Goal: Transaction & Acquisition: Purchase product/service

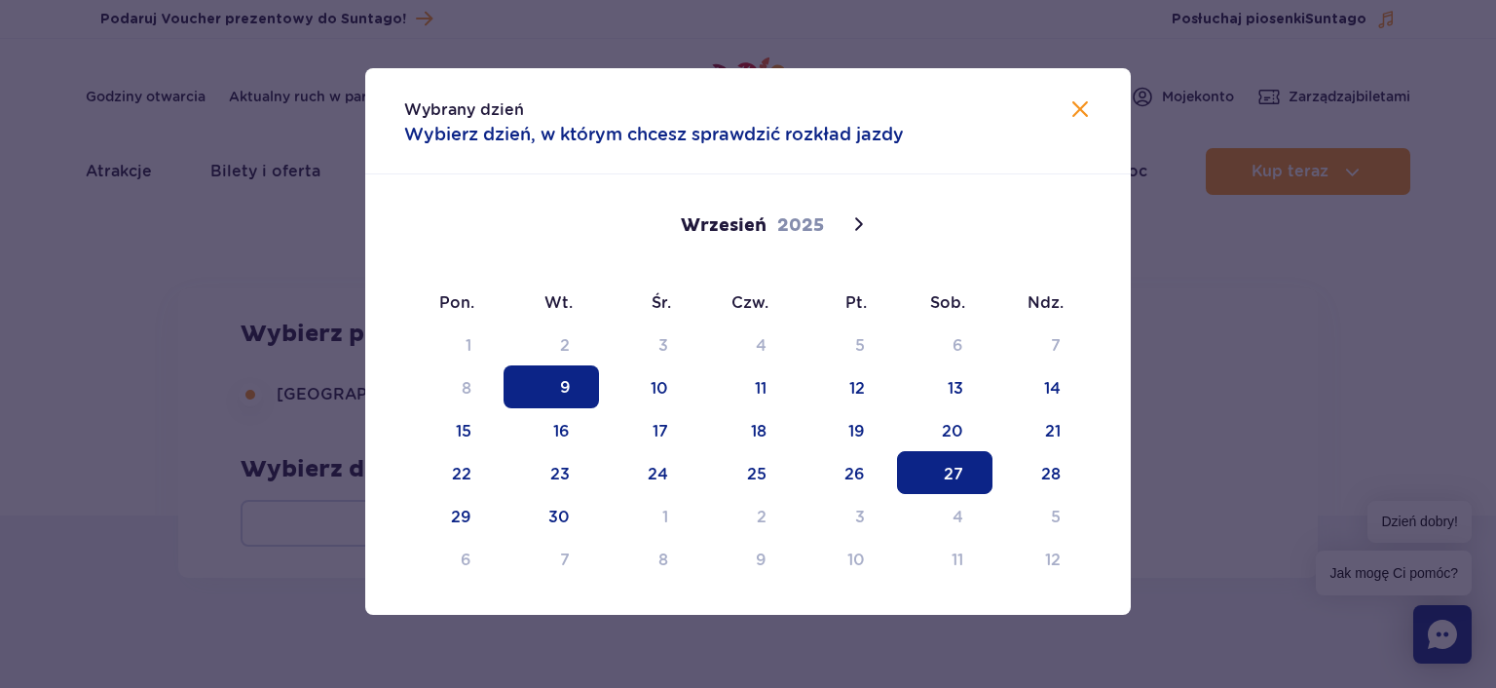
click at [957, 469] on span "27" at bounding box center [944, 472] width 95 height 43
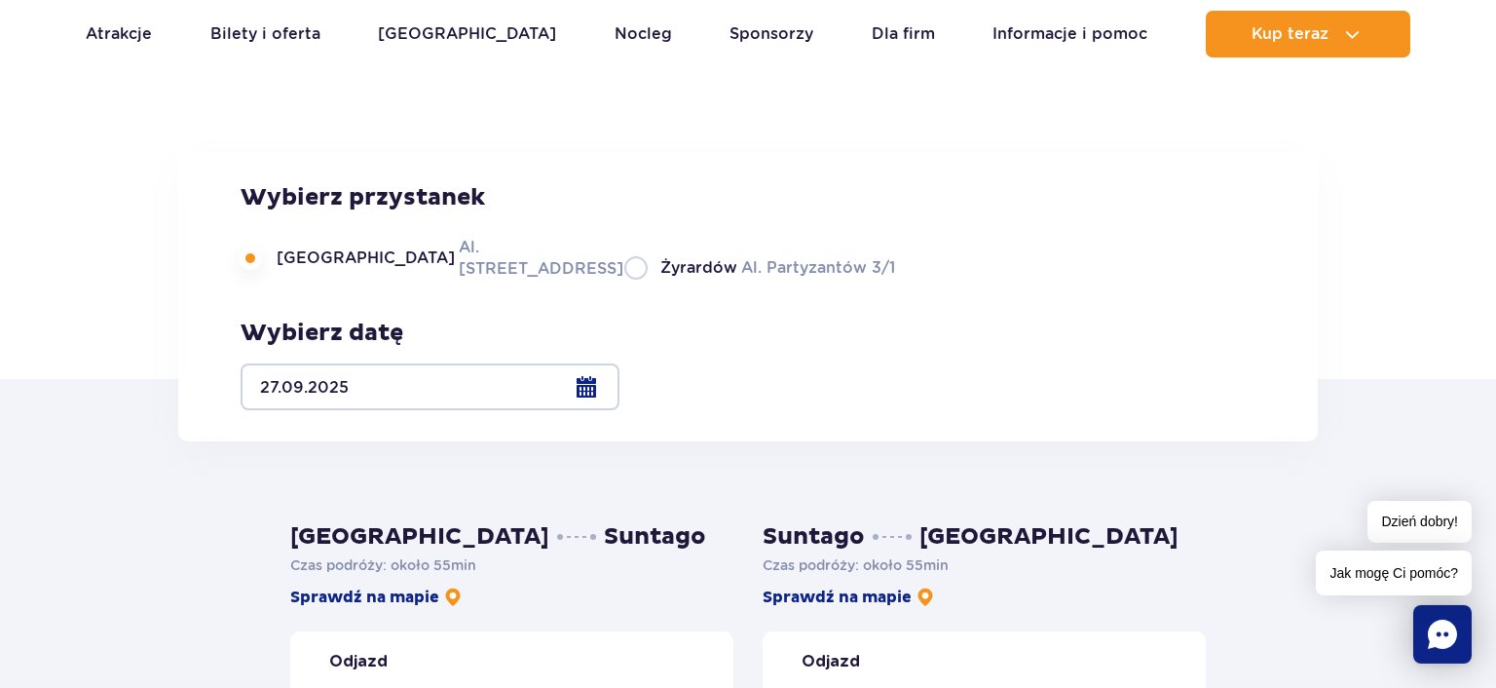
scroll to position [411, 0]
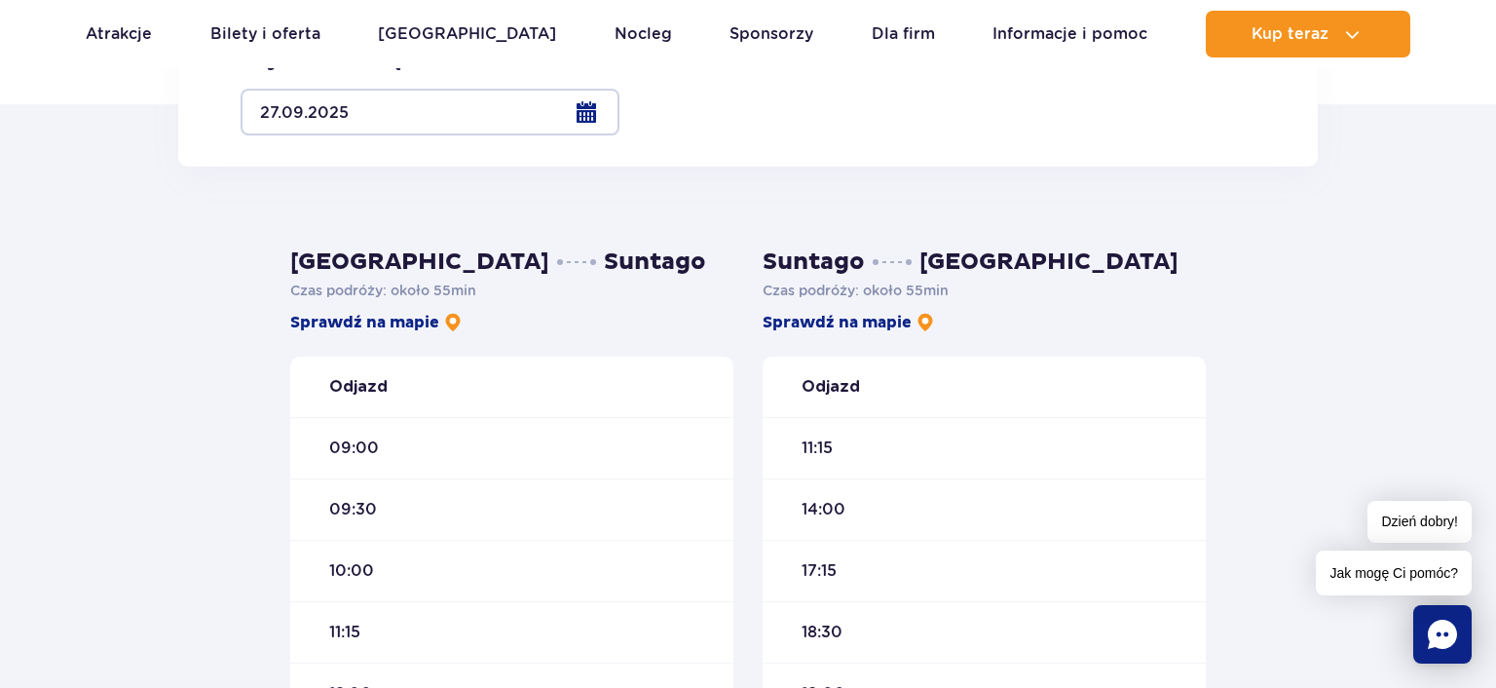
click at [354, 448] on span "09:00" at bounding box center [354, 447] width 50 height 21
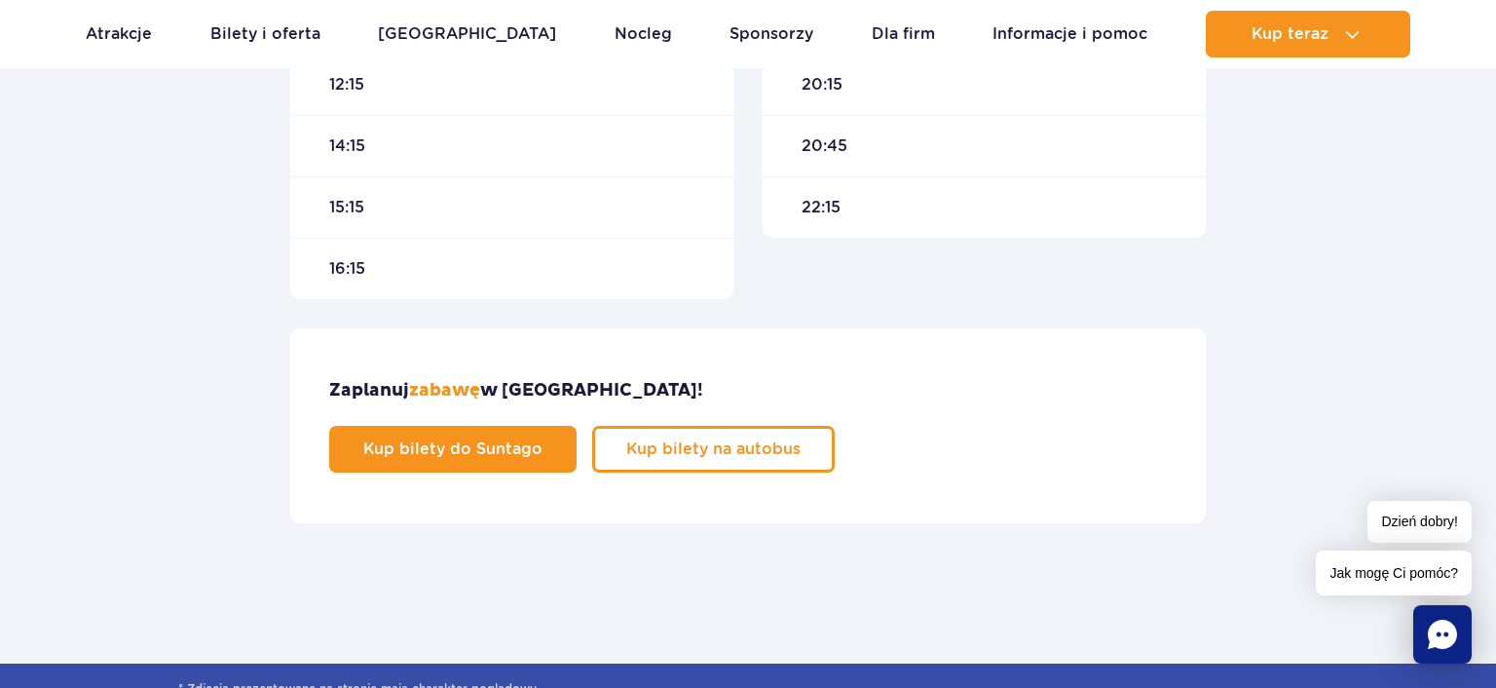
scroll to position [1131, 0]
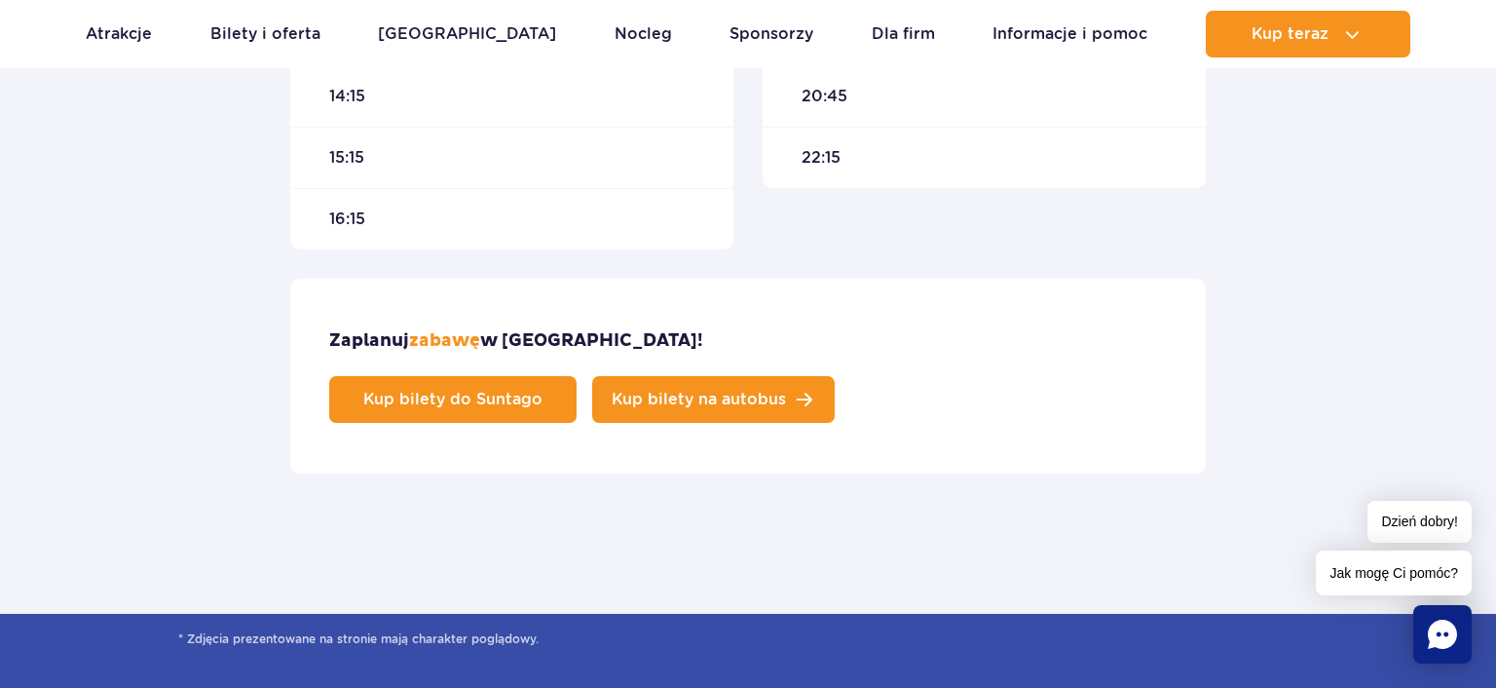
click at [835, 376] on link "Kup bilety na autobus" at bounding box center [713, 399] width 243 height 47
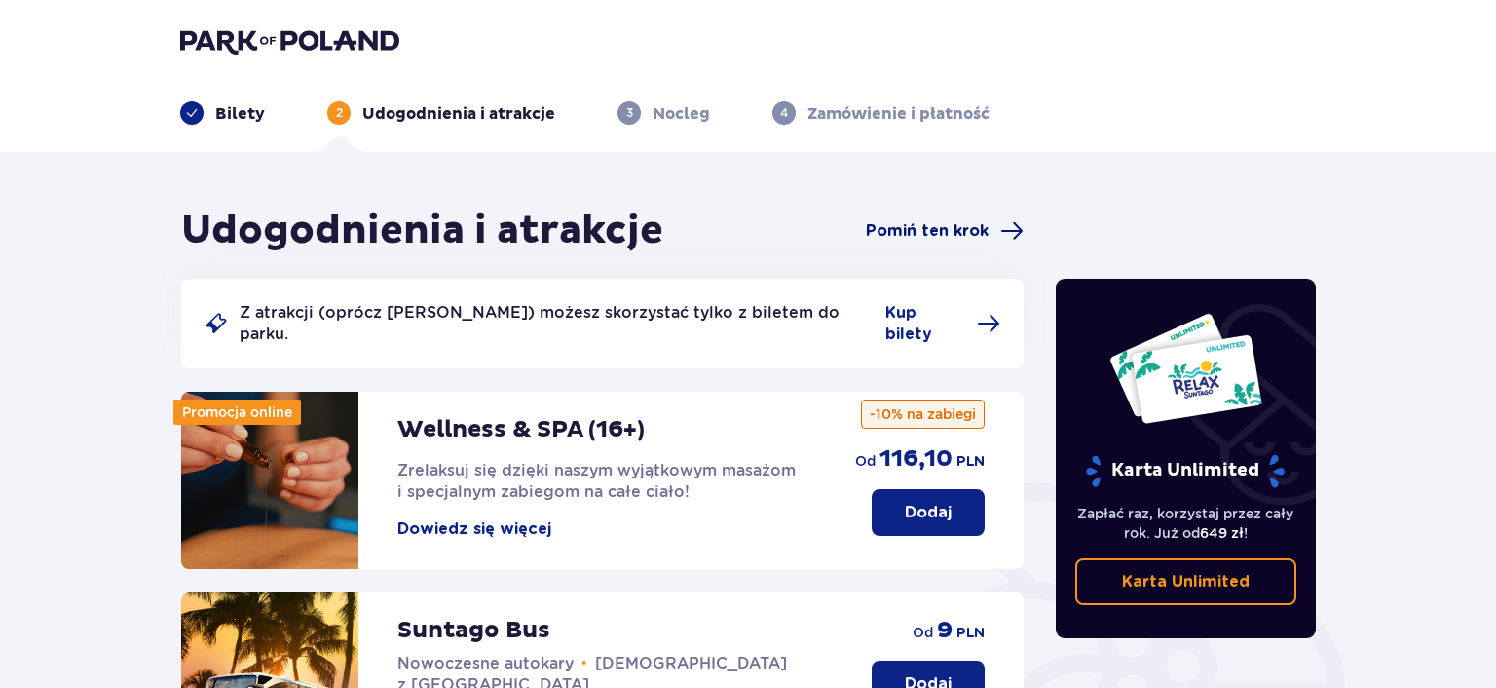
click at [956, 234] on span "Pomiń ten krok" at bounding box center [927, 230] width 123 height 21
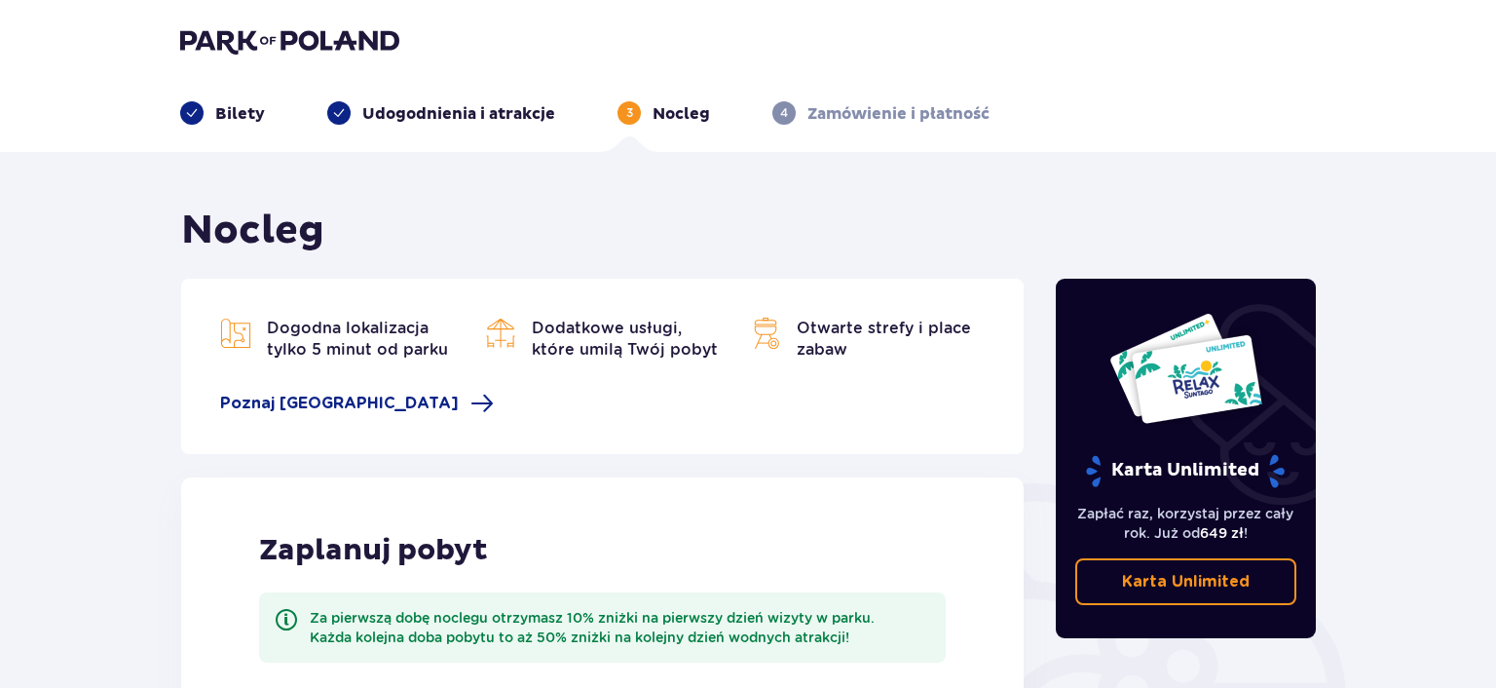
click at [248, 119] on p "Bilety" at bounding box center [240, 113] width 50 height 21
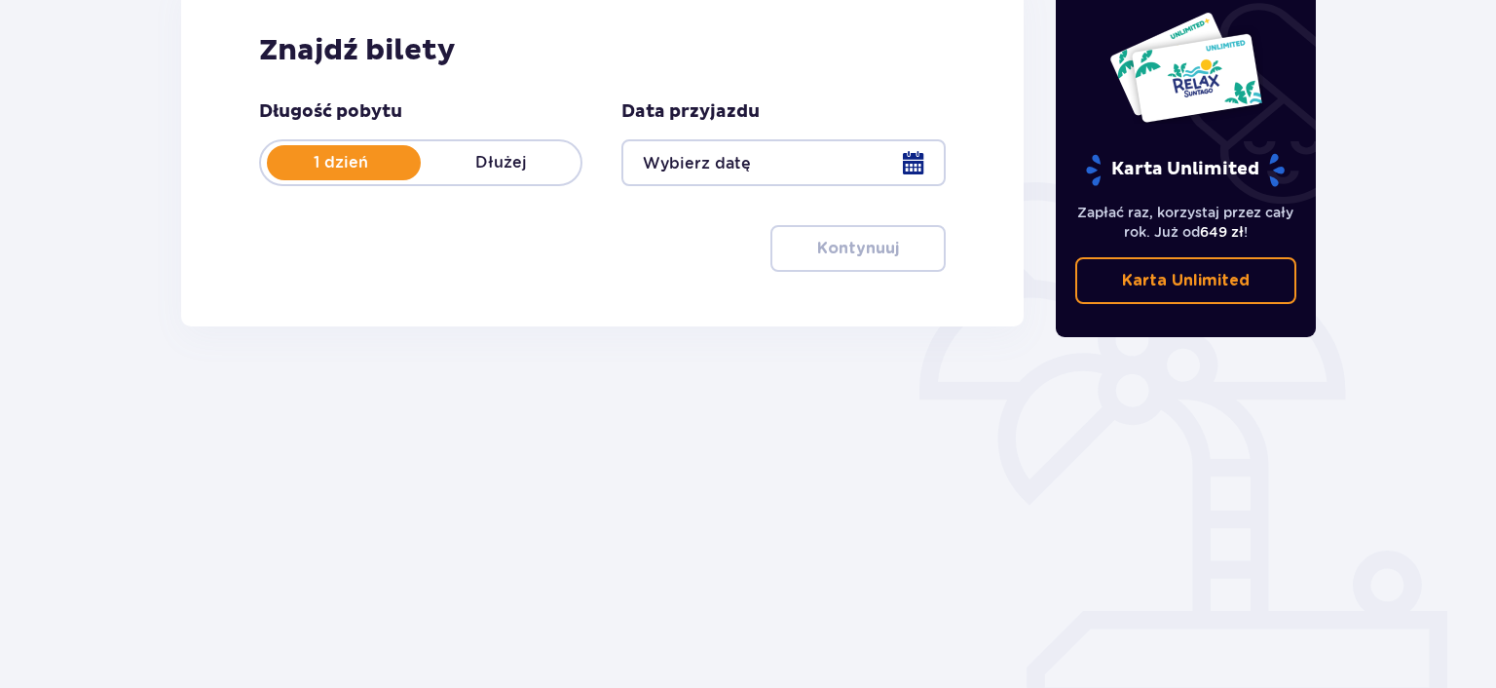
scroll to position [305, 0]
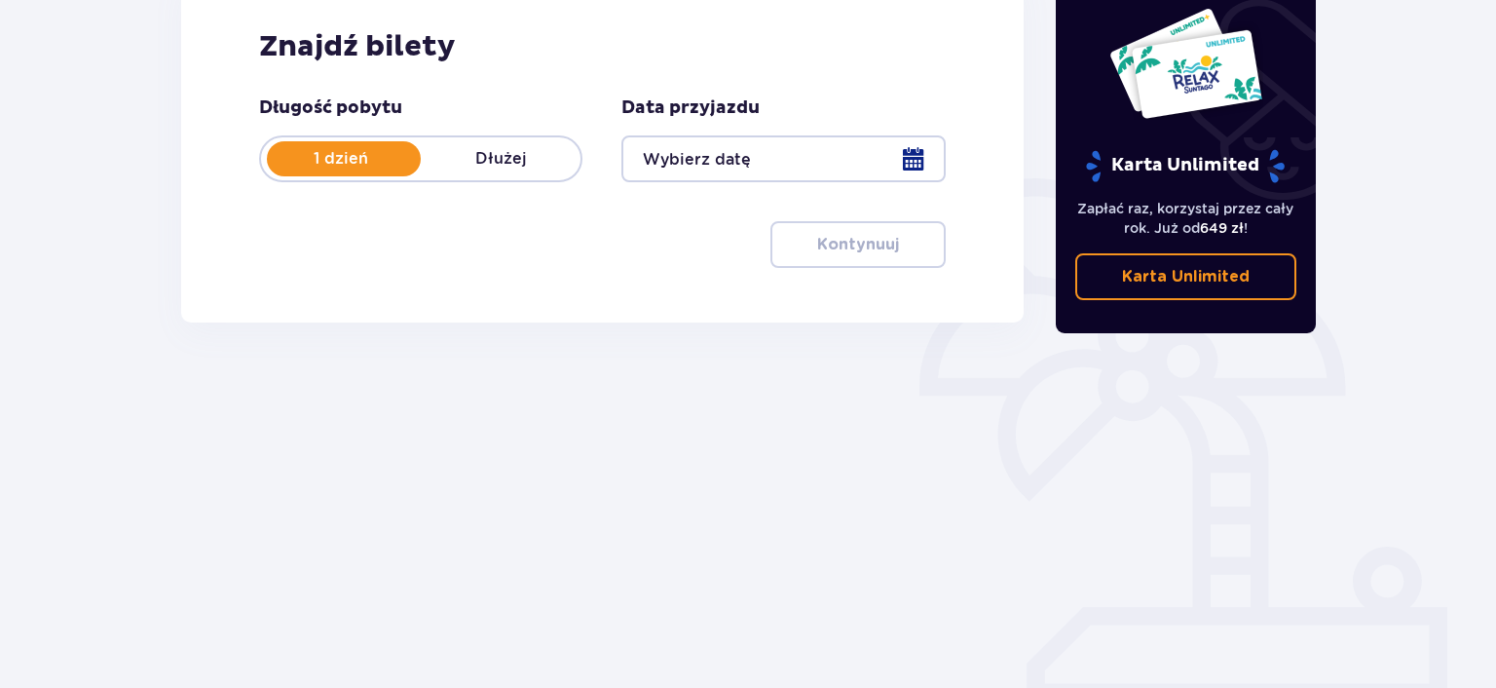
click at [912, 151] on div at bounding box center [782, 158] width 323 height 47
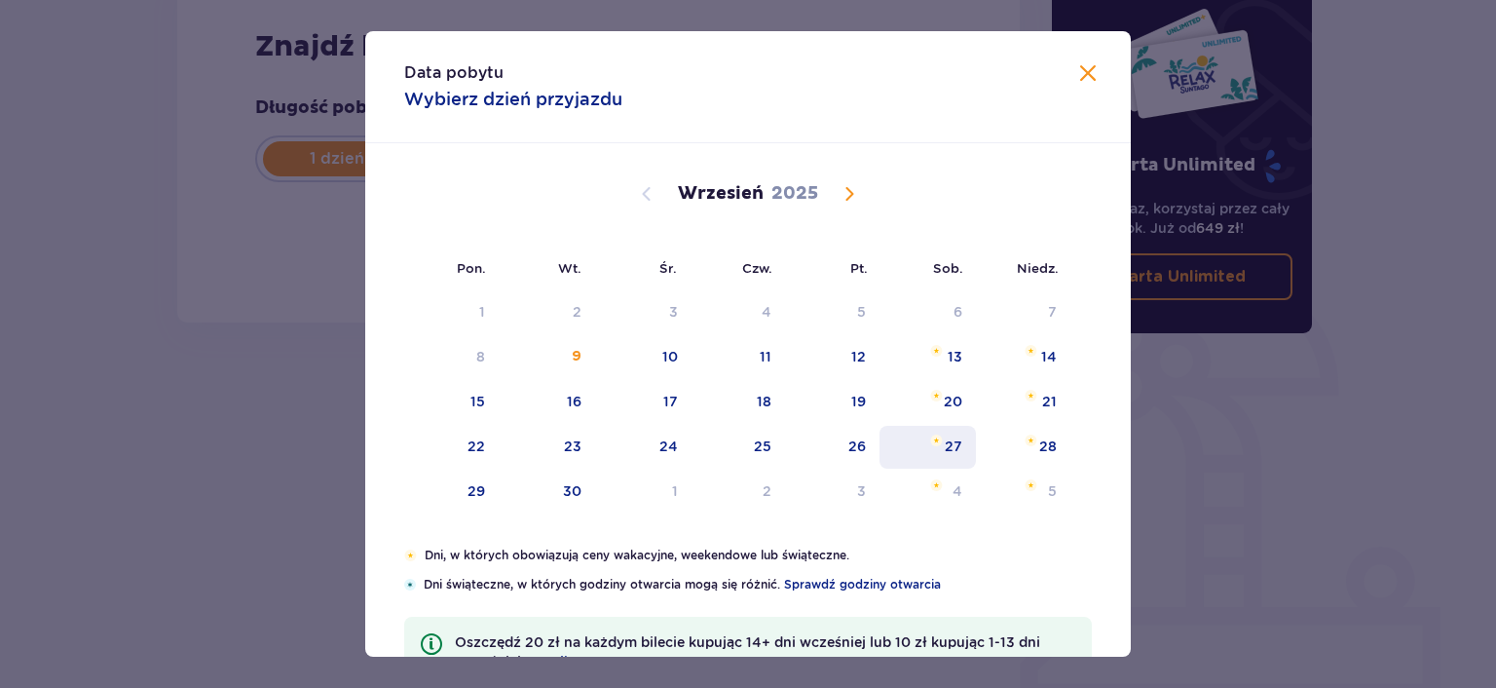
click at [949, 436] on div "27" at bounding box center [954, 445] width 18 height 19
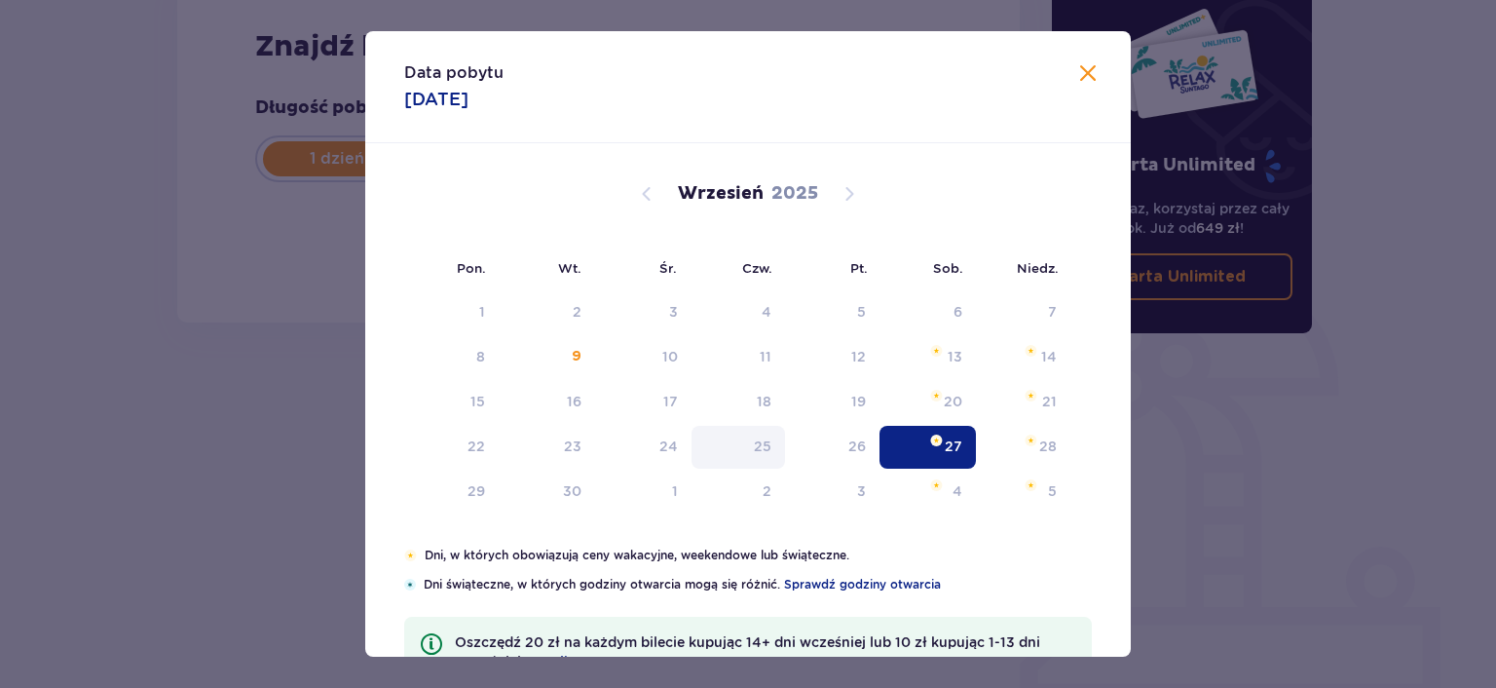
type input "[DATE]"
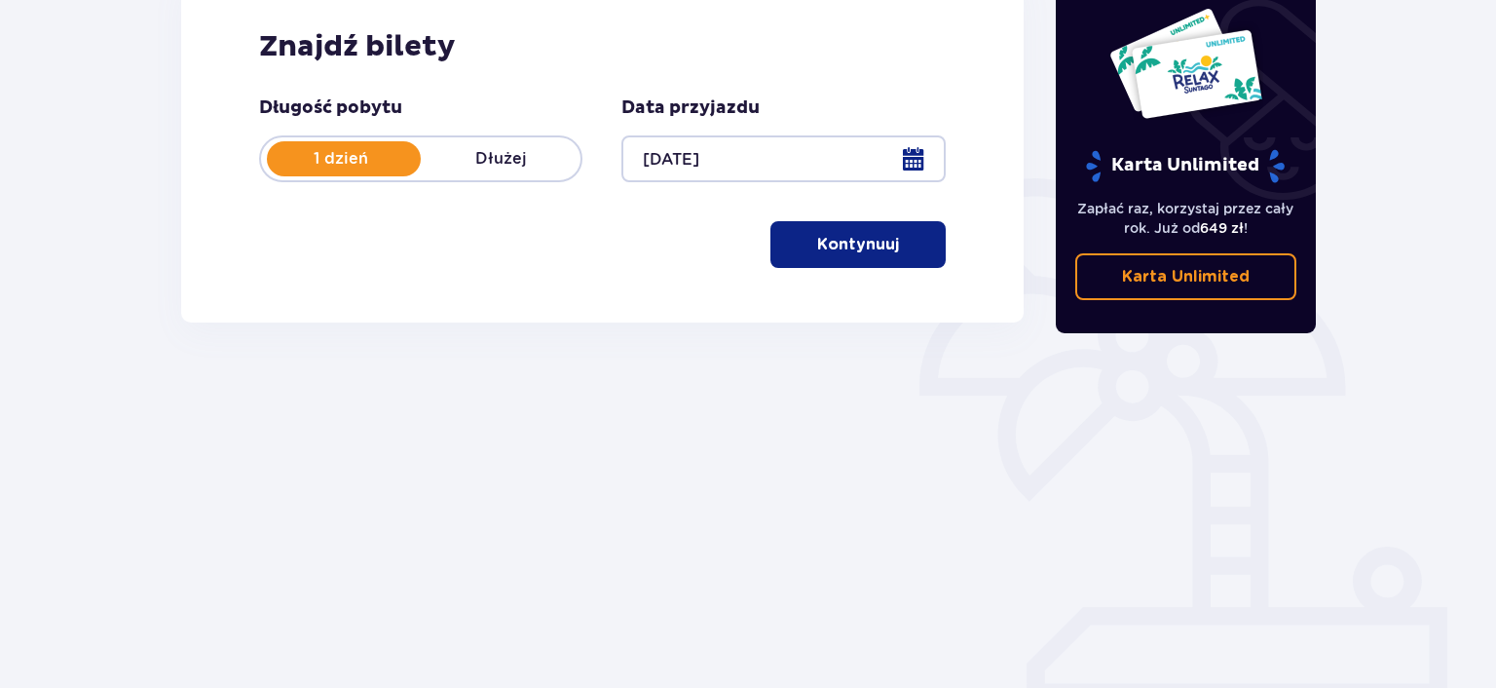
click at [874, 230] on button "Kontynuuj" at bounding box center [858, 244] width 175 height 47
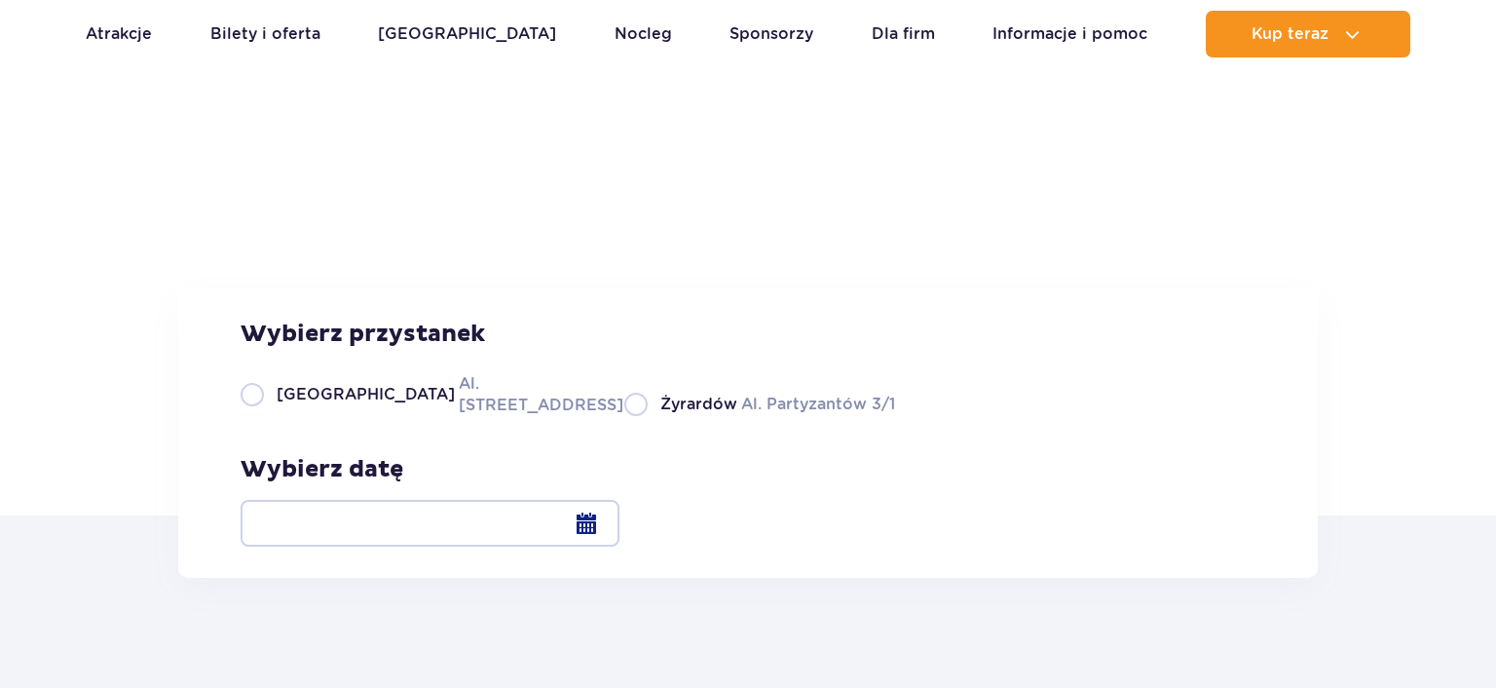
scroll to position [206, 0]
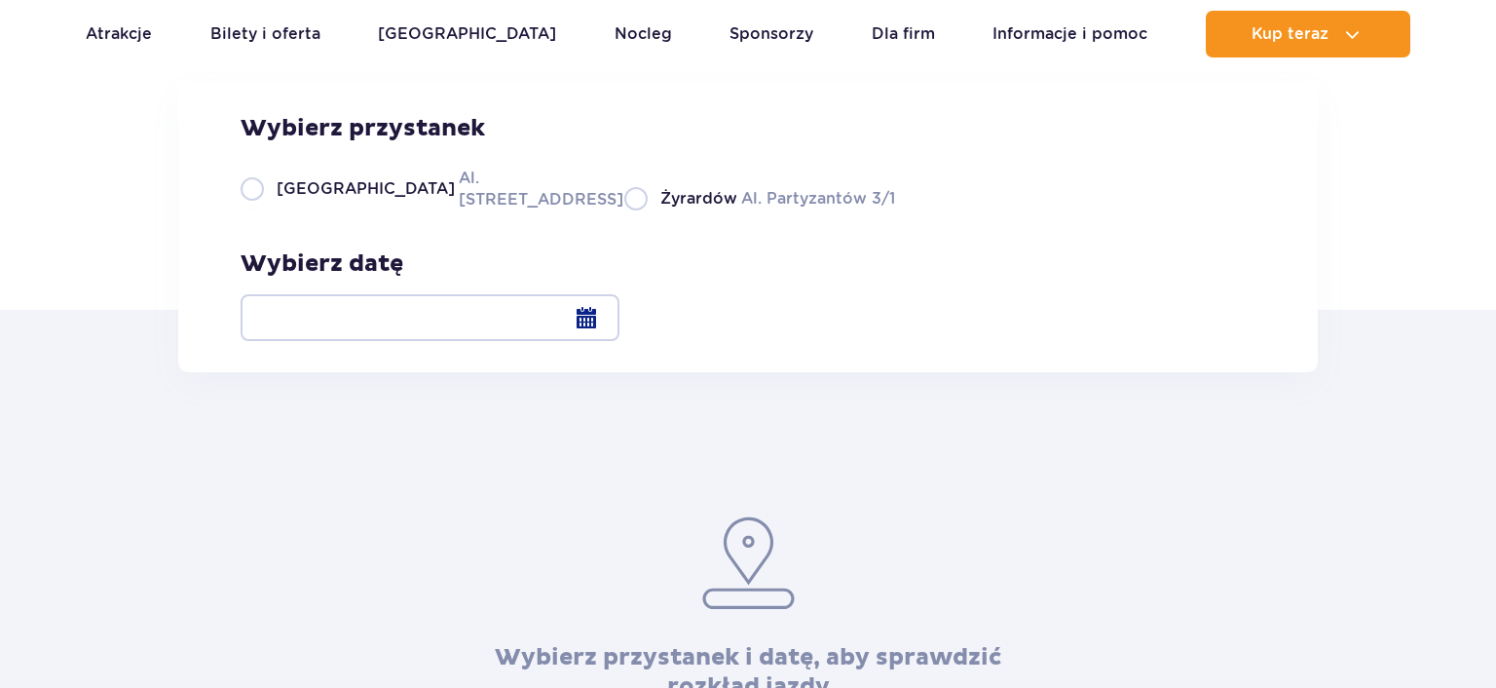
click at [438, 210] on label "Warszawa Al. Jerozolimskie 56" at bounding box center [421, 189] width 360 height 44
click at [262, 210] on input "Warszawa Al. Jerozolimskie 56" at bounding box center [251, 209] width 21 height 4
radio input "true"
click at [620, 320] on div at bounding box center [430, 317] width 379 height 47
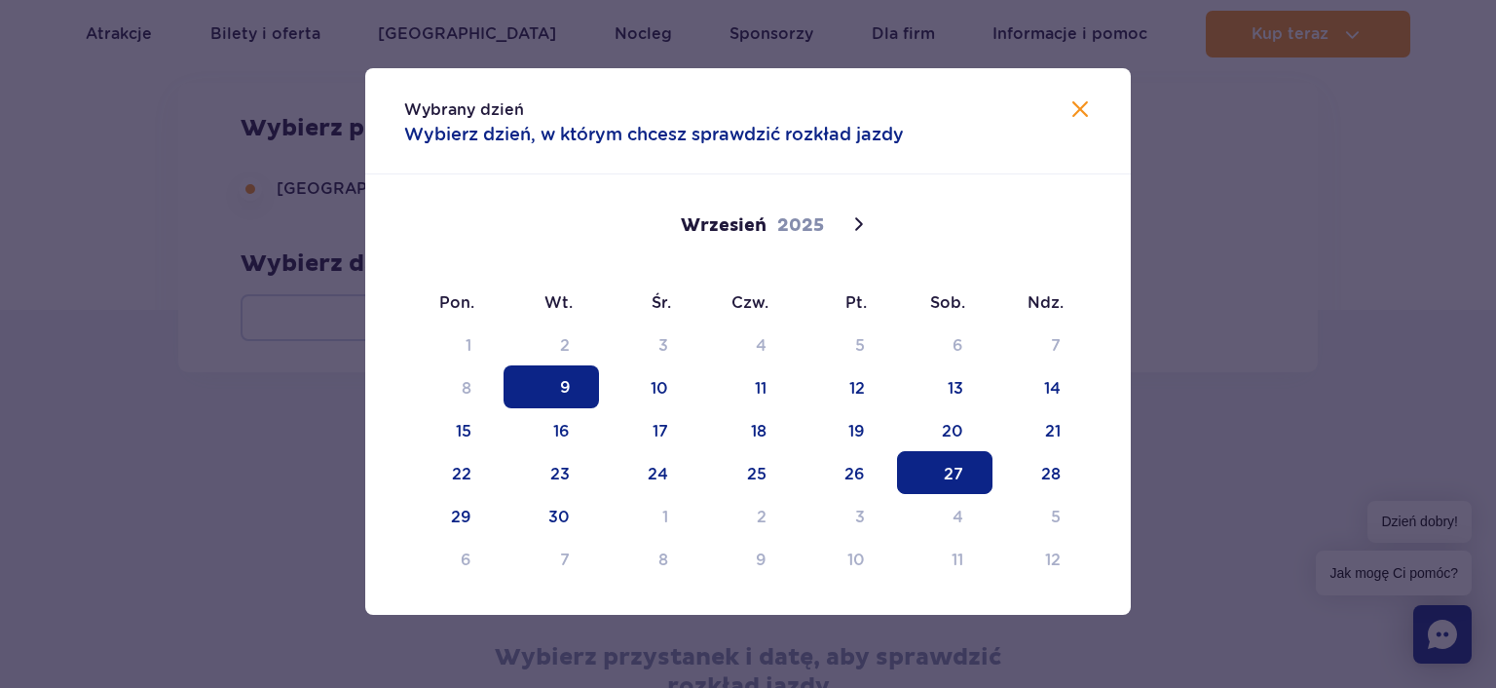
click at [960, 470] on span "27" at bounding box center [944, 472] width 95 height 43
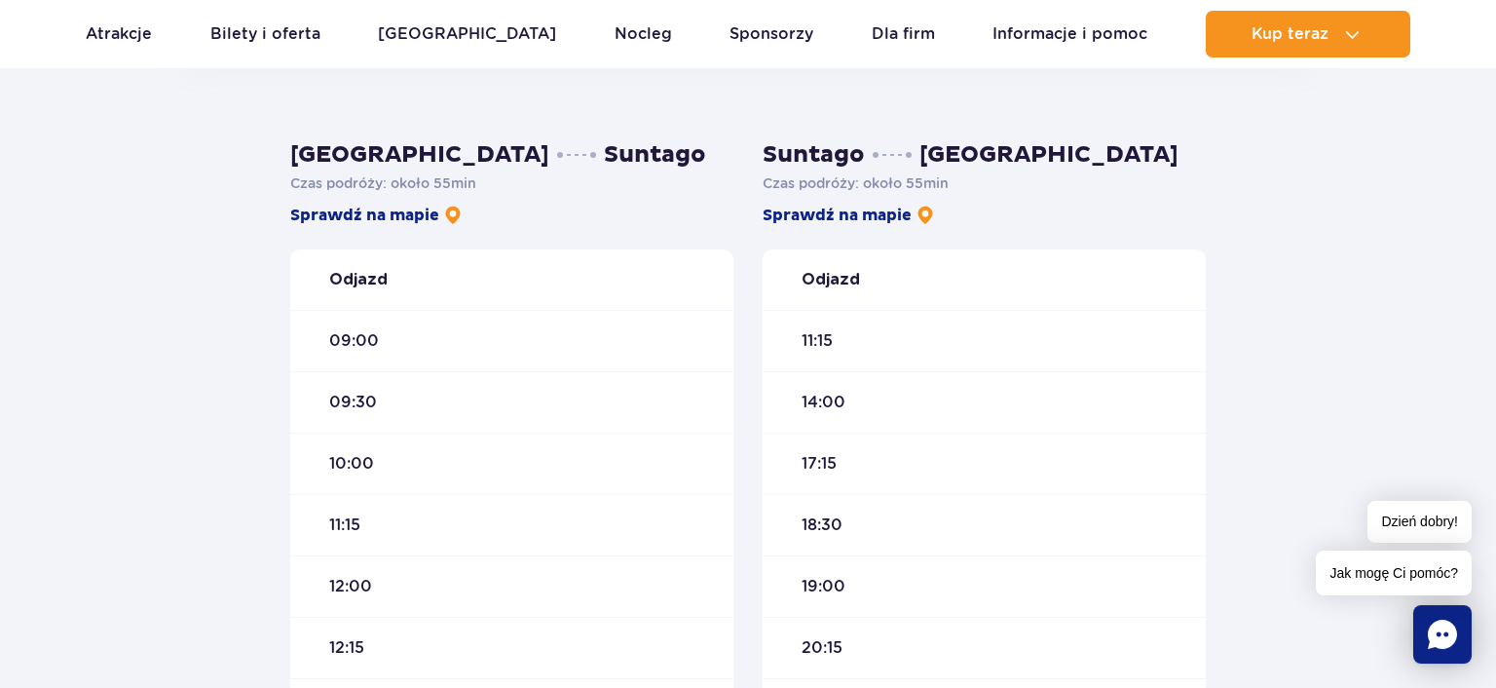
scroll to position [617, 0]
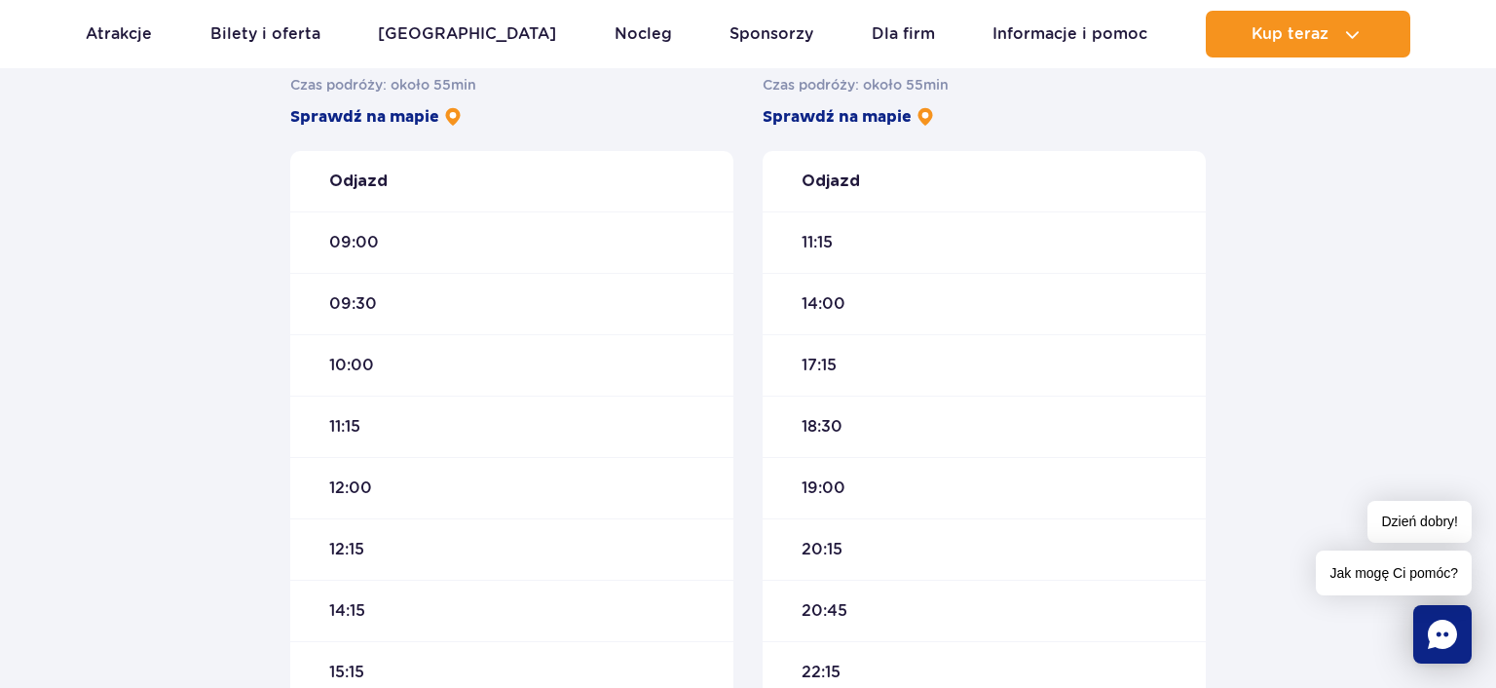
click at [370, 239] on span "09:00" at bounding box center [354, 242] width 50 height 21
click at [370, 238] on span "09:00" at bounding box center [354, 242] width 50 height 21
drag, startPoint x: 434, startPoint y: 90, endPoint x: 436, endPoint y: 108, distance: 18.6
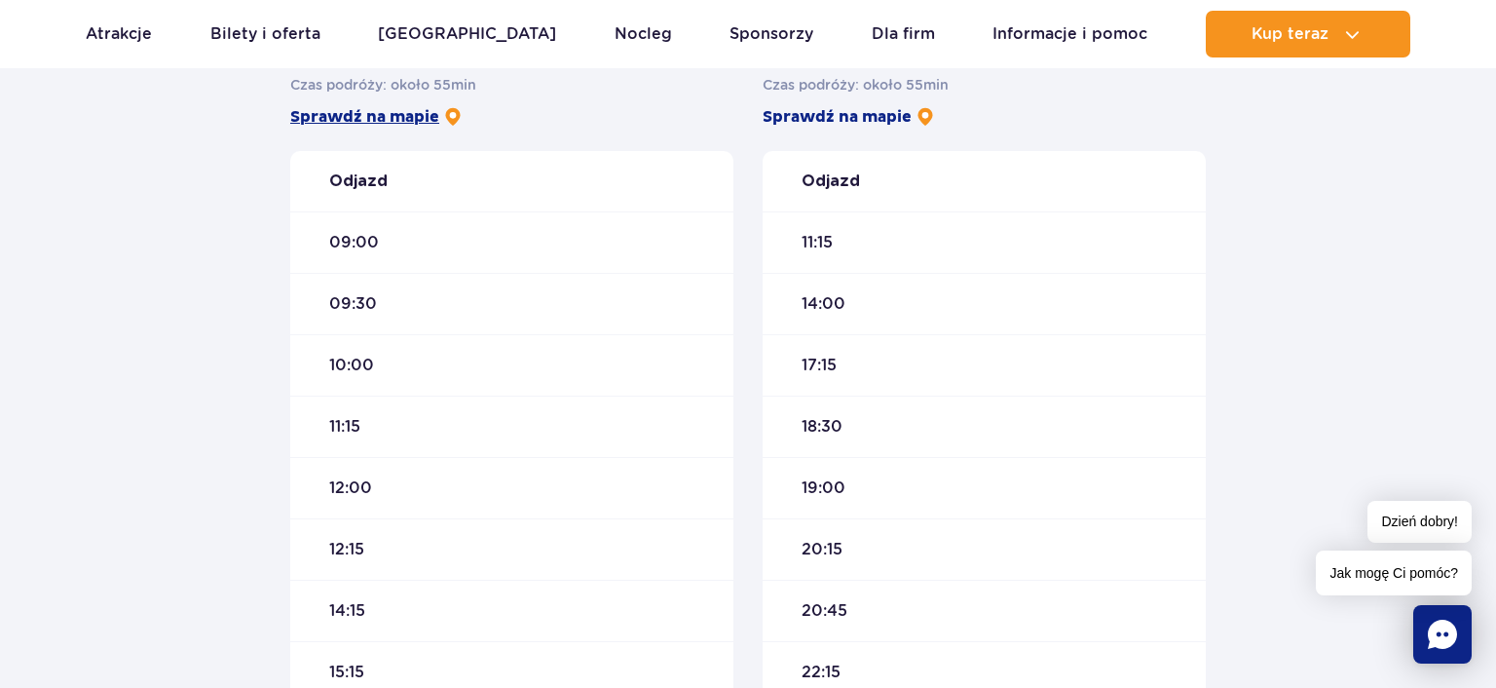
click at [434, 94] on p "Czas podróży : około 55 min" at bounding box center [511, 84] width 443 height 19
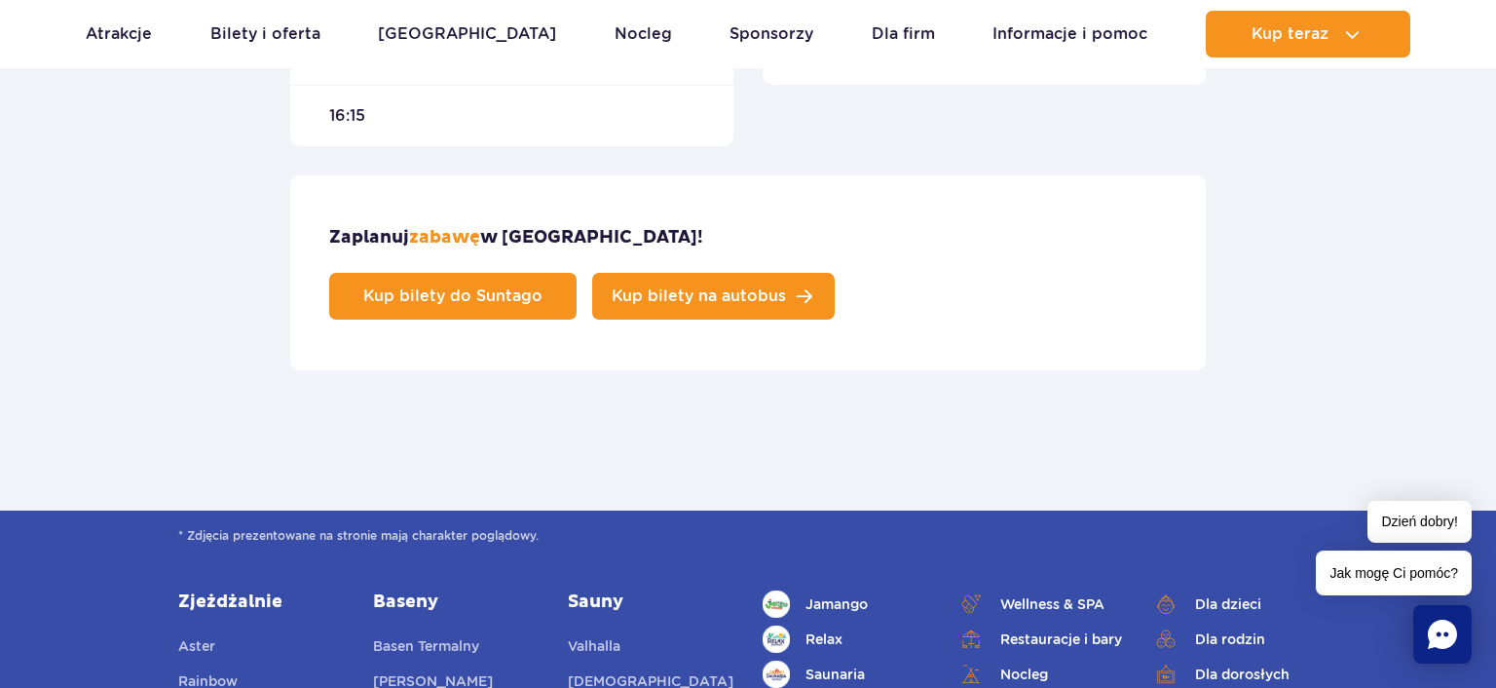
click at [786, 288] on span "Kup bilety na autobus" at bounding box center [699, 296] width 174 height 16
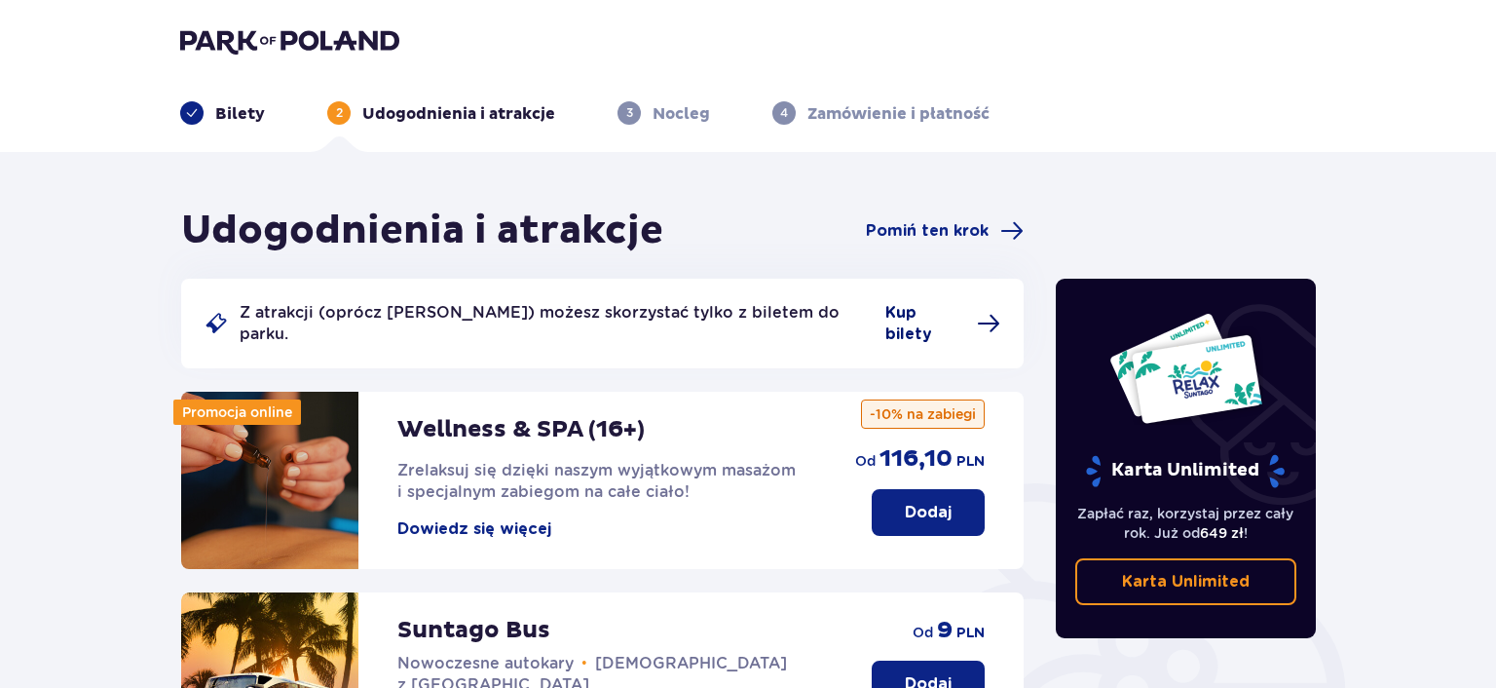
click at [944, 309] on span "Kup bilety" at bounding box center [942, 323] width 115 height 43
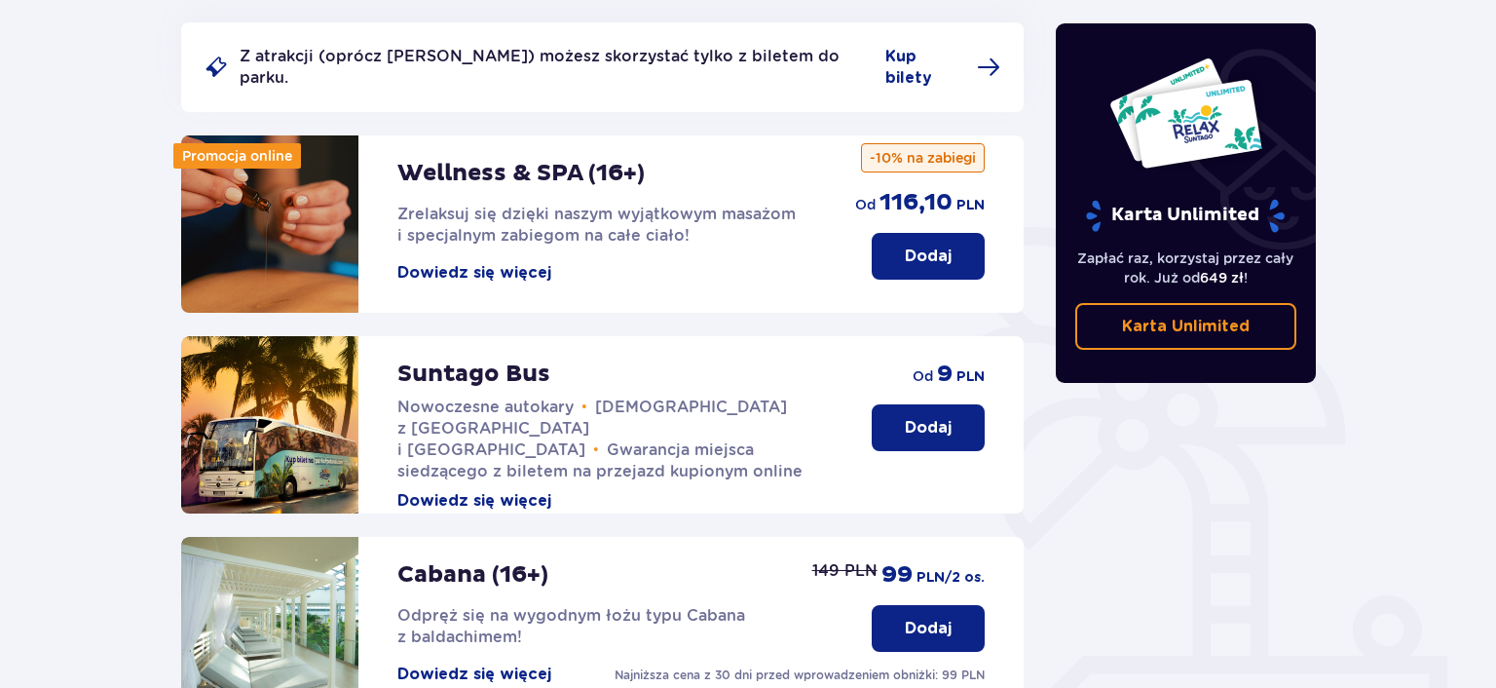
scroll to position [316, 0]
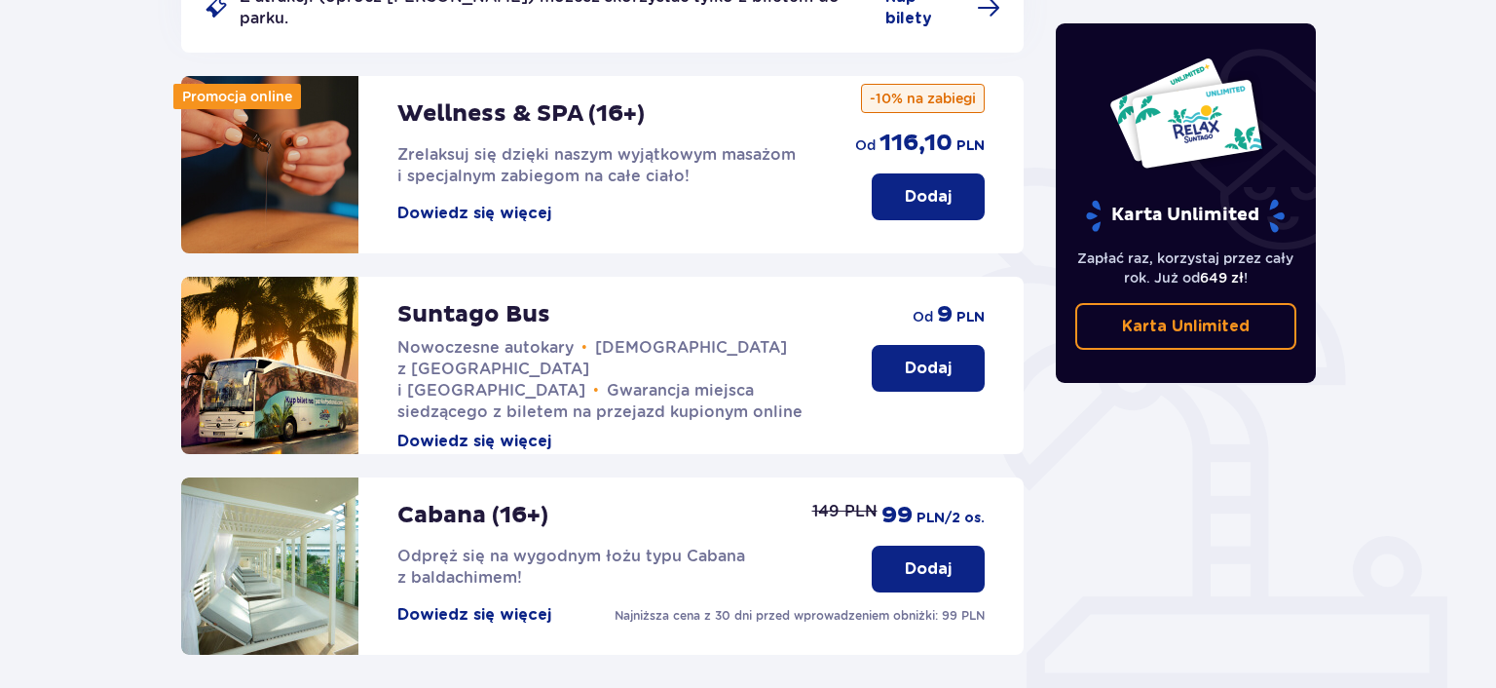
click at [955, 353] on button "Dodaj" at bounding box center [928, 368] width 113 height 47
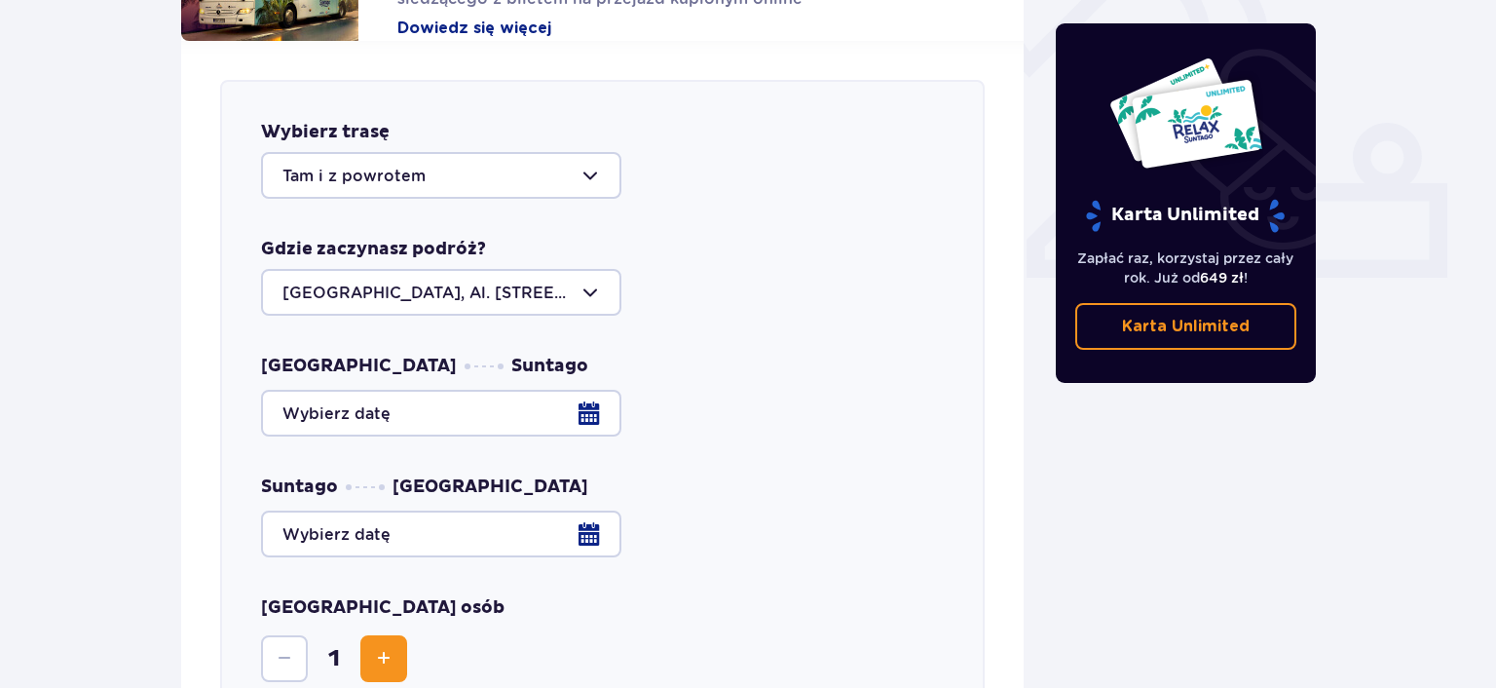
scroll to position [766, 0]
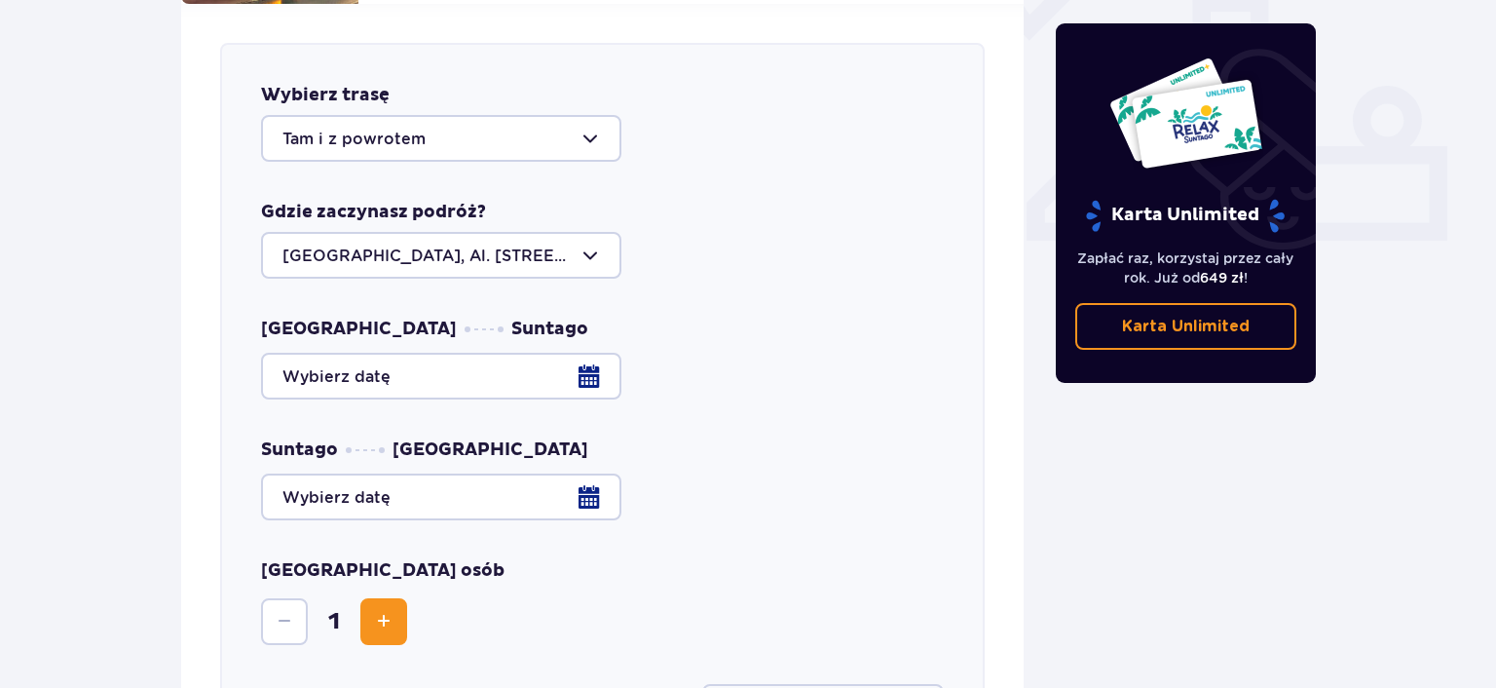
click at [606, 129] on div at bounding box center [441, 138] width 360 height 47
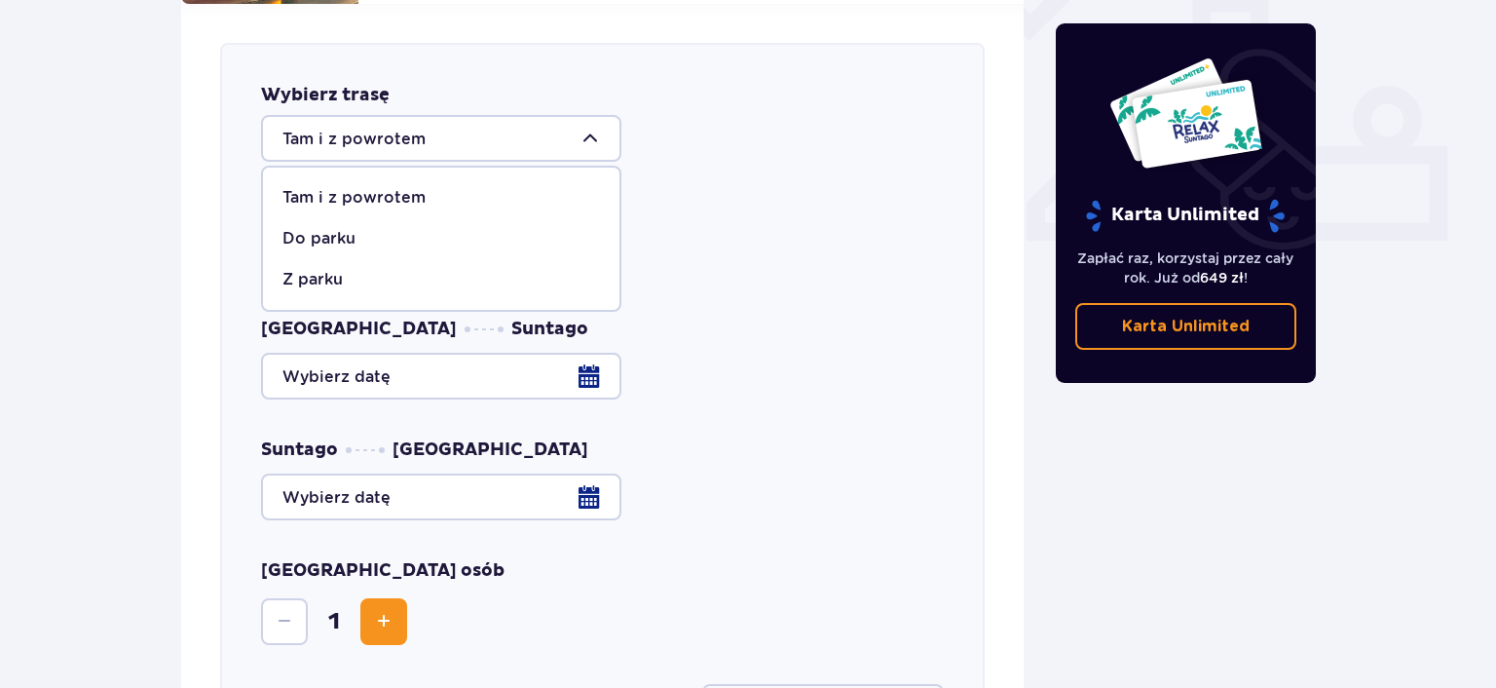
click at [362, 228] on div "Do parku" at bounding box center [441, 238] width 318 height 21
type input "Do parku"
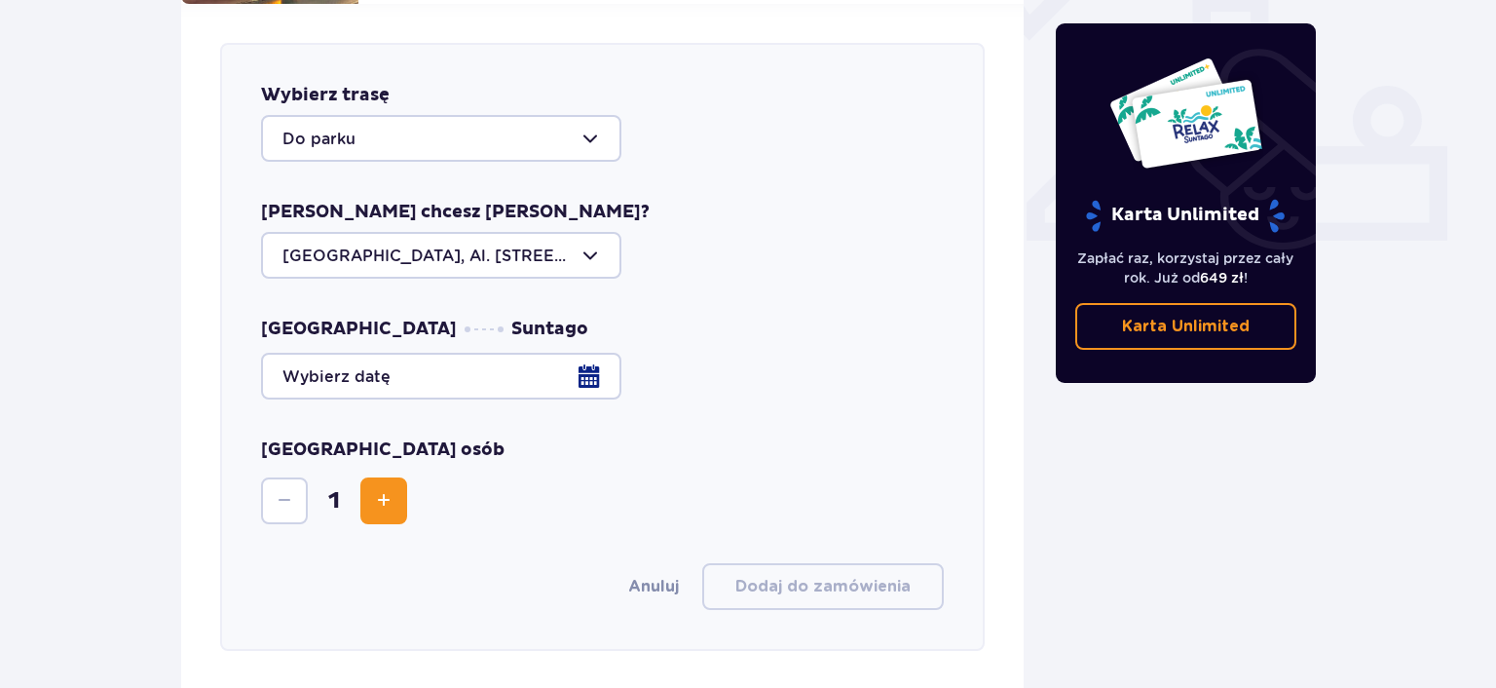
click at [599, 360] on div at bounding box center [602, 376] width 683 height 47
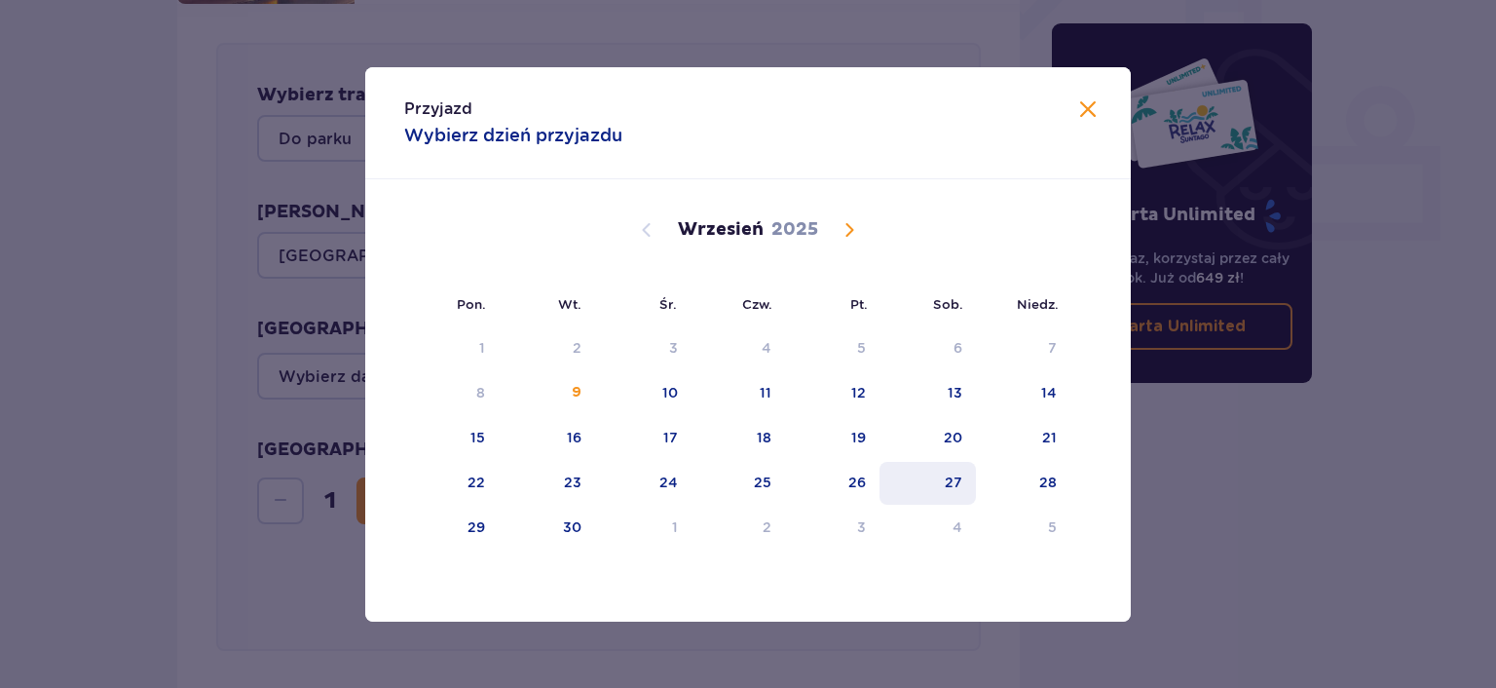
click at [937, 479] on div "27" at bounding box center [928, 483] width 96 height 43
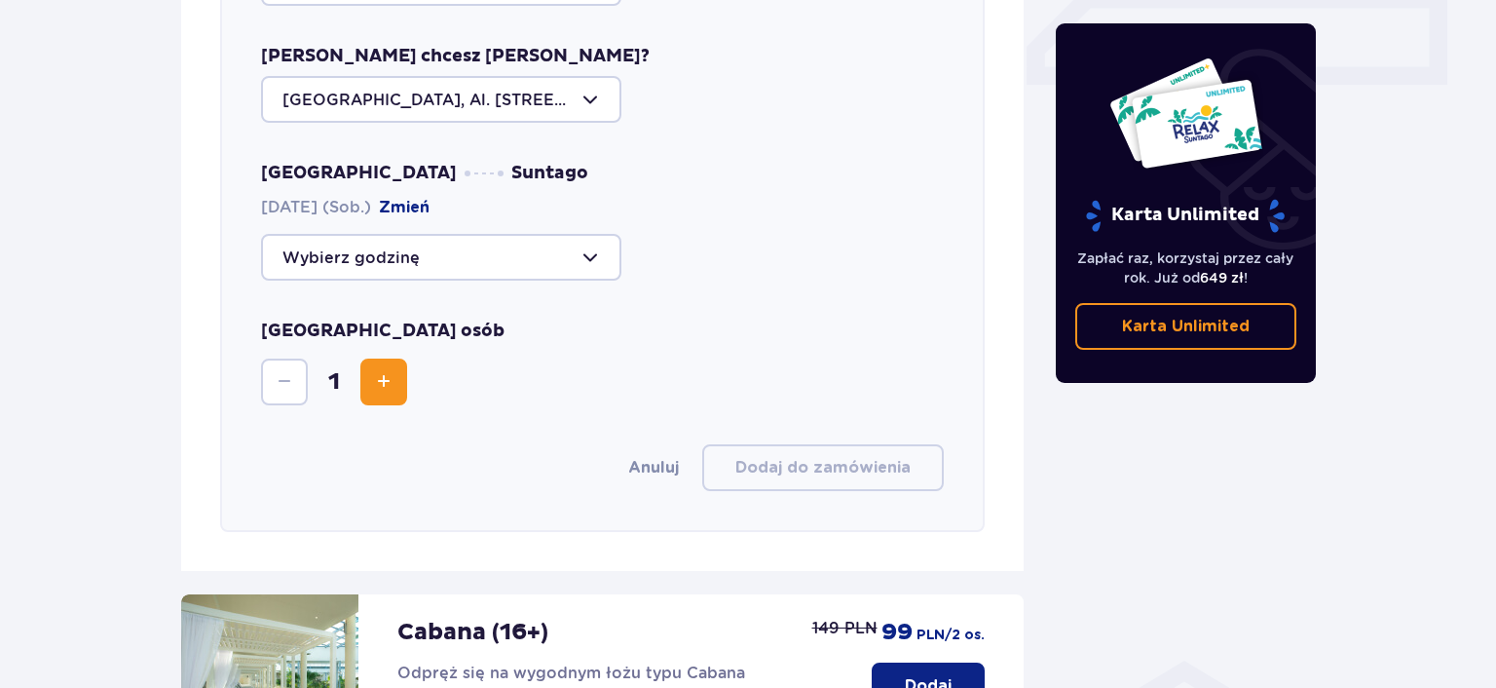
scroll to position [971, 0]
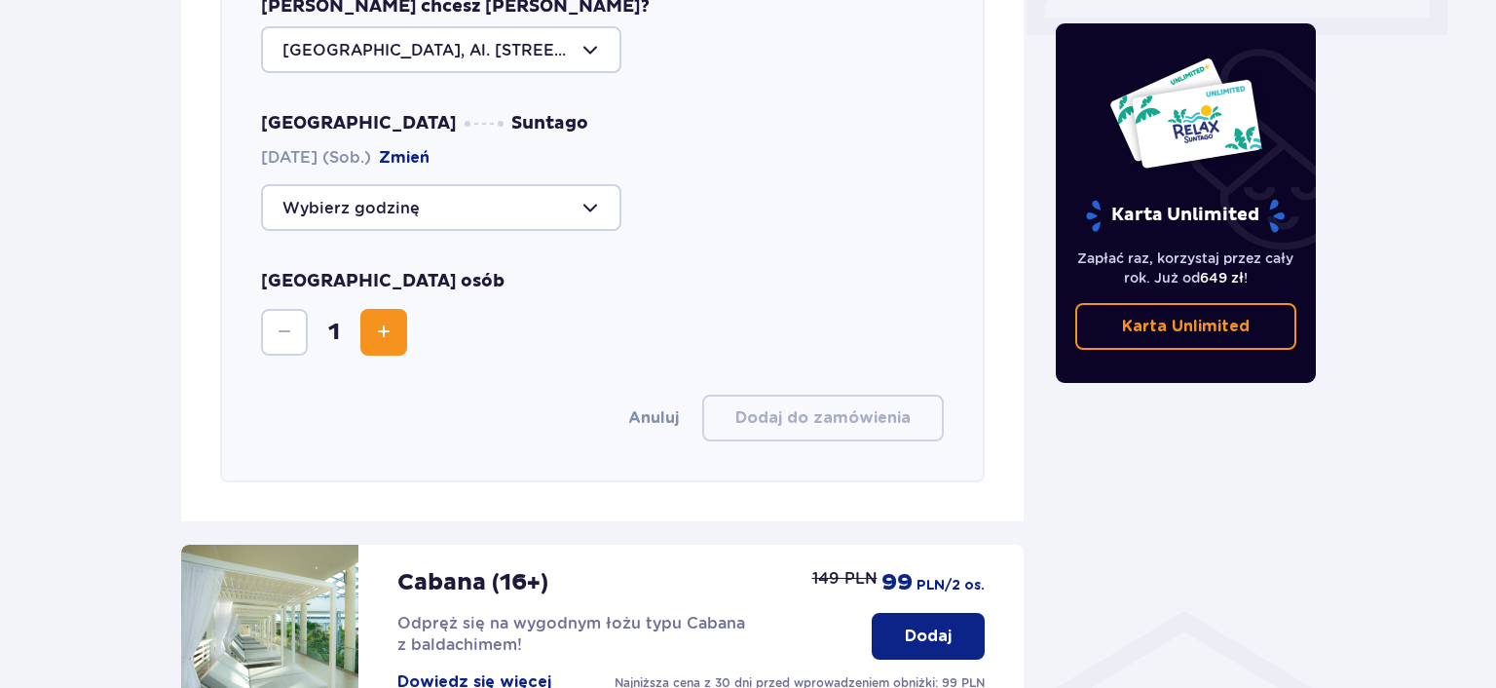
click at [572, 184] on div at bounding box center [441, 207] width 360 height 47
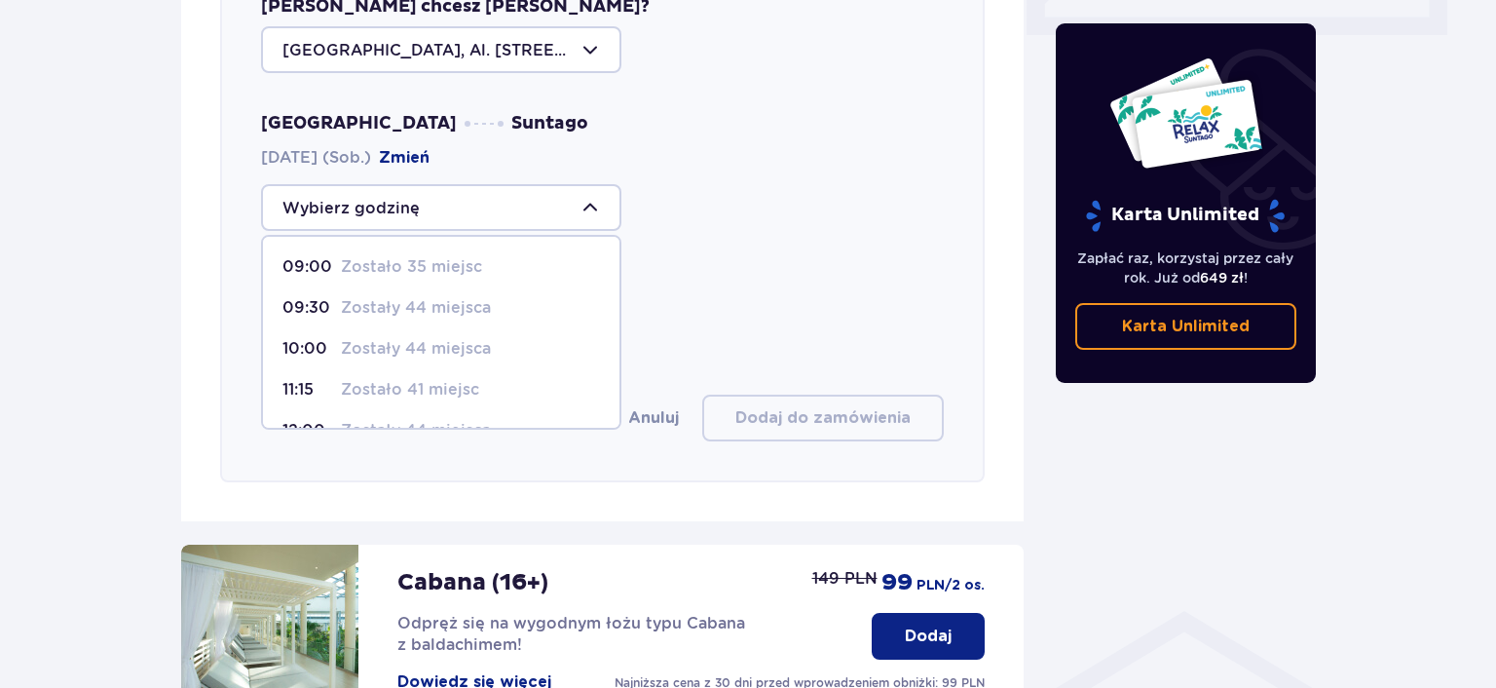
click at [628, 119] on div "Warszawa Suntago 27.09.2025 (Sob.) Zmień 09:00 Zostało 35 miejsc 09:30 Zostały …" at bounding box center [602, 171] width 683 height 119
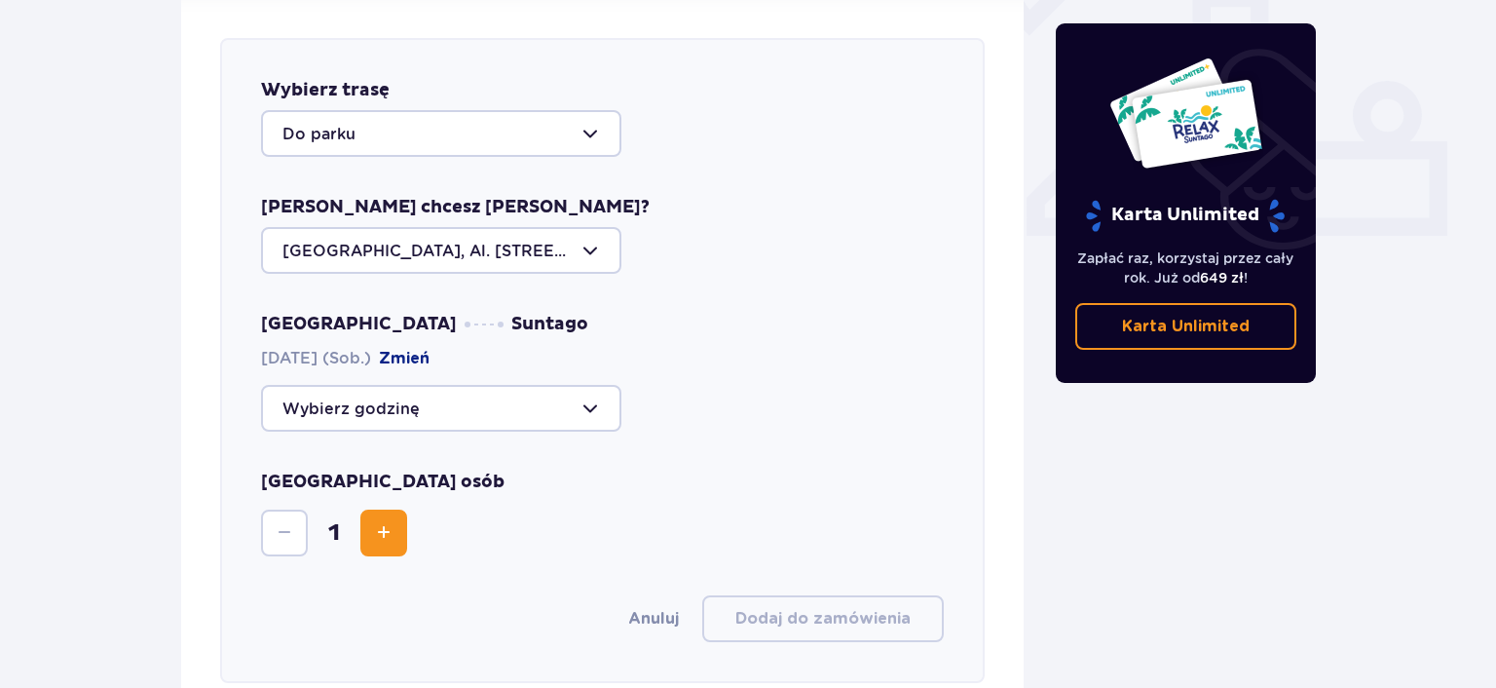
scroll to position [766, 0]
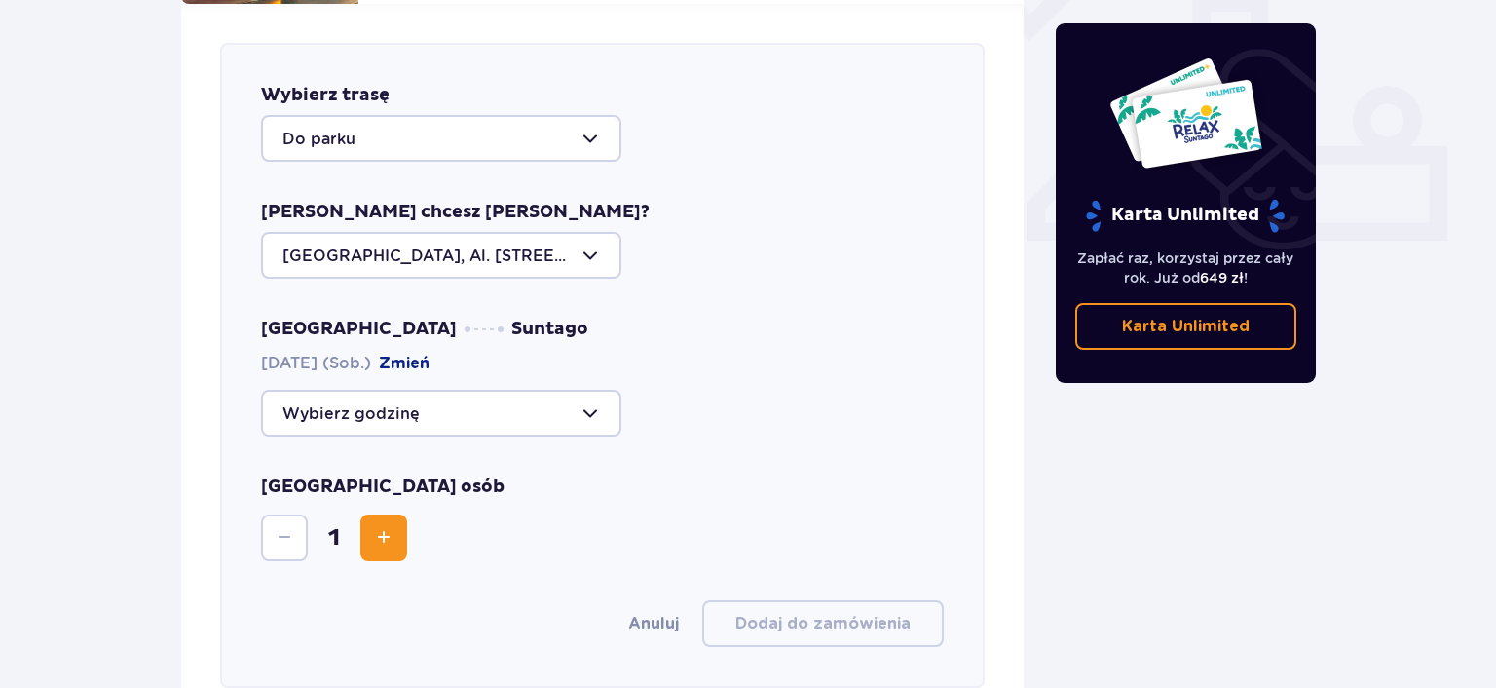
click at [425, 353] on button "Zmień" at bounding box center [404, 363] width 51 height 21
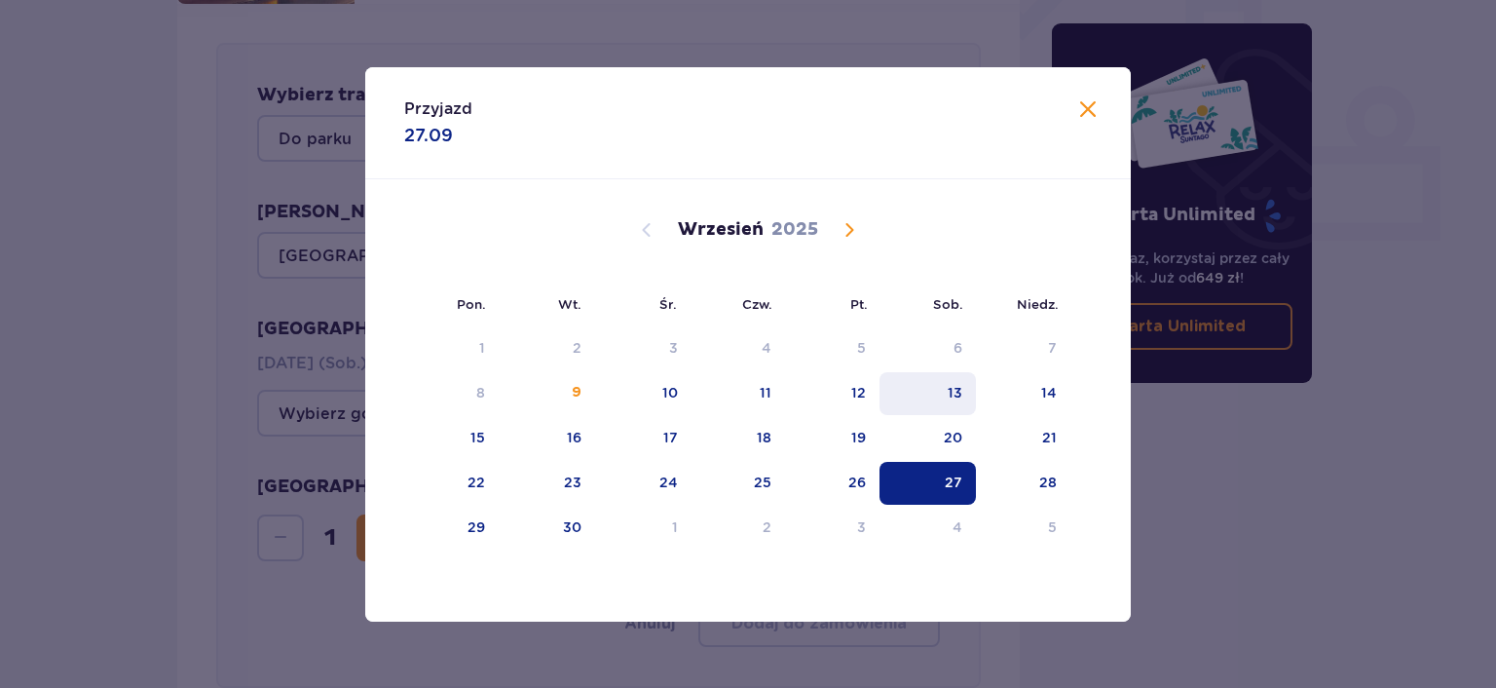
click at [929, 400] on div "13" at bounding box center [928, 393] width 96 height 43
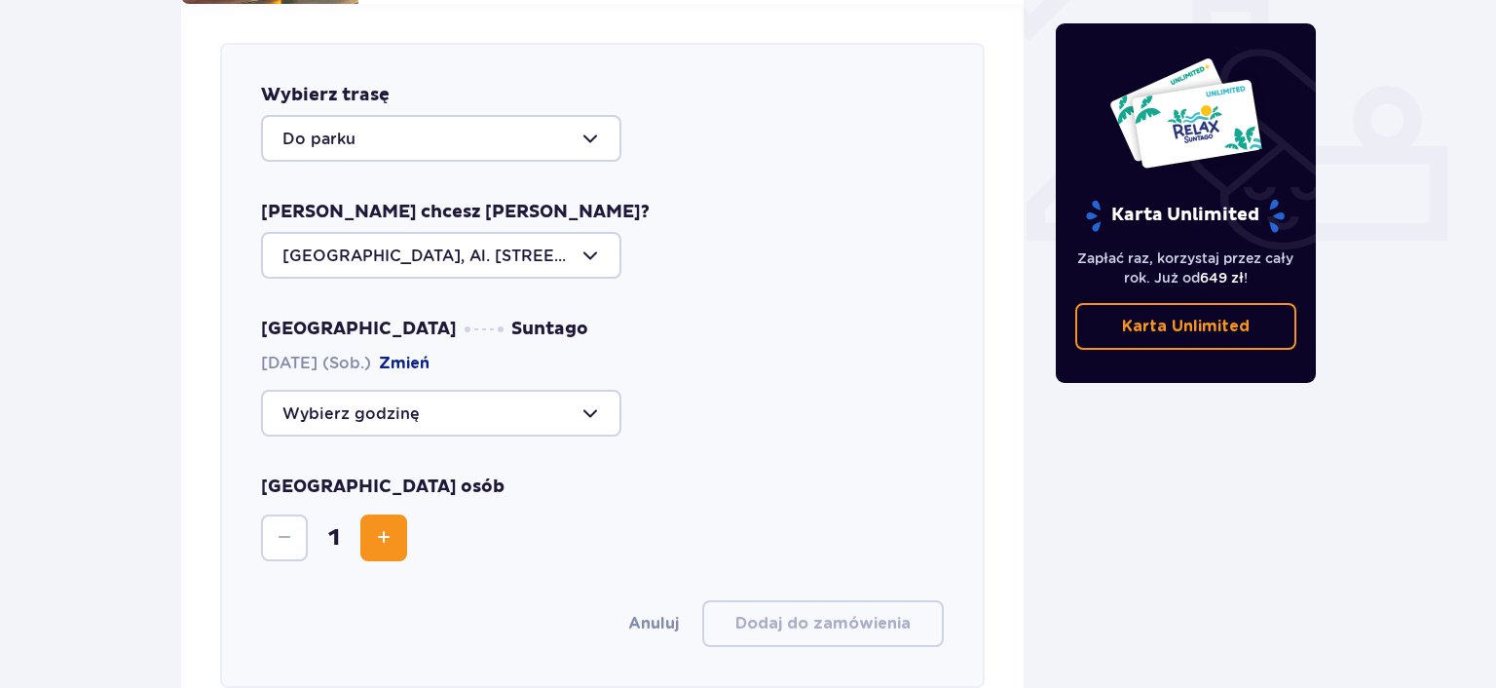
click at [592, 395] on div at bounding box center [441, 413] width 360 height 47
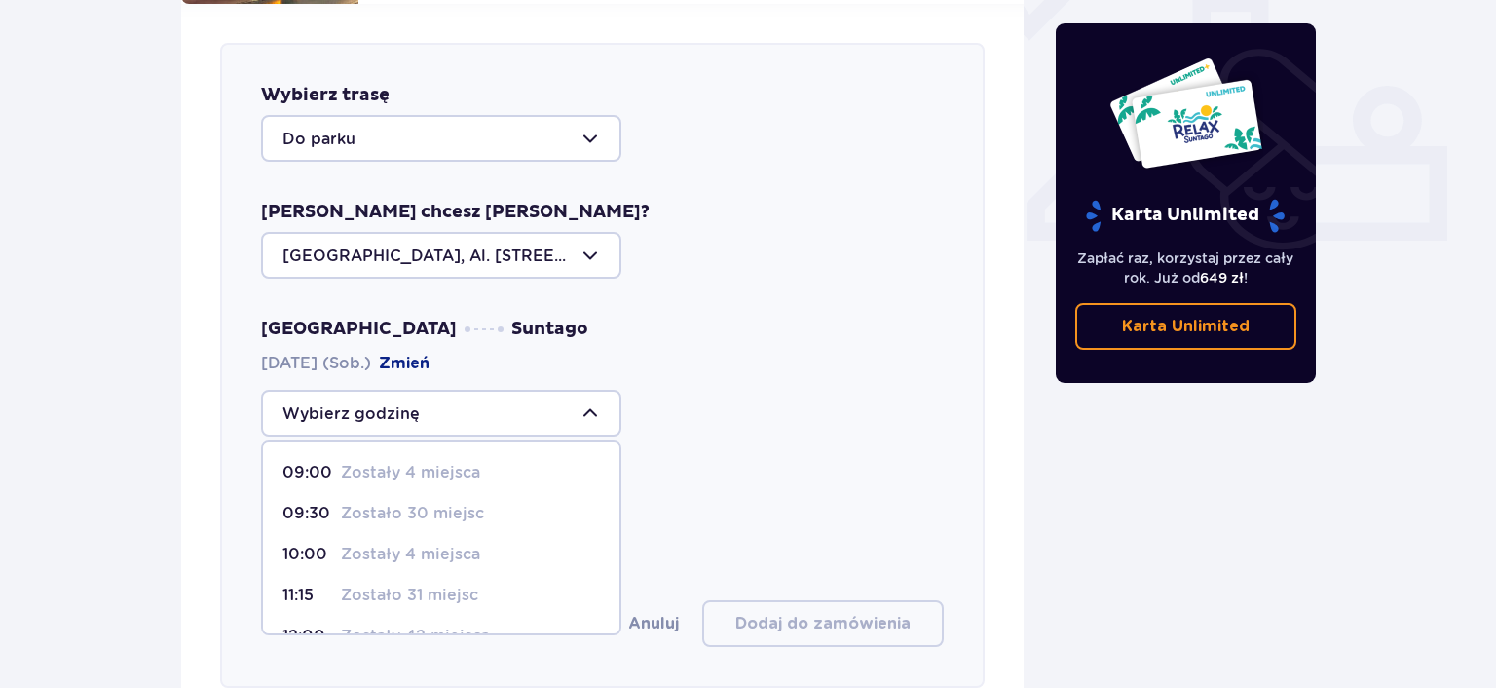
click at [681, 342] on div "Warszawa Suntago 13.09.2025 (Sob.) Zmień 09:00 Zostały 4 miejsca 09:30 Zostało …" at bounding box center [602, 377] width 683 height 119
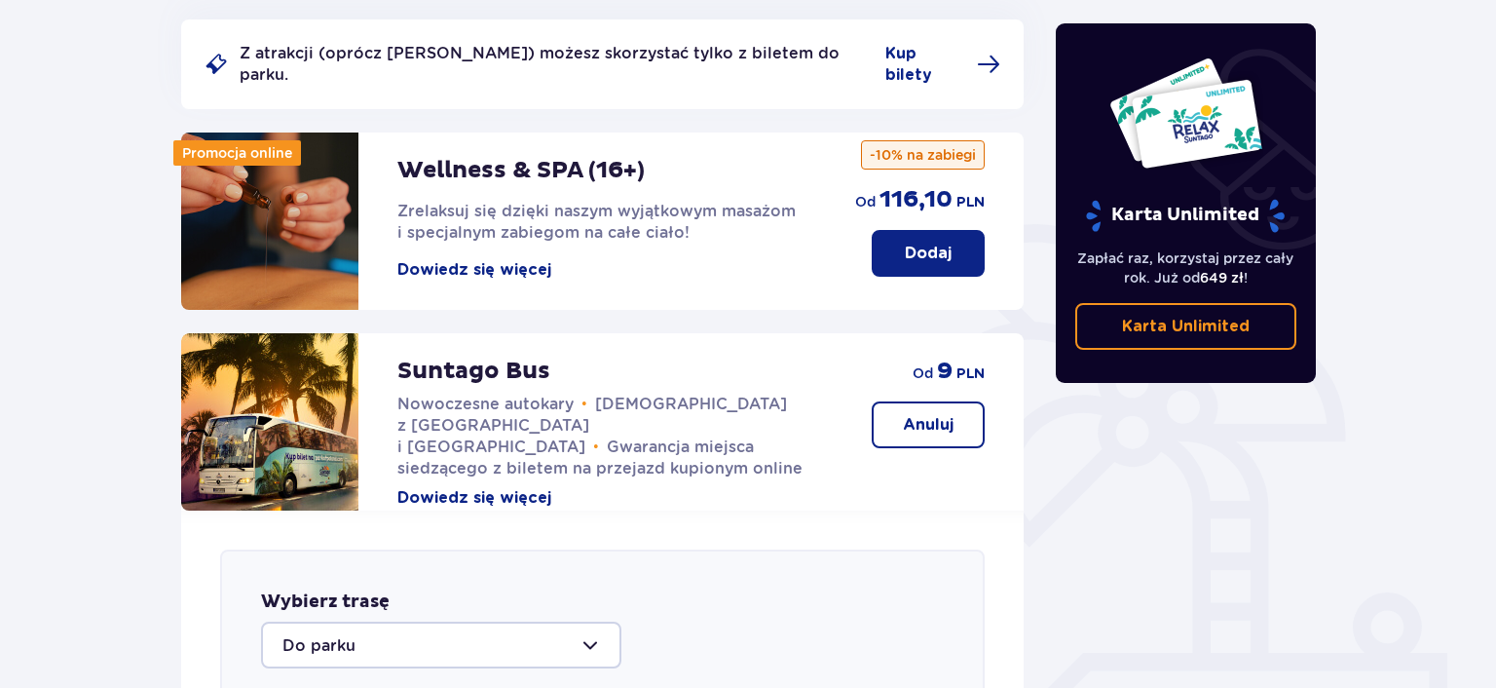
scroll to position [308, 0]
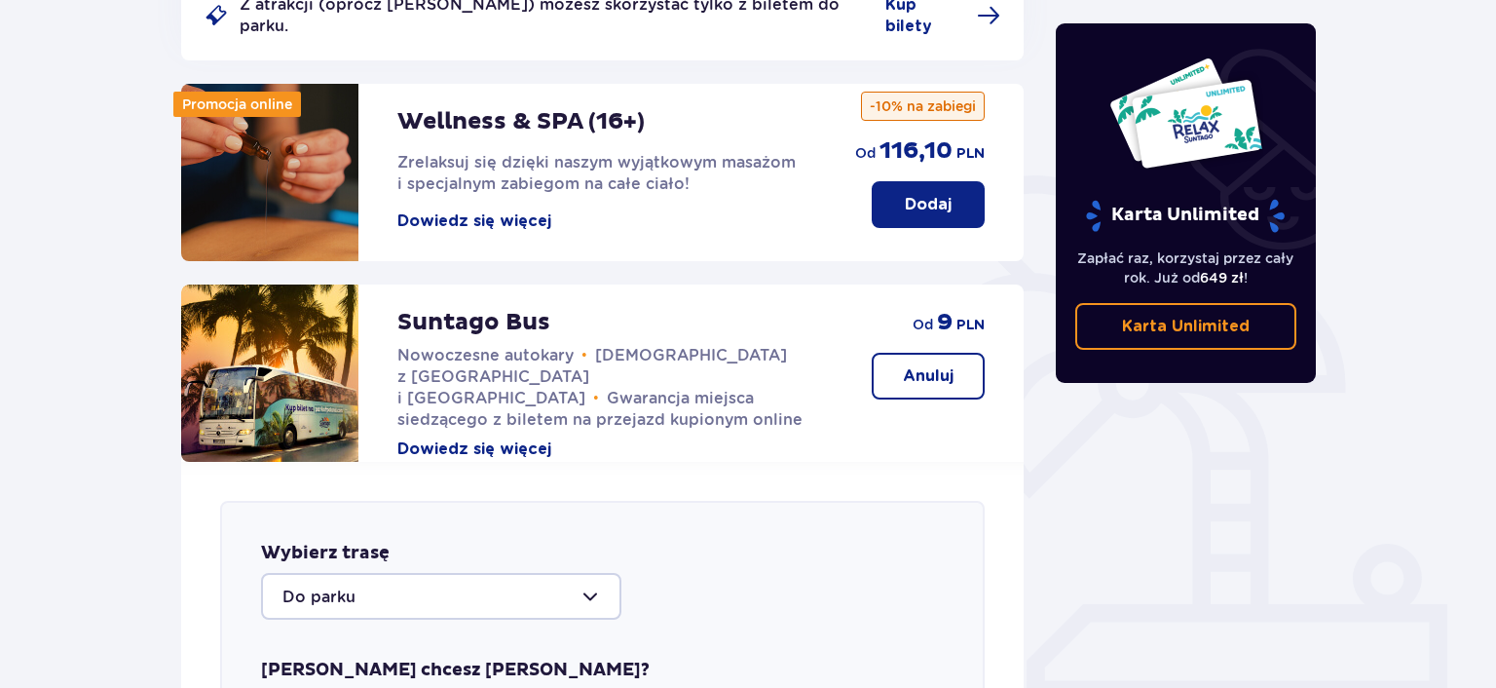
click at [495, 308] on p "Suntago Bus" at bounding box center [473, 322] width 153 height 29
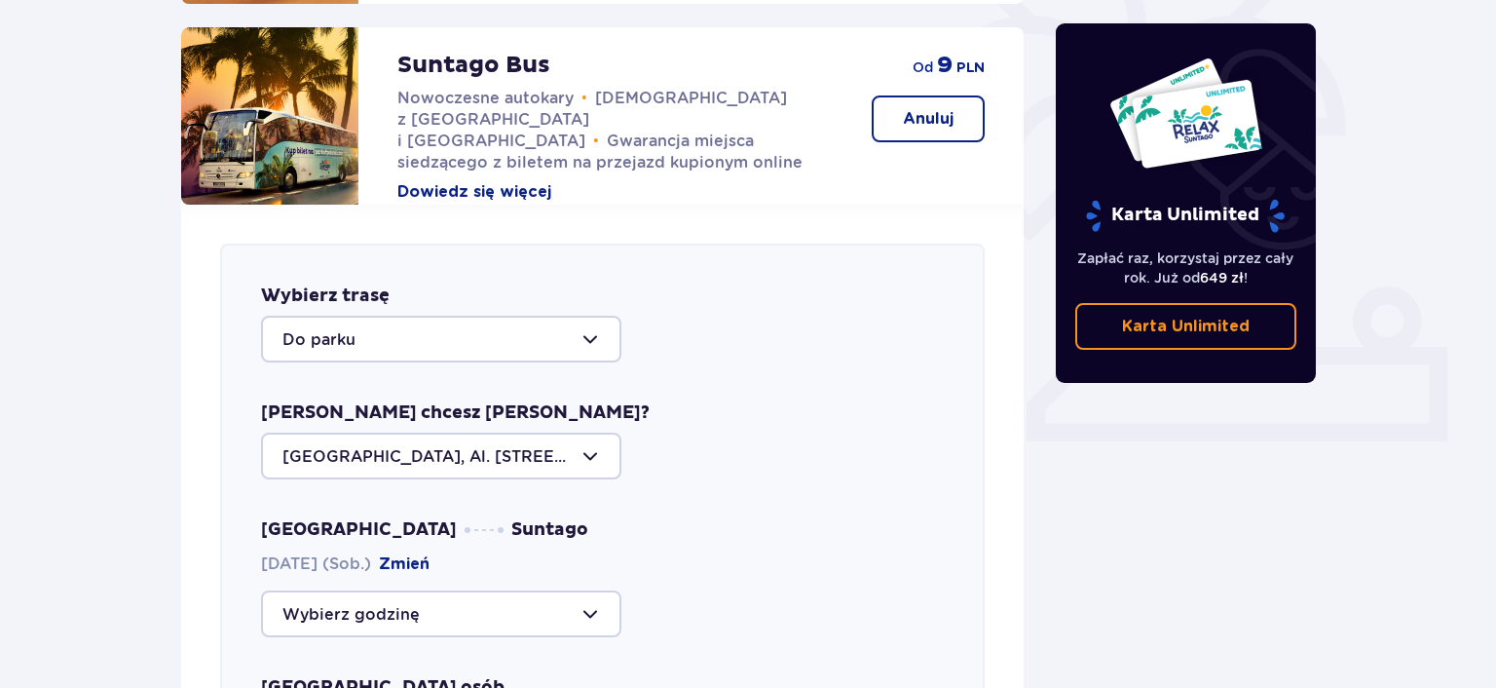
scroll to position [617, 0]
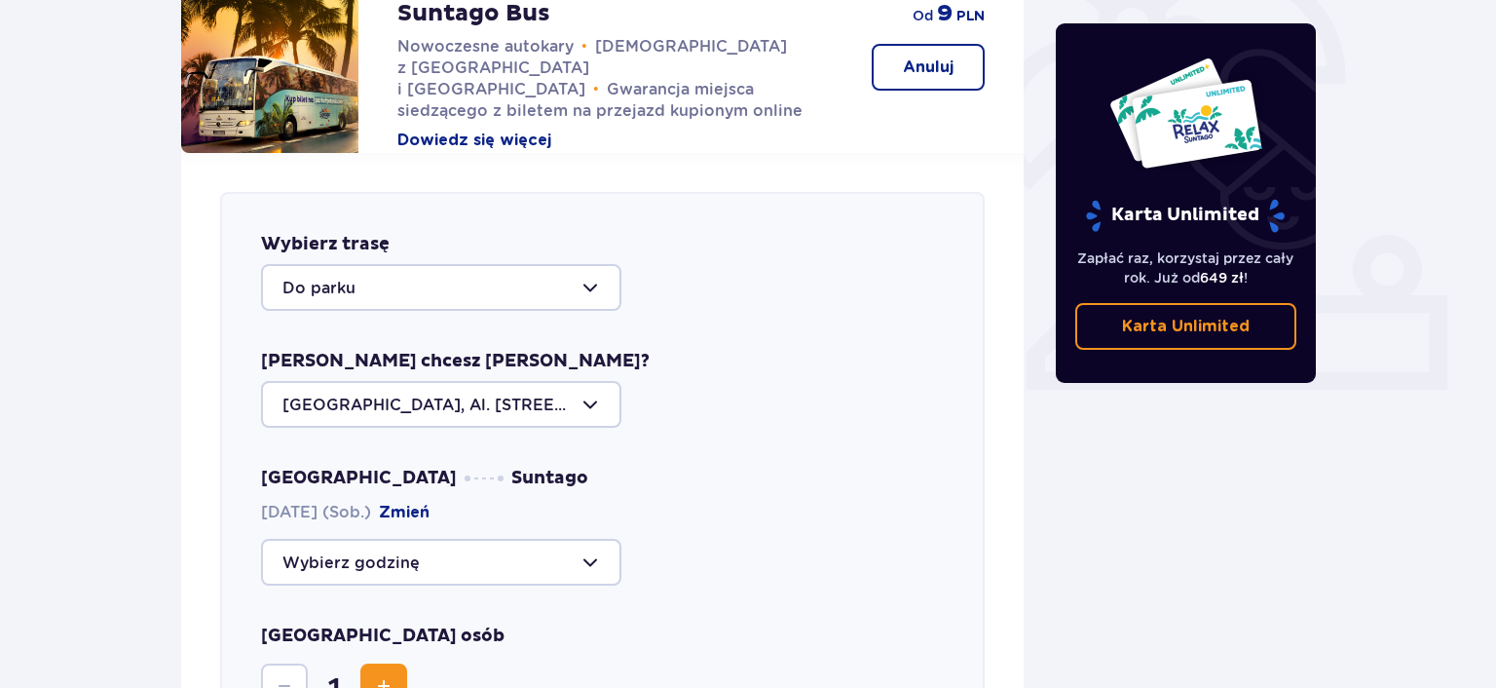
click at [577, 384] on div at bounding box center [441, 404] width 360 height 47
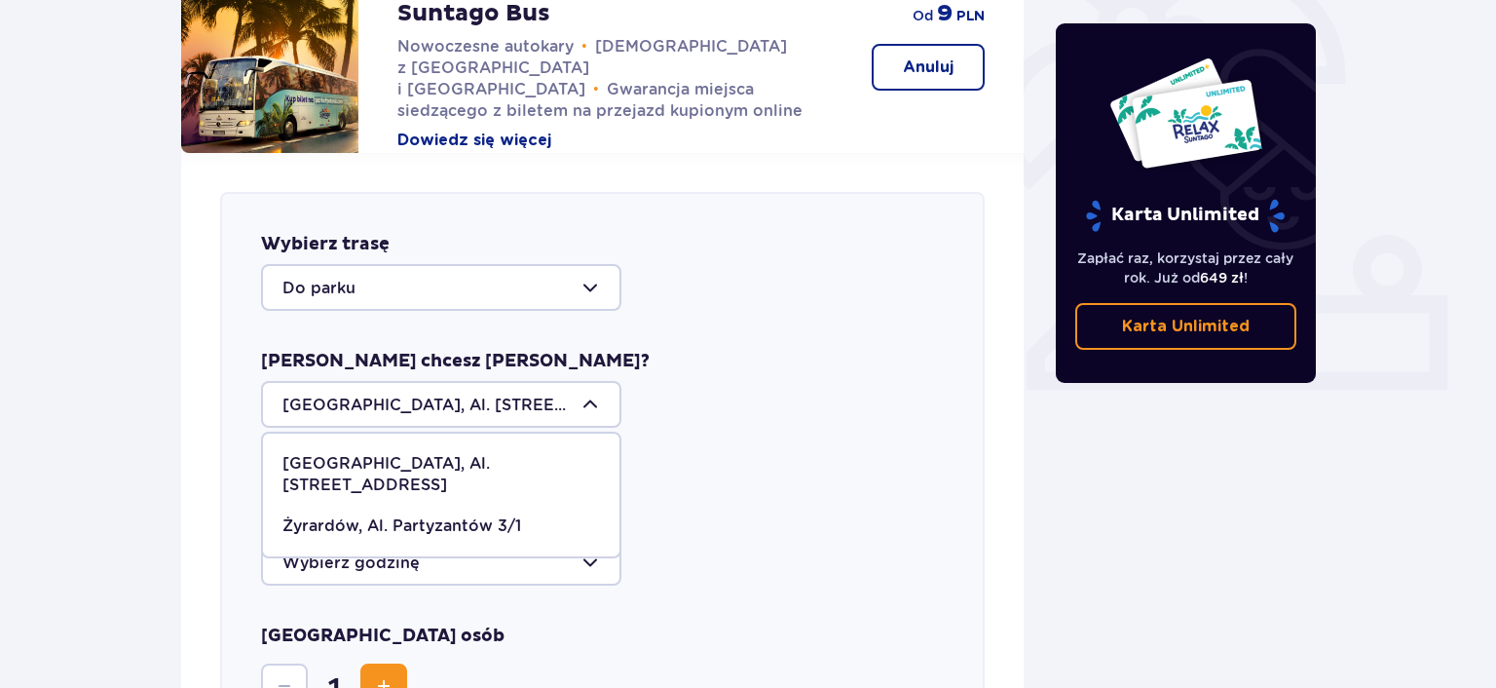
click at [434, 515] on p "Żyrardów, Al. Partyzantów 3/1" at bounding box center [401, 525] width 239 height 21
type input "Żyrardów, Al. Partyzantów 3/1"
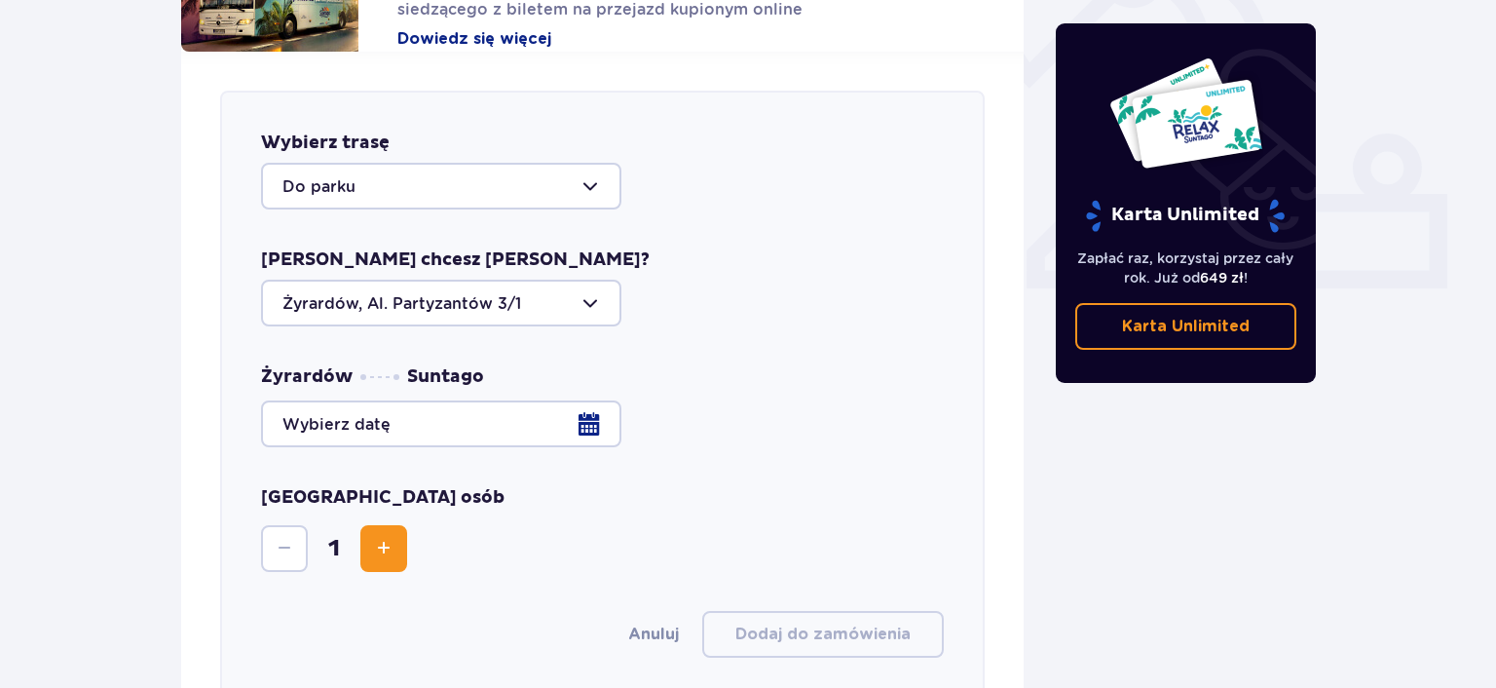
scroll to position [822, 0]
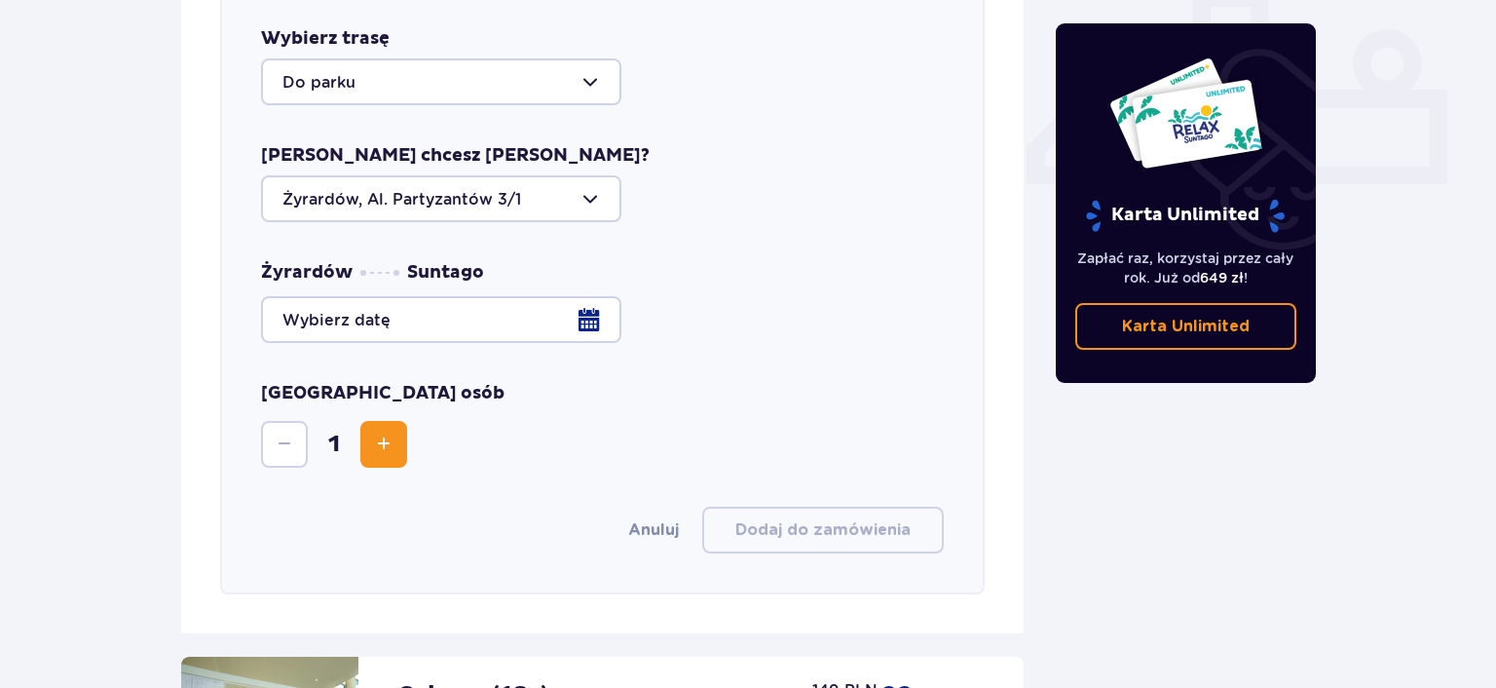
click at [602, 307] on div at bounding box center [602, 319] width 683 height 47
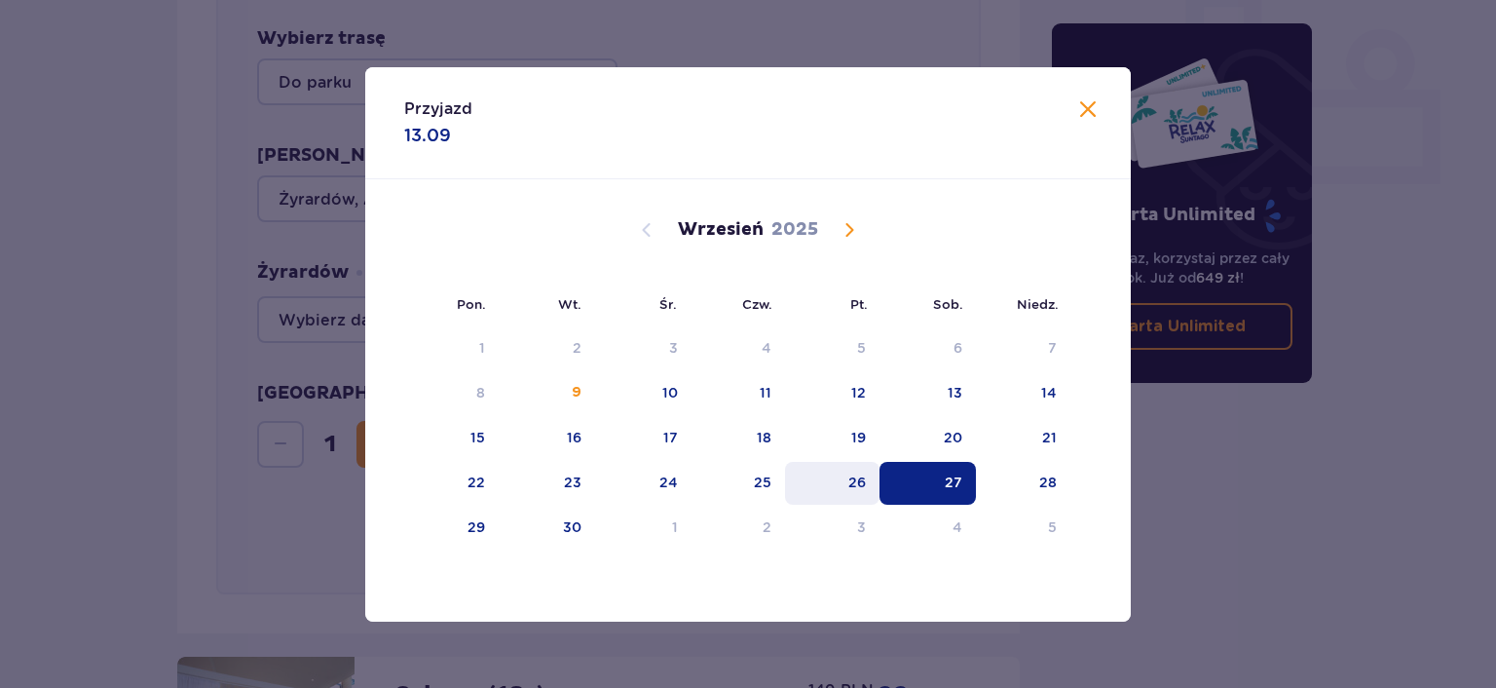
click at [857, 490] on div "26" at bounding box center [857, 481] width 18 height 19
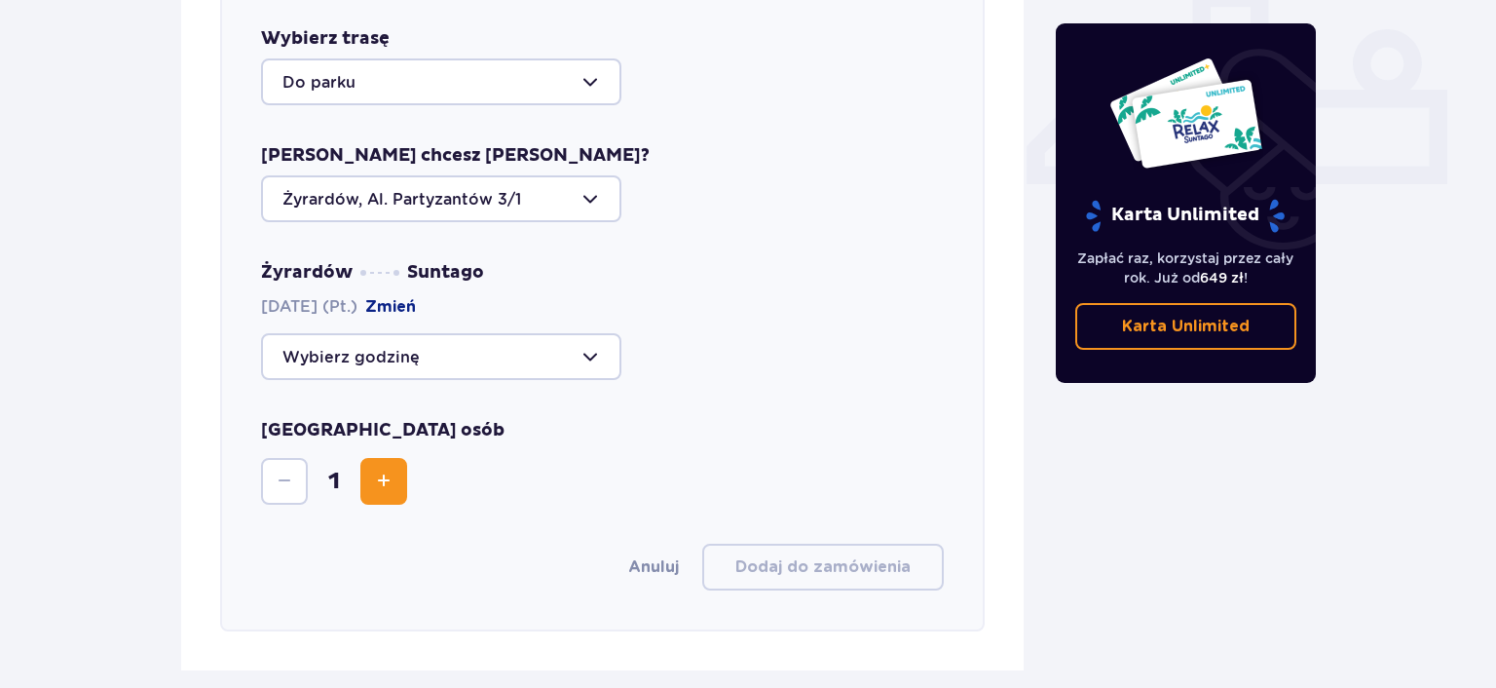
click at [545, 339] on div at bounding box center [441, 356] width 360 height 47
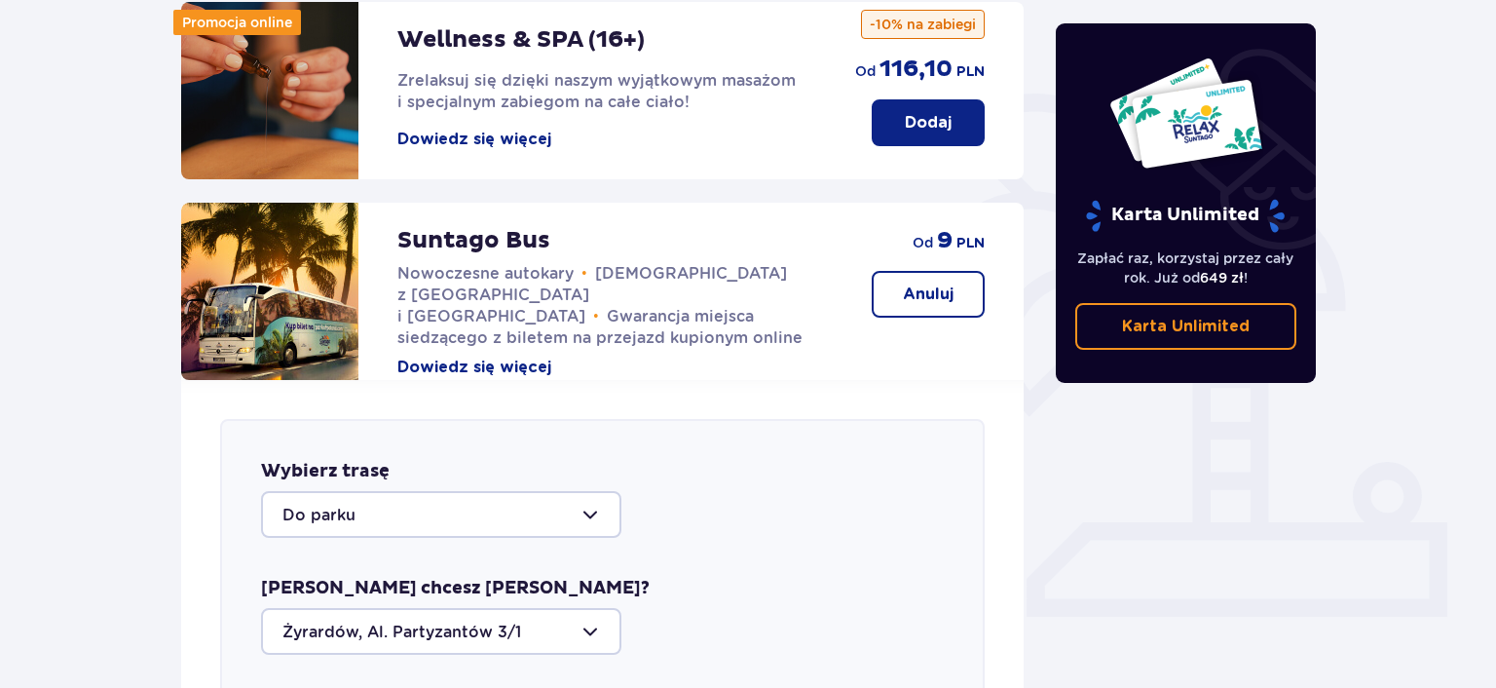
scroll to position [720, 0]
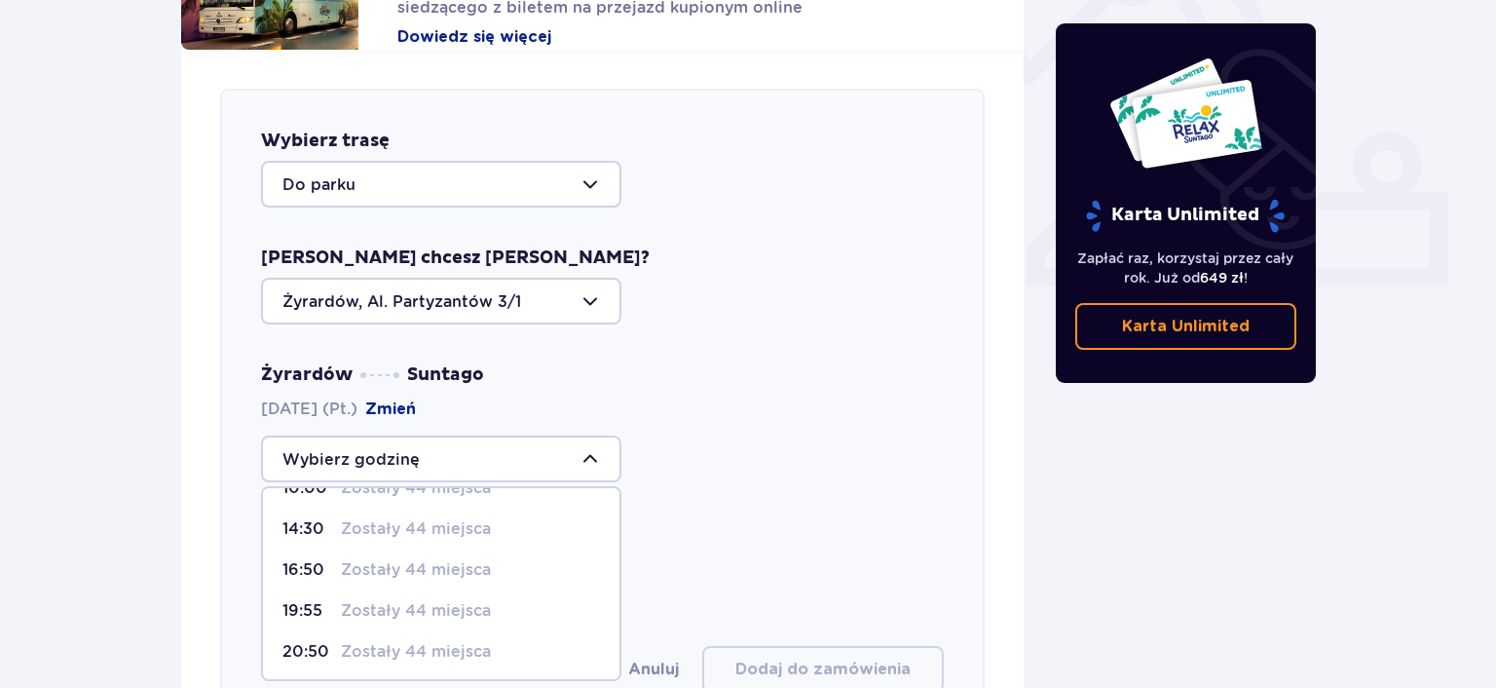
click at [441, 165] on div at bounding box center [441, 184] width 360 height 47
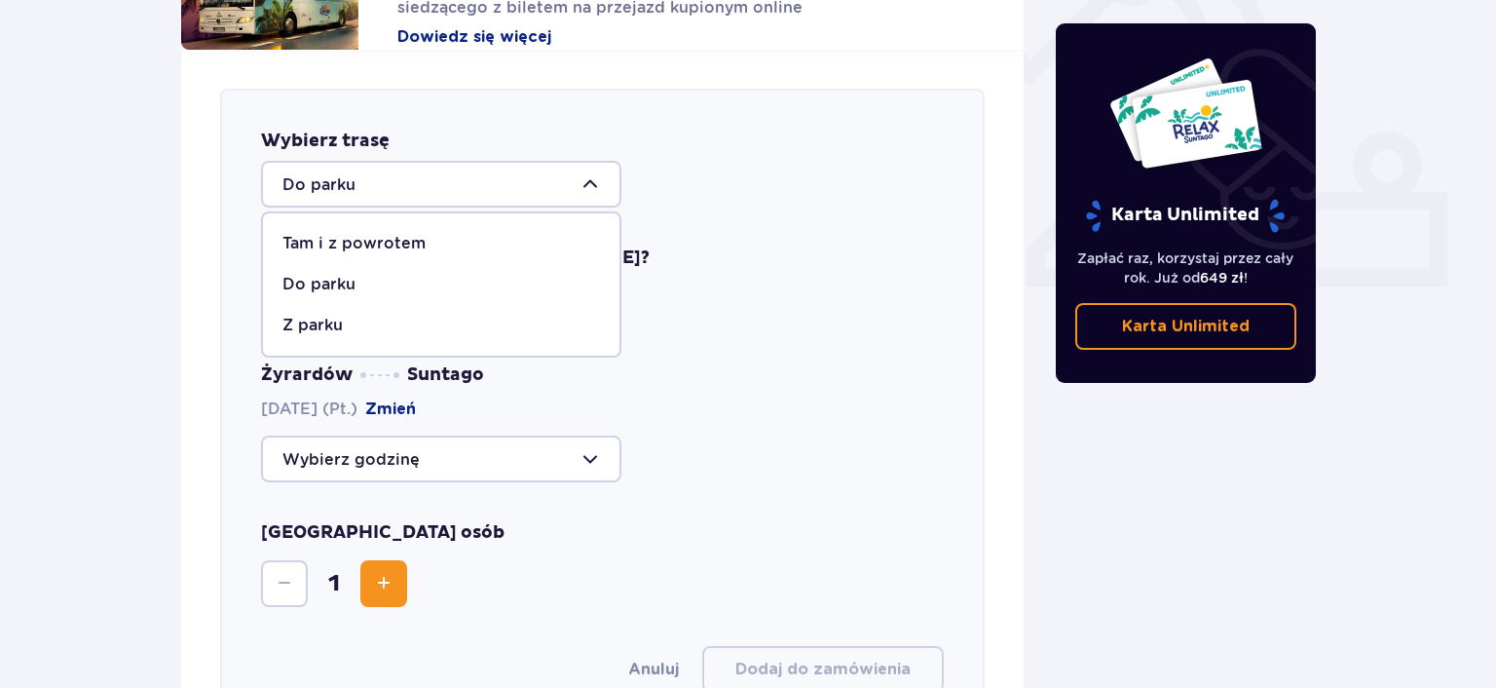
click at [350, 315] on div "Z parku" at bounding box center [441, 325] width 318 height 21
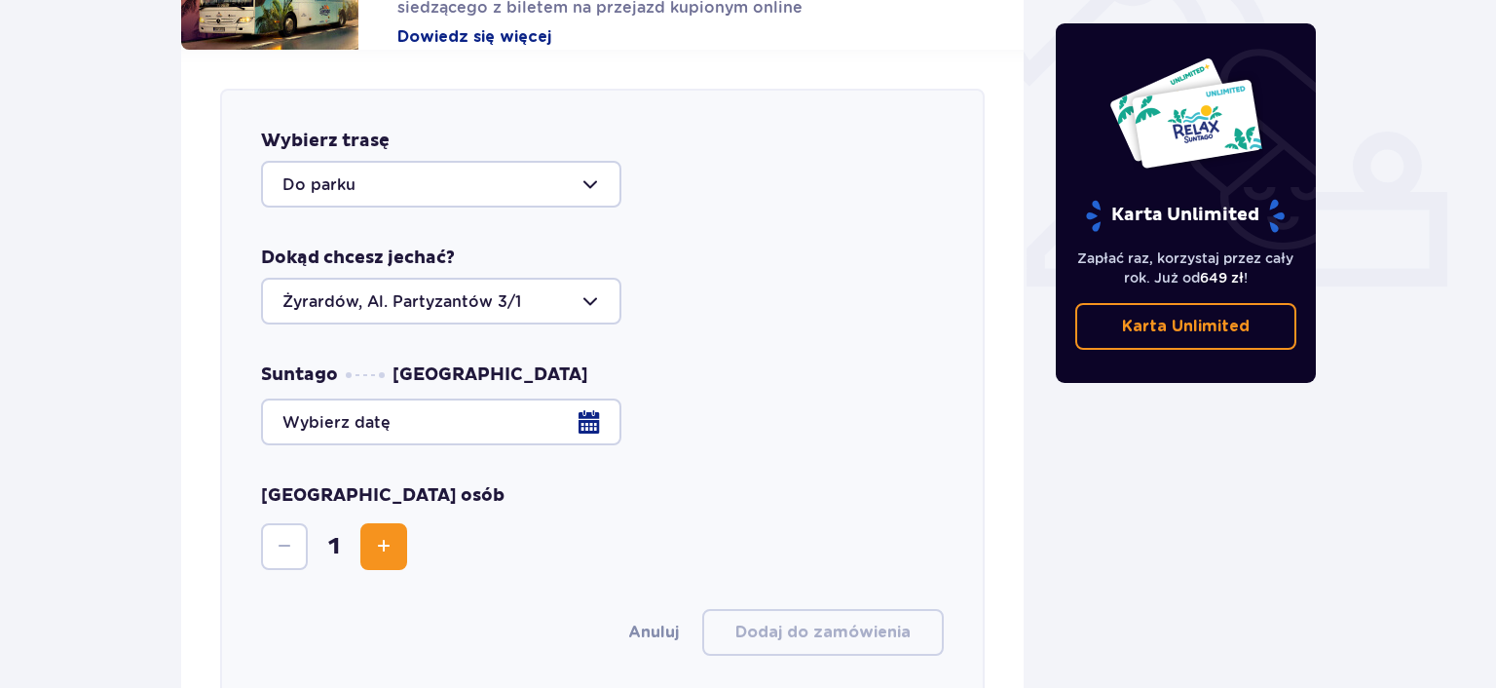
type input "Z parku"
type input "Warszawa, Al. Jerozolimskie 56"
click at [590, 408] on div at bounding box center [602, 421] width 683 height 47
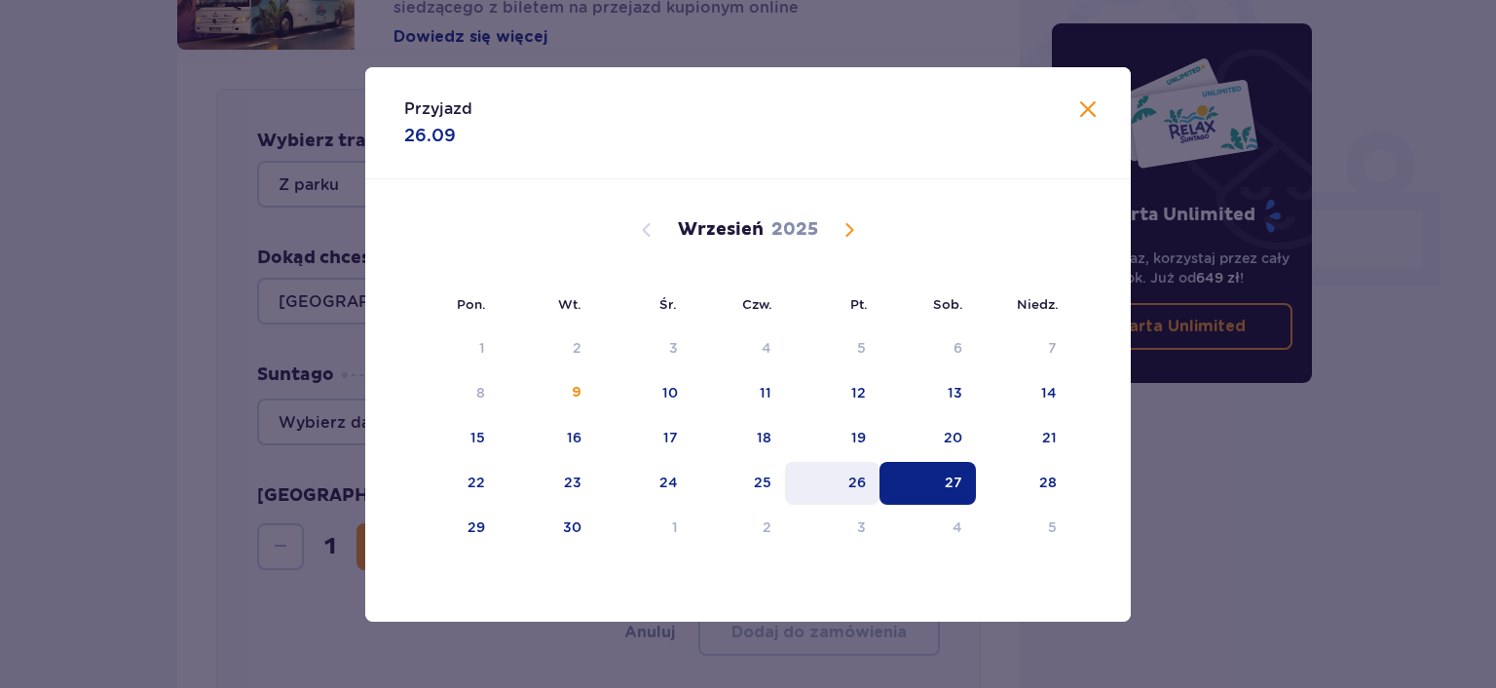
click at [866, 485] on div "26" at bounding box center [857, 481] width 18 height 19
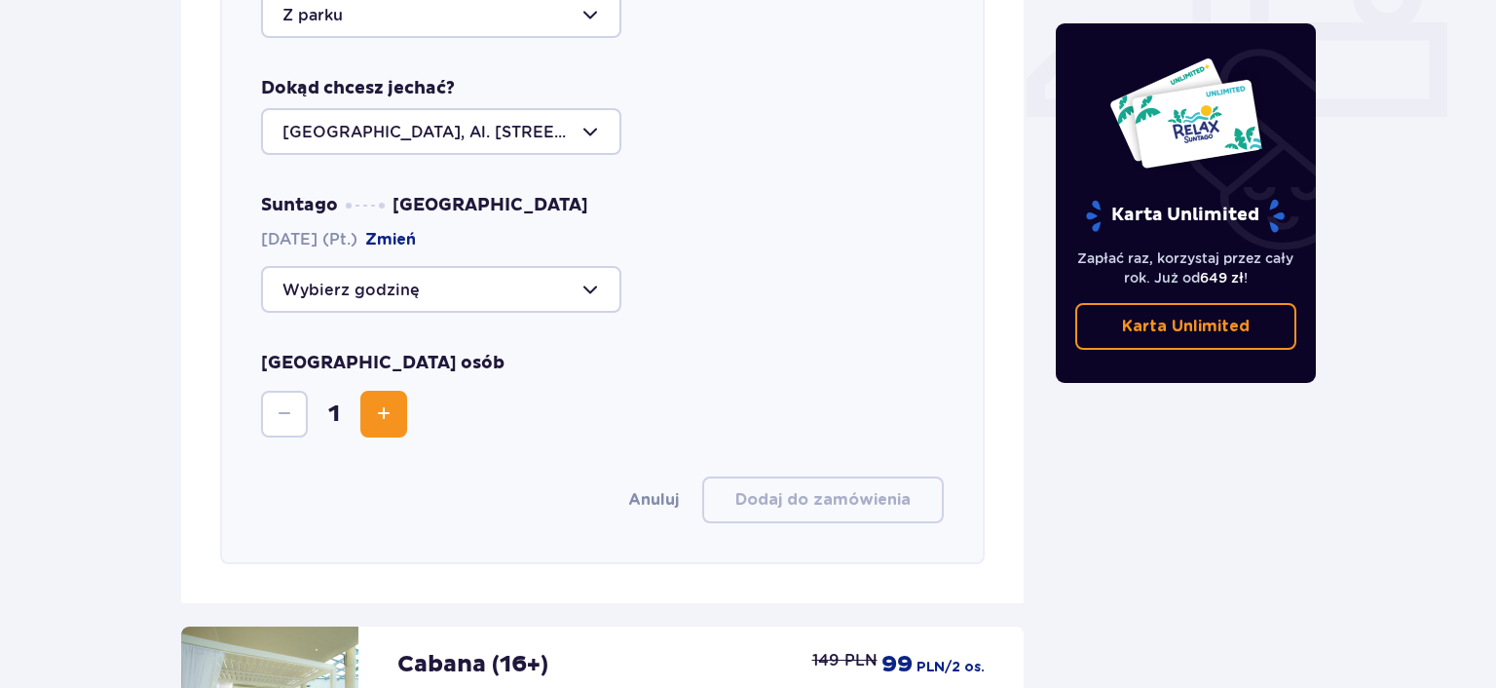
scroll to position [925, 0]
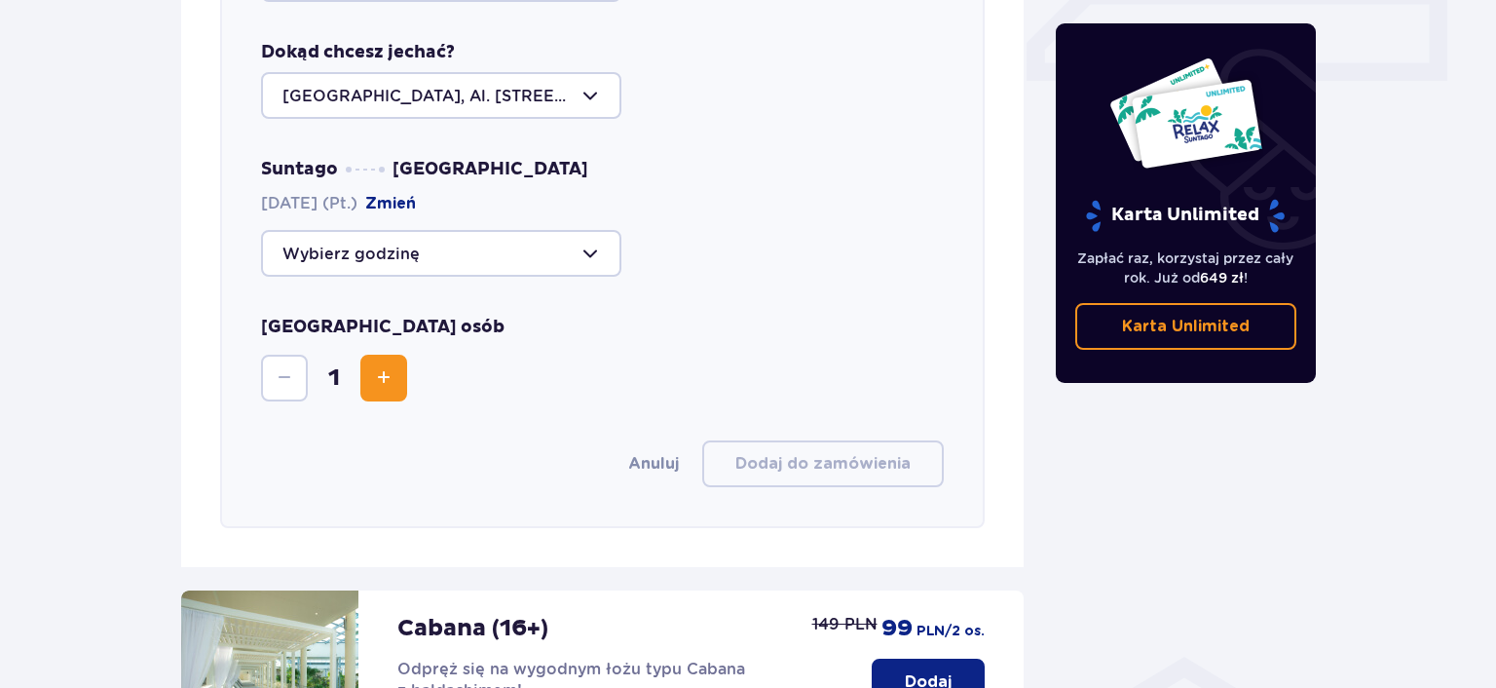
click at [575, 240] on div at bounding box center [441, 253] width 360 height 47
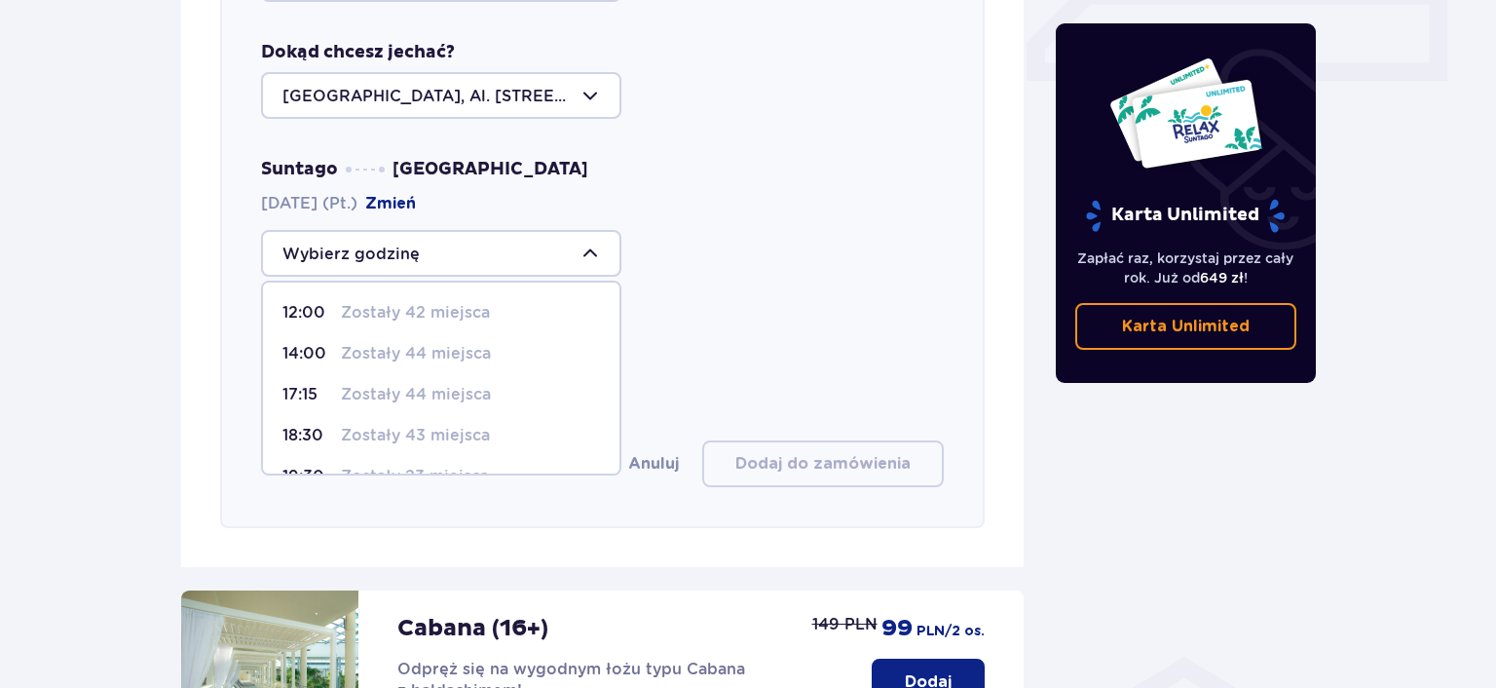
scroll to position [155, 0]
click at [445, 433] on p "Zostało 36 miejsc" at bounding box center [412, 443] width 142 height 21
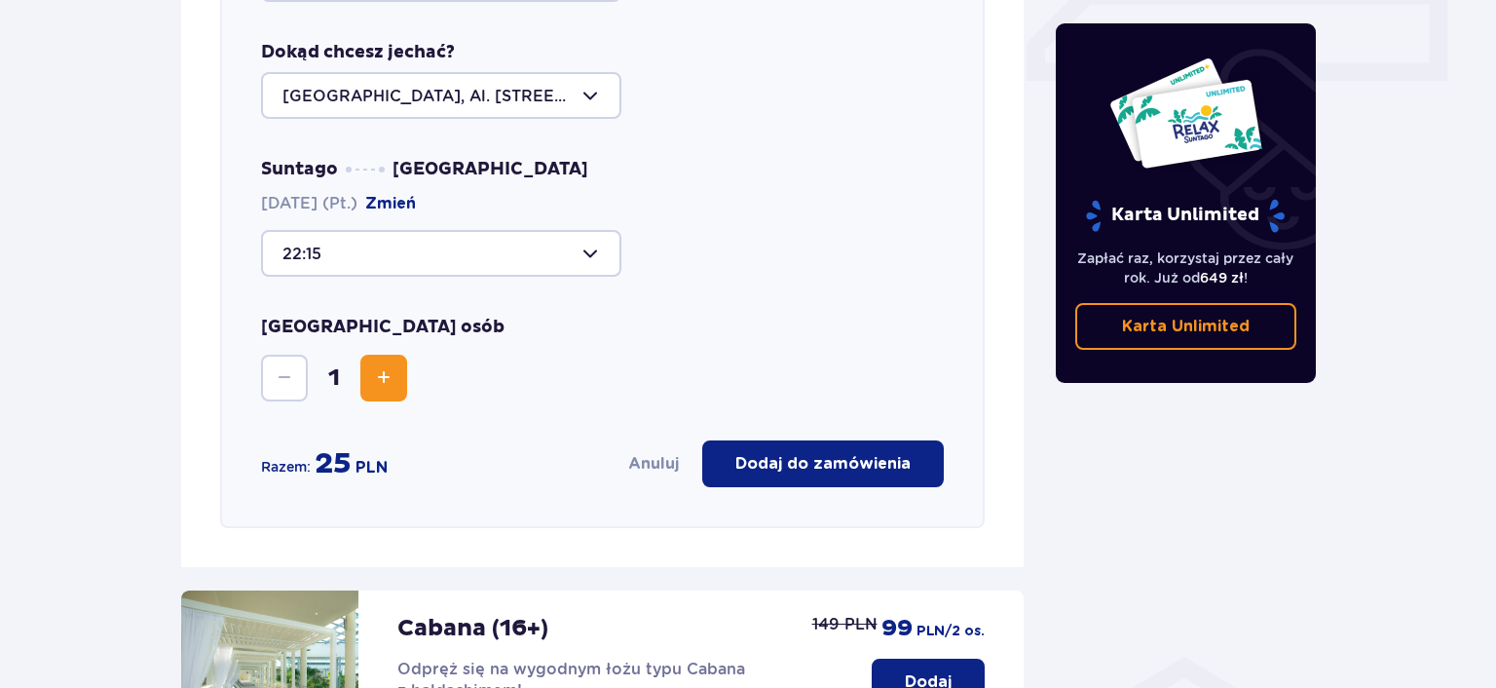
type input "22:15"
click at [579, 230] on div at bounding box center [441, 253] width 360 height 47
click at [771, 316] on div "Liczba osób 1" at bounding box center [602, 359] width 683 height 86
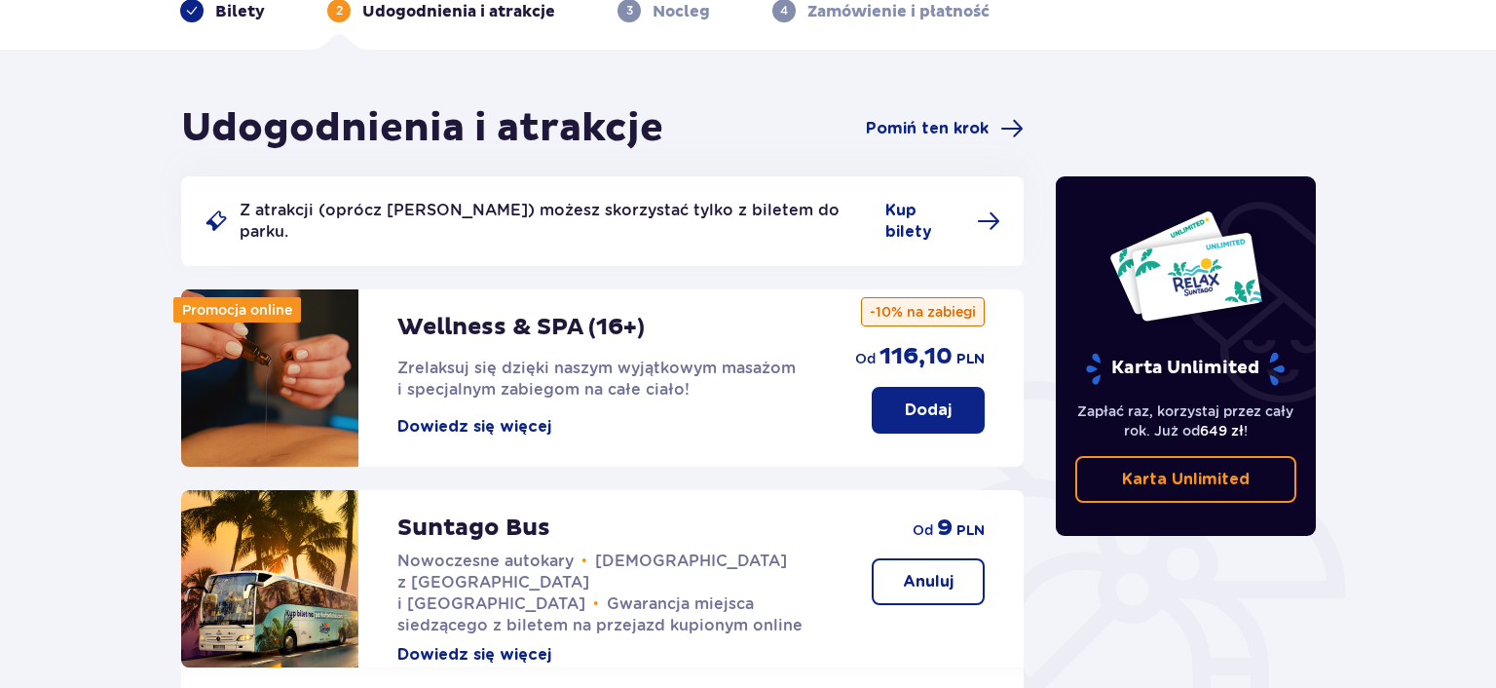
scroll to position [0, 0]
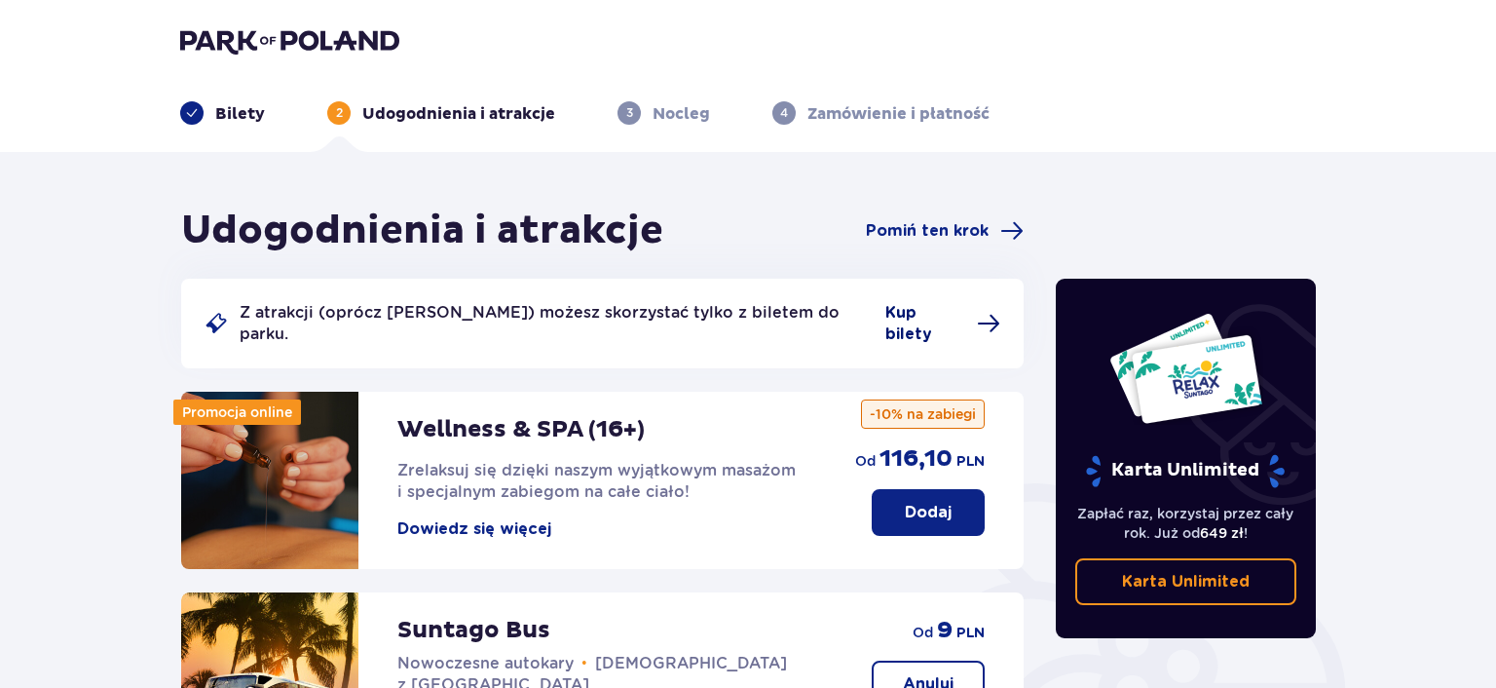
click at [911, 311] on span "Kup bilety" at bounding box center [925, 323] width 80 height 43
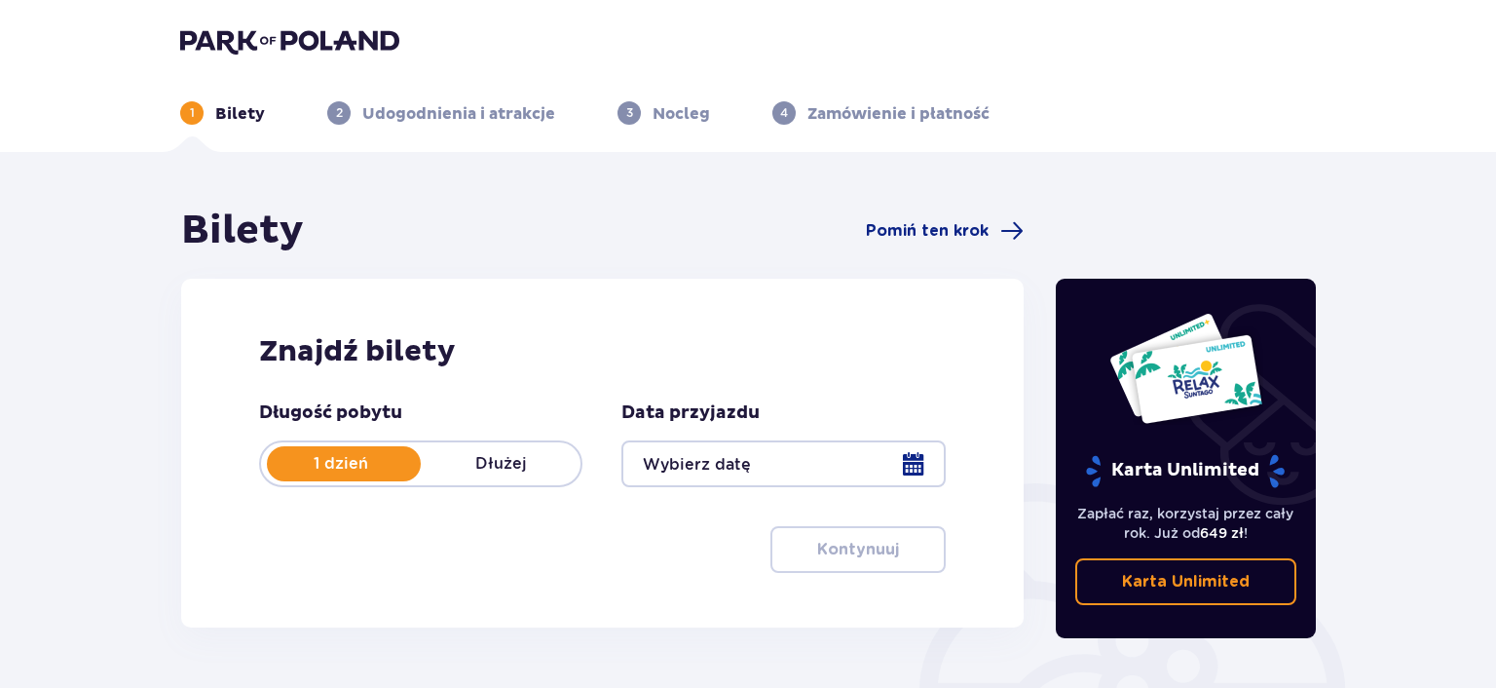
click at [917, 462] on div at bounding box center [782, 463] width 323 height 47
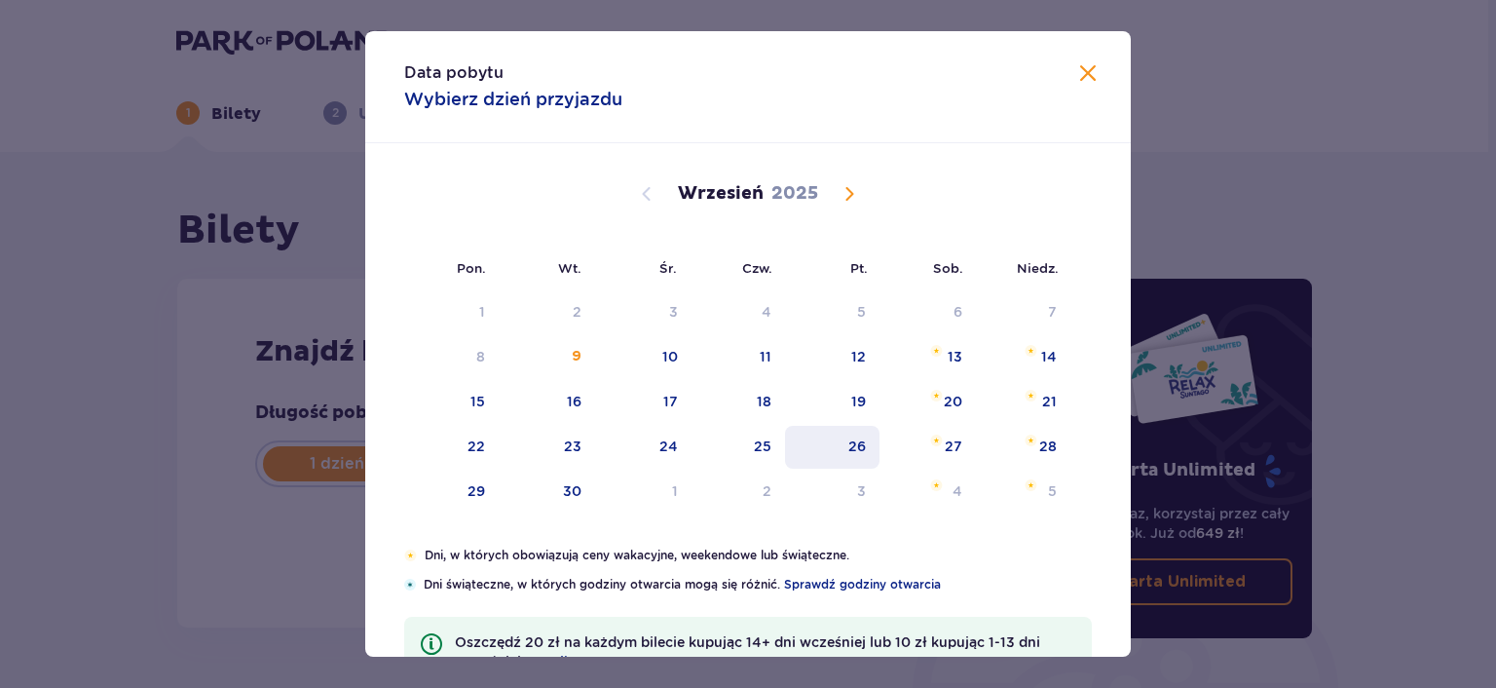
click at [871, 439] on div "26" at bounding box center [832, 447] width 94 height 43
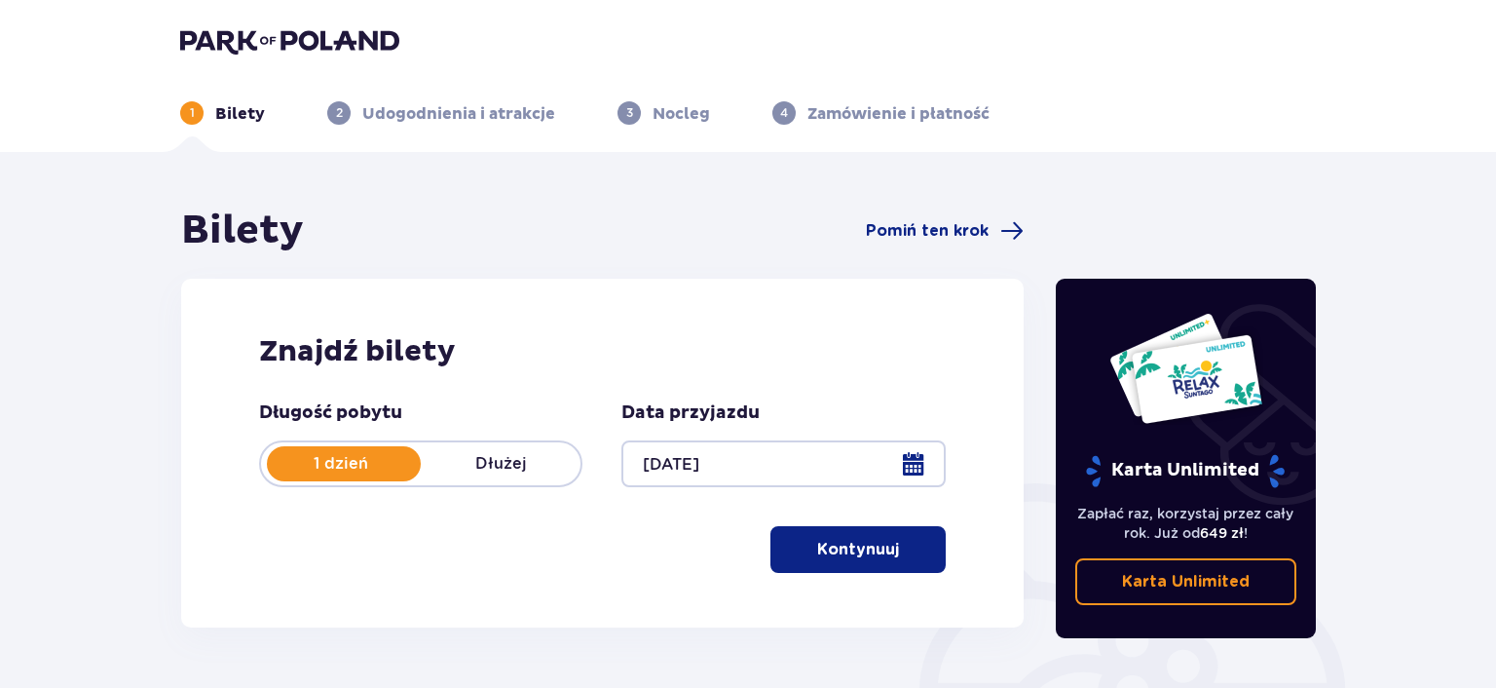
type input "26.09.25"
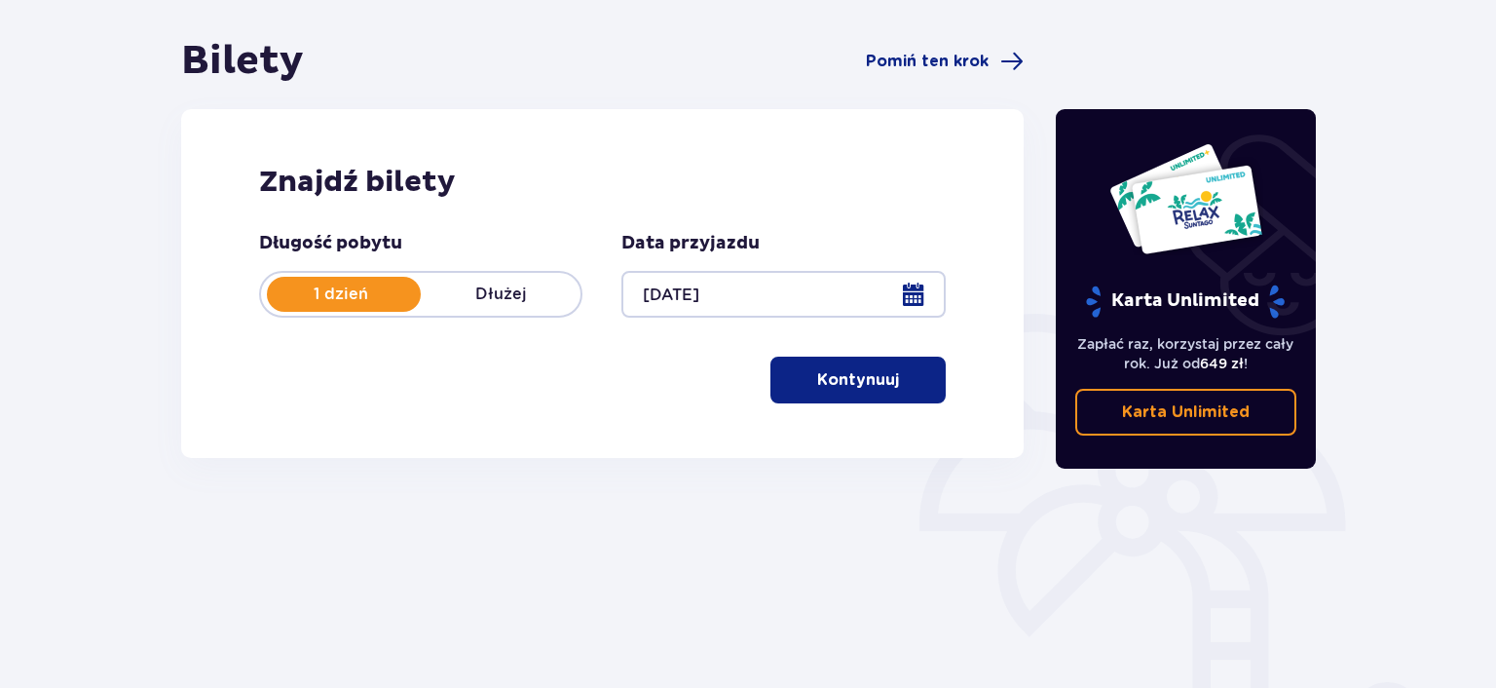
scroll to position [206, 0]
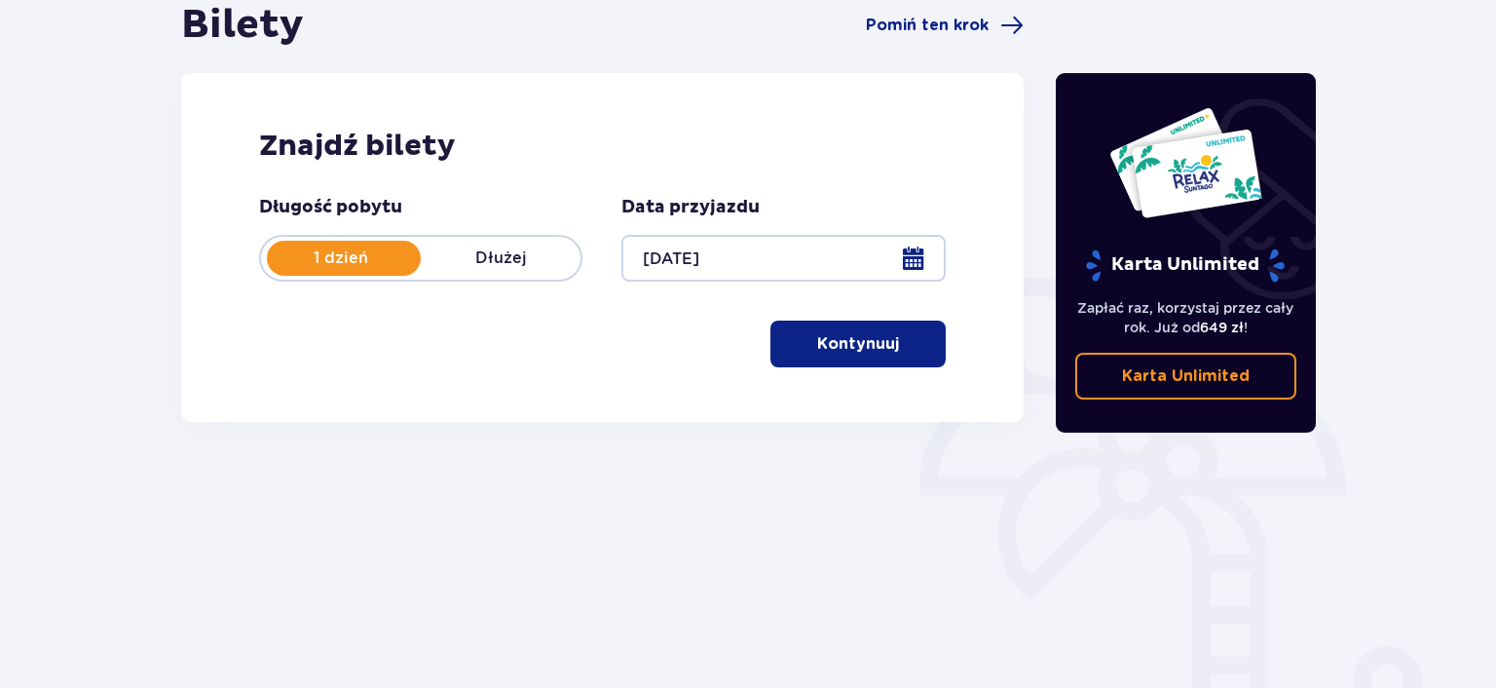
click at [892, 343] on span "button" at bounding box center [902, 343] width 23 height 23
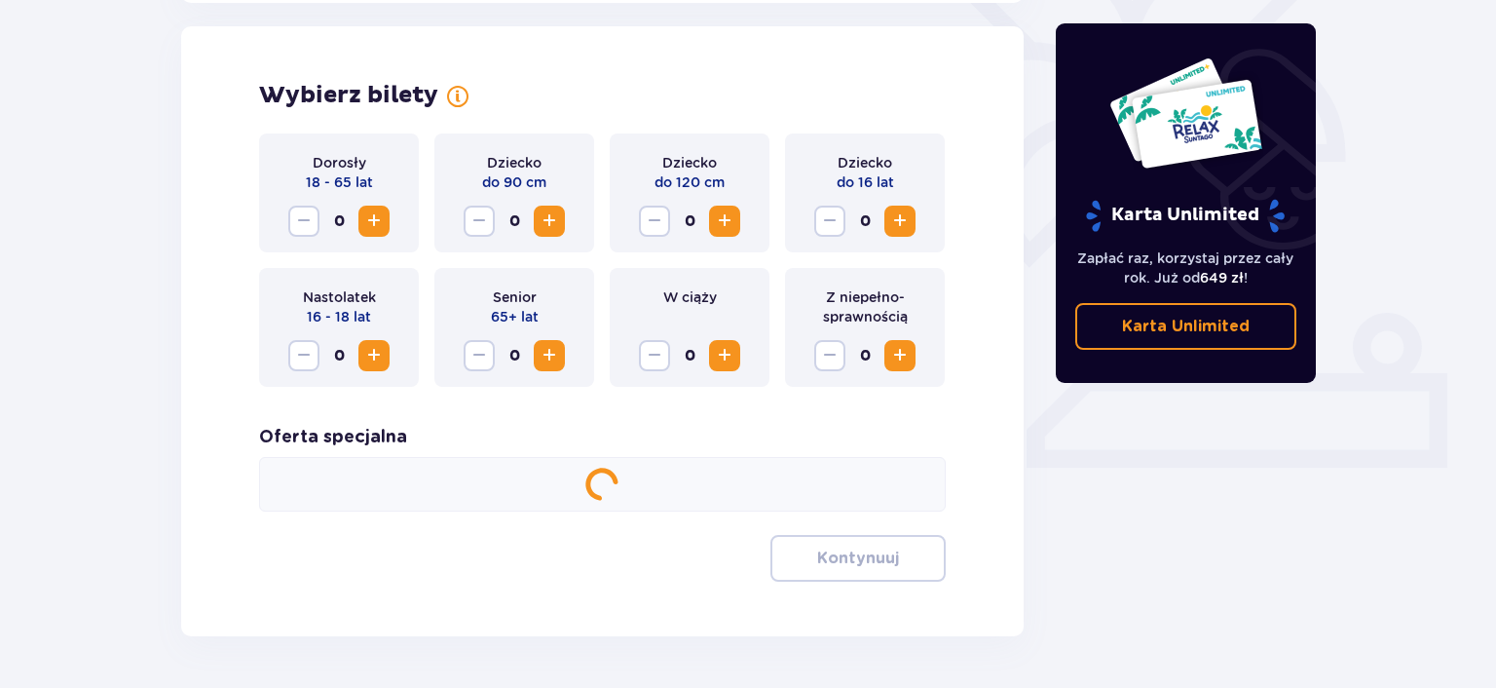
scroll to position [542, 0]
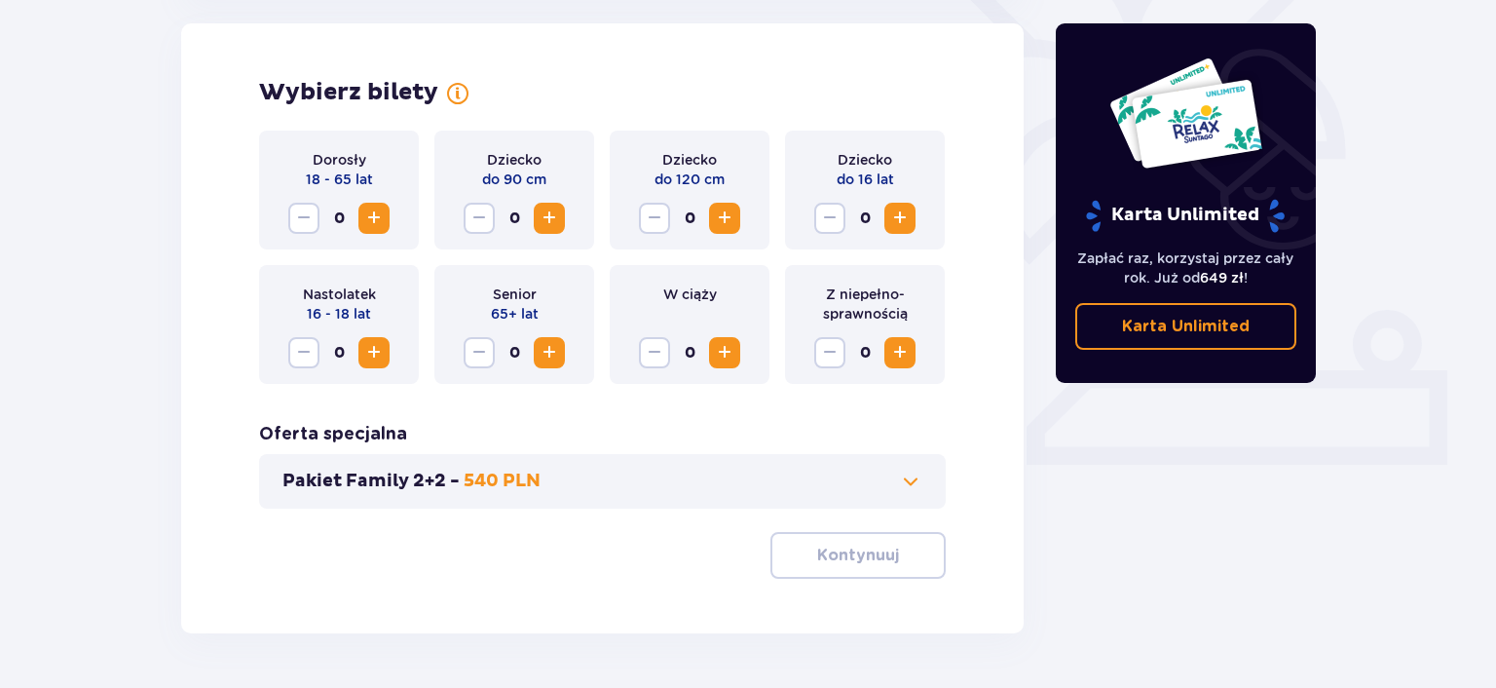
click at [368, 213] on span "Increase" at bounding box center [373, 218] width 23 height 23
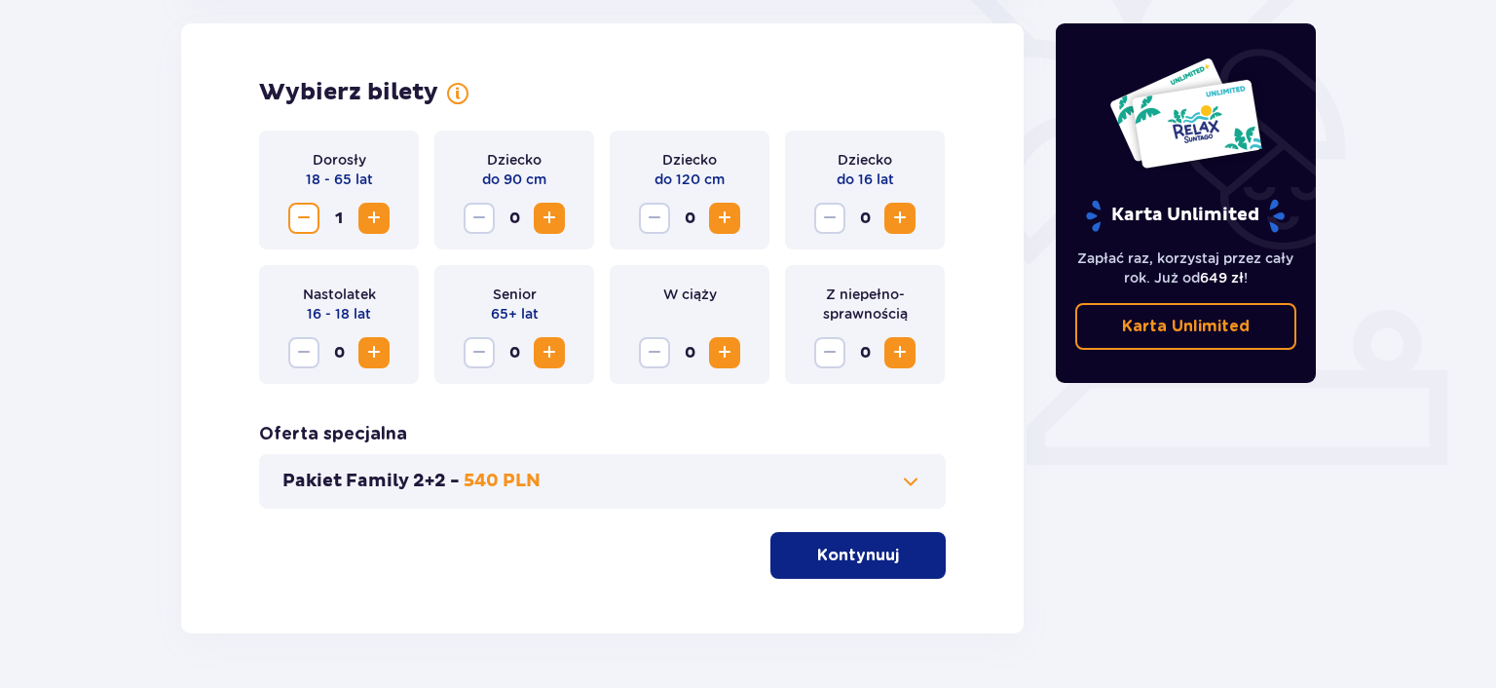
click at [368, 213] on span "Increase" at bounding box center [373, 218] width 23 height 23
click at [881, 564] on p "Kontynuuj" at bounding box center [858, 555] width 82 height 21
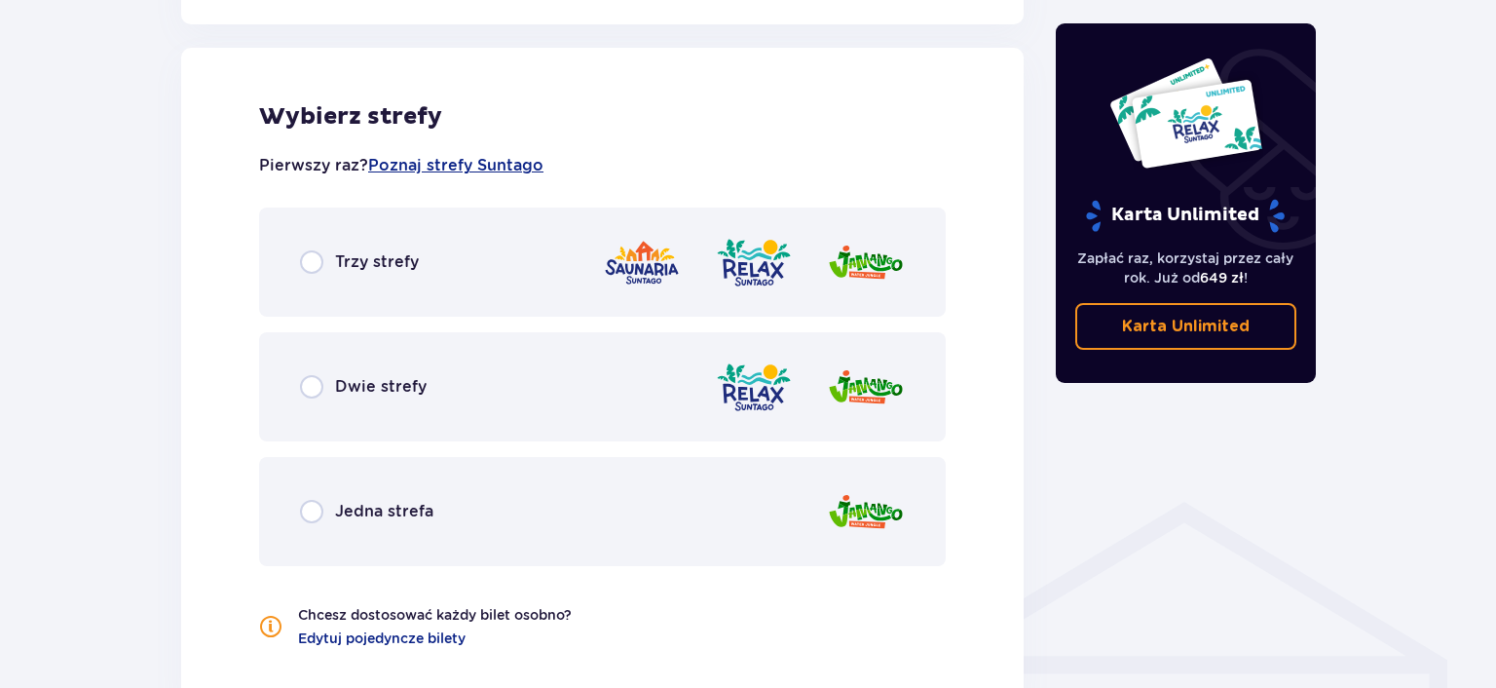
scroll to position [1081, 0]
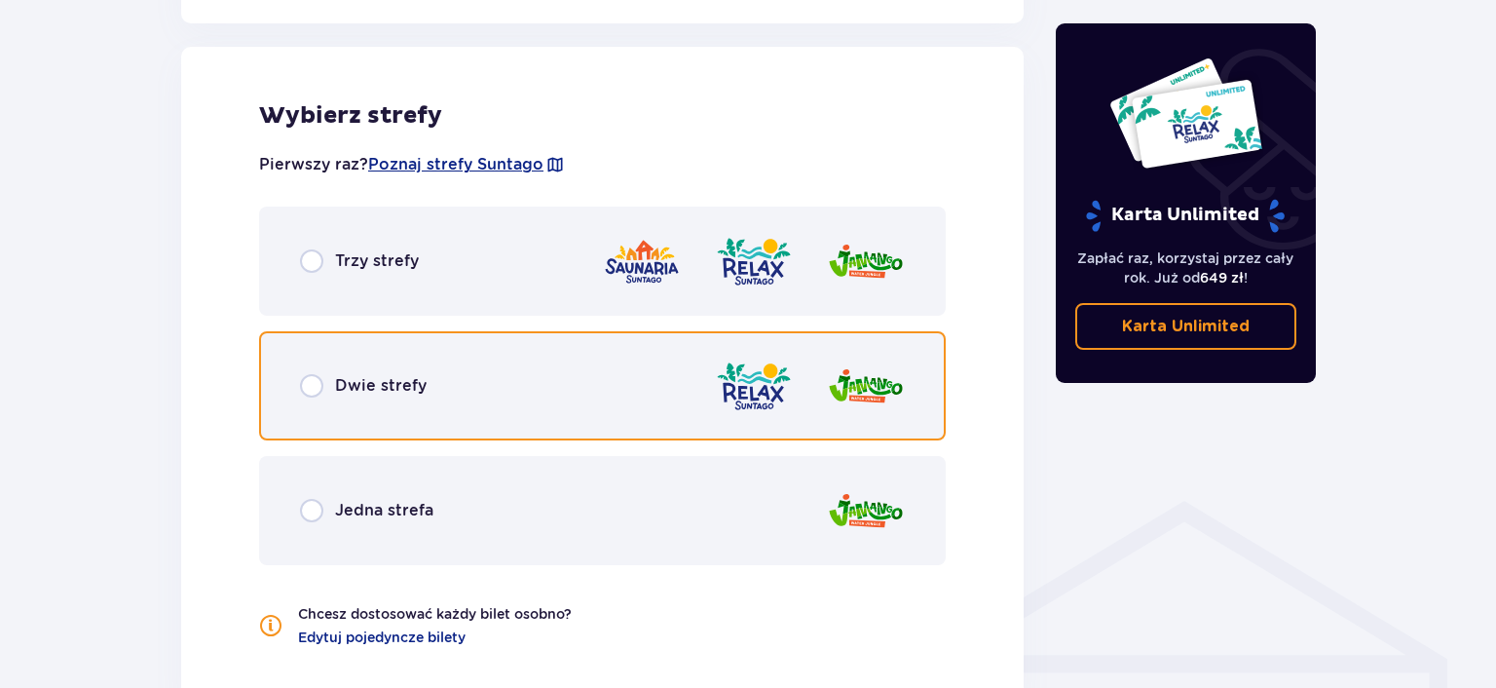
click at [316, 391] on input "radio" at bounding box center [311, 385] width 23 height 23
radio input "true"
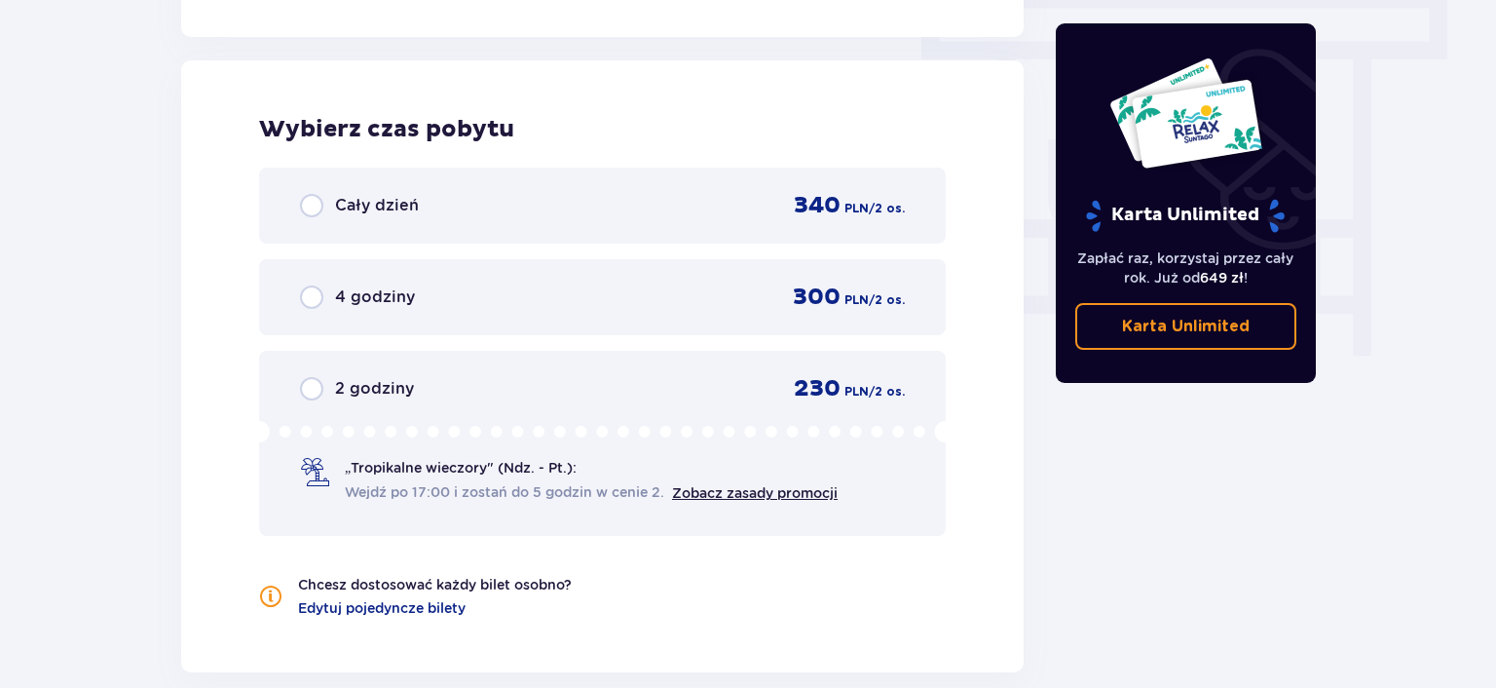
scroll to position [1759, 0]
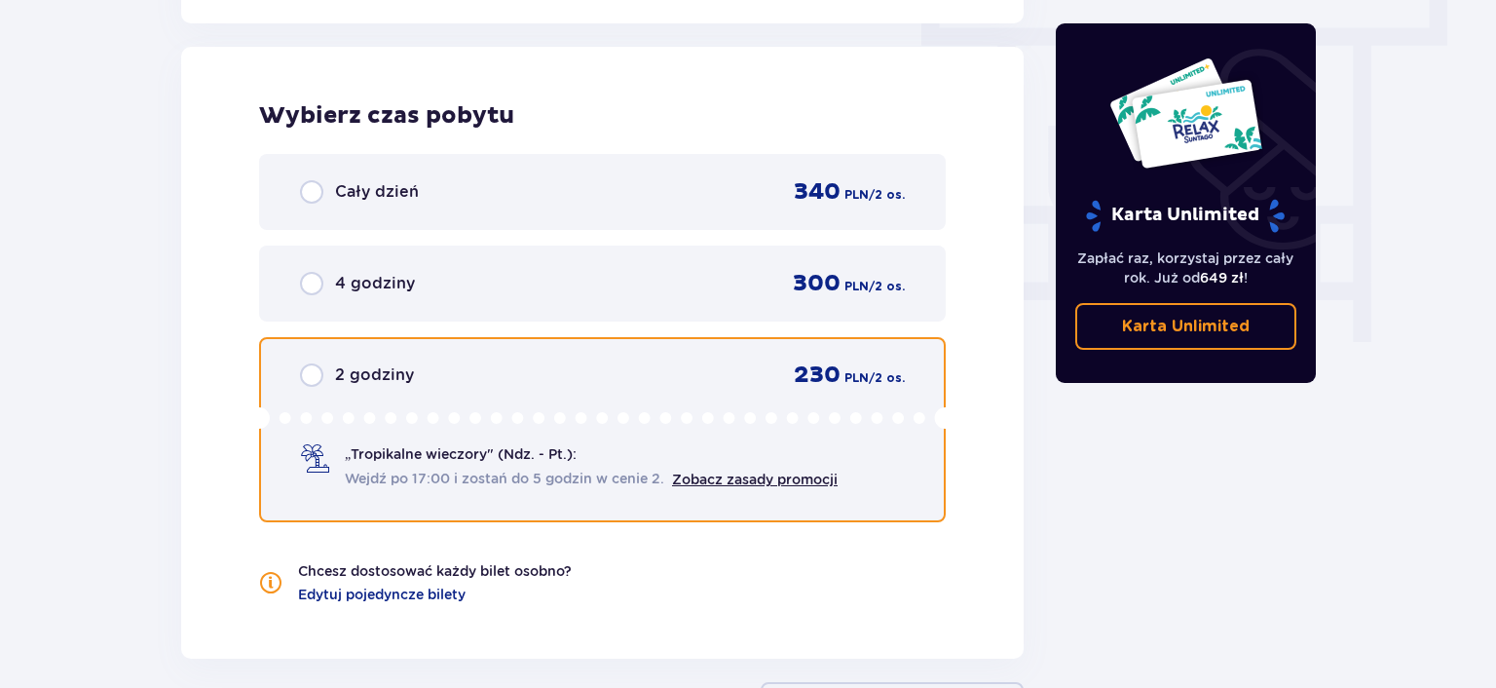
click at [312, 372] on input "radio" at bounding box center [311, 374] width 23 height 23
radio input "true"
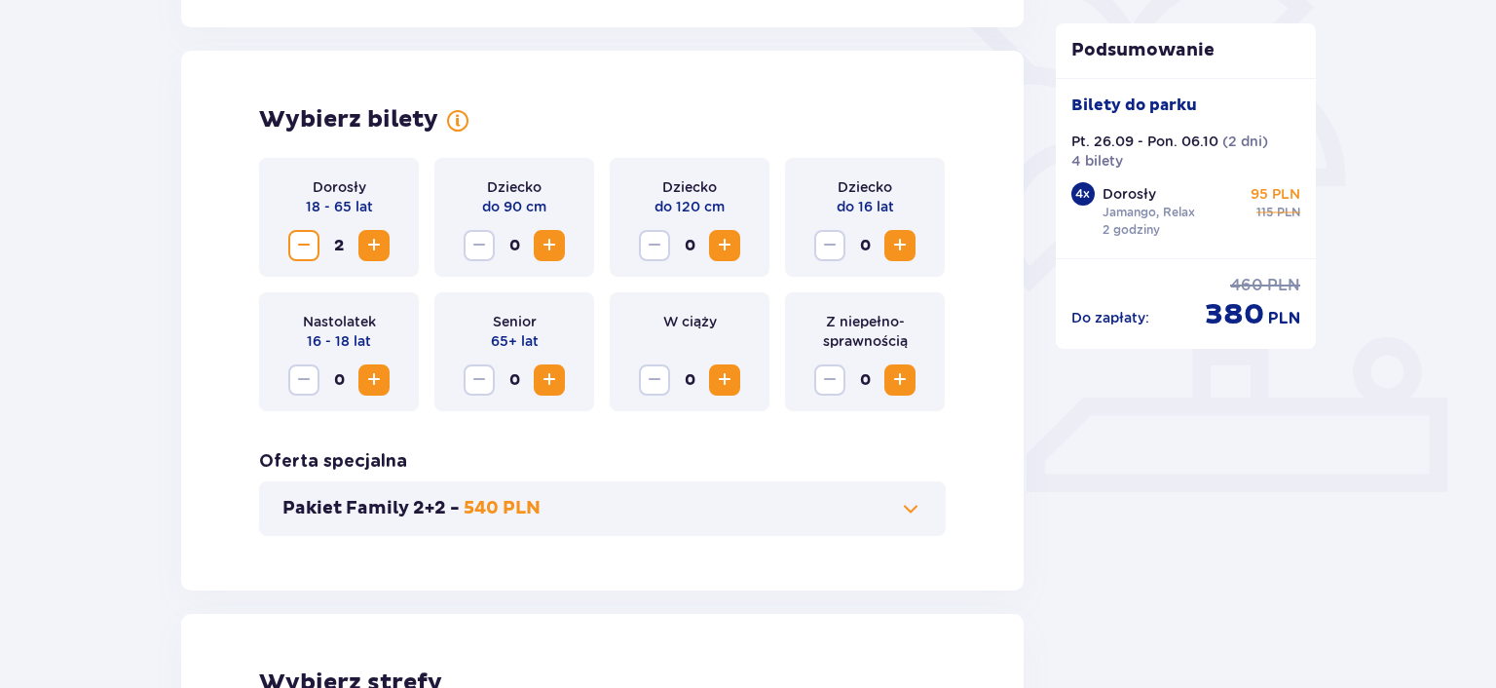
scroll to position [0, 0]
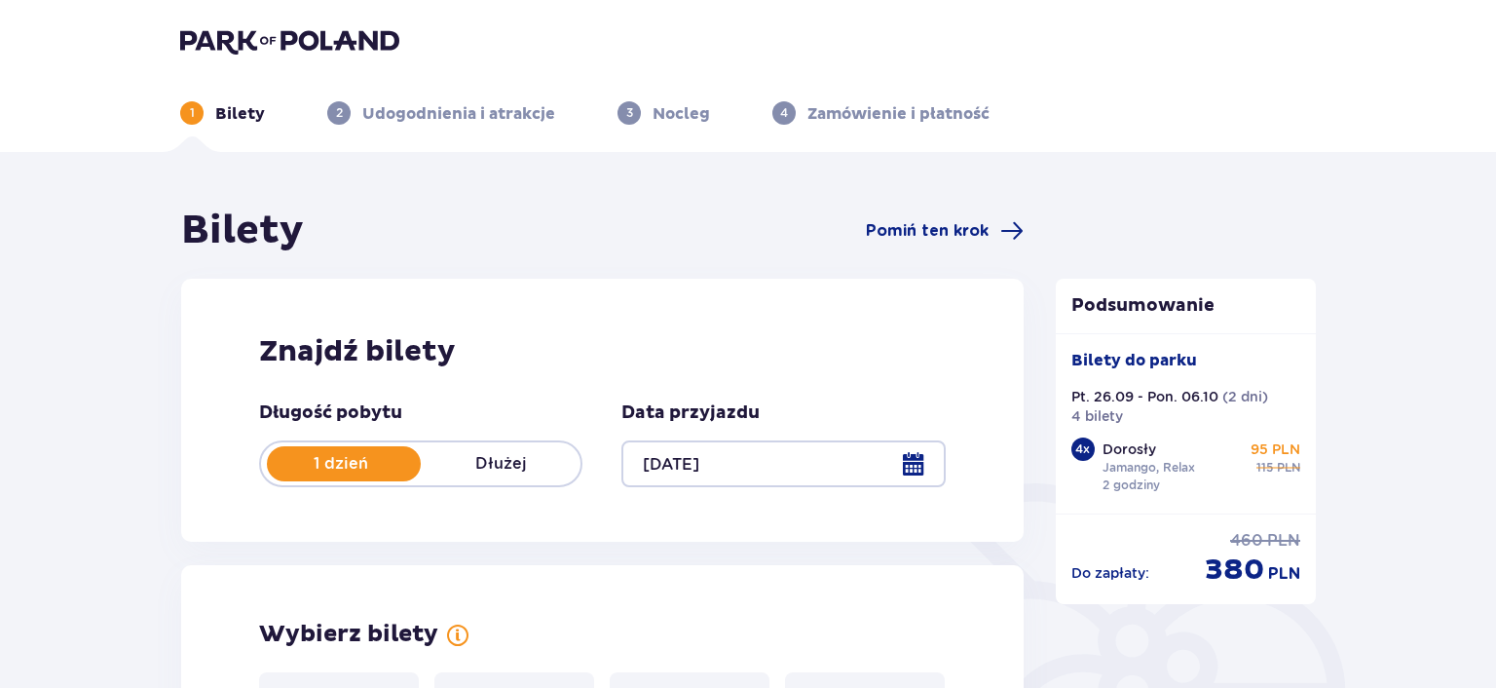
click at [1077, 442] on div "4 x" at bounding box center [1083, 448] width 23 height 23
click at [1155, 471] on p "Jamango, Relax" at bounding box center [1149, 468] width 93 height 18
drag, startPoint x: 1203, startPoint y: 574, endPoint x: 1198, endPoint y: 563, distance: 11.8
click at [1198, 563] on div "Do zapłaty : 460 PLN 380 PLN" at bounding box center [1187, 559] width 230 height 58
drag, startPoint x: 1229, startPoint y: 552, endPoint x: 1242, endPoint y: 542, distance: 16.6
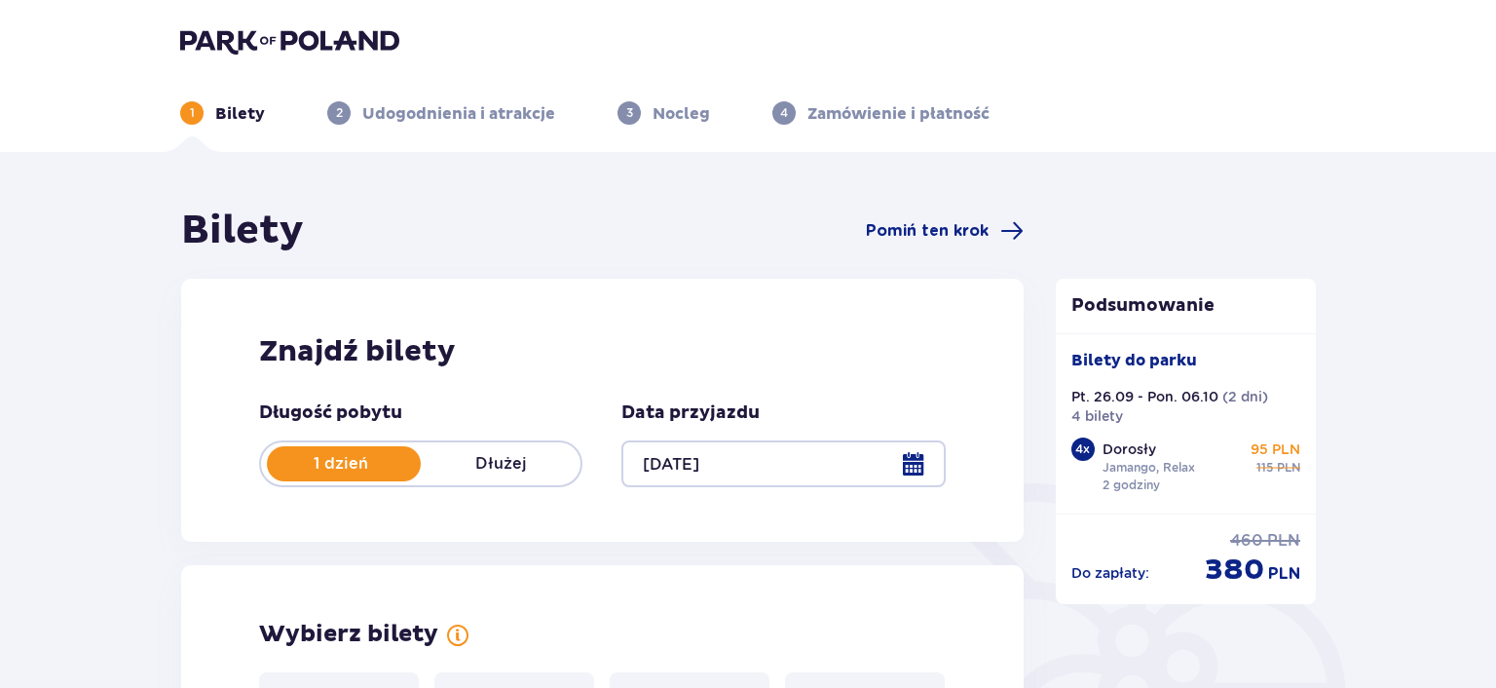
click at [1230, 552] on p "380" at bounding box center [1234, 569] width 59 height 37
drag, startPoint x: 1261, startPoint y: 537, endPoint x: 1231, endPoint y: 470, distance: 72.8
click at [1262, 535] on p "460" at bounding box center [1246, 540] width 33 height 21
drag, startPoint x: 1231, startPoint y: 470, endPoint x: 1179, endPoint y: 391, distance: 95.6
click at [1215, 441] on div "Dorosły Jamango, Relax 2 godziny 95 PLN 115 PLN" at bounding box center [1202, 466] width 199 height 55
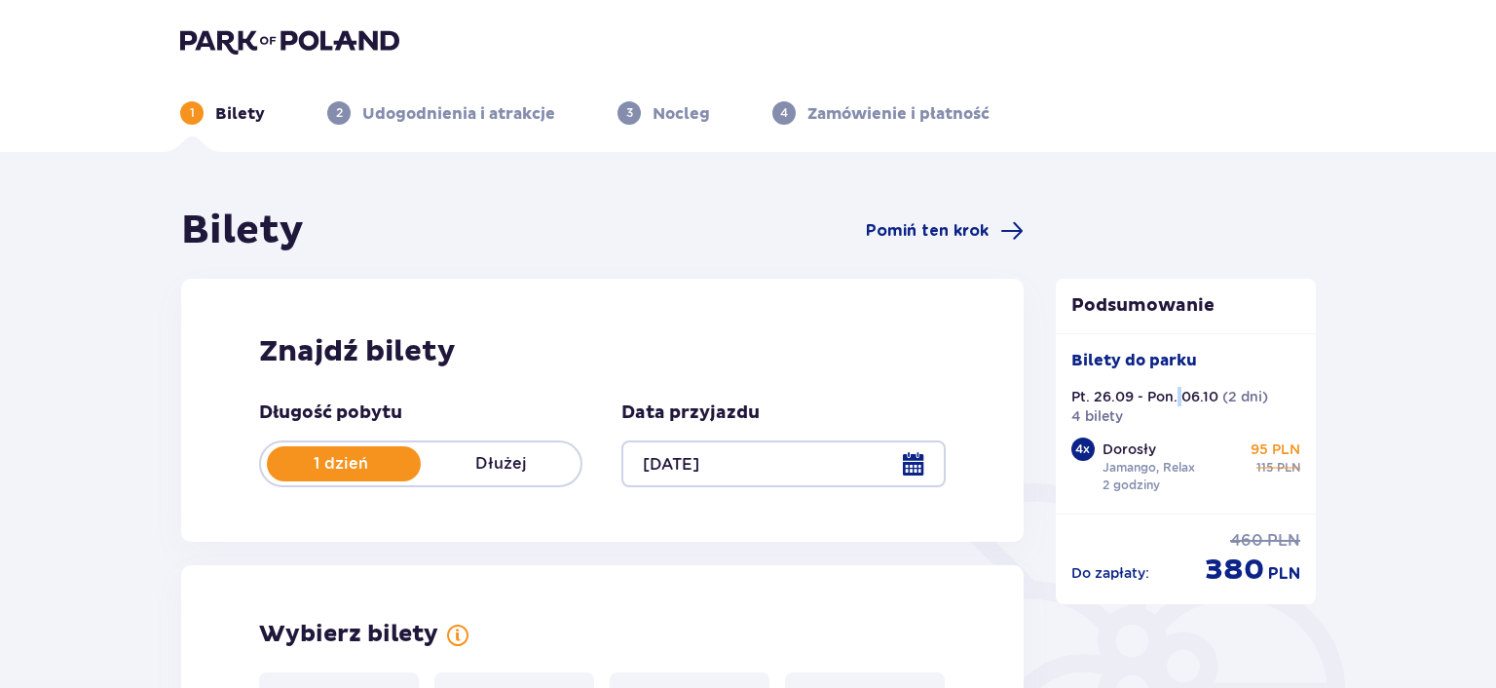
drag, startPoint x: 1179, startPoint y: 391, endPoint x: 1156, endPoint y: 359, distance: 38.4
click at [1171, 380] on div "Bilety do parku Pt. 26.09 - Pon. 06.10 ( 2 dni ) 4 bilety 4 x Dorosły Jamango, …" at bounding box center [1187, 424] width 230 height 148
drag, startPoint x: 1155, startPoint y: 355, endPoint x: 1168, endPoint y: 308, distance: 48.4
click at [1155, 349] on div "Bilety do parku Pt. 26.09 - Pon. 06.10 ( 2 dni ) 4 bilety 4 x Dorosły Jamango, …" at bounding box center [1186, 423] width 261 height 180
click at [1168, 308] on p "Podsumowanie" at bounding box center [1186, 305] width 261 height 23
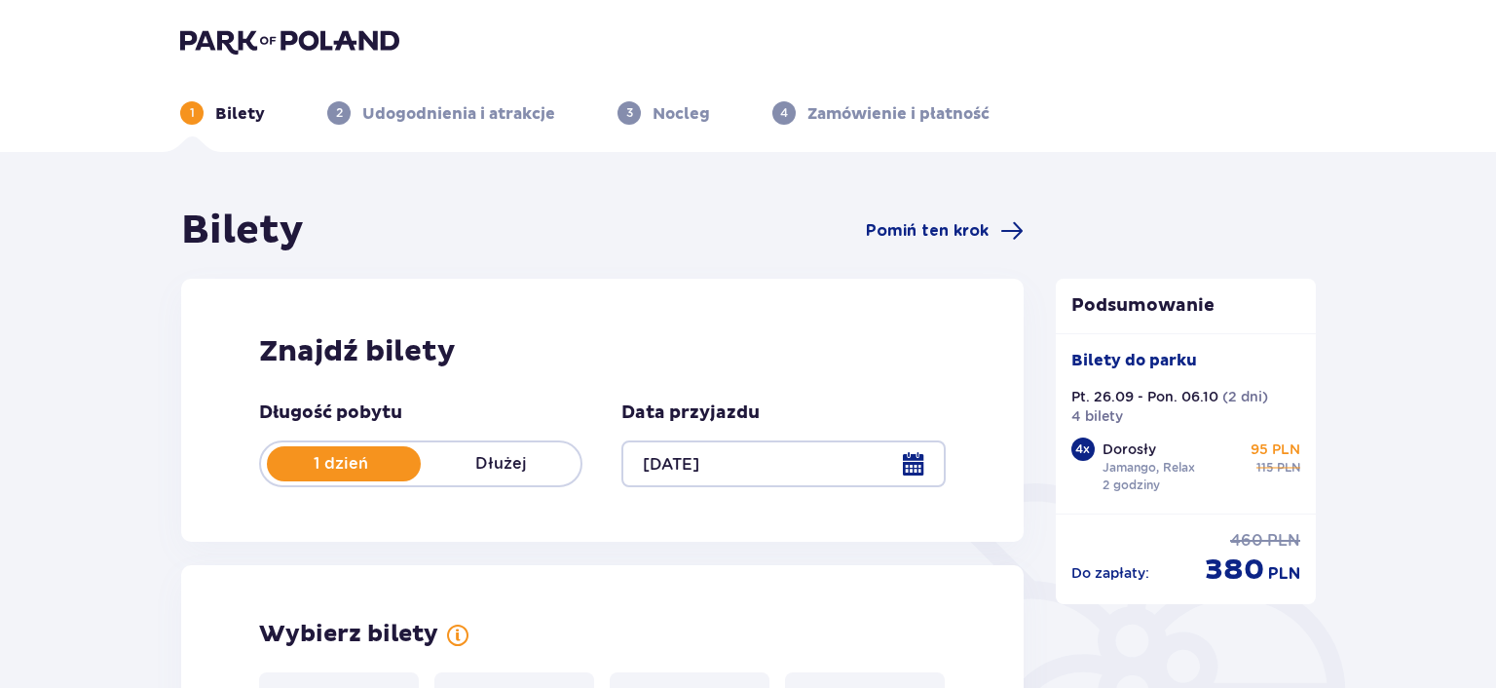
click at [1168, 306] on p "Podsumowanie" at bounding box center [1186, 305] width 261 height 23
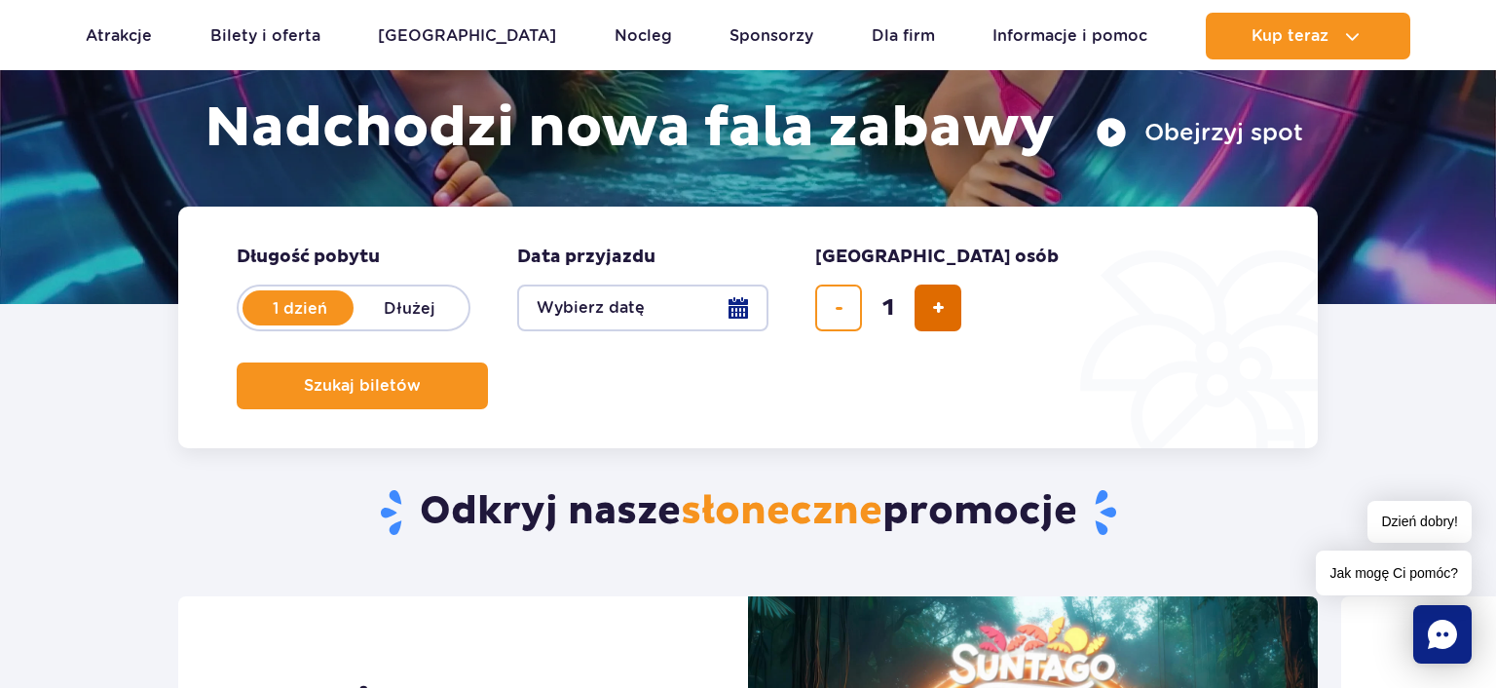
click at [950, 307] on button "dodaj bilet" at bounding box center [938, 307] width 47 height 47
type input "2"
click at [724, 314] on button "Wybierz datę" at bounding box center [642, 307] width 251 height 47
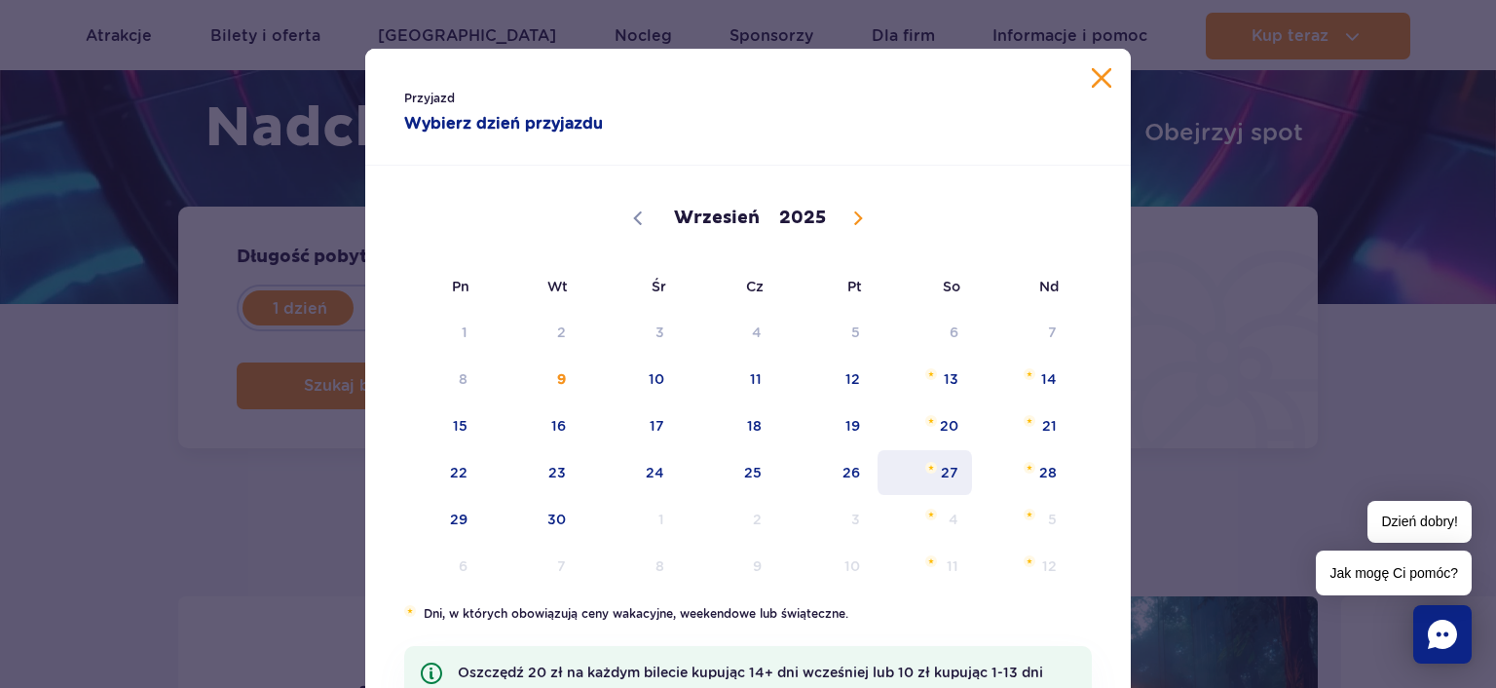
click at [937, 475] on span "27" at bounding box center [925, 472] width 98 height 45
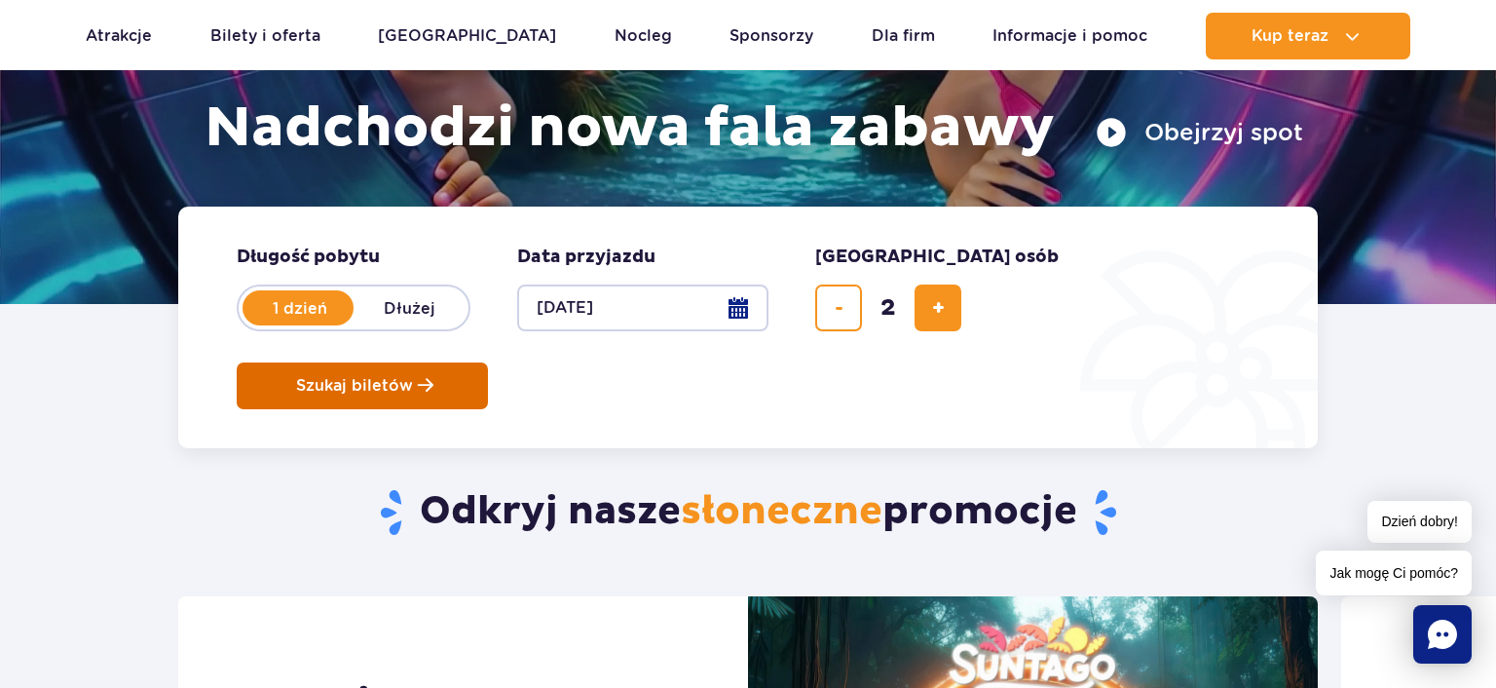
click at [413, 377] on span "Szukaj biletów" at bounding box center [354, 386] width 117 height 18
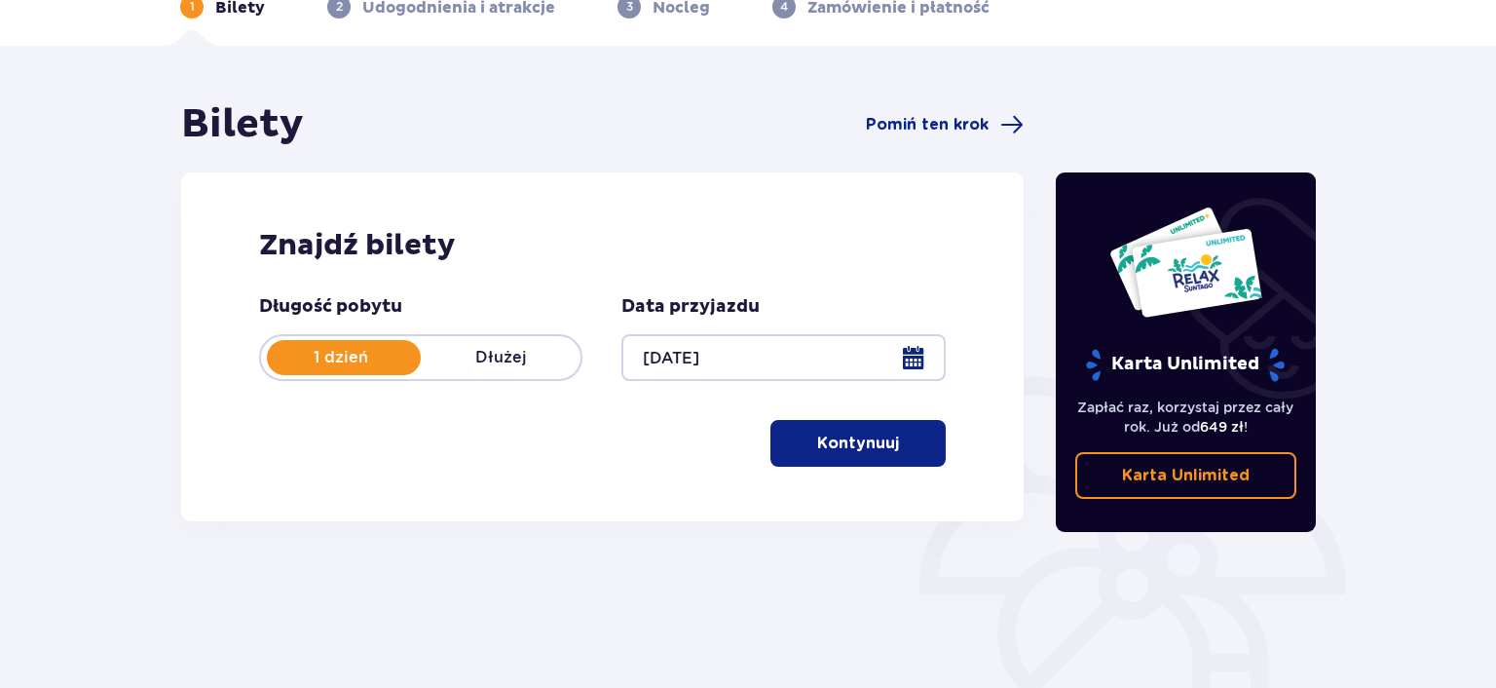
scroll to position [305, 0]
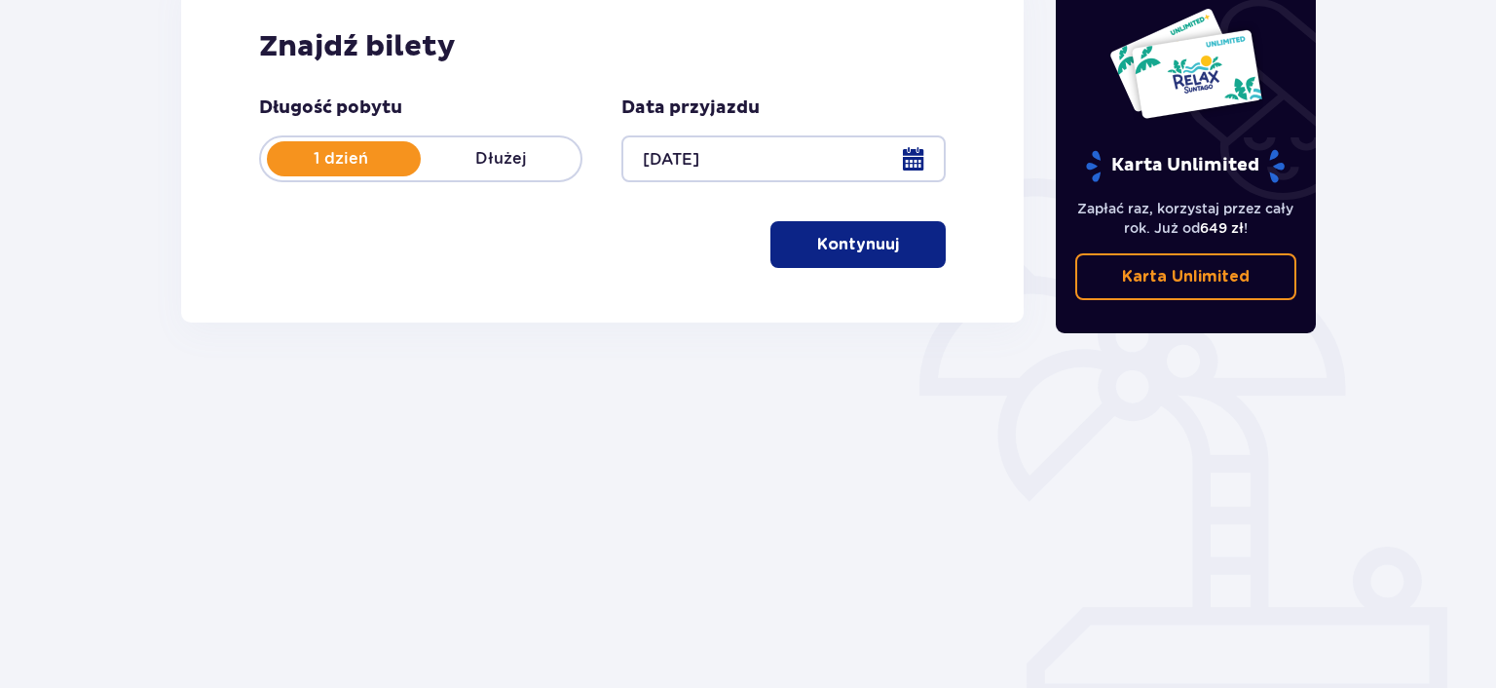
click at [886, 240] on button "Kontynuuj" at bounding box center [858, 244] width 175 height 47
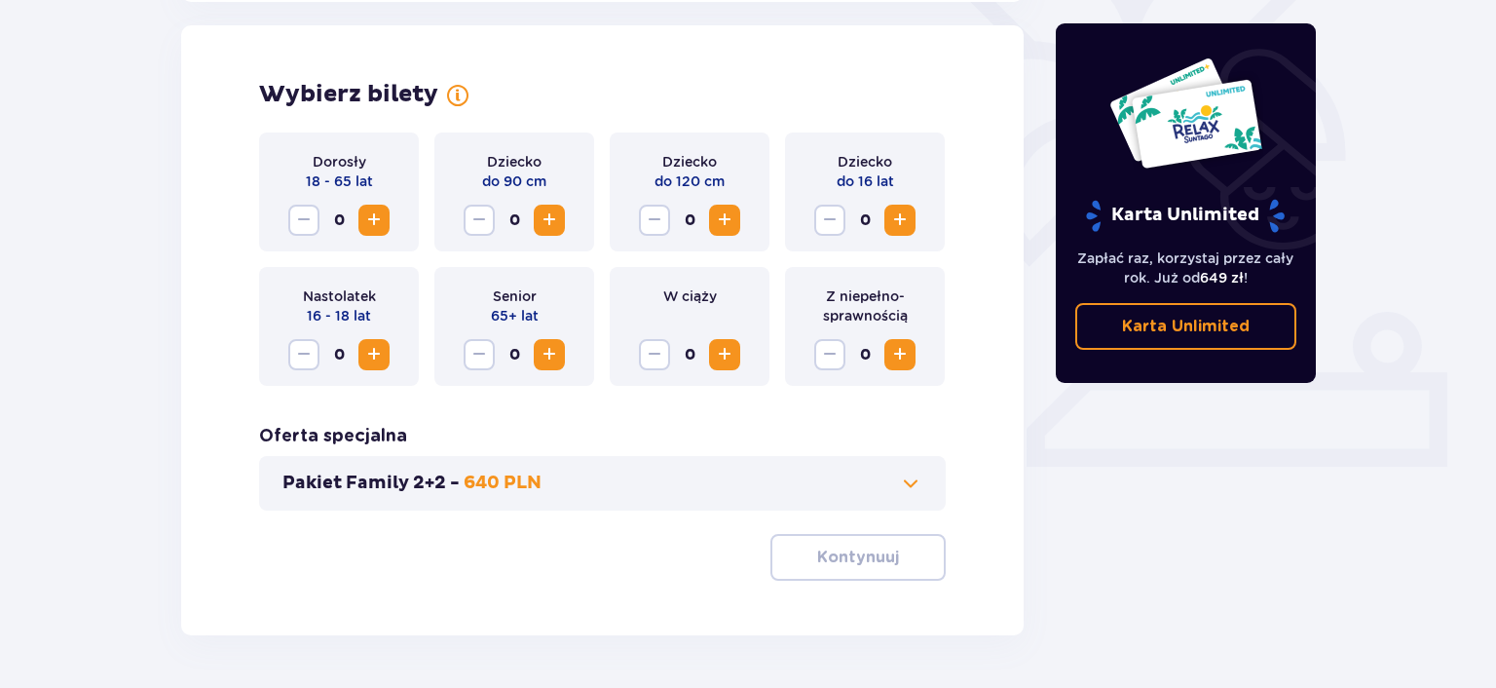
scroll to position [542, 0]
click at [389, 216] on button "Increase" at bounding box center [373, 218] width 31 height 31
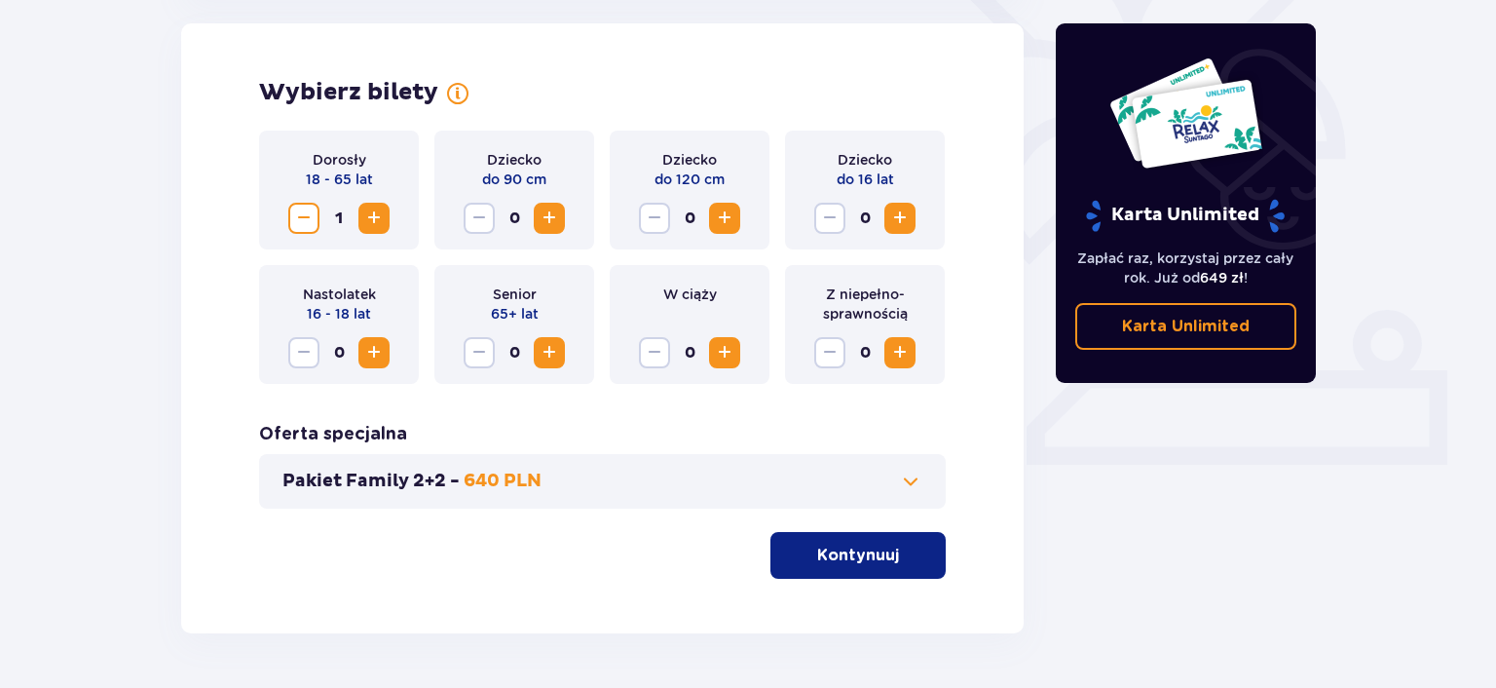
click at [387, 216] on button "Increase" at bounding box center [373, 218] width 31 height 31
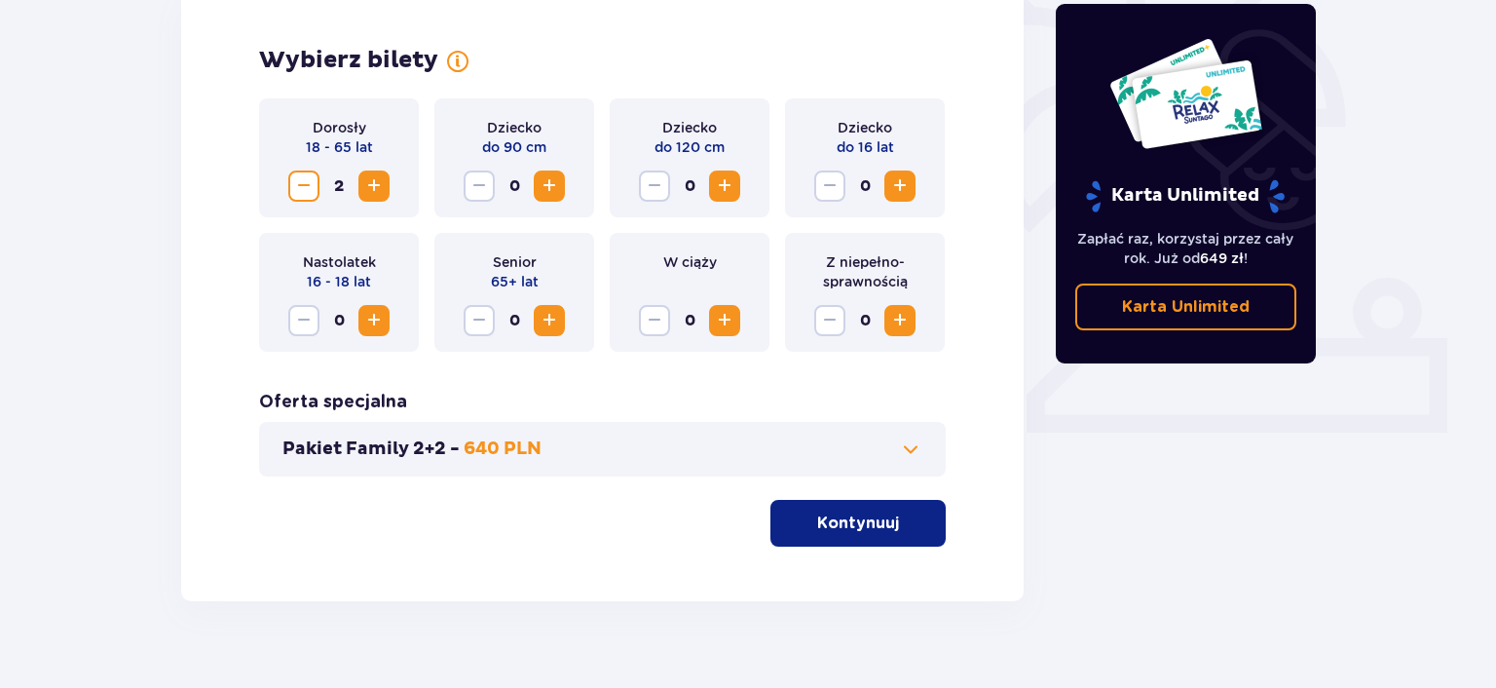
scroll to position [604, 0]
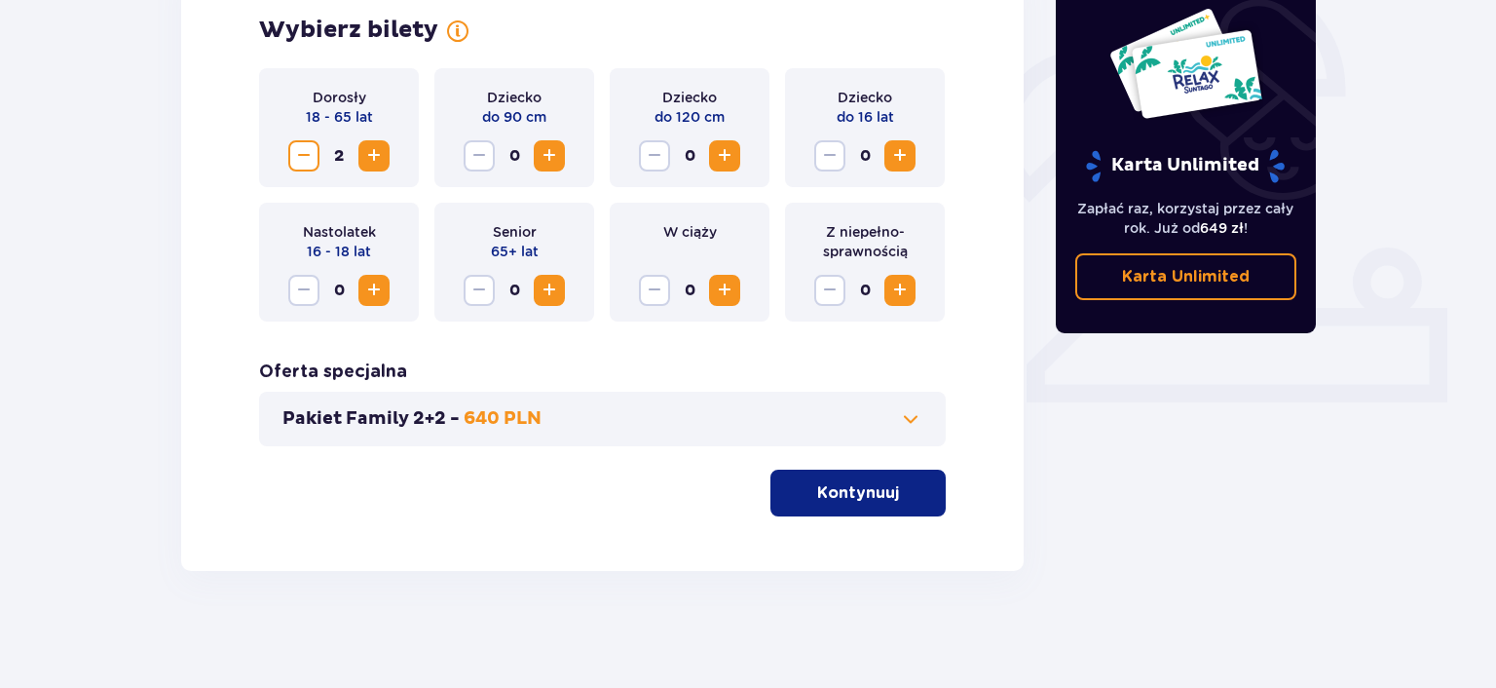
click at [866, 492] on p "Kontynuuj" at bounding box center [858, 492] width 82 height 21
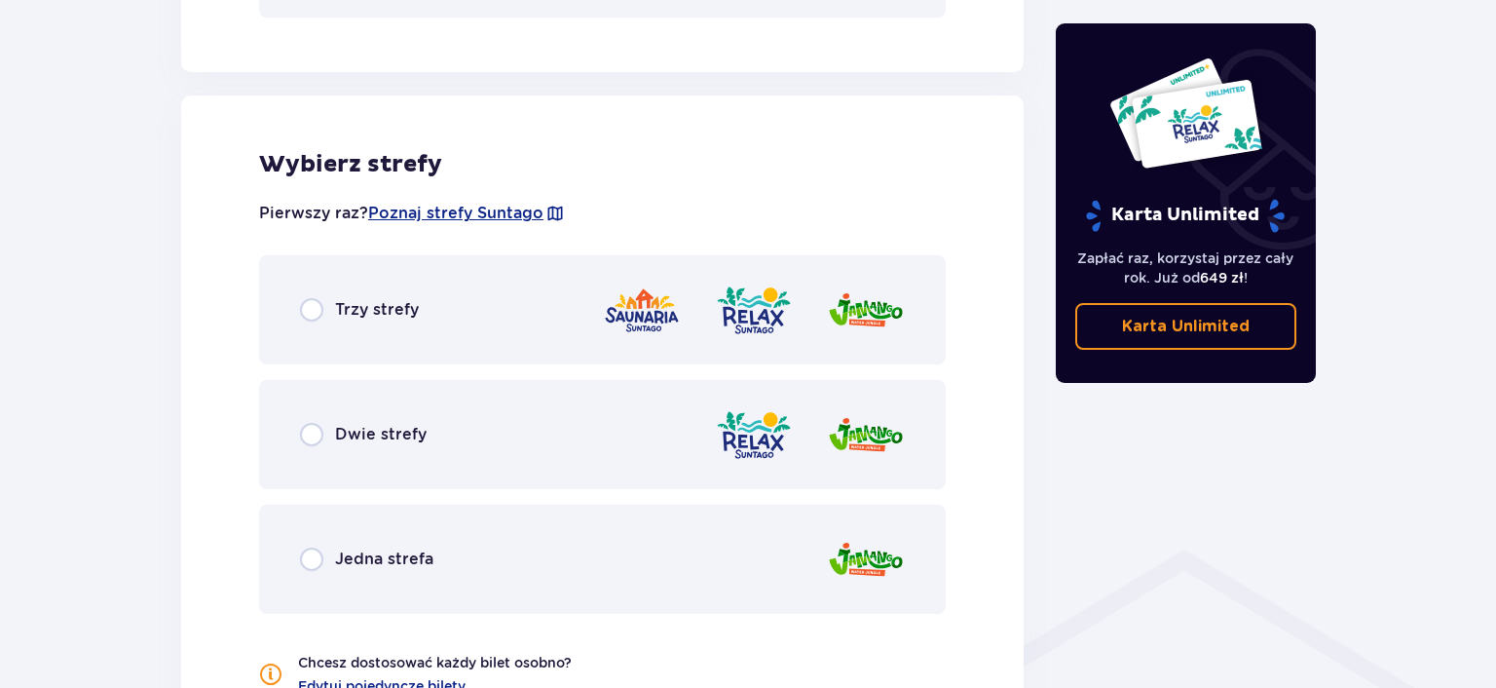
scroll to position [1081, 0]
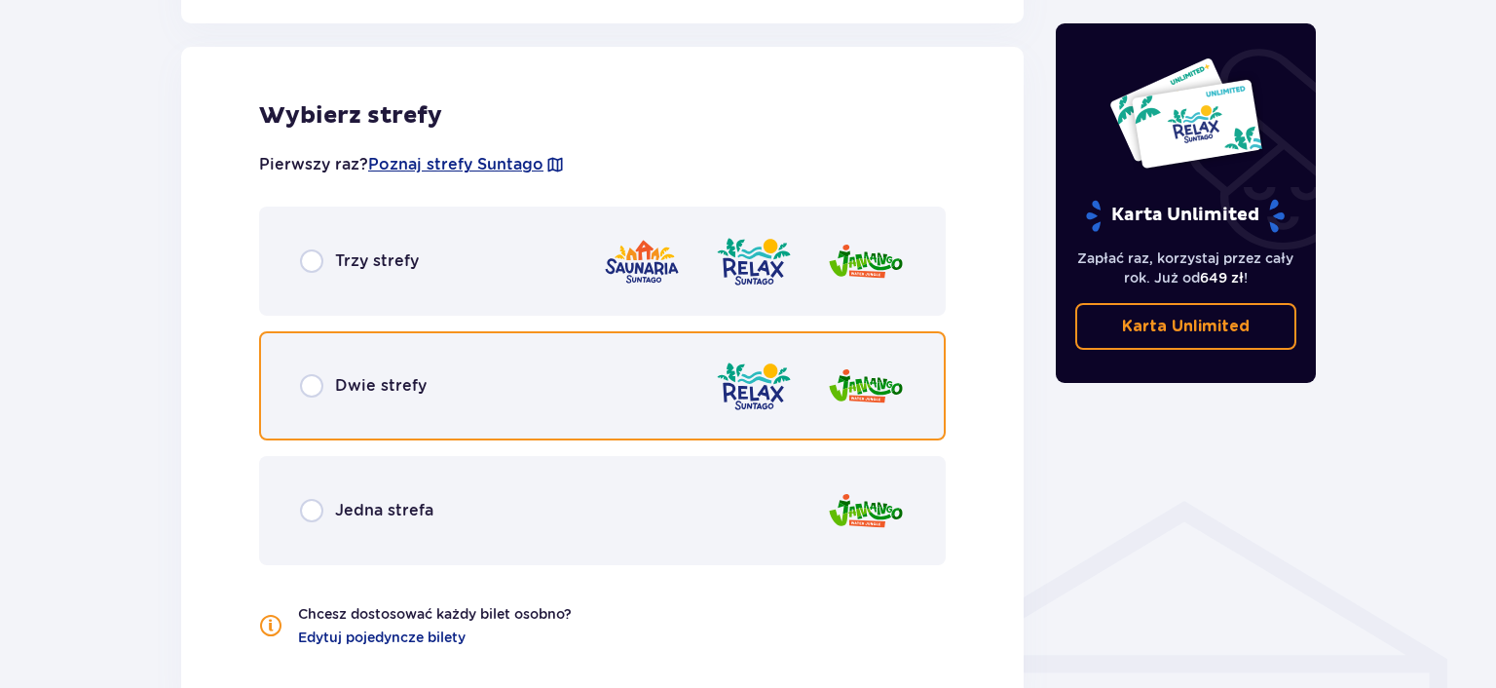
click at [314, 390] on input "radio" at bounding box center [311, 385] width 23 height 23
radio input "true"
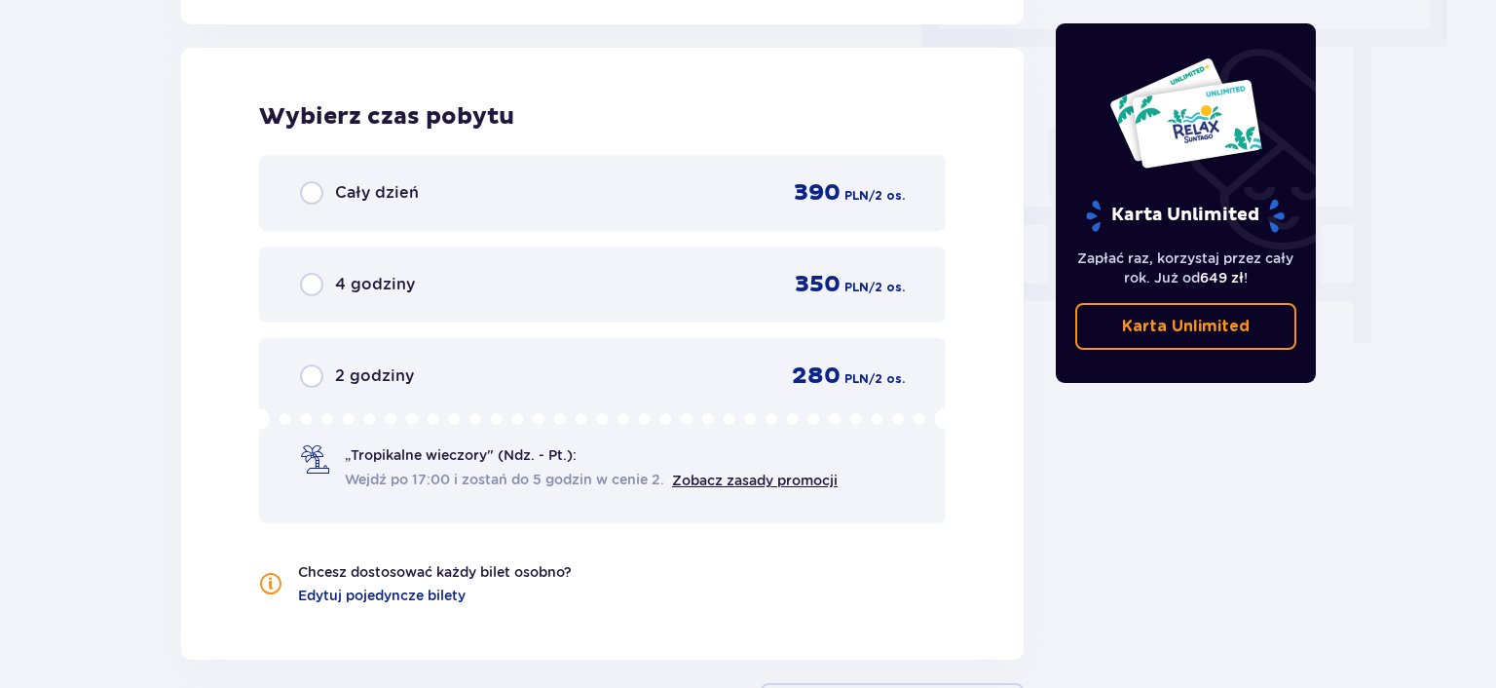
scroll to position [1759, 0]
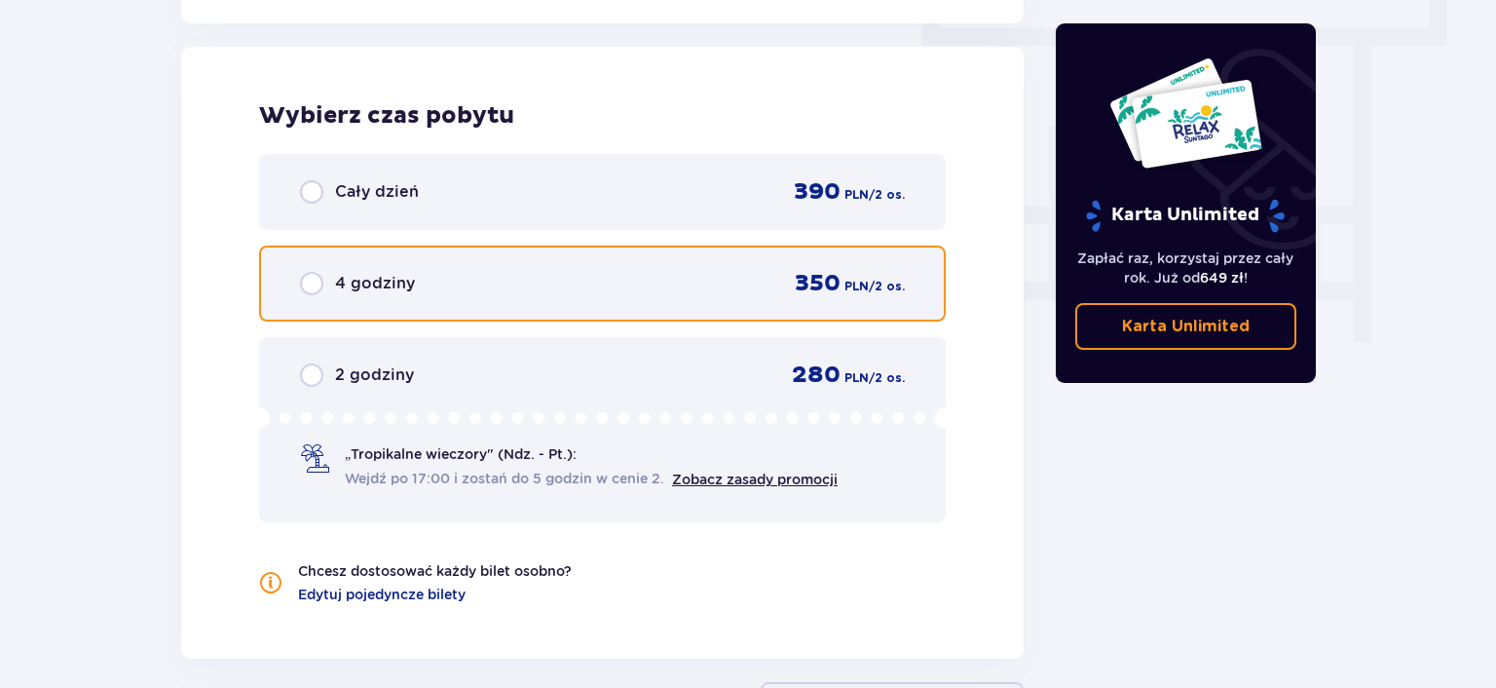
click at [317, 286] on input "radio" at bounding box center [311, 283] width 23 height 23
radio input "true"
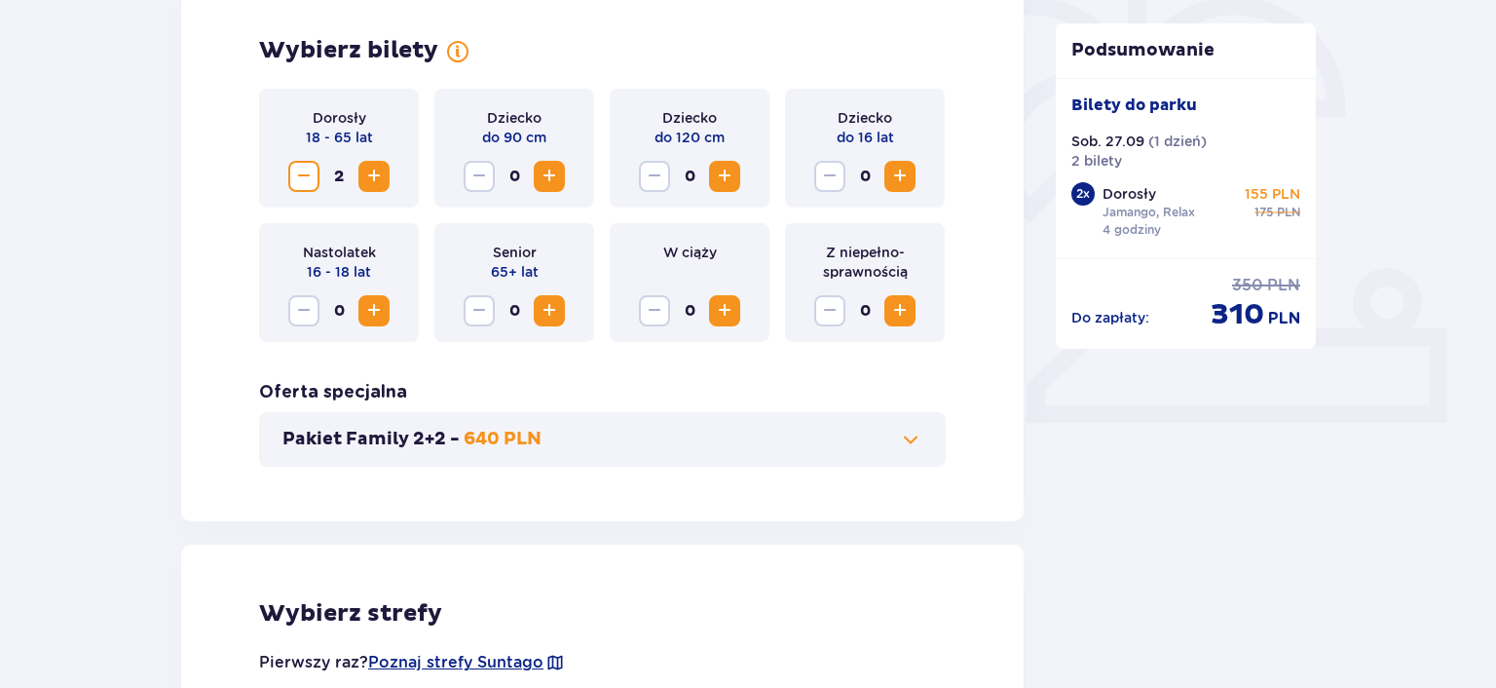
scroll to position [0, 0]
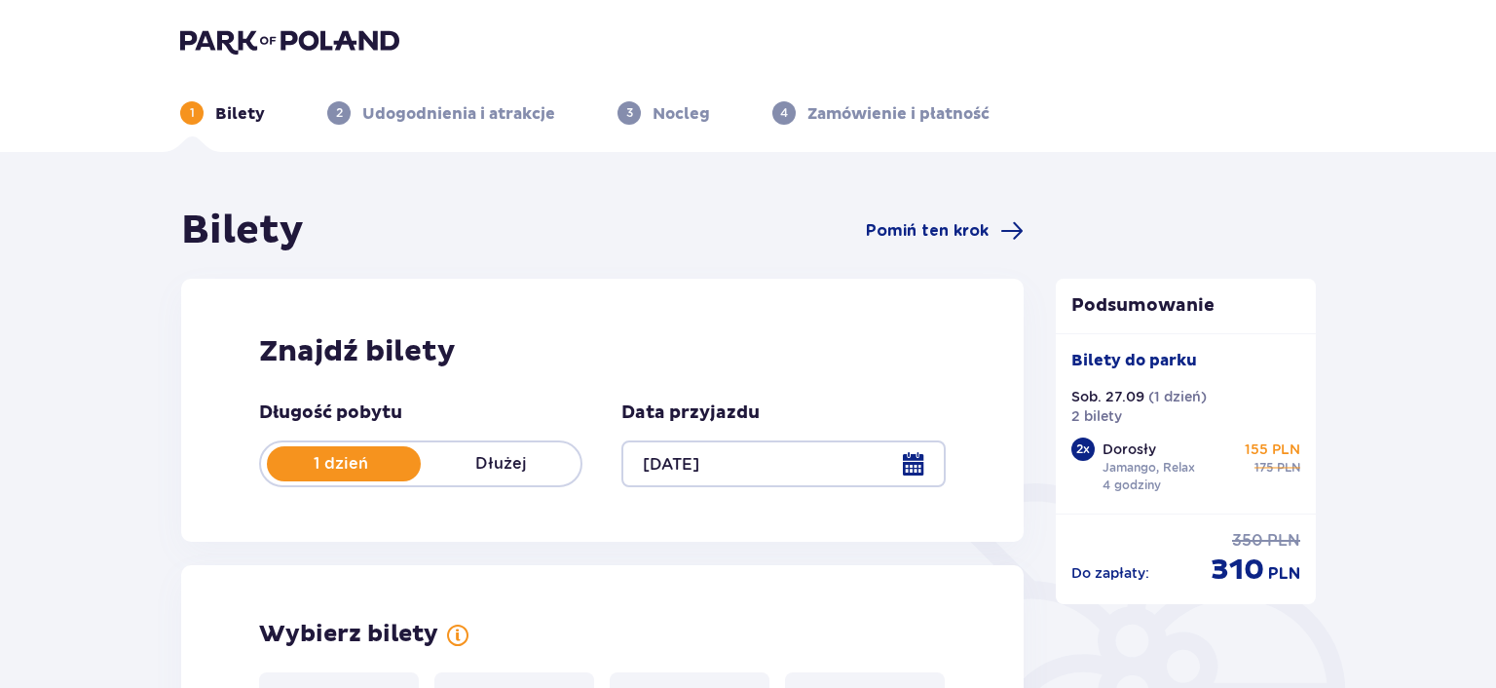
click at [921, 458] on div at bounding box center [782, 463] width 323 height 47
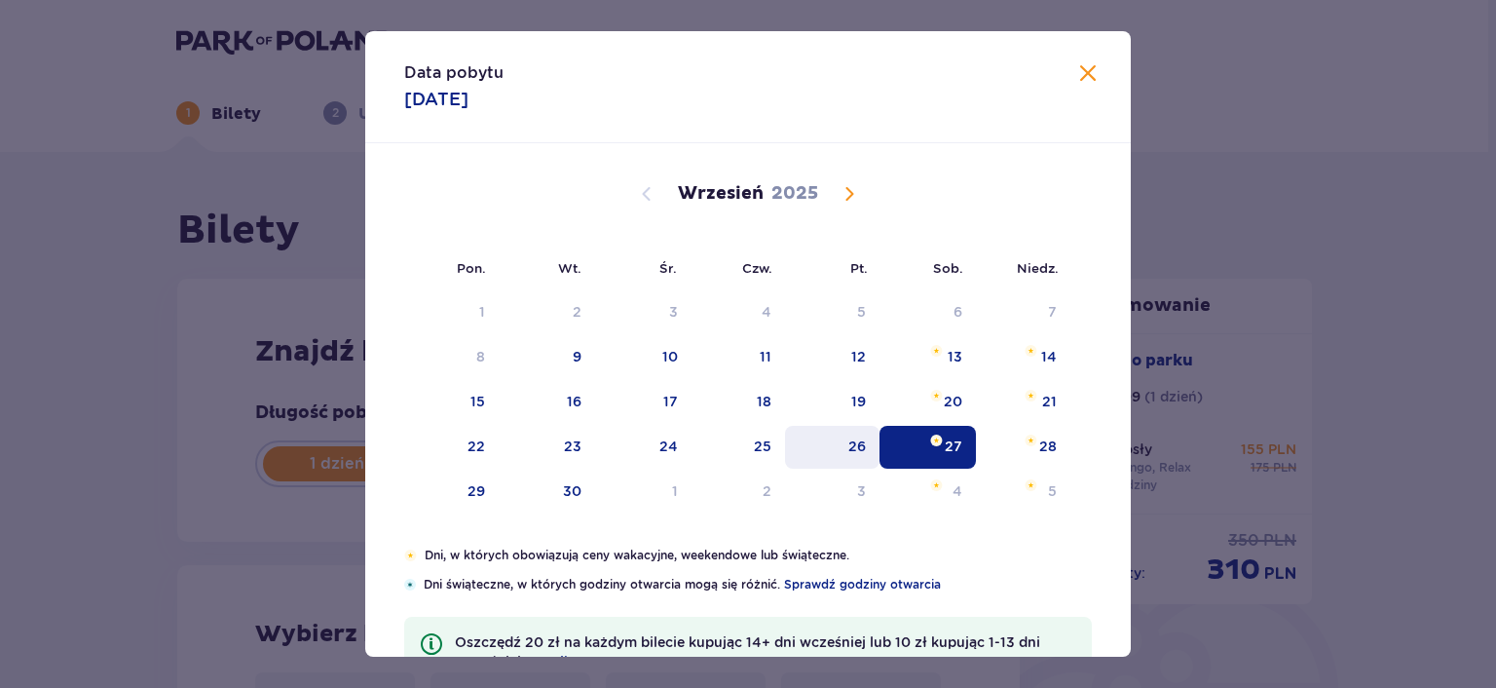
click at [861, 445] on div "26" at bounding box center [857, 445] width 18 height 19
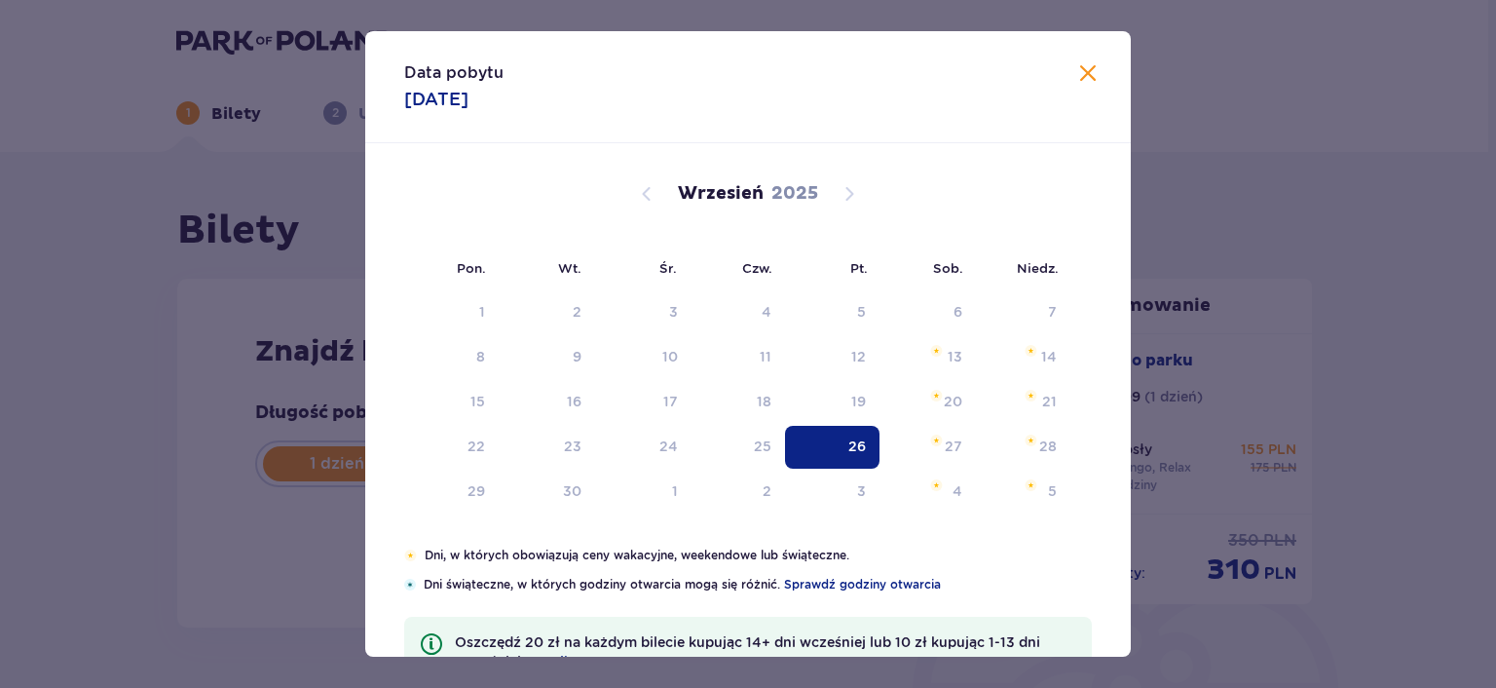
type input "[DATE]"
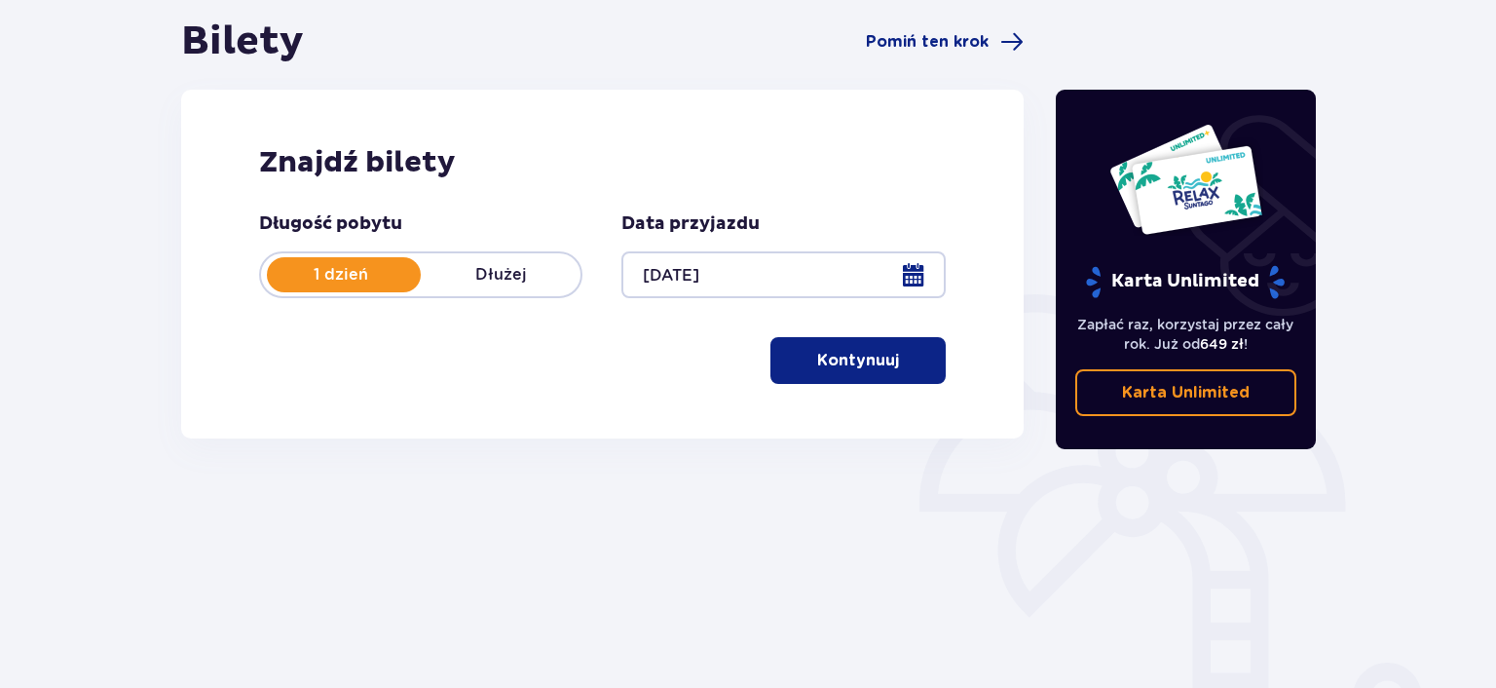
scroll to position [305, 0]
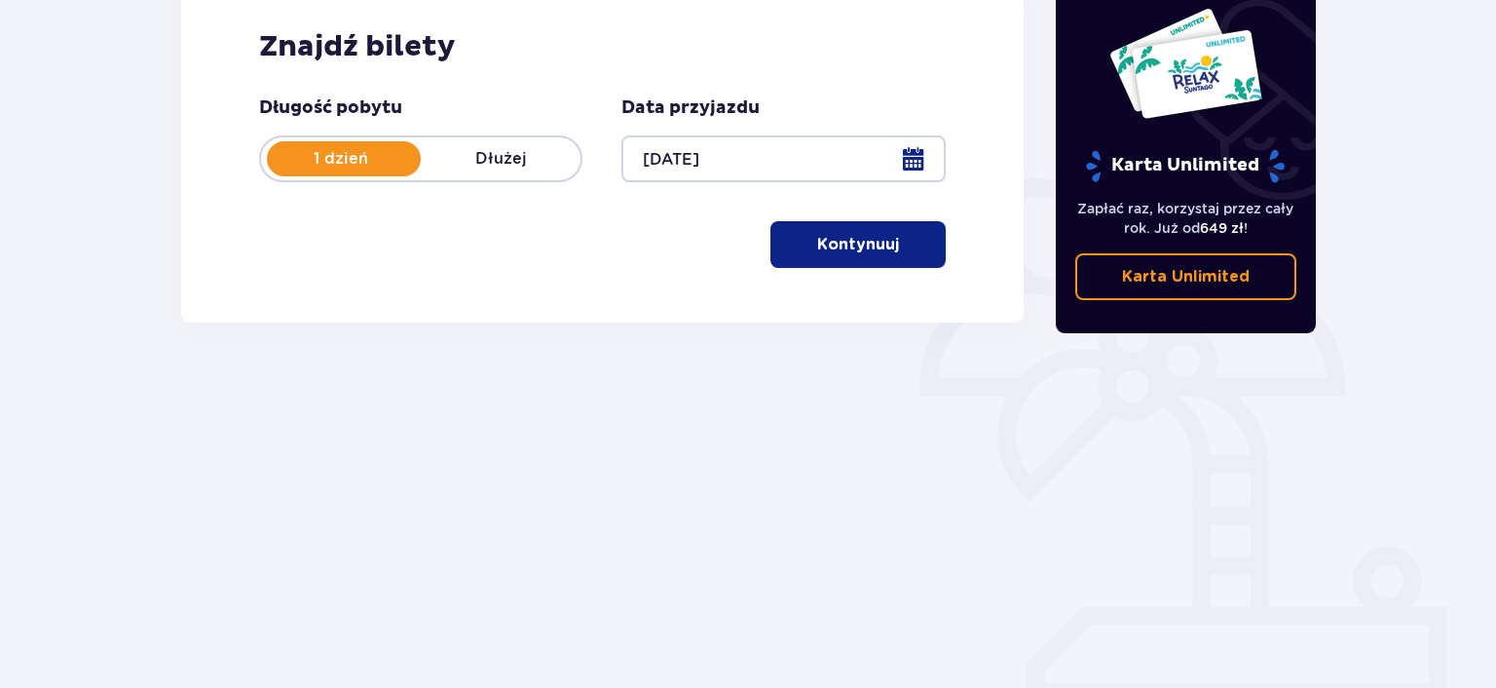
click at [843, 247] on p "Kontynuuj" at bounding box center [858, 244] width 82 height 21
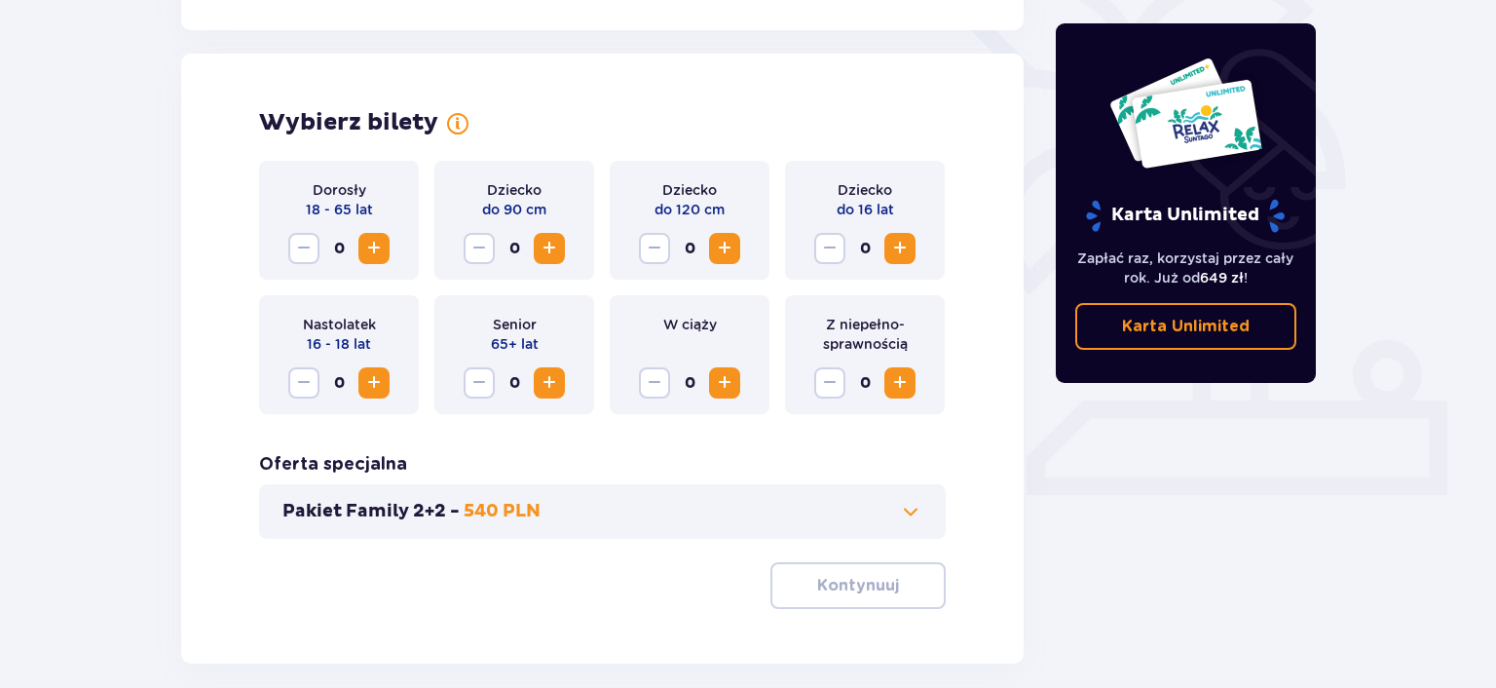
scroll to position [542, 0]
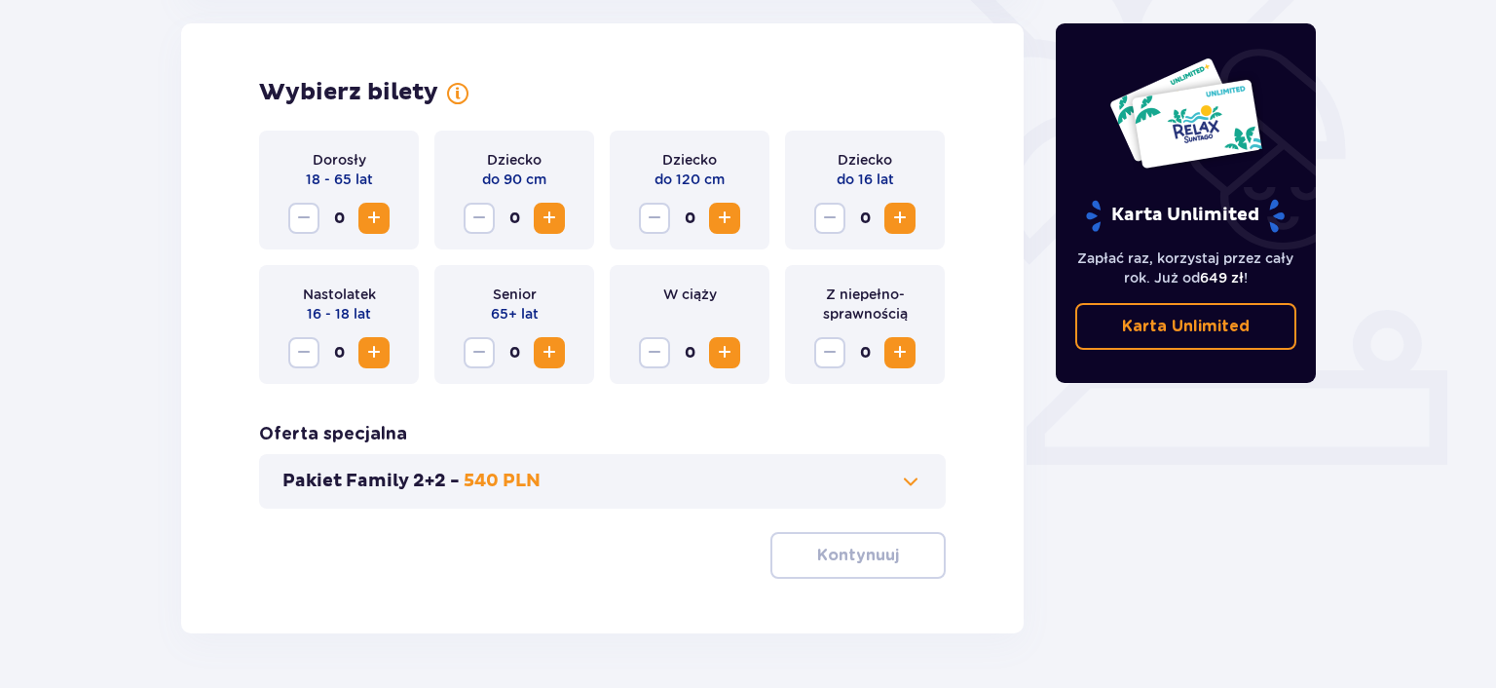
click at [382, 225] on span "Increase" at bounding box center [373, 218] width 23 height 23
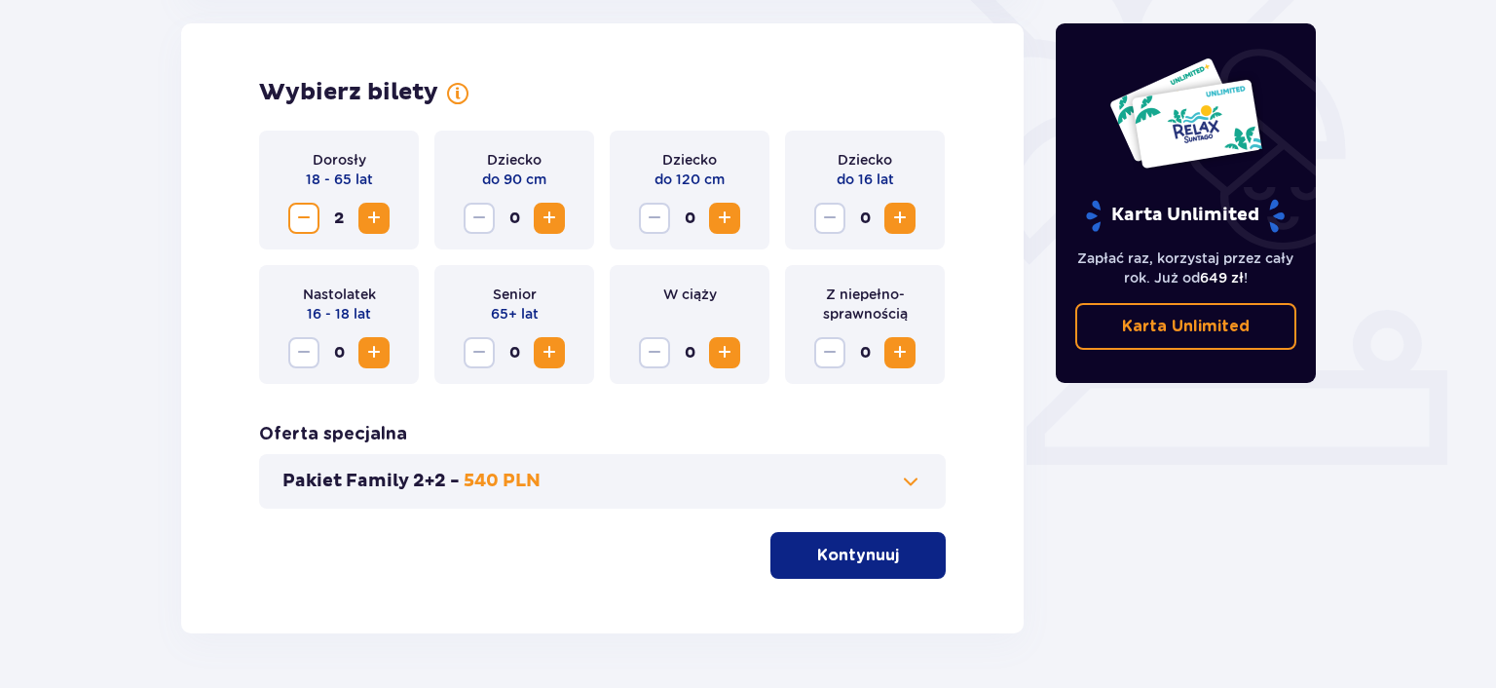
scroll to position [604, 0]
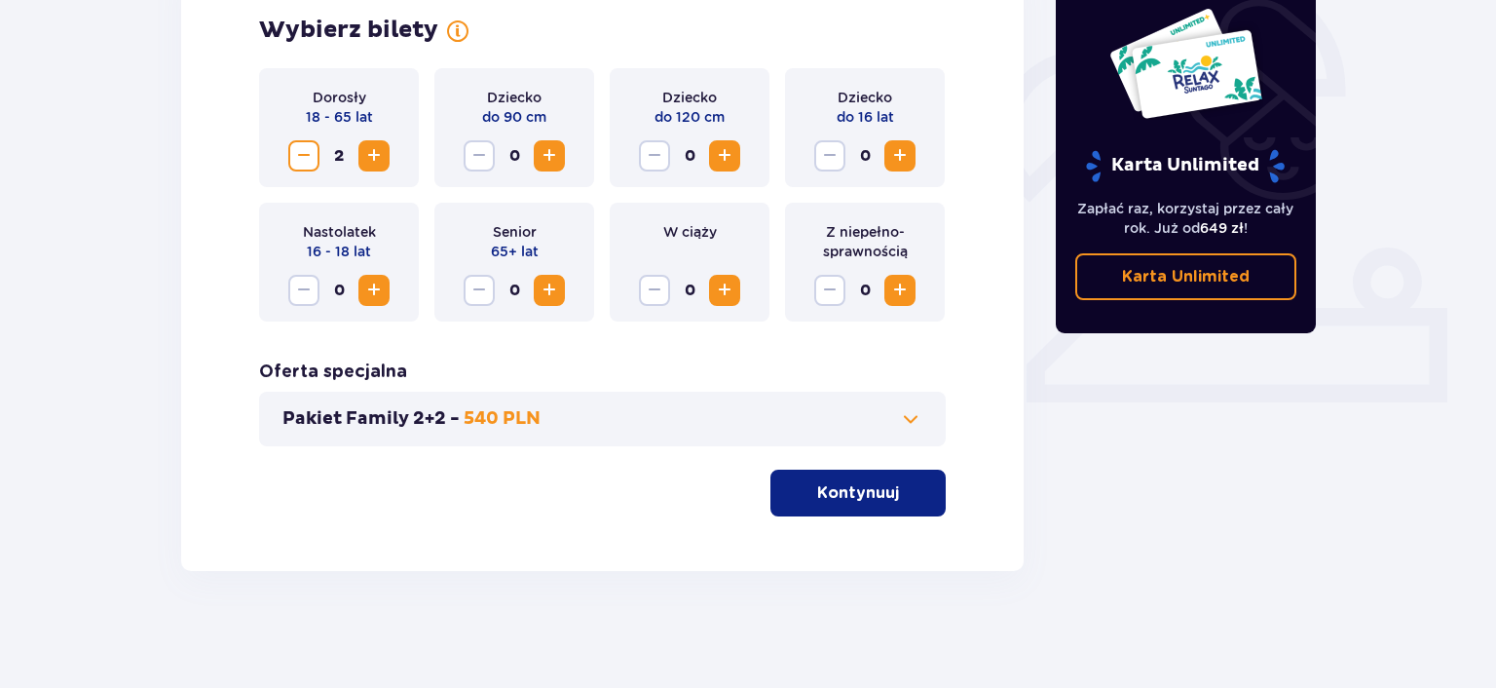
click at [844, 494] on p "Kontynuuj" at bounding box center [858, 492] width 82 height 21
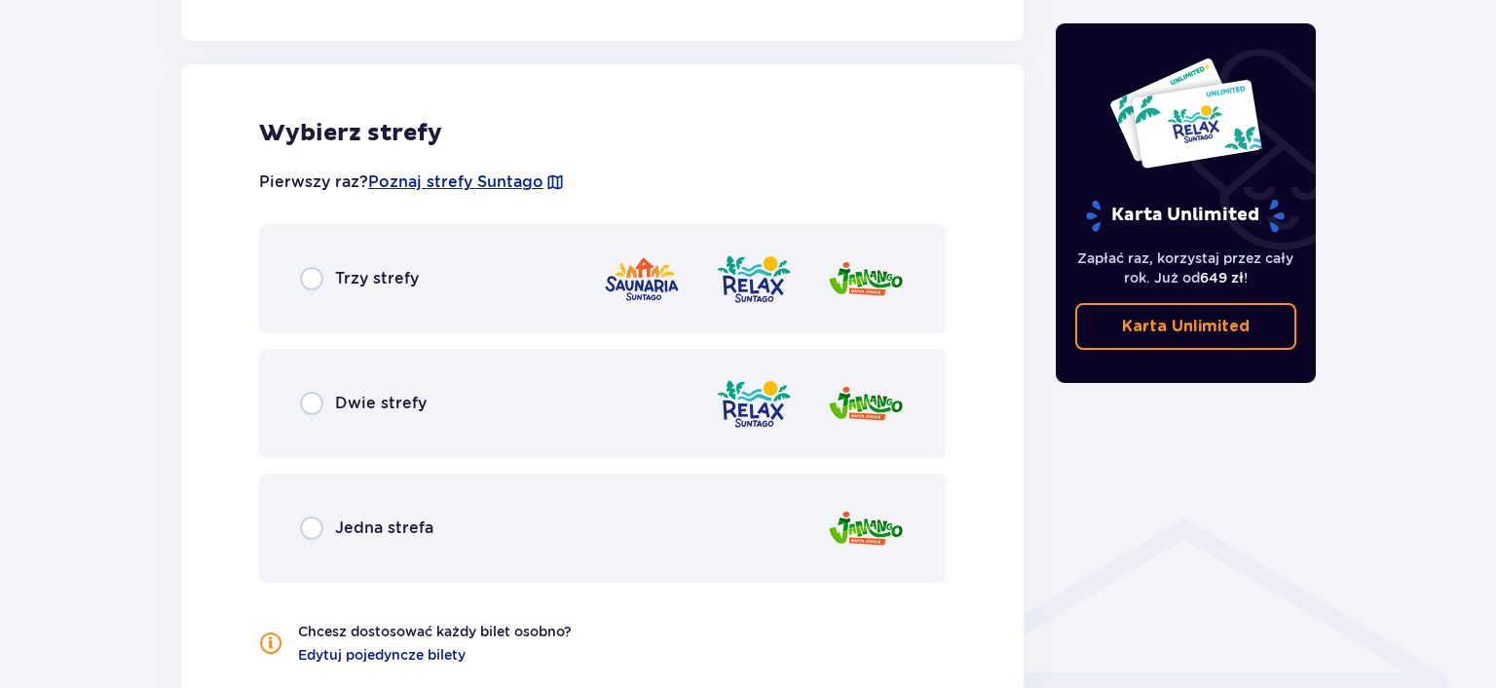
scroll to position [1081, 0]
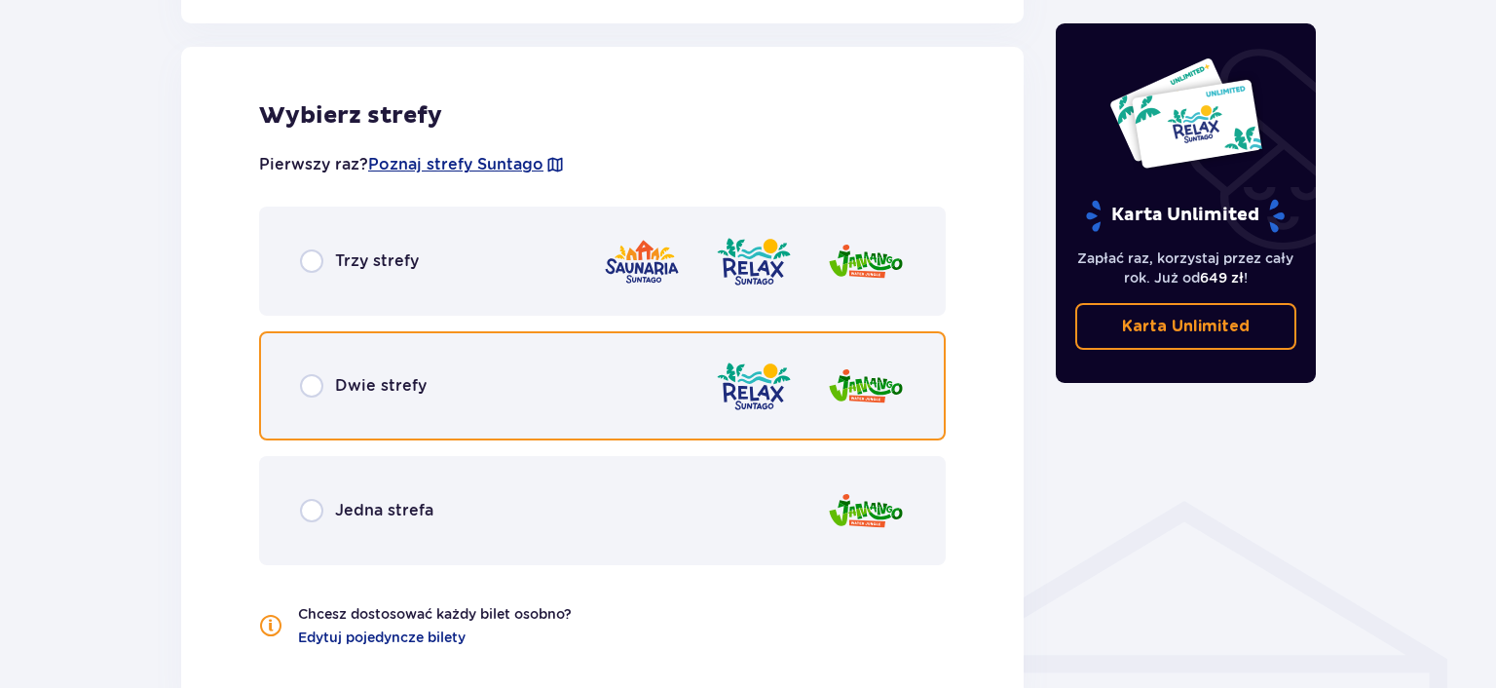
click at [311, 392] on input "radio" at bounding box center [311, 385] width 23 height 23
radio input "true"
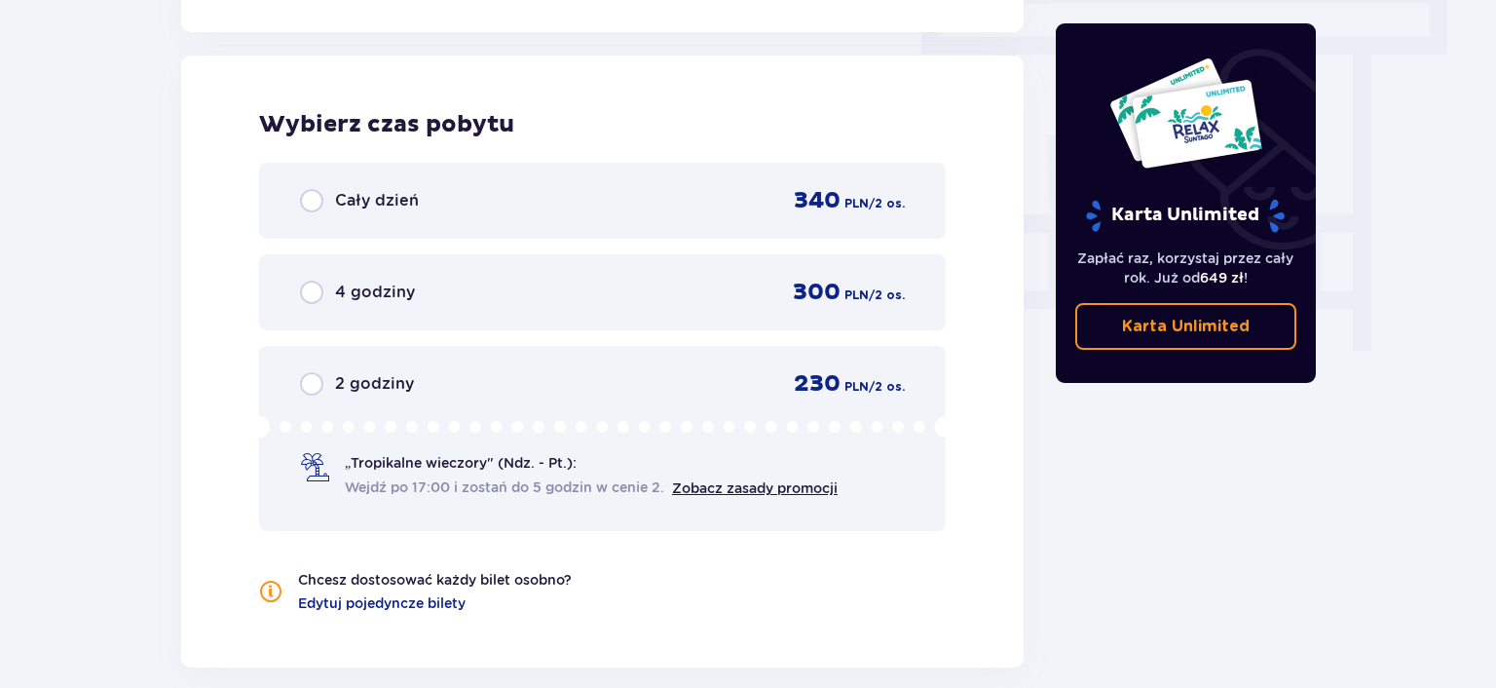
scroll to position [1759, 0]
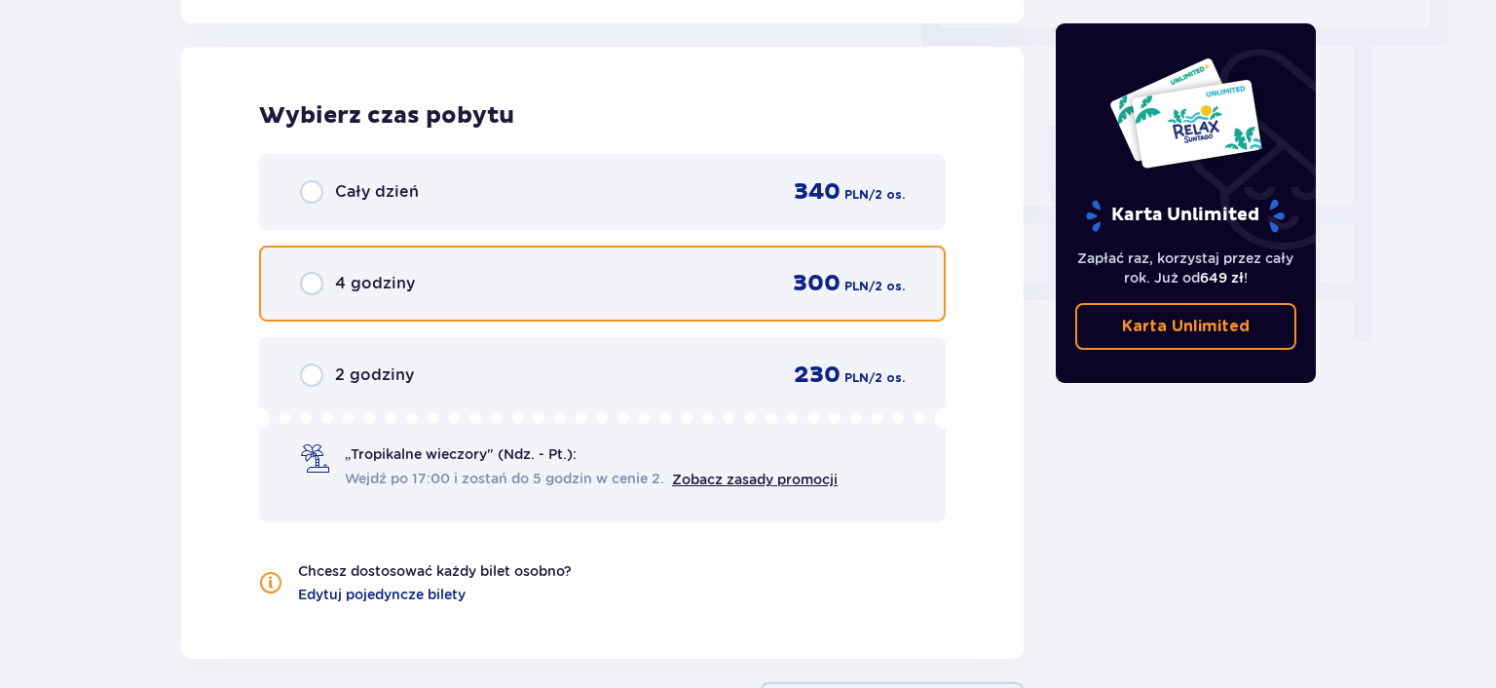
click at [313, 286] on input "radio" at bounding box center [311, 283] width 23 height 23
radio input "true"
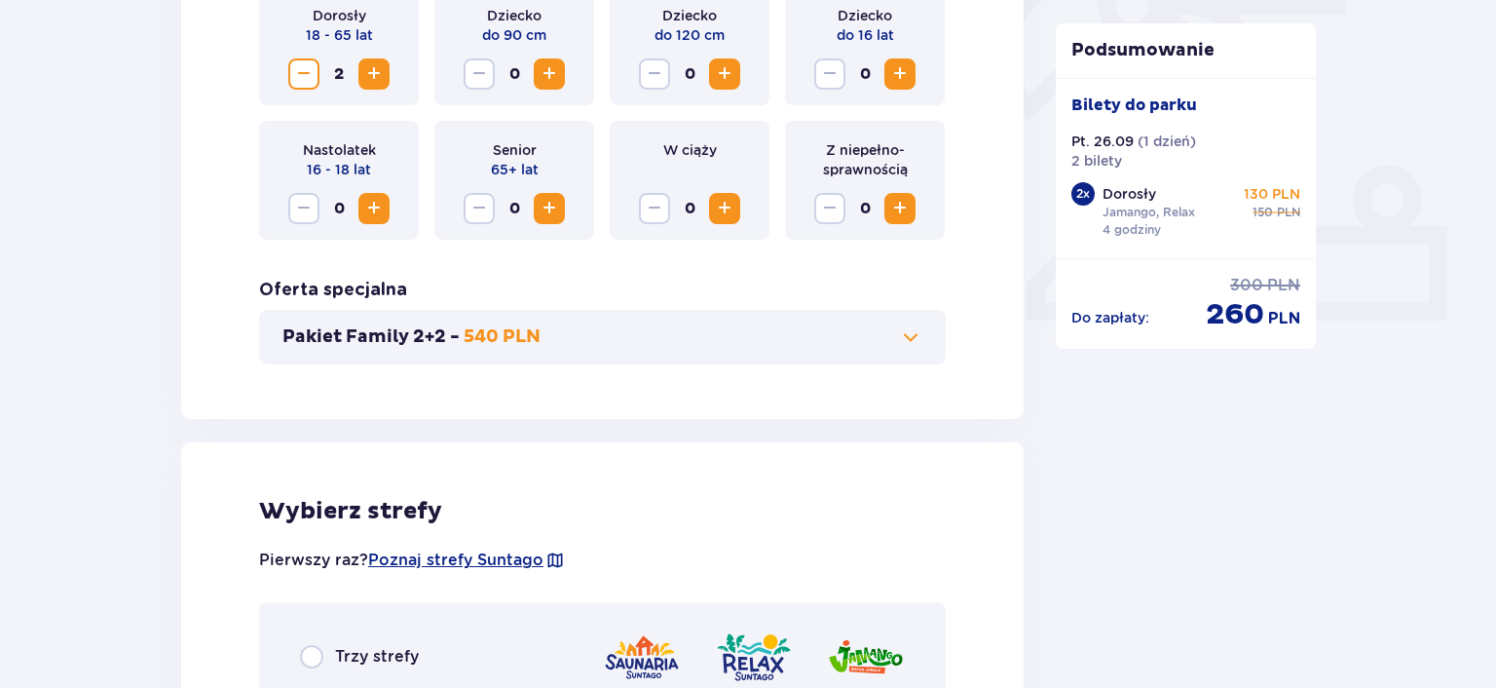
scroll to position [69, 0]
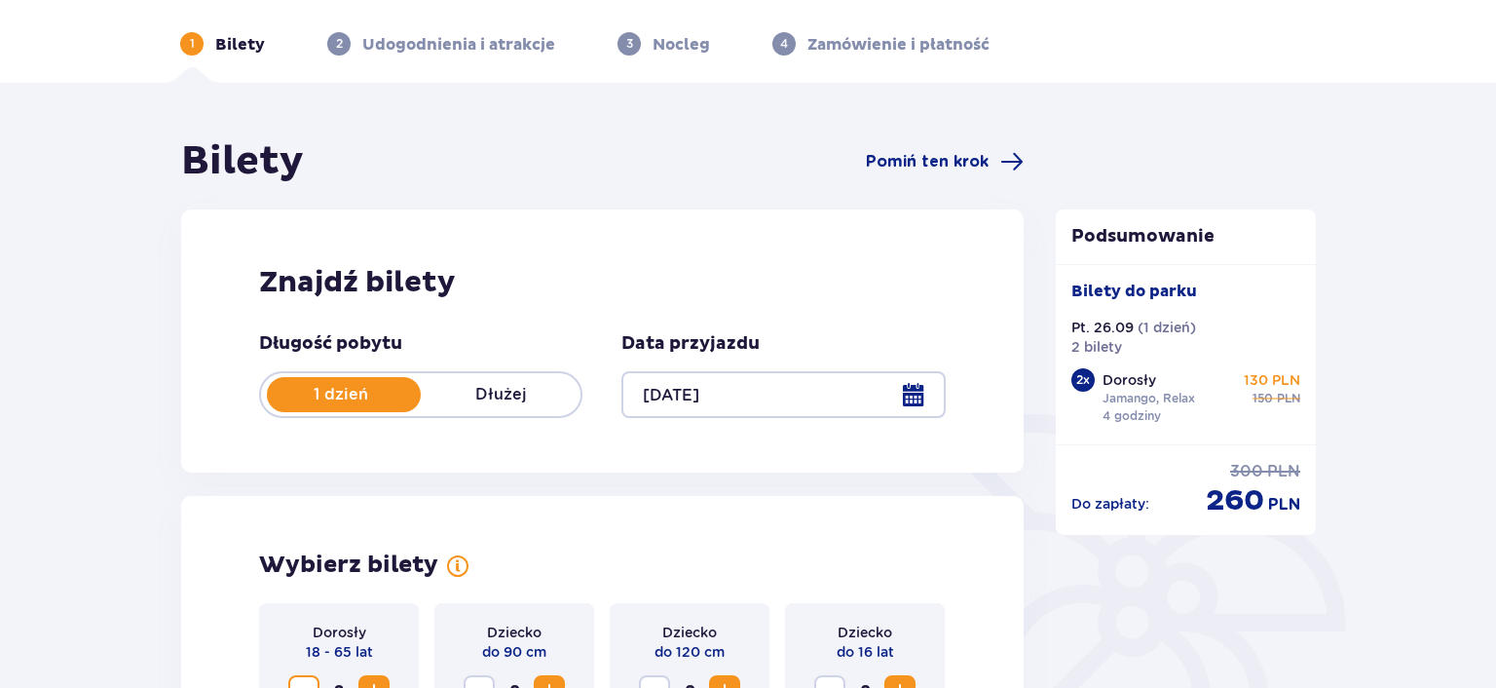
click at [910, 386] on div at bounding box center [782, 394] width 323 height 47
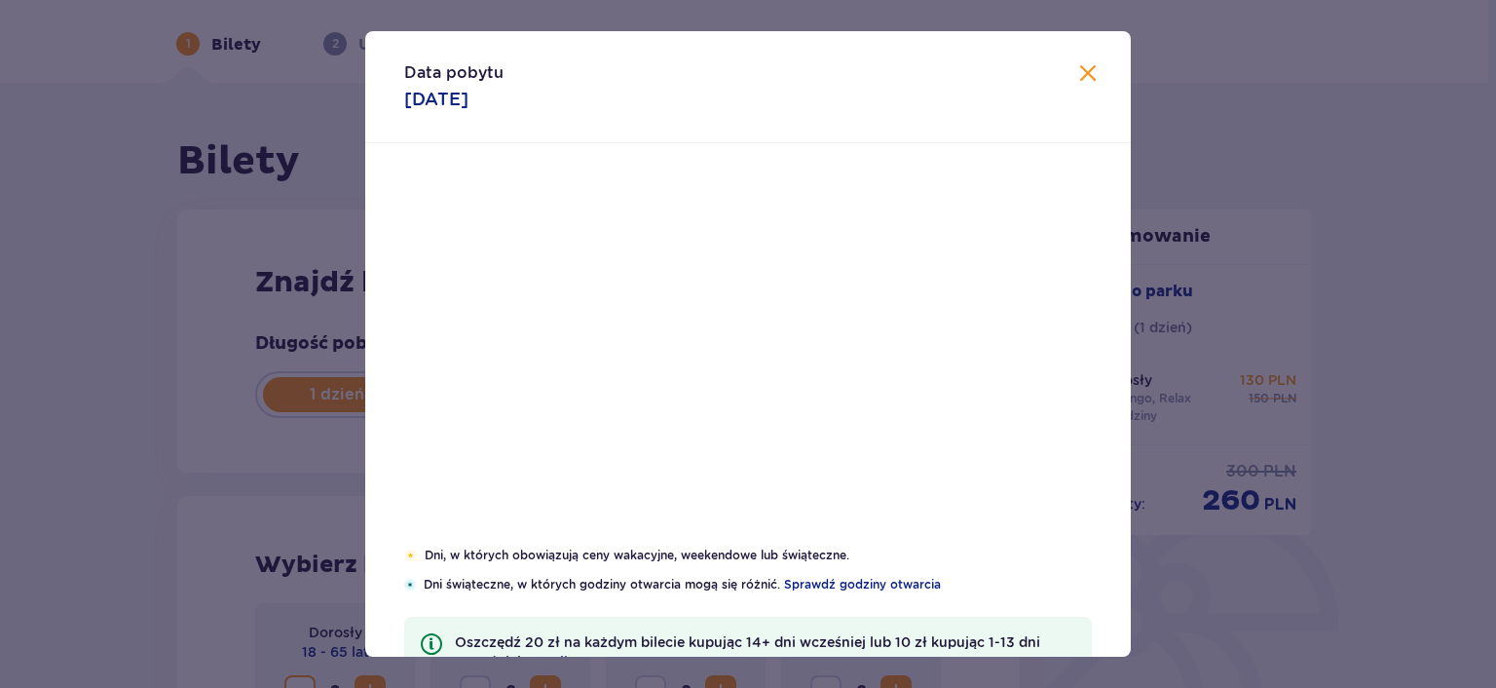
scroll to position [94, 0]
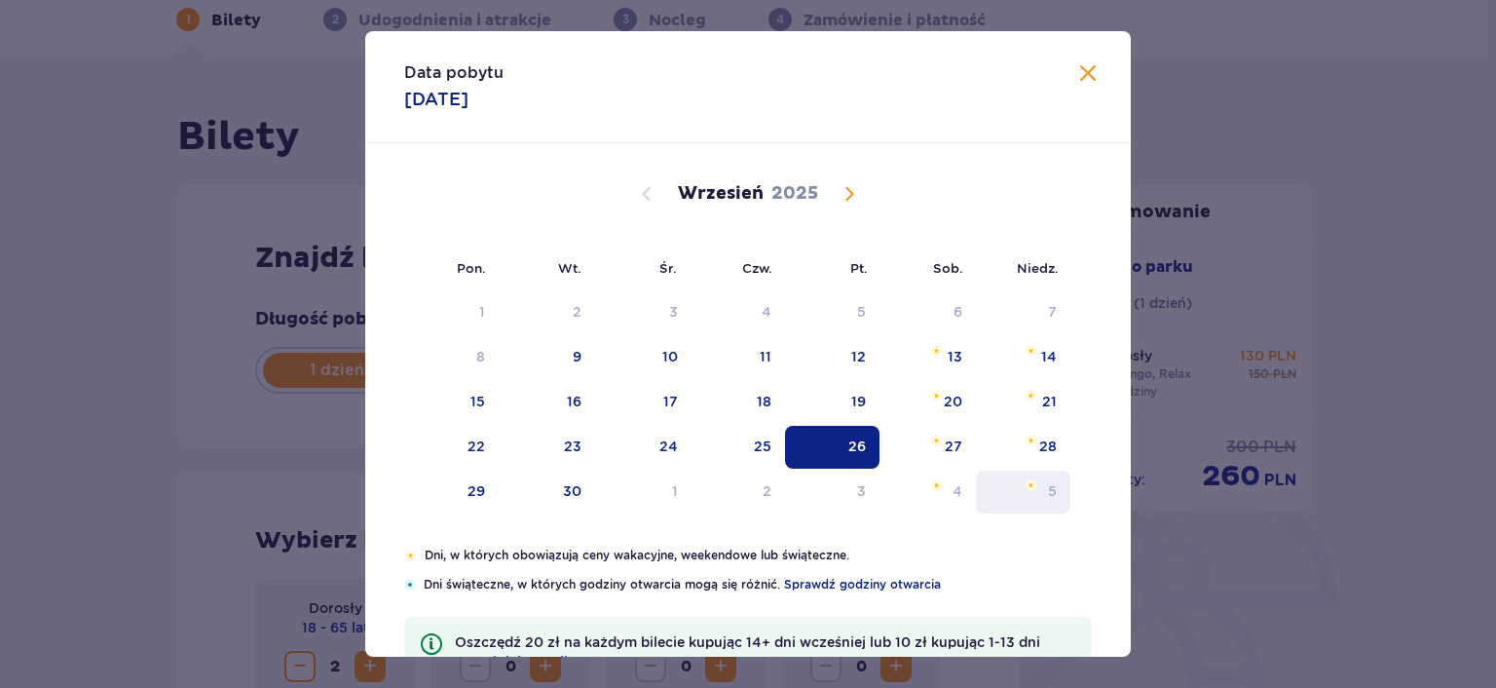
click at [1040, 491] on div "5" at bounding box center [1023, 491] width 94 height 43
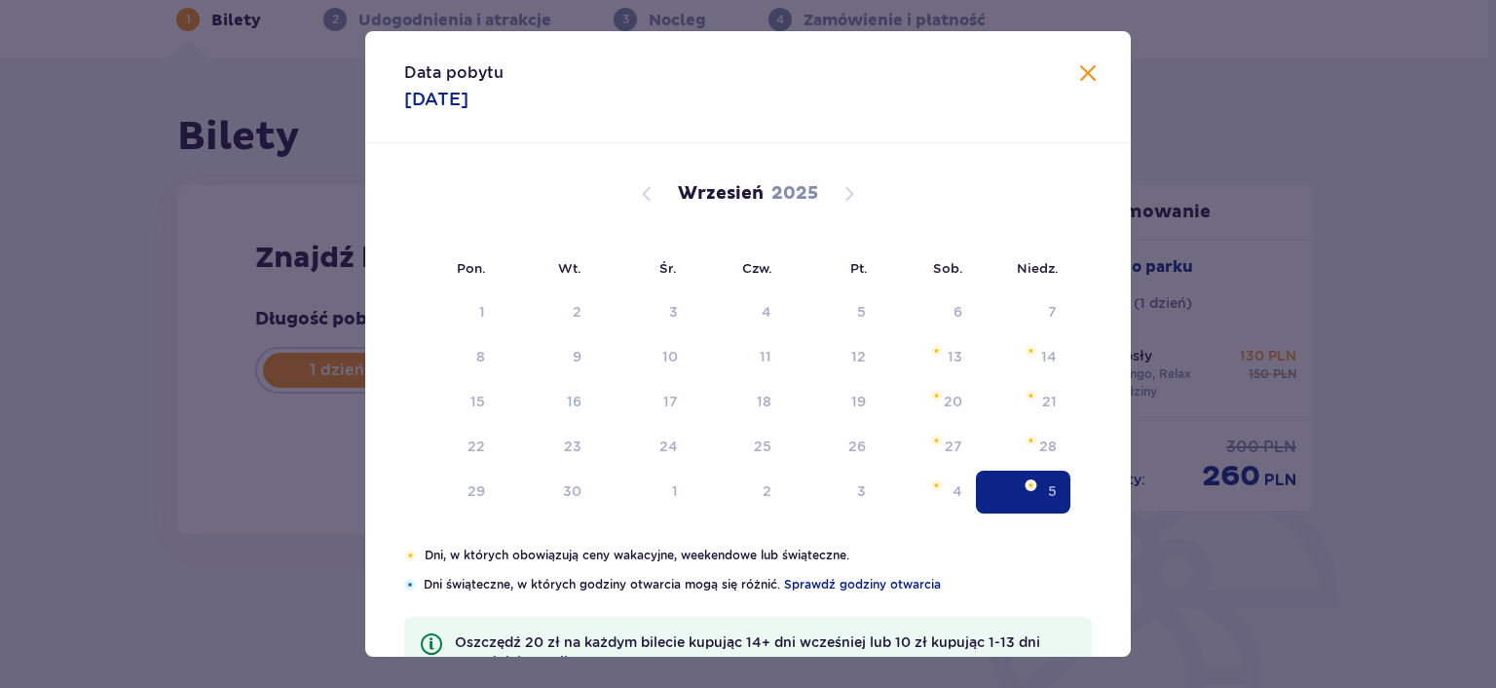
type input "05.10.25"
click at [1030, 431] on div "Bilety Pomiń ten krok Znajdź bilety Długość pobytu 1 dzień Dłużej Data przyjazd…" at bounding box center [599, 335] width 874 height 444
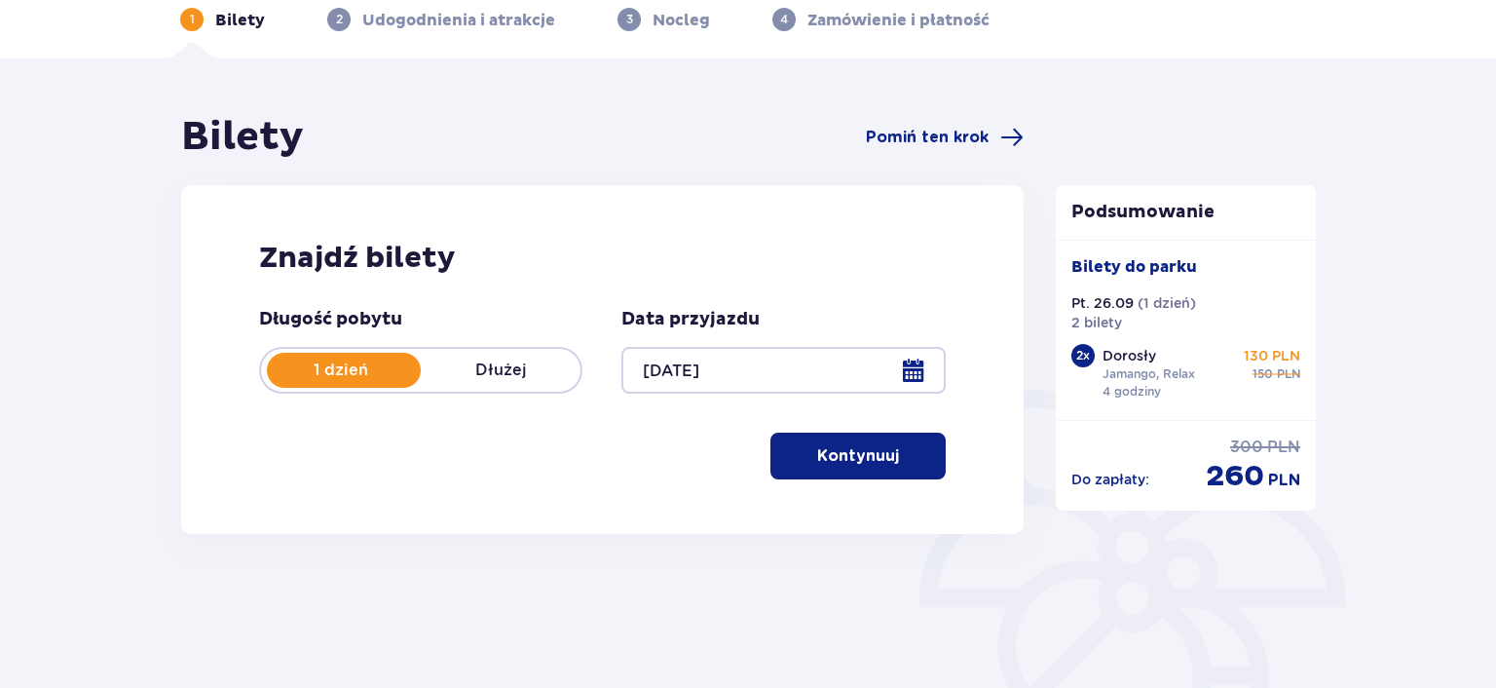
scroll to position [80, 0]
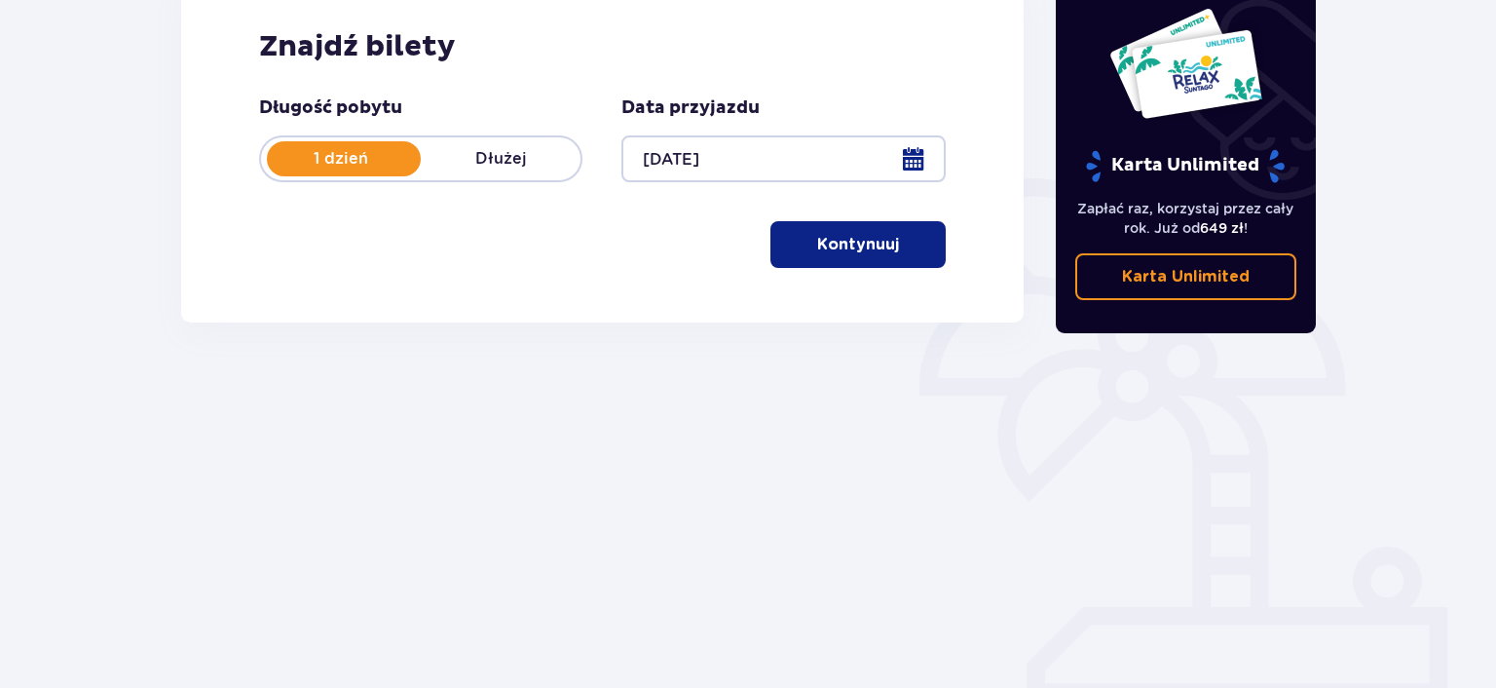
click at [840, 251] on p "Kontynuuj" at bounding box center [858, 244] width 82 height 21
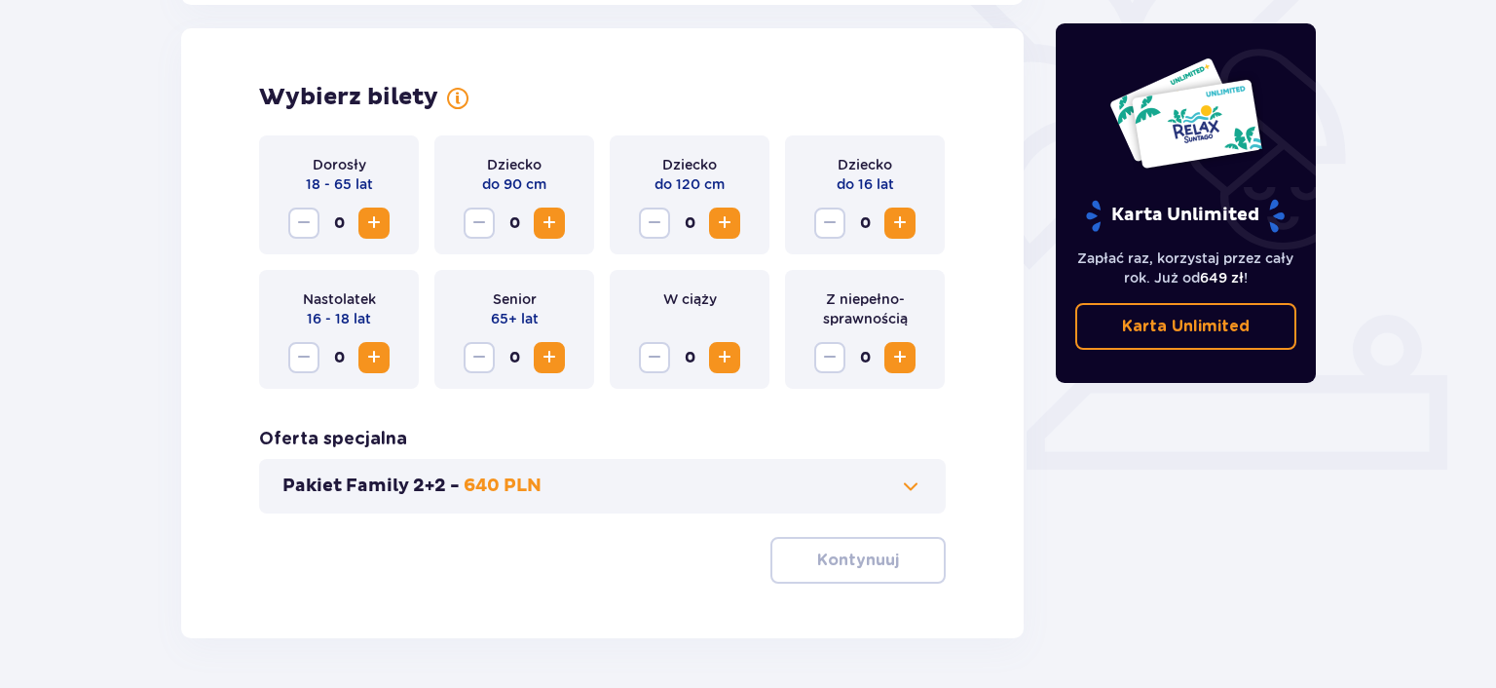
scroll to position [542, 0]
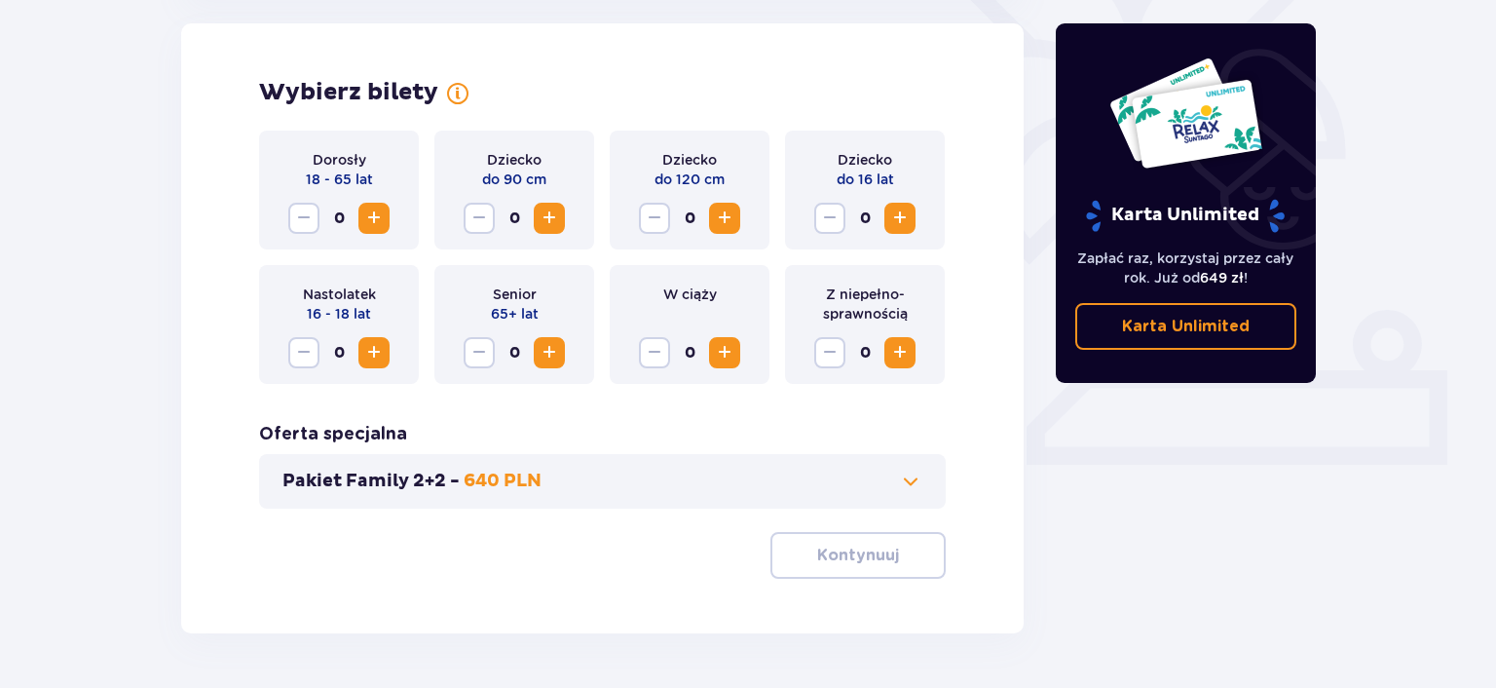
click at [384, 221] on span "Increase" at bounding box center [373, 218] width 23 height 23
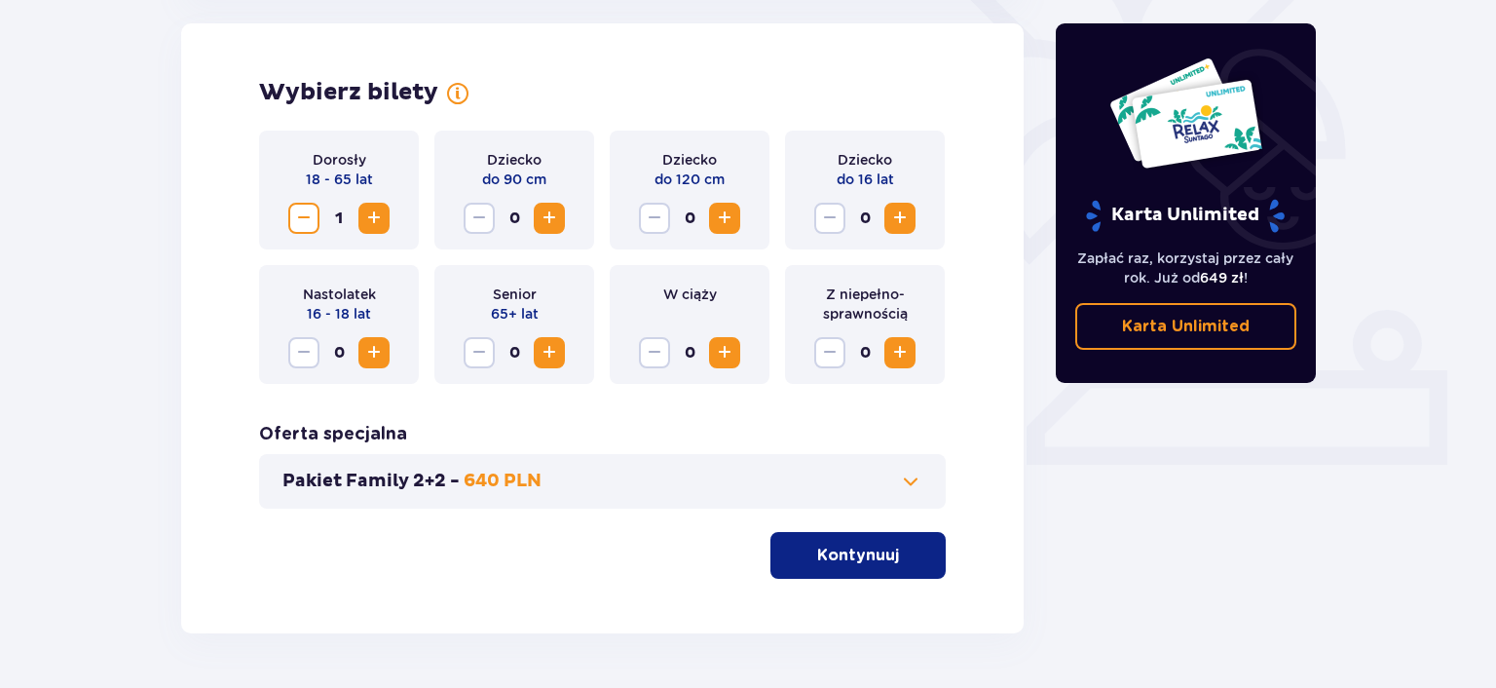
click at [384, 221] on span "Increase" at bounding box center [373, 218] width 23 height 23
click at [832, 553] on p "Kontynuuj" at bounding box center [858, 555] width 82 height 21
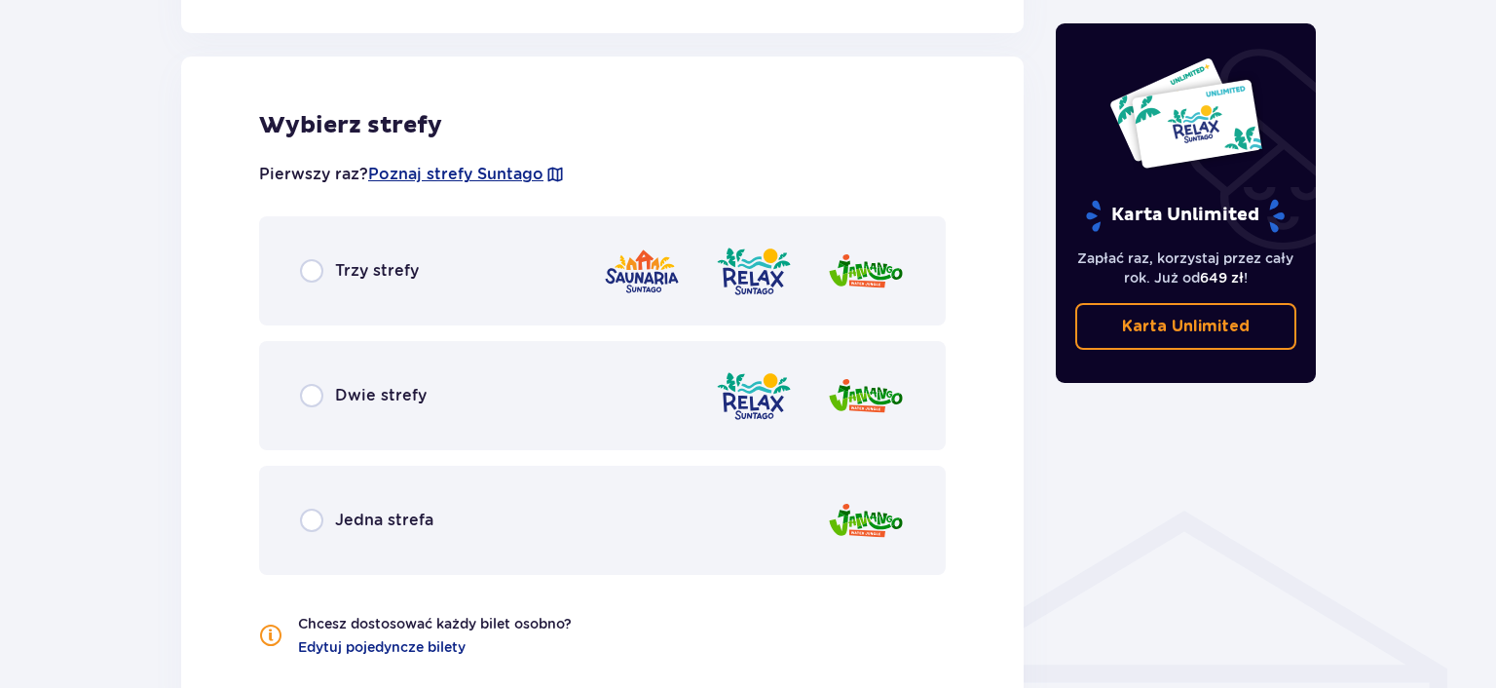
scroll to position [1081, 0]
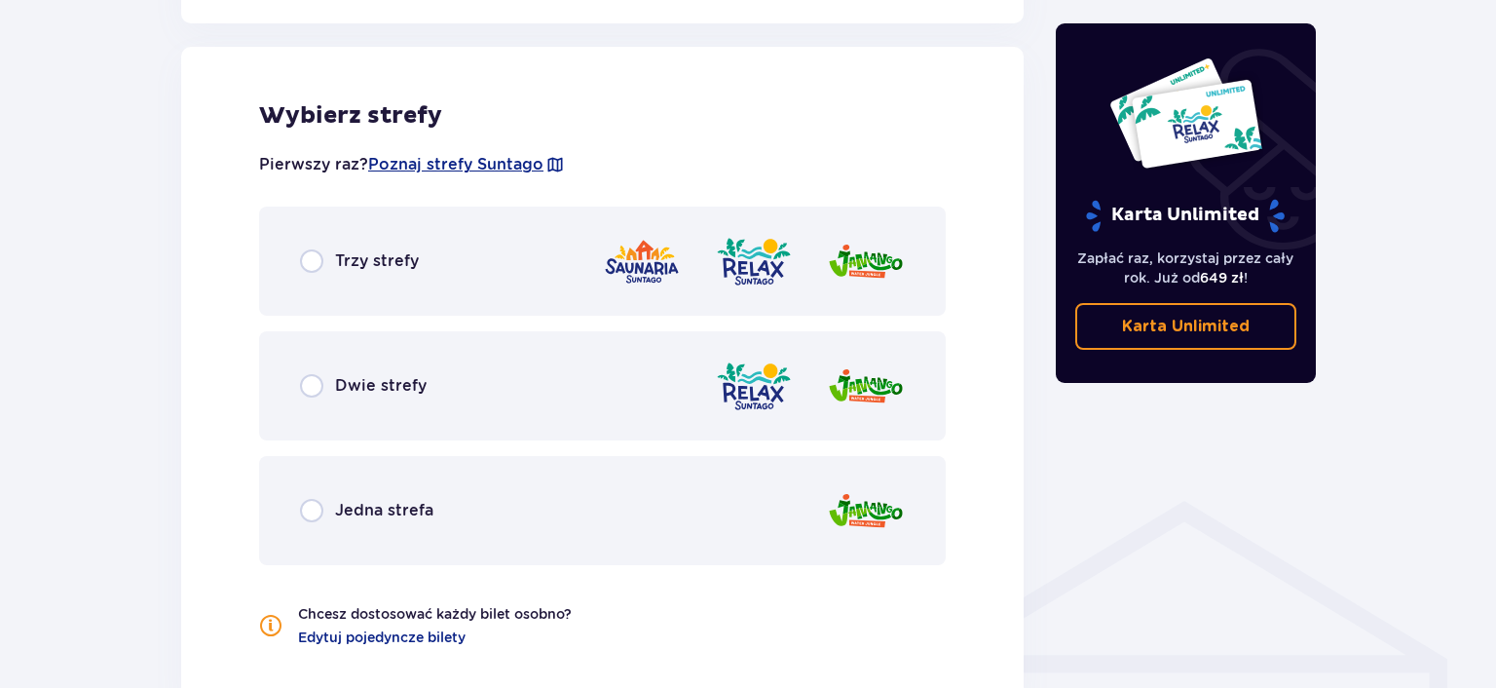
click at [375, 395] on p "Dwie strefy" at bounding box center [381, 385] width 92 height 21
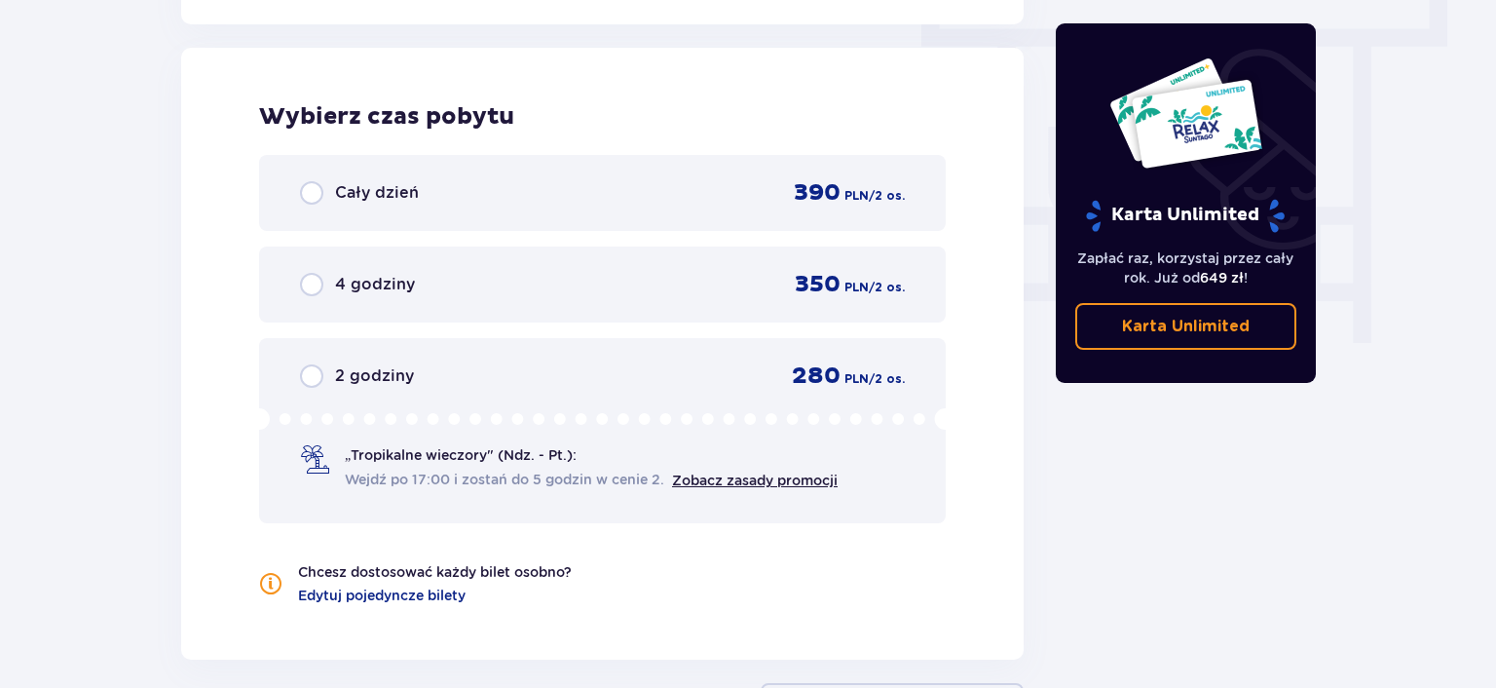
scroll to position [1759, 0]
click at [354, 368] on p "2 godziny" at bounding box center [374, 374] width 79 height 21
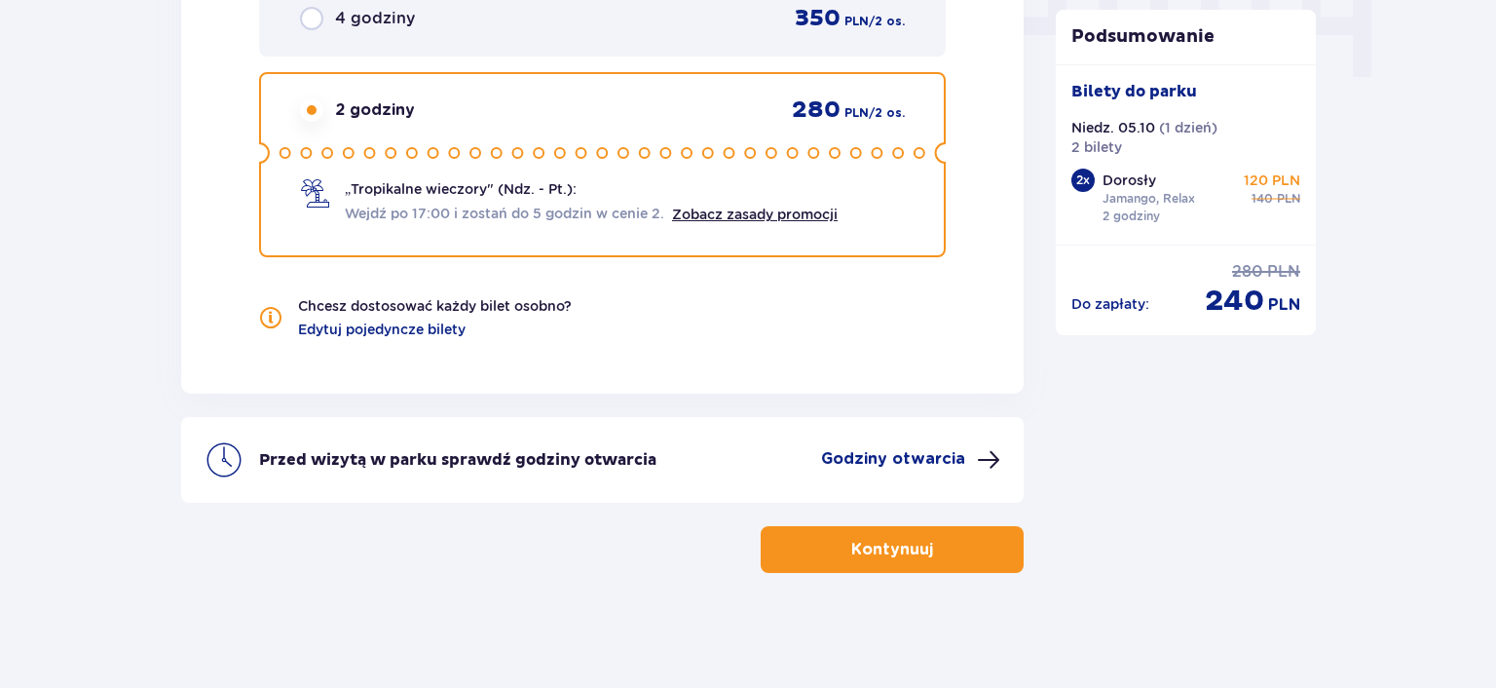
scroll to position [1921, 0]
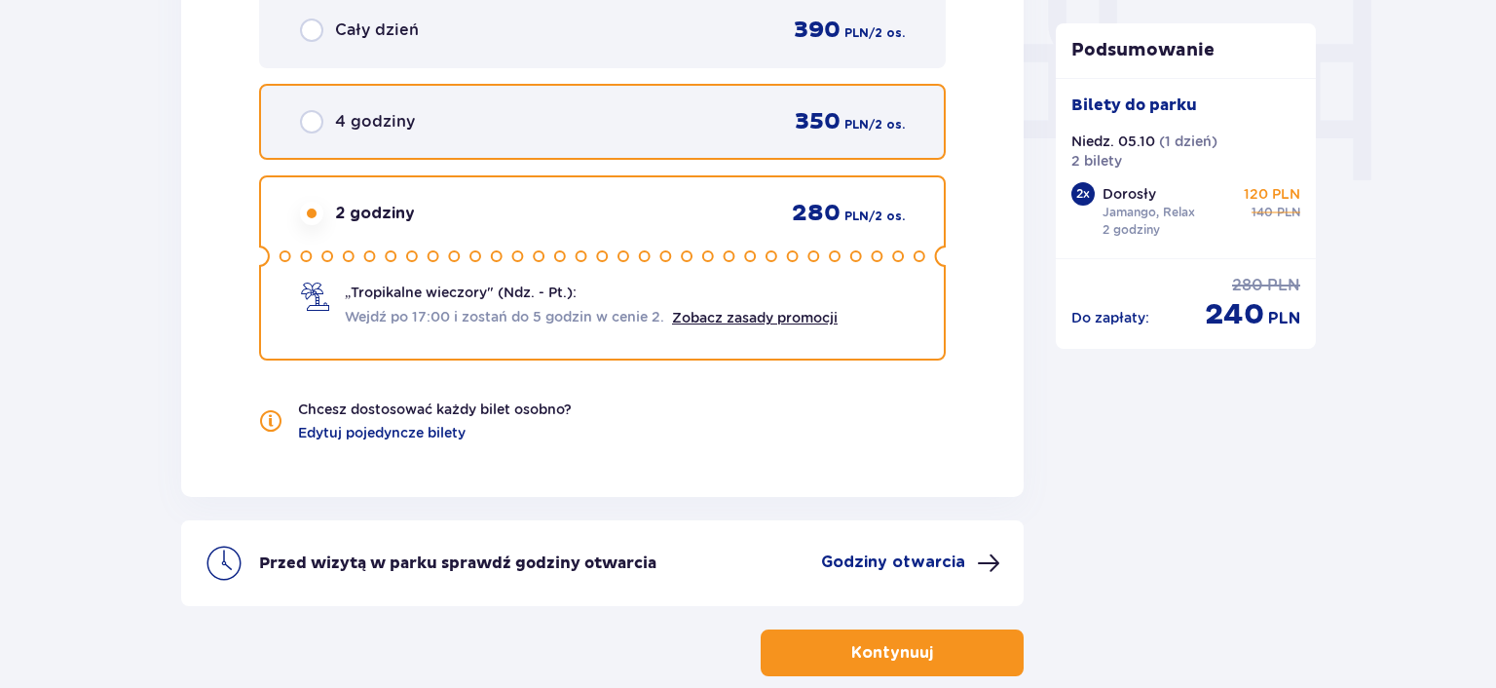
click at [311, 120] on input "radio" at bounding box center [311, 121] width 23 height 23
radio input "true"
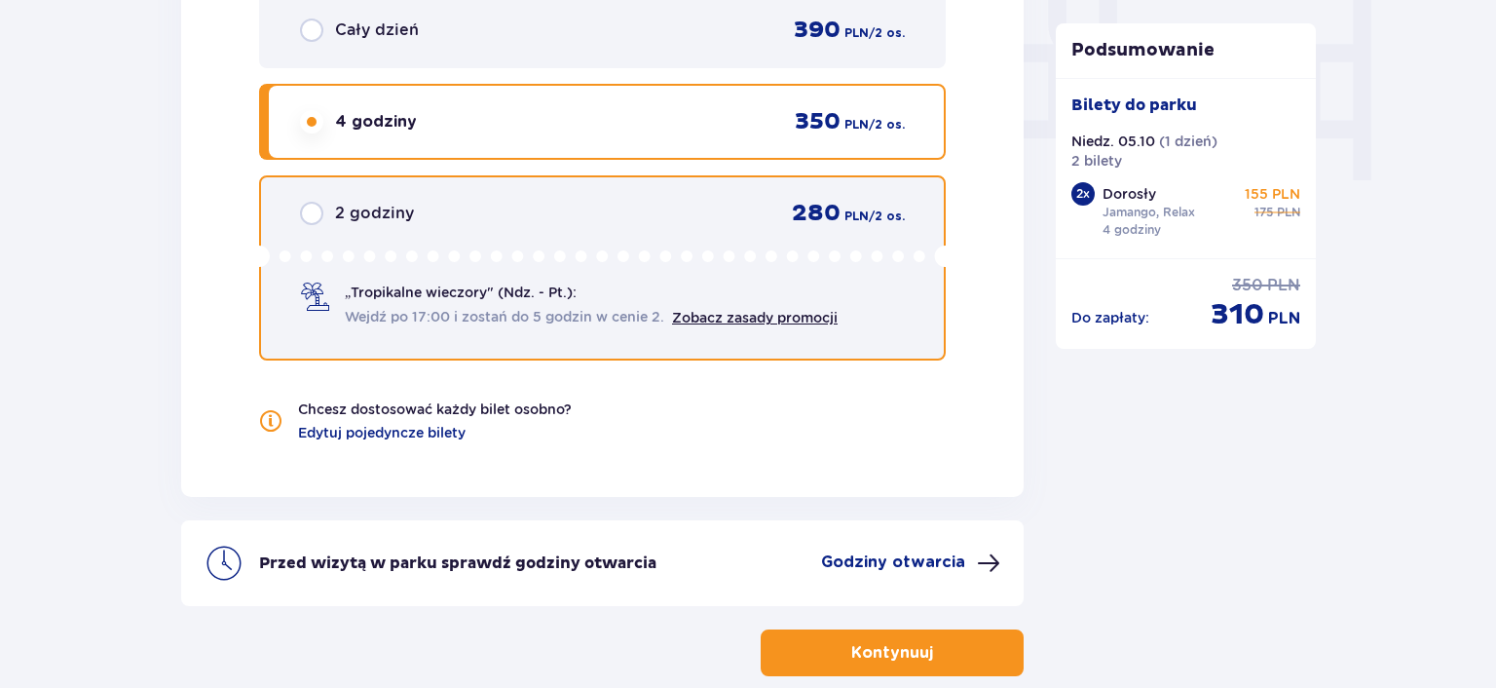
click at [316, 208] on input "radio" at bounding box center [311, 213] width 23 height 23
radio input "true"
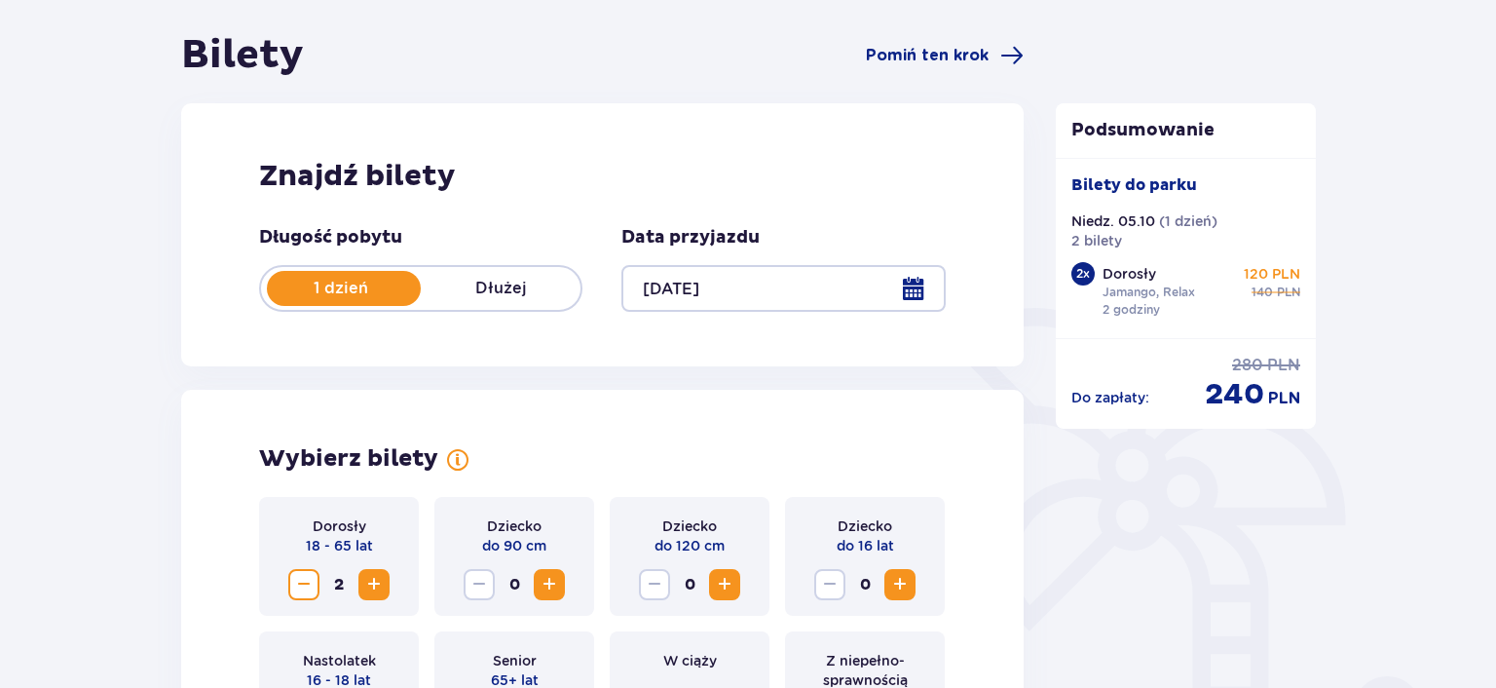
scroll to position [172, 0]
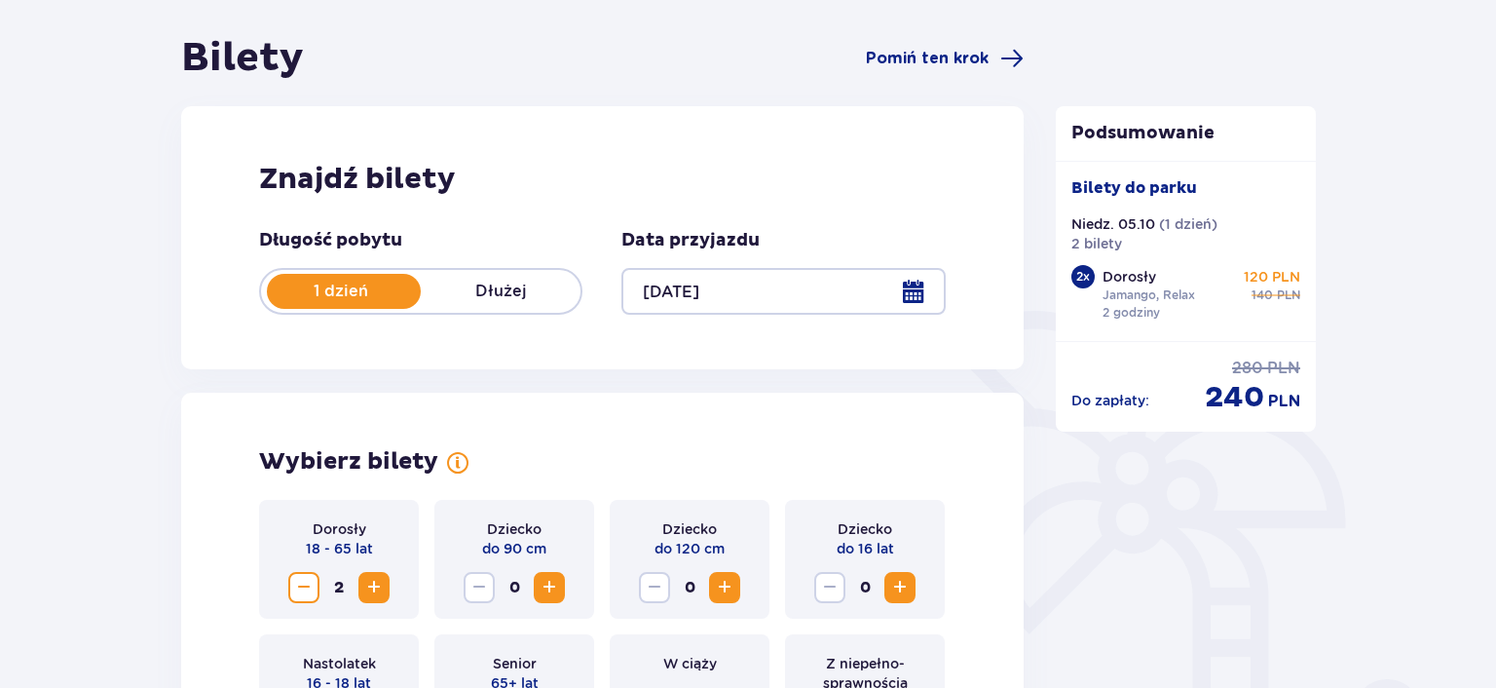
click at [914, 291] on div at bounding box center [782, 291] width 323 height 47
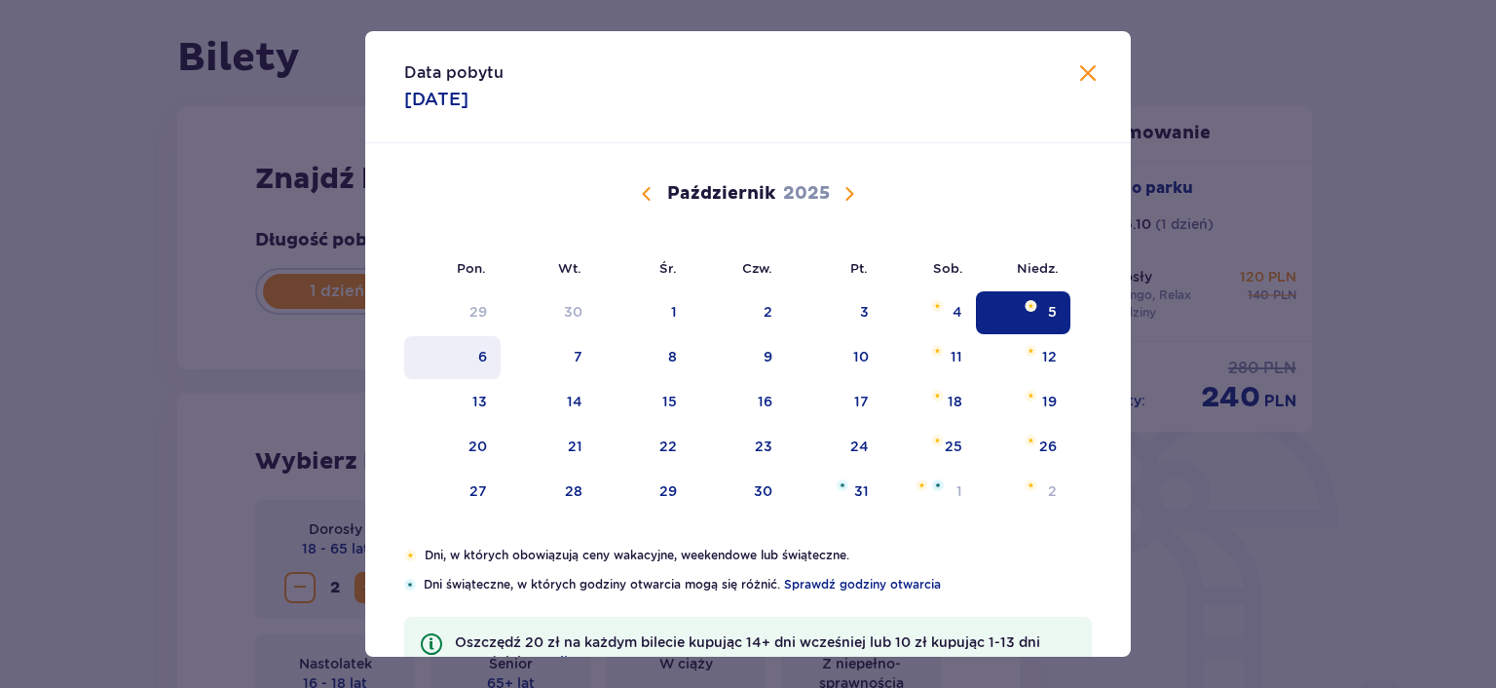
click at [473, 354] on div "6" at bounding box center [452, 357] width 96 height 43
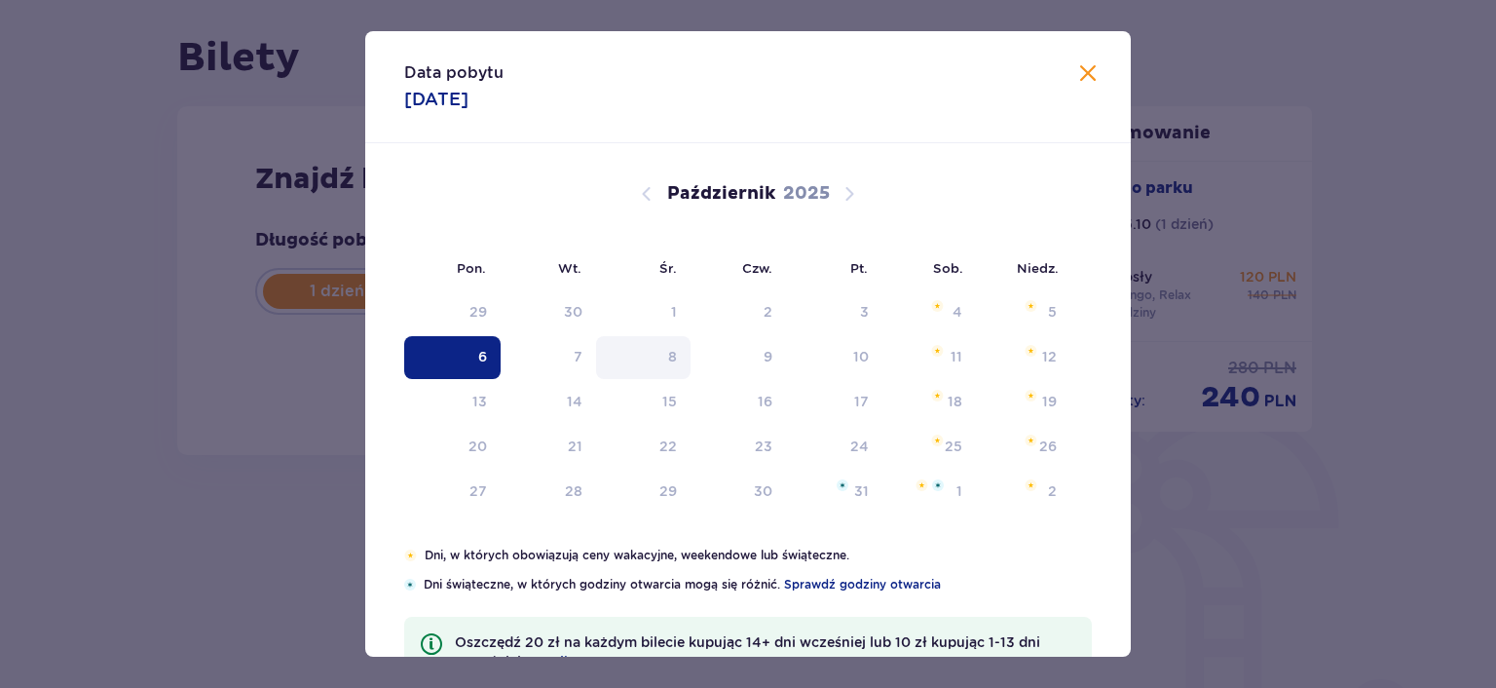
type input "06.10.25"
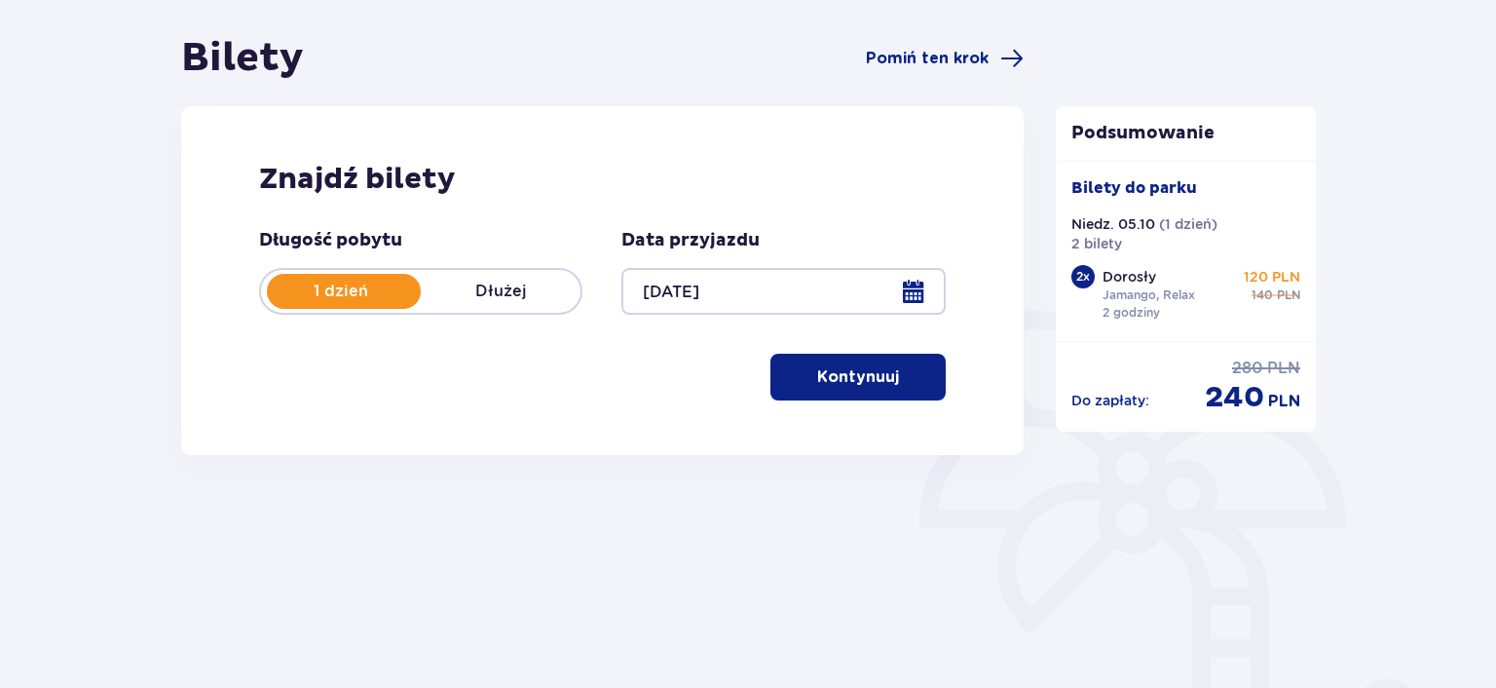
scroll to position [80, 0]
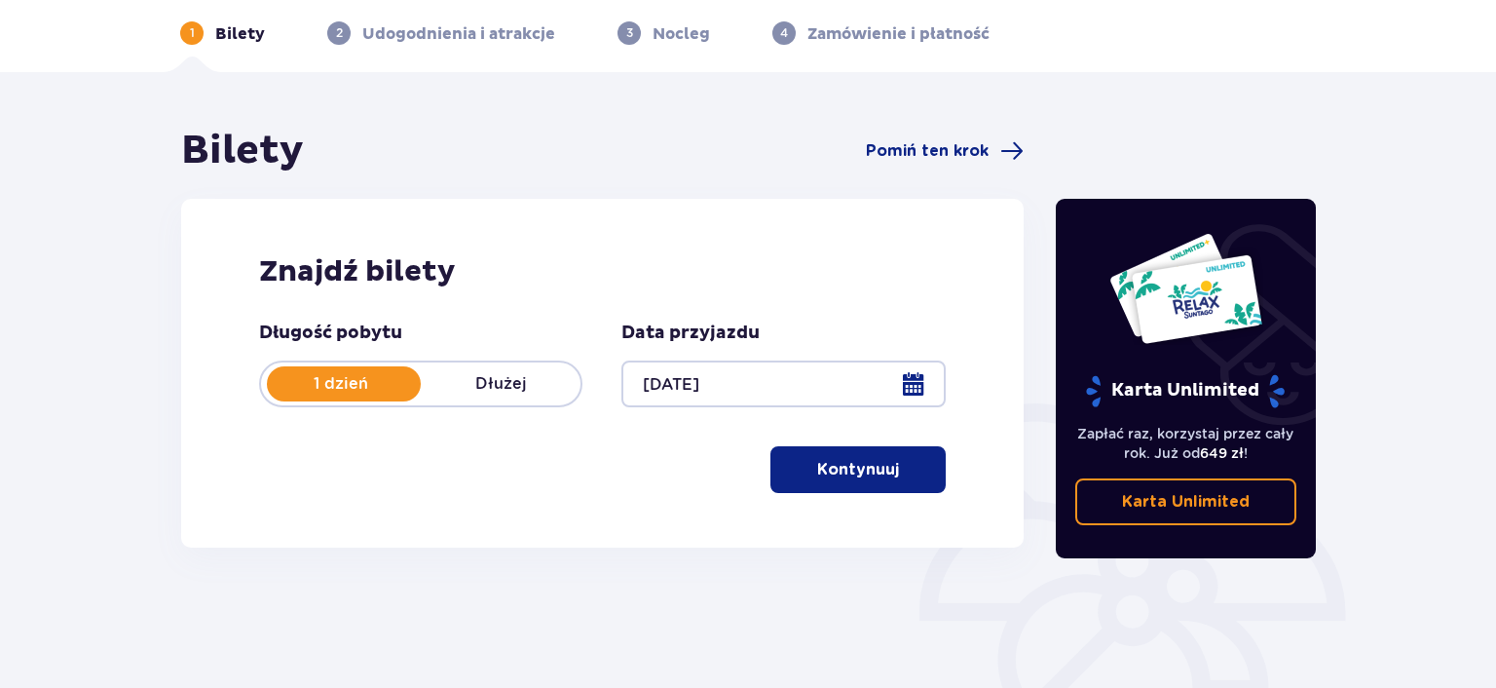
click at [841, 461] on p "Kontynuuj" at bounding box center [858, 469] width 82 height 21
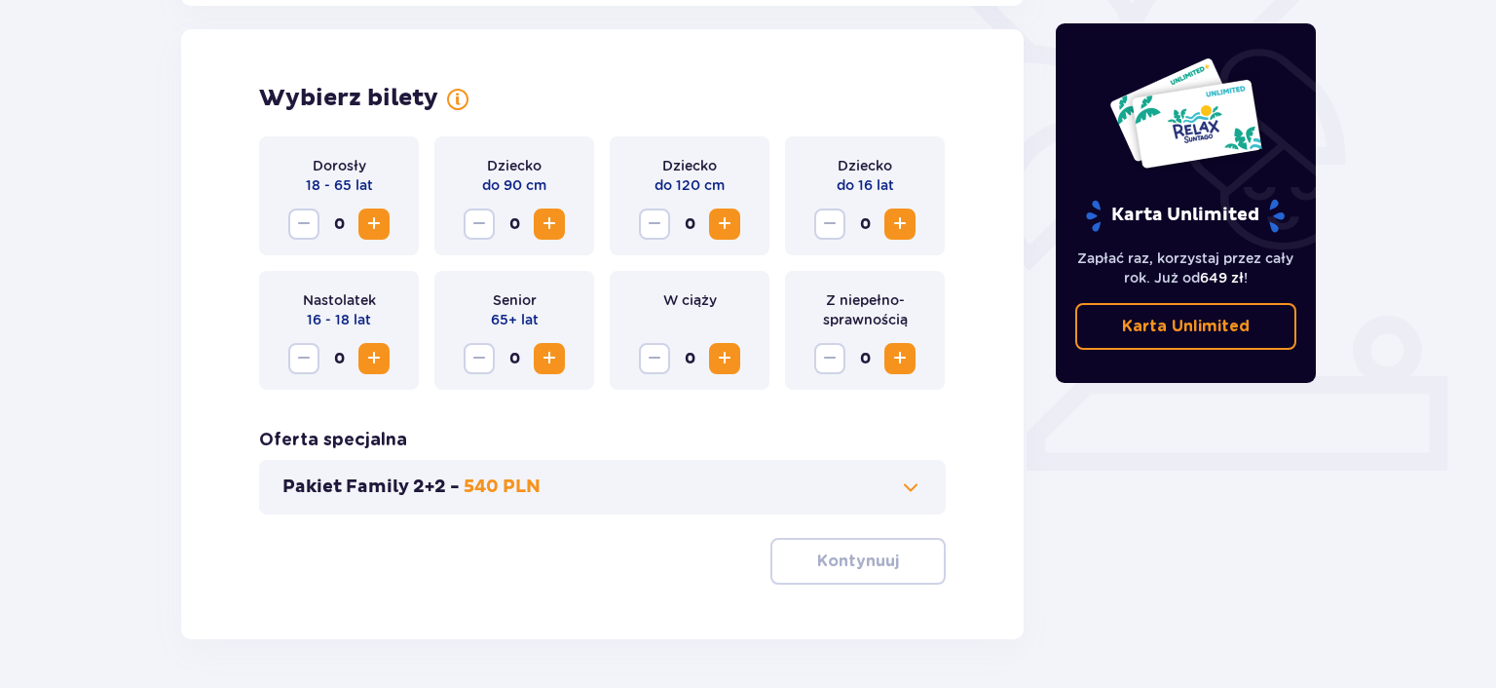
scroll to position [542, 0]
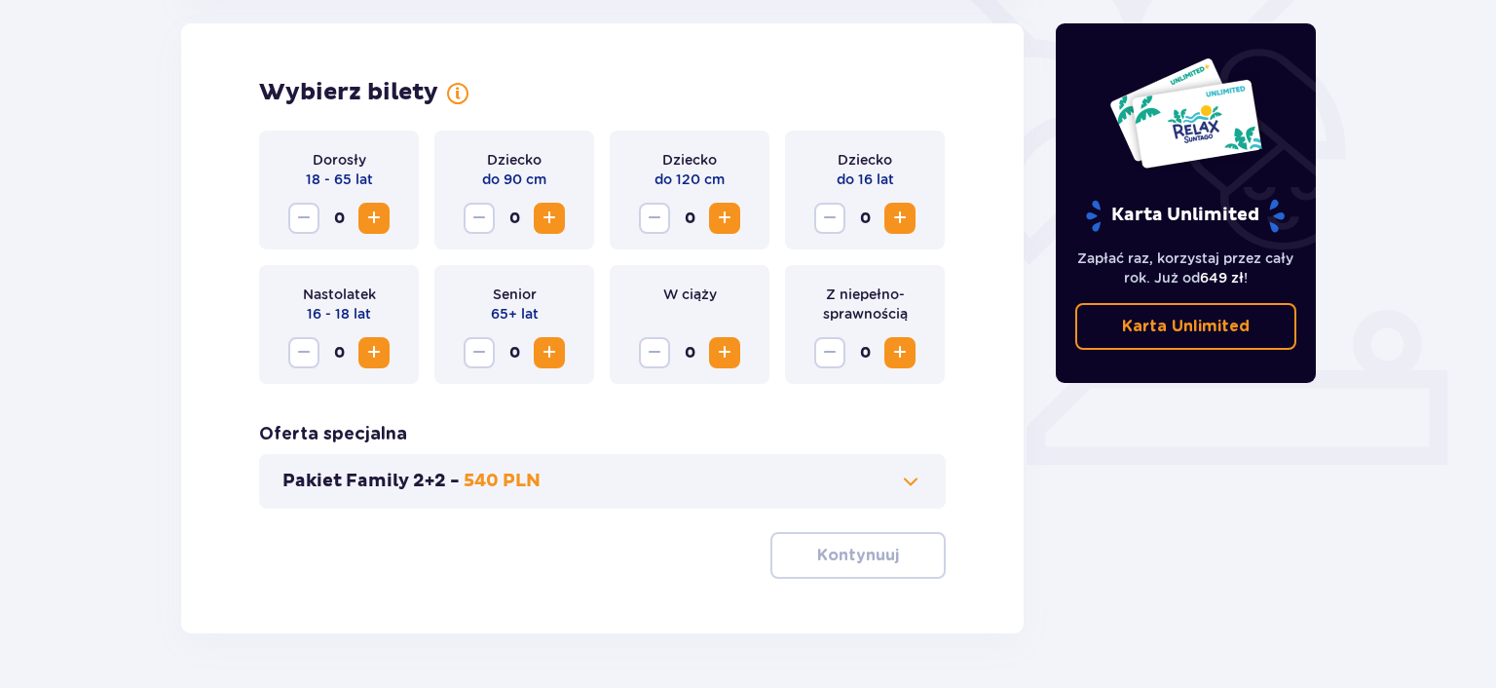
click at [379, 222] on span "Increase" at bounding box center [373, 218] width 23 height 23
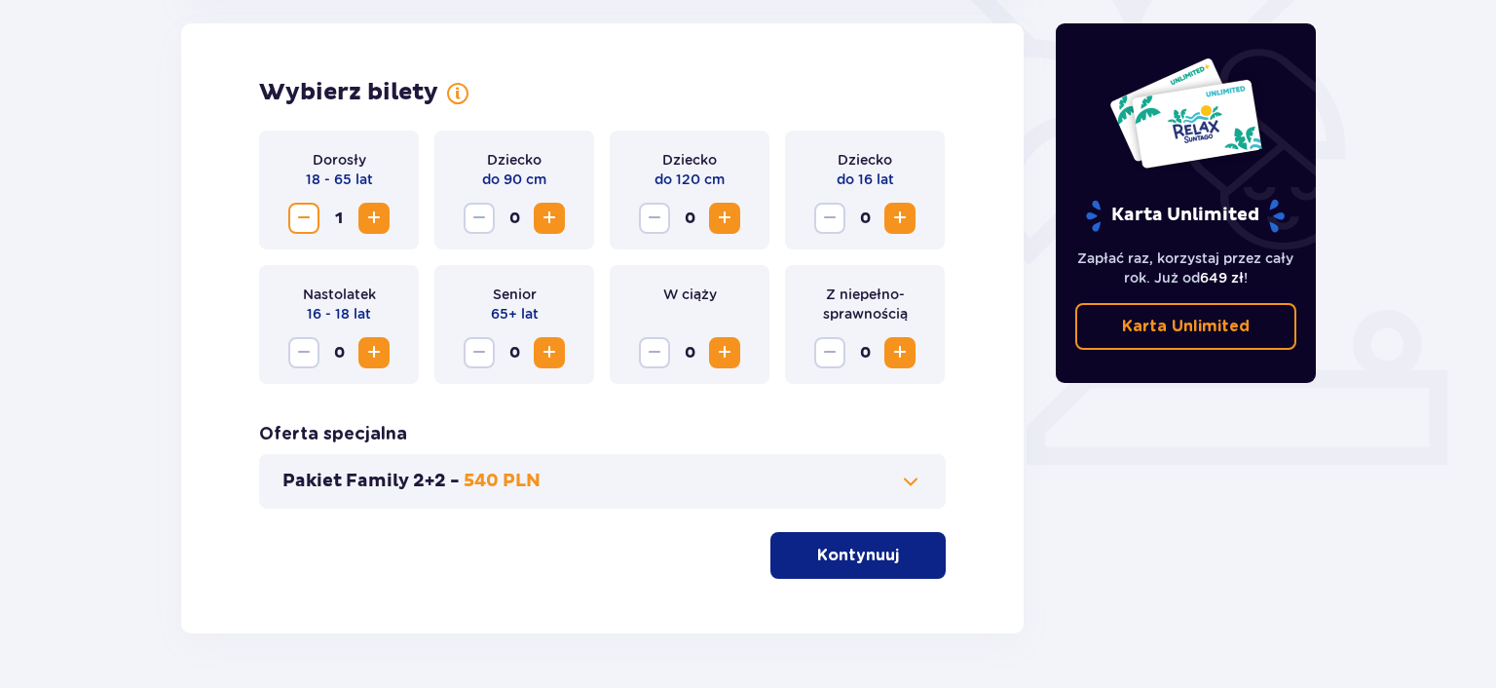
click at [379, 222] on span "Increase" at bounding box center [373, 218] width 23 height 23
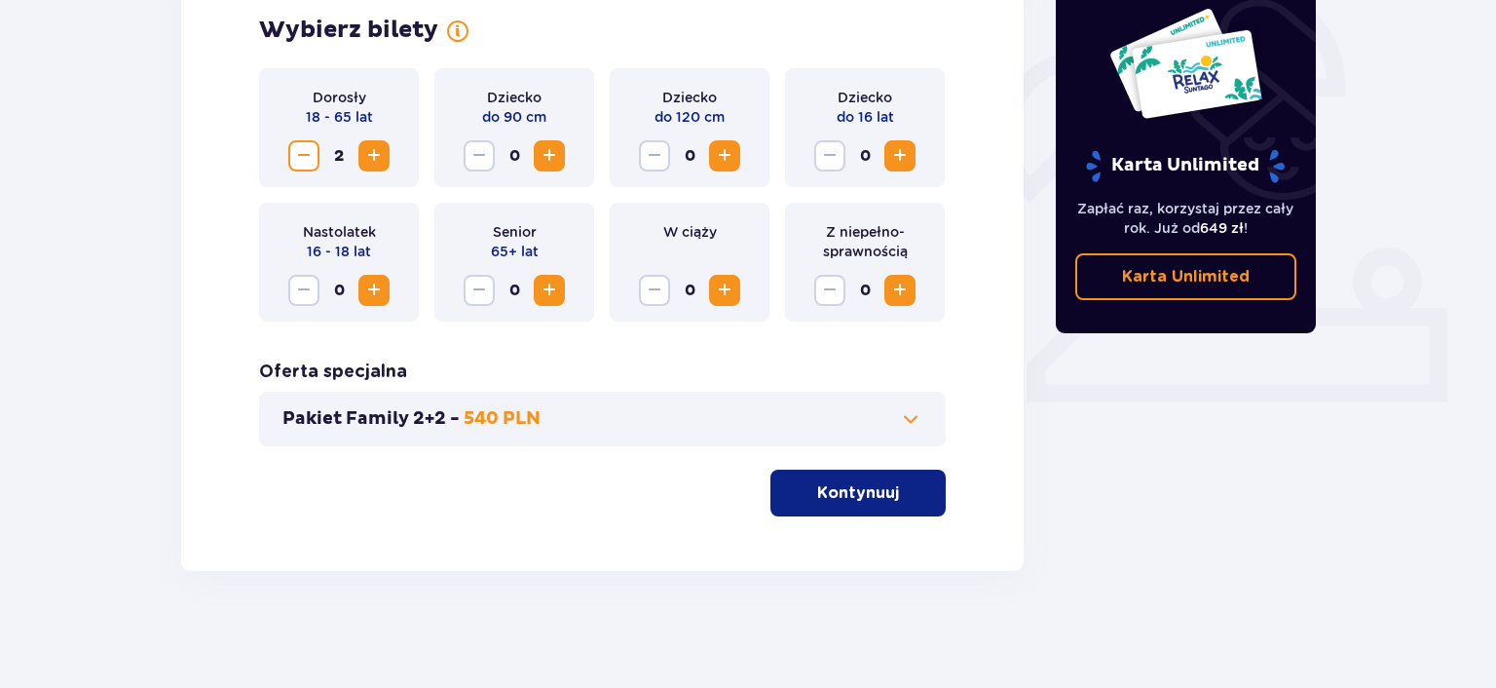
click at [874, 502] on p "Kontynuuj" at bounding box center [858, 492] width 82 height 21
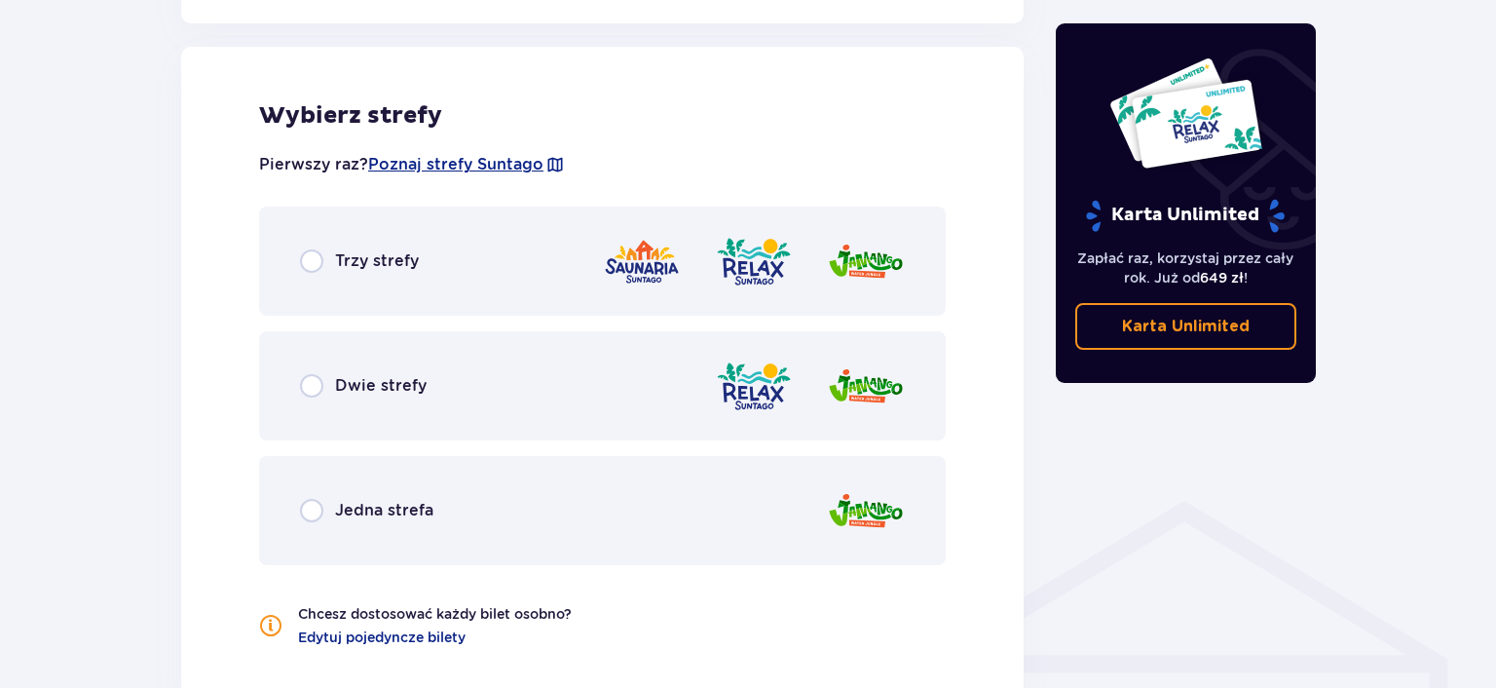
click at [358, 396] on div "Dwie strefy" at bounding box center [363, 385] width 127 height 23
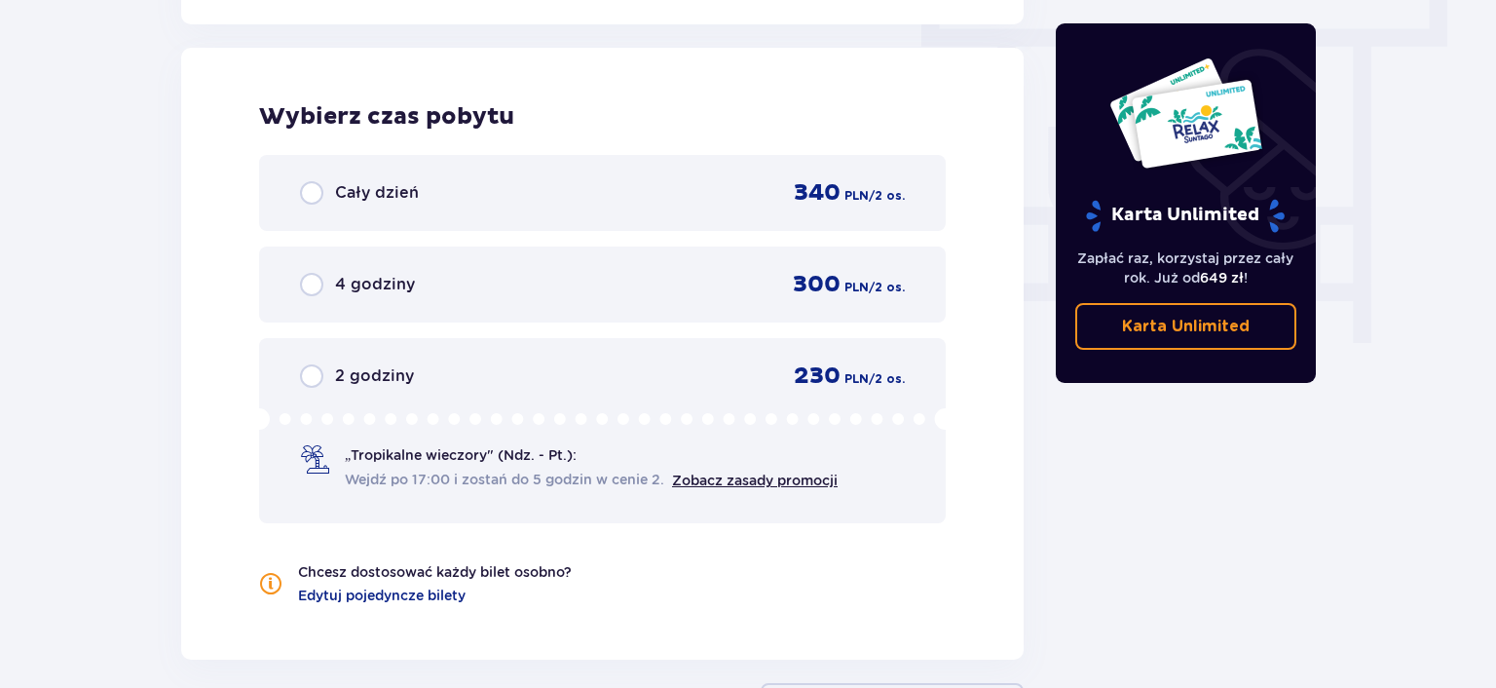
scroll to position [1759, 0]
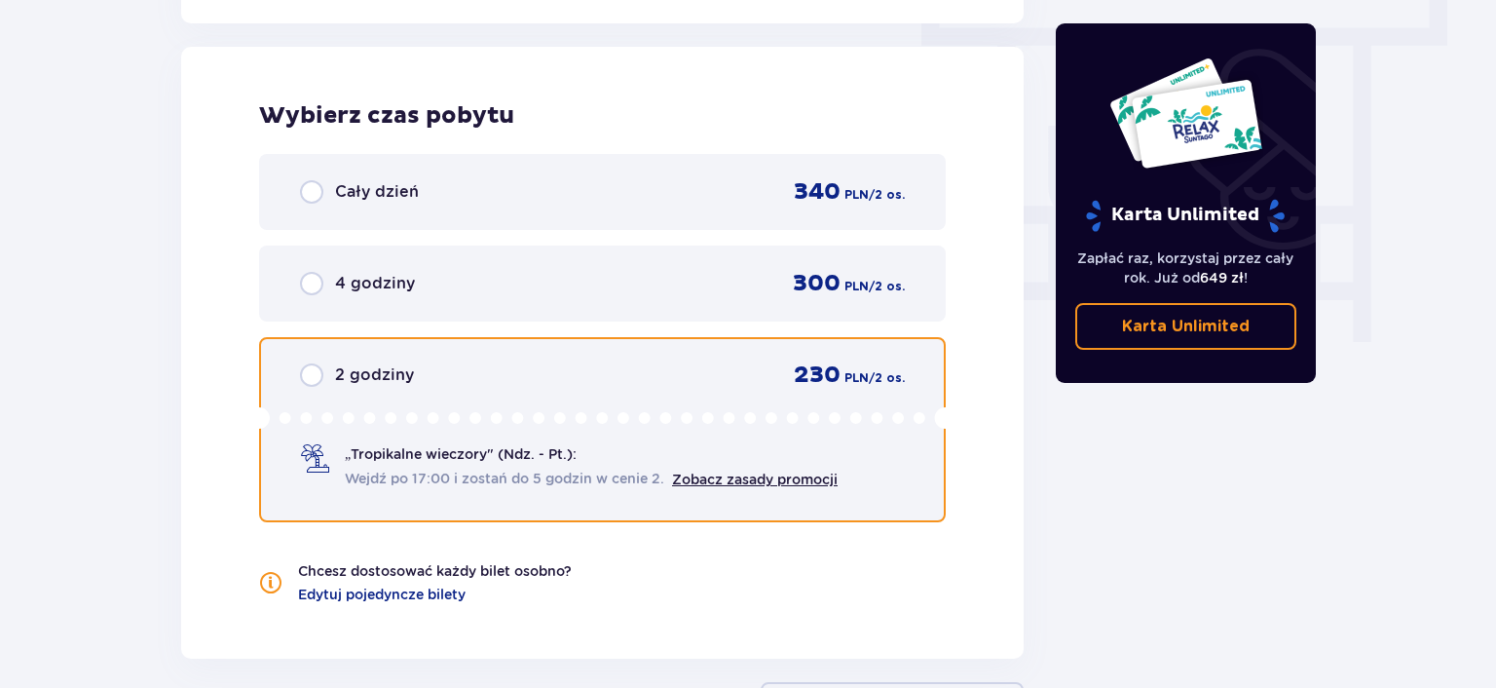
click at [313, 373] on input "radio" at bounding box center [311, 374] width 23 height 23
radio input "true"
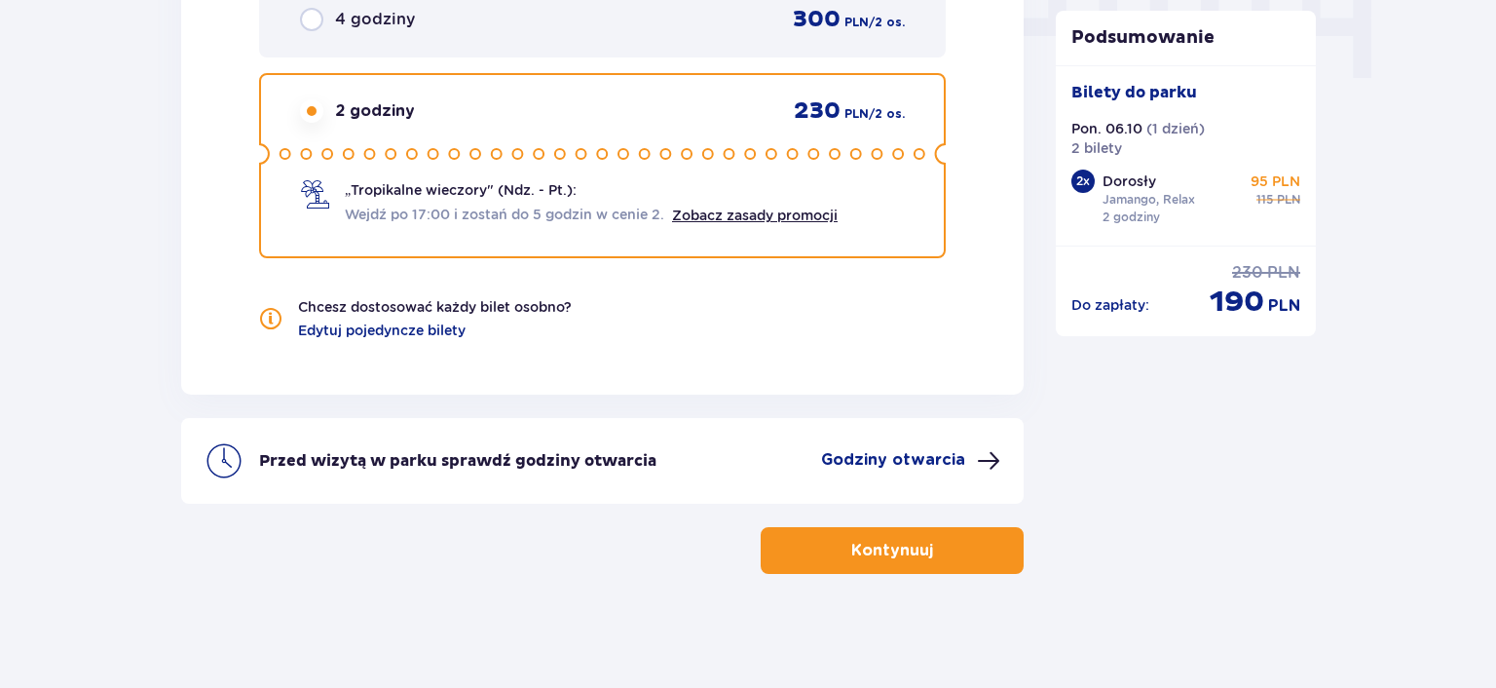
scroll to position [1612, 0]
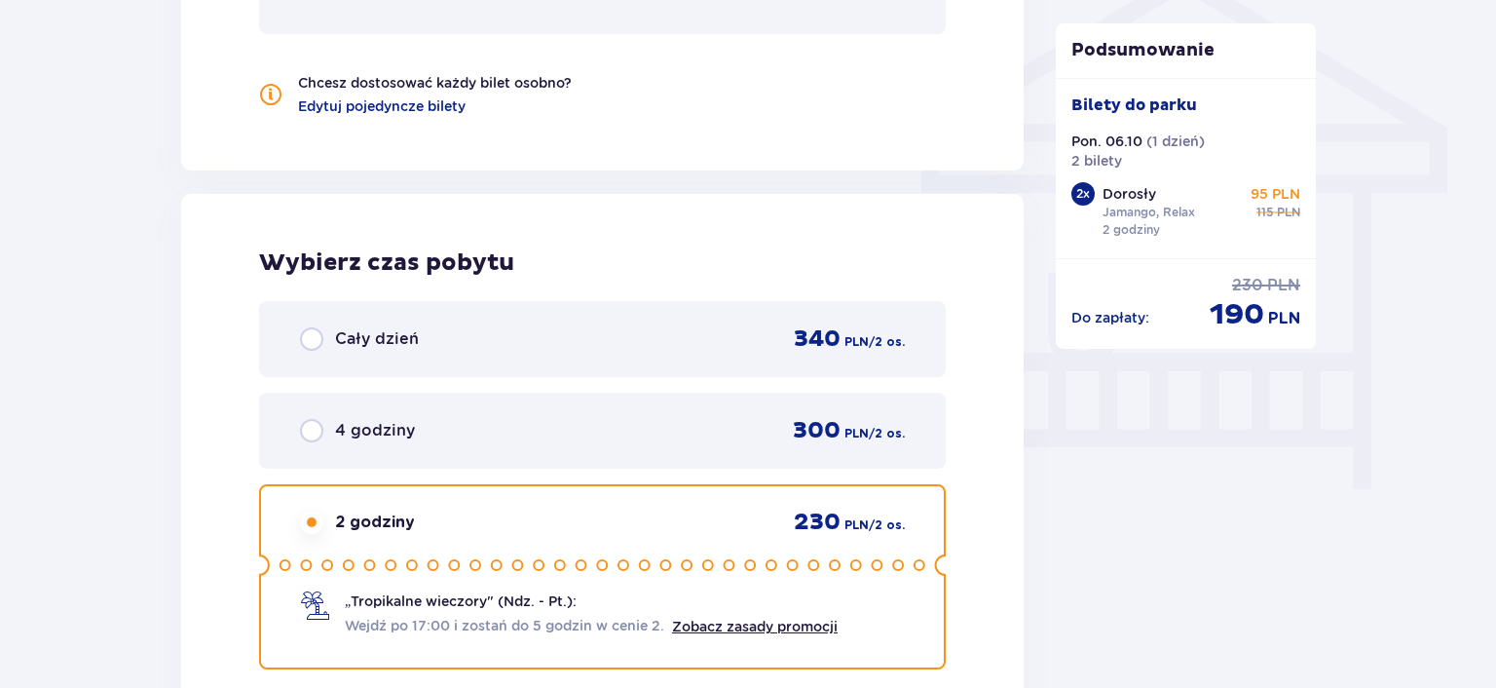
click at [987, 436] on div "Wybierz czas pobytu Cały dzień 340 PLN / 2 os. 4 godziny 300 PLN / 2 os. 2 godz…" at bounding box center [602, 500] width 843 height 612
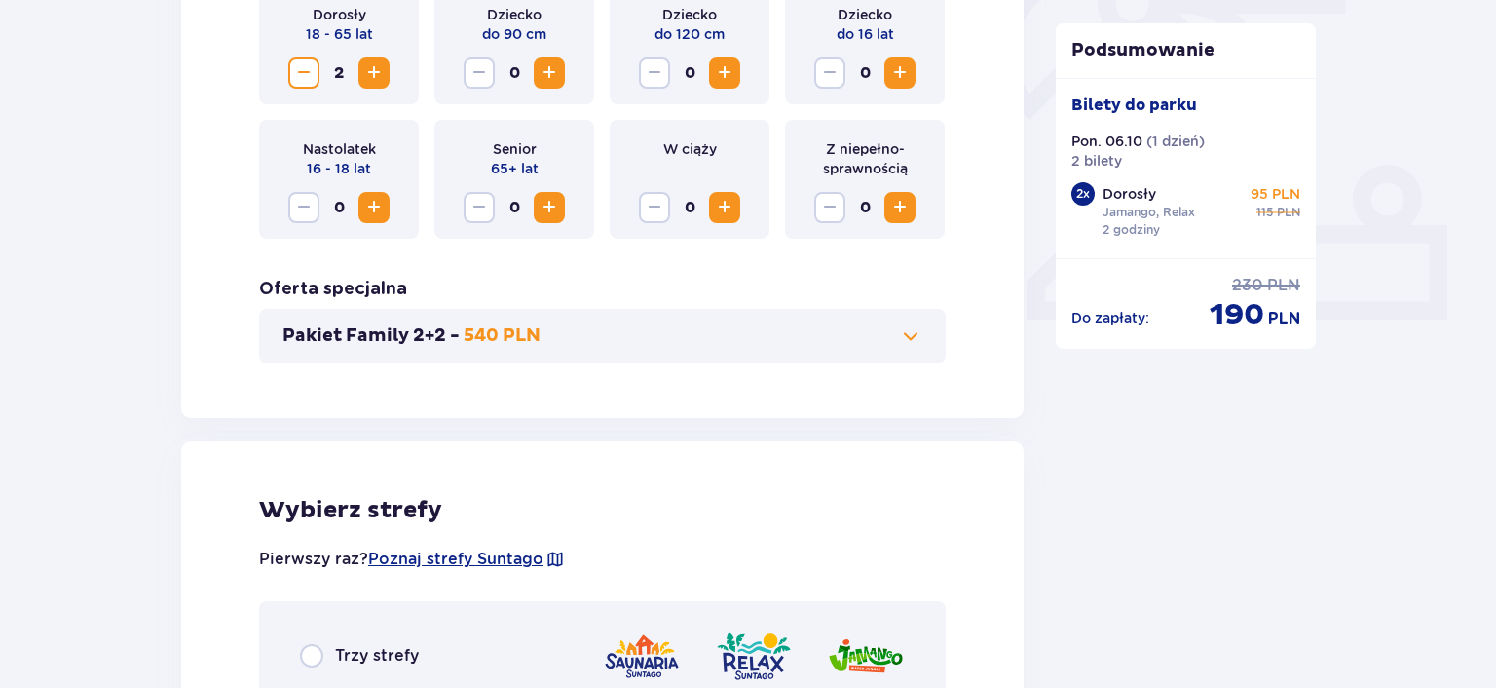
scroll to position [0, 0]
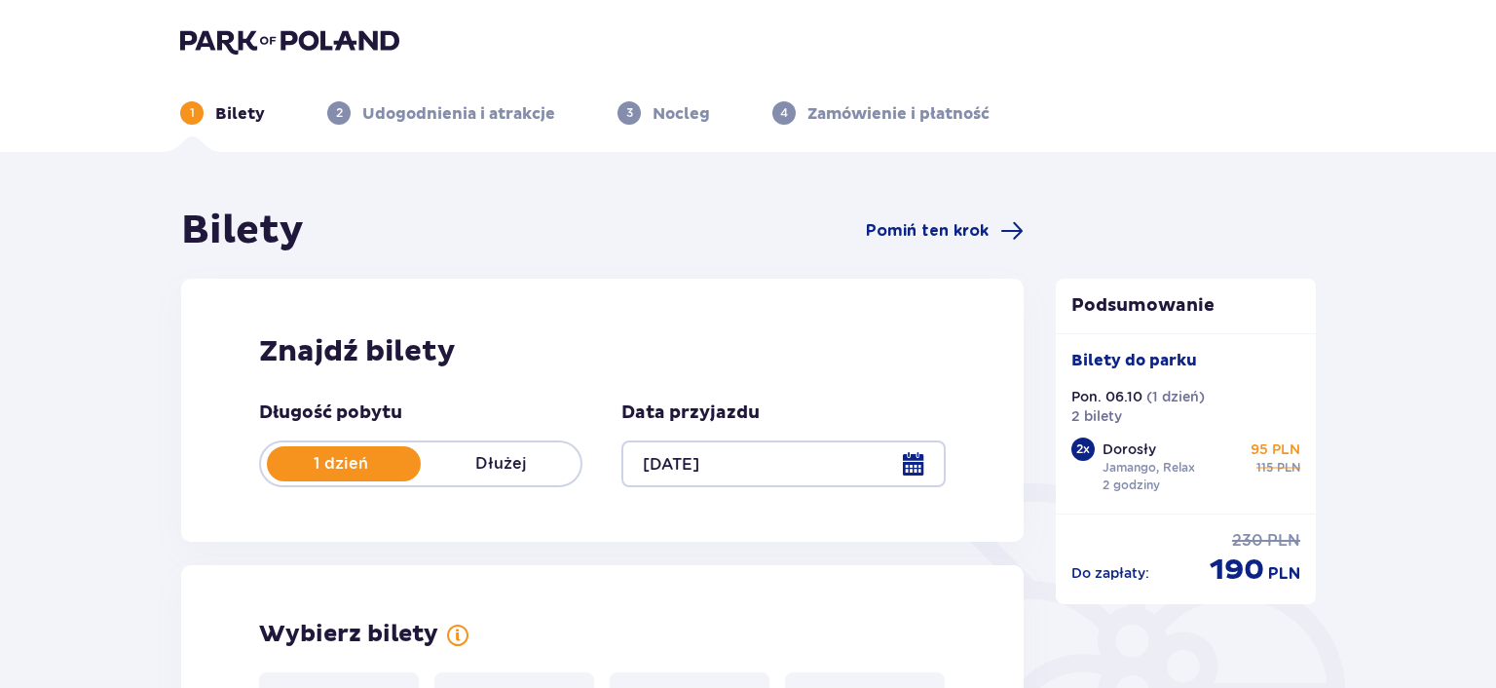
click at [225, 123] on p "Bilety" at bounding box center [240, 113] width 50 height 21
click at [271, 26] on header "1 Bilety 2 Udogodnienia i atrakcje 3 Nocleg 4 Zamówienie i płatność" at bounding box center [748, 76] width 1496 height 152
click at [271, 46] on img at bounding box center [289, 40] width 219 height 27
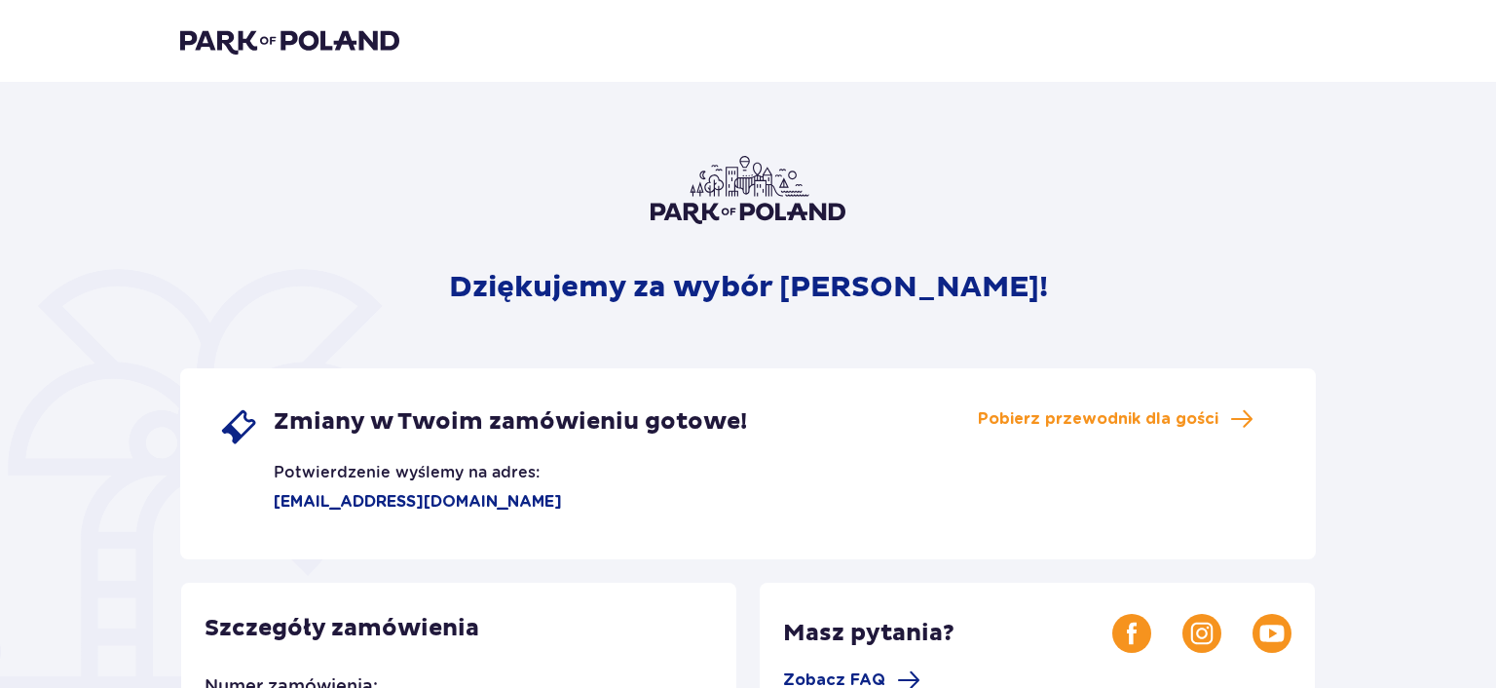
click at [295, 42] on img at bounding box center [289, 40] width 219 height 27
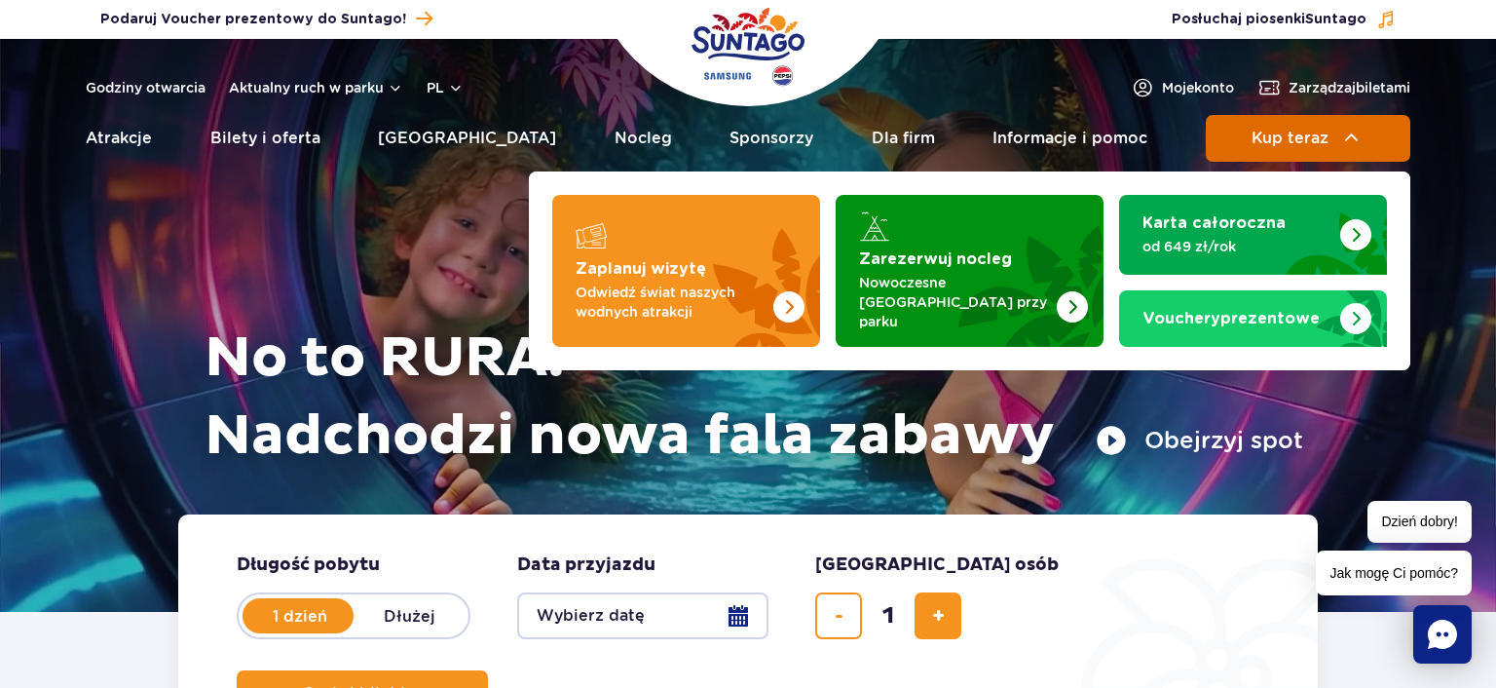
click at [1333, 141] on button "Kup teraz" at bounding box center [1308, 138] width 205 height 47
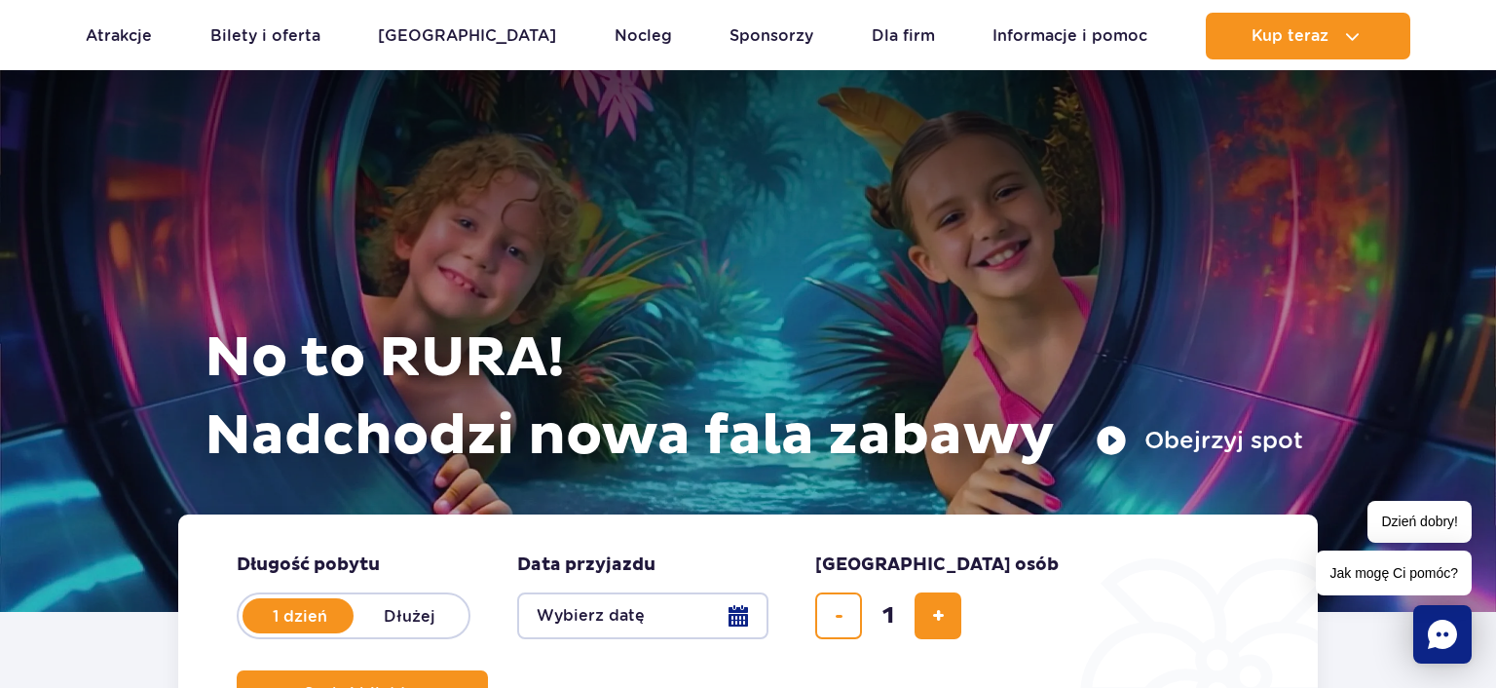
scroll to position [411, 0]
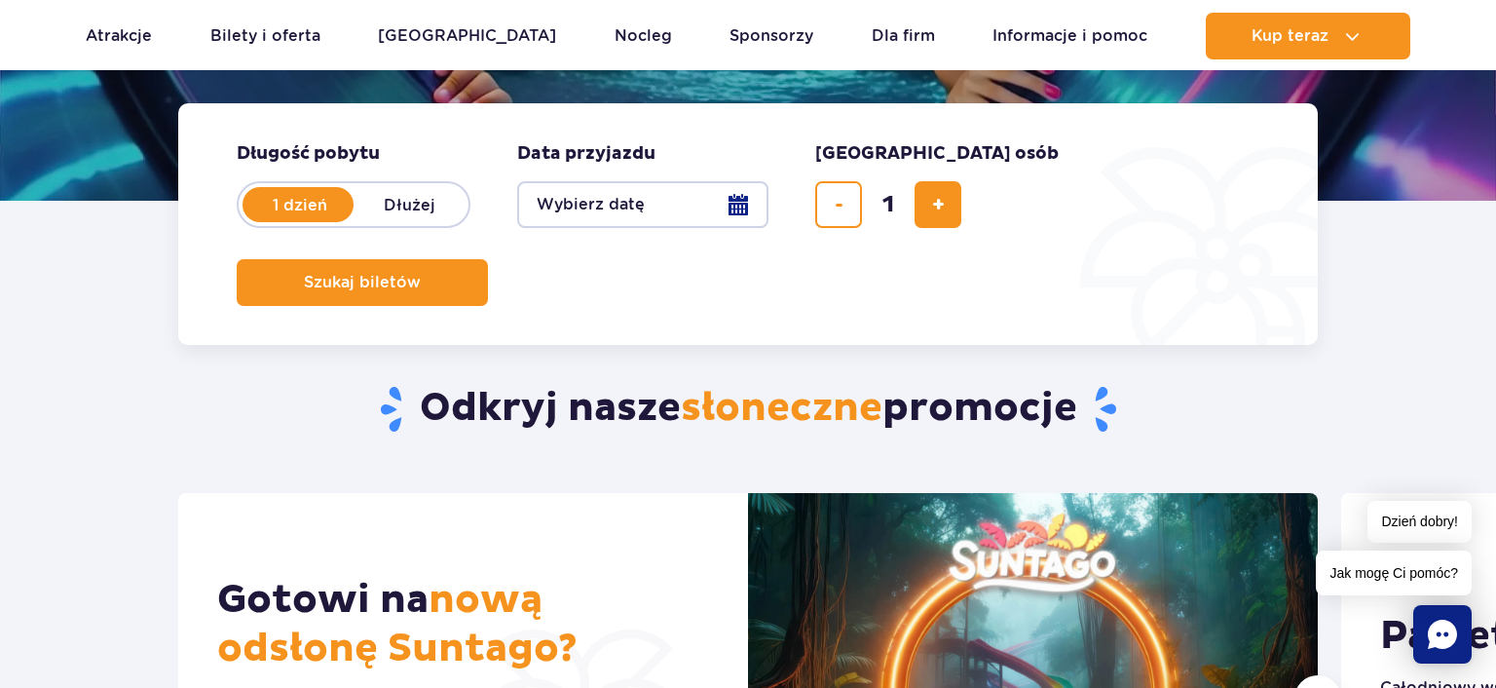
click at [745, 204] on button "Wybierz datę" at bounding box center [642, 204] width 251 height 47
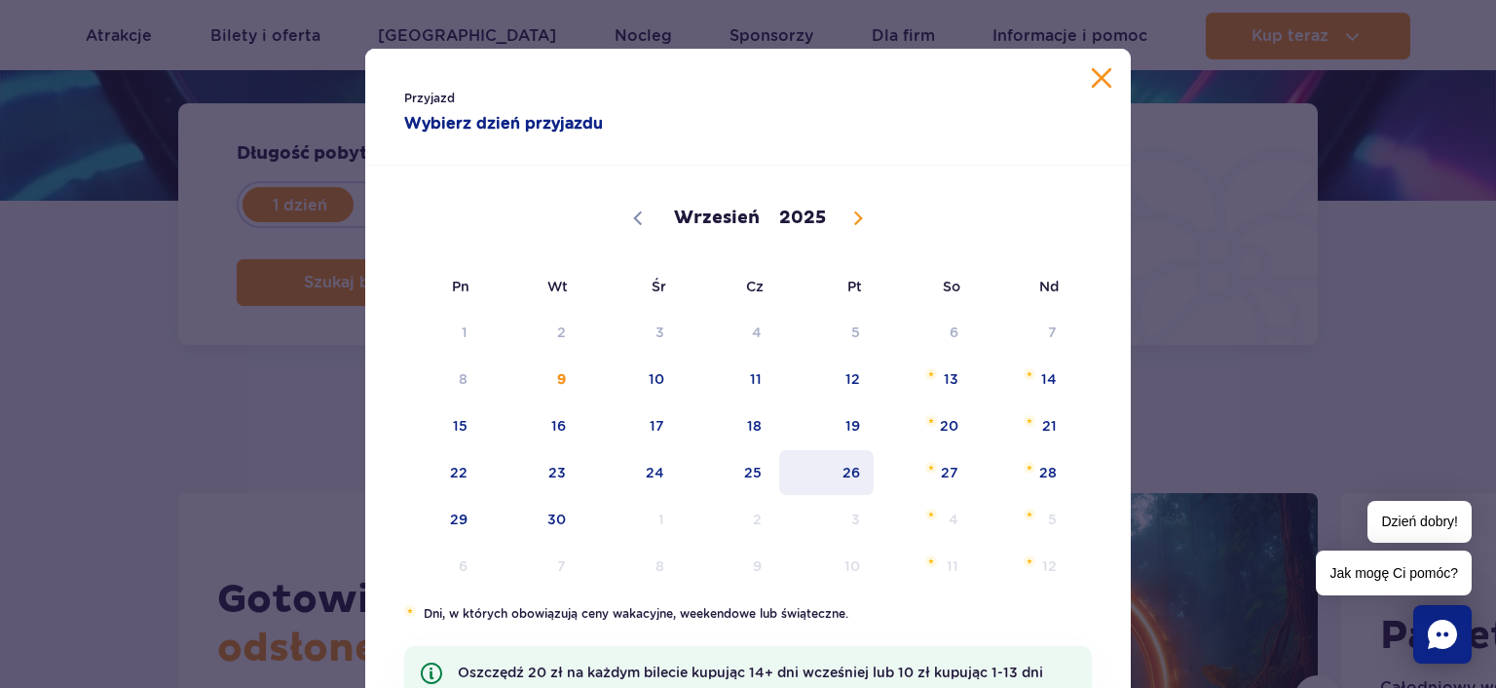
click at [865, 467] on span "26" at bounding box center [826, 472] width 98 height 45
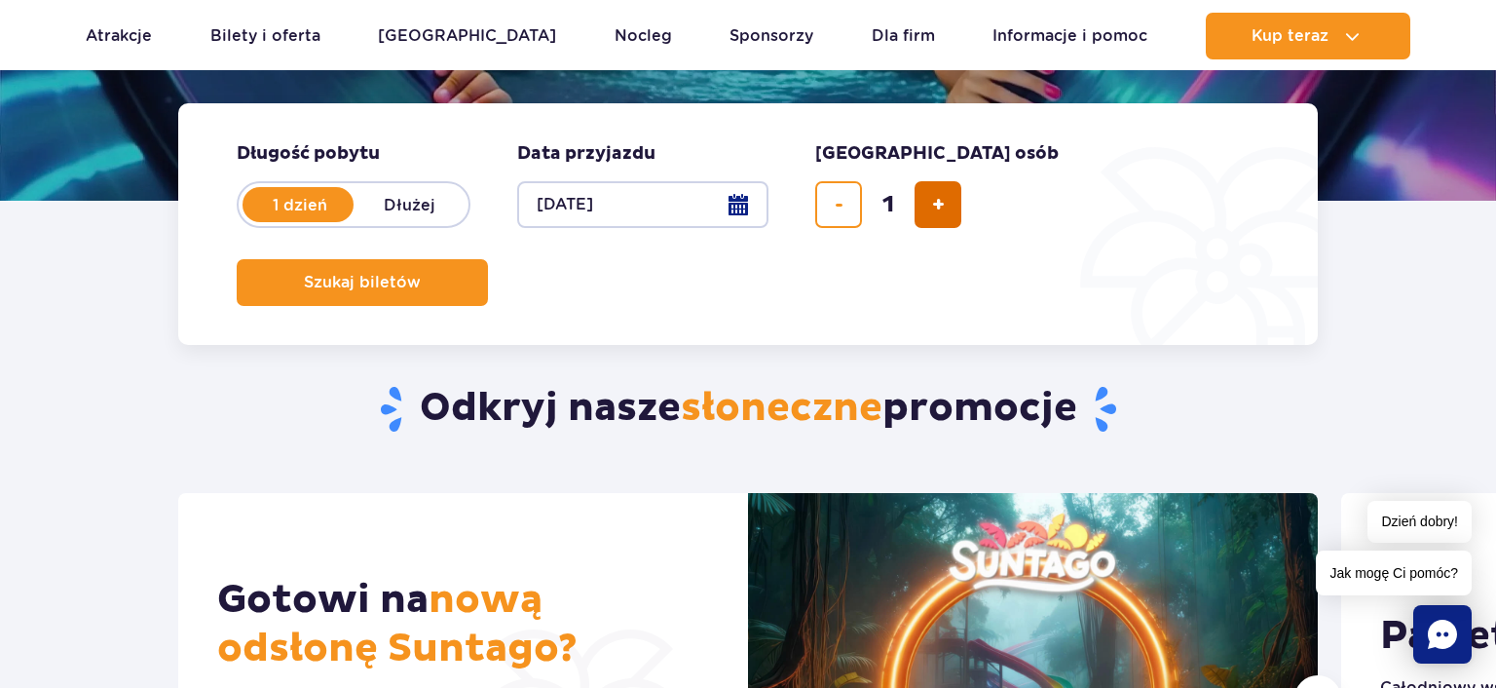
drag, startPoint x: 938, startPoint y: 206, endPoint x: 959, endPoint y: 205, distance: 20.5
click at [937, 205] on span "dodaj bilet" at bounding box center [938, 205] width 13 height 0
type input "2"
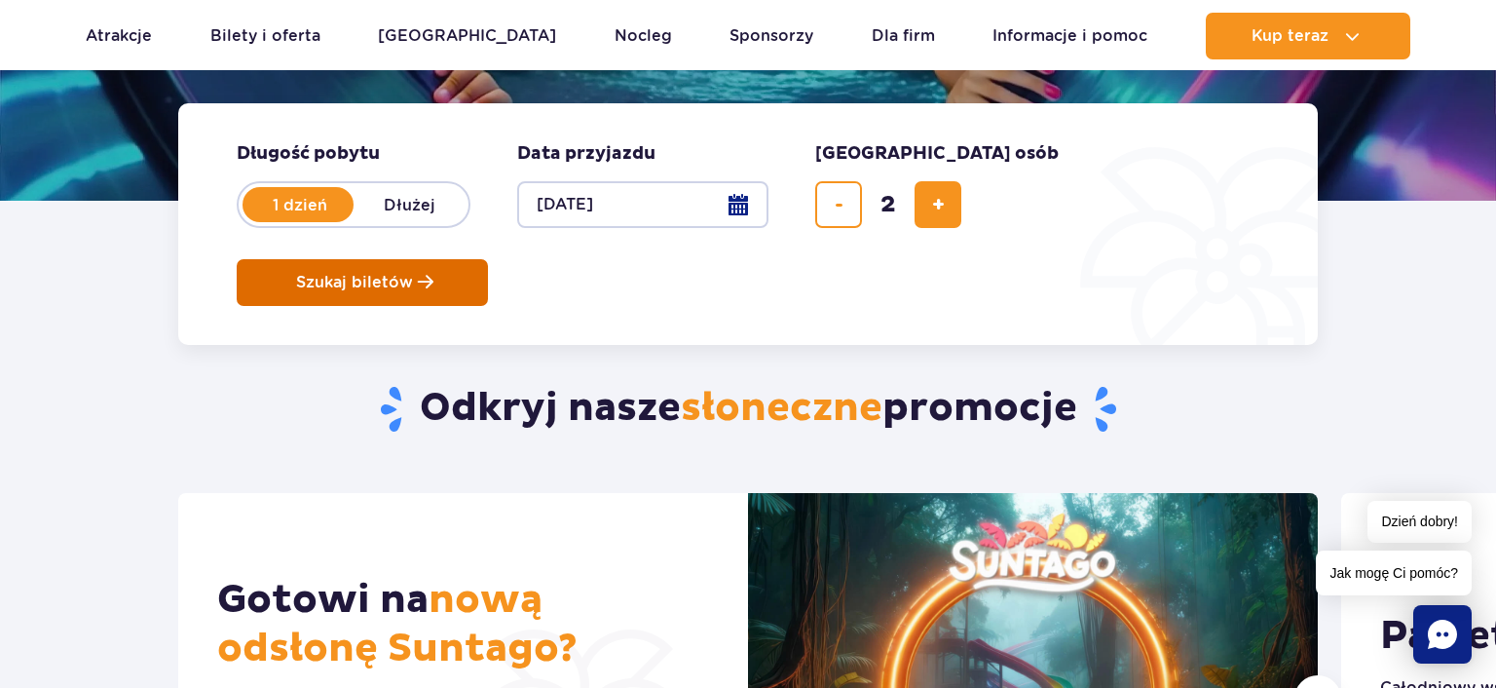
click at [488, 259] on button "Szukaj biletów" at bounding box center [362, 282] width 251 height 47
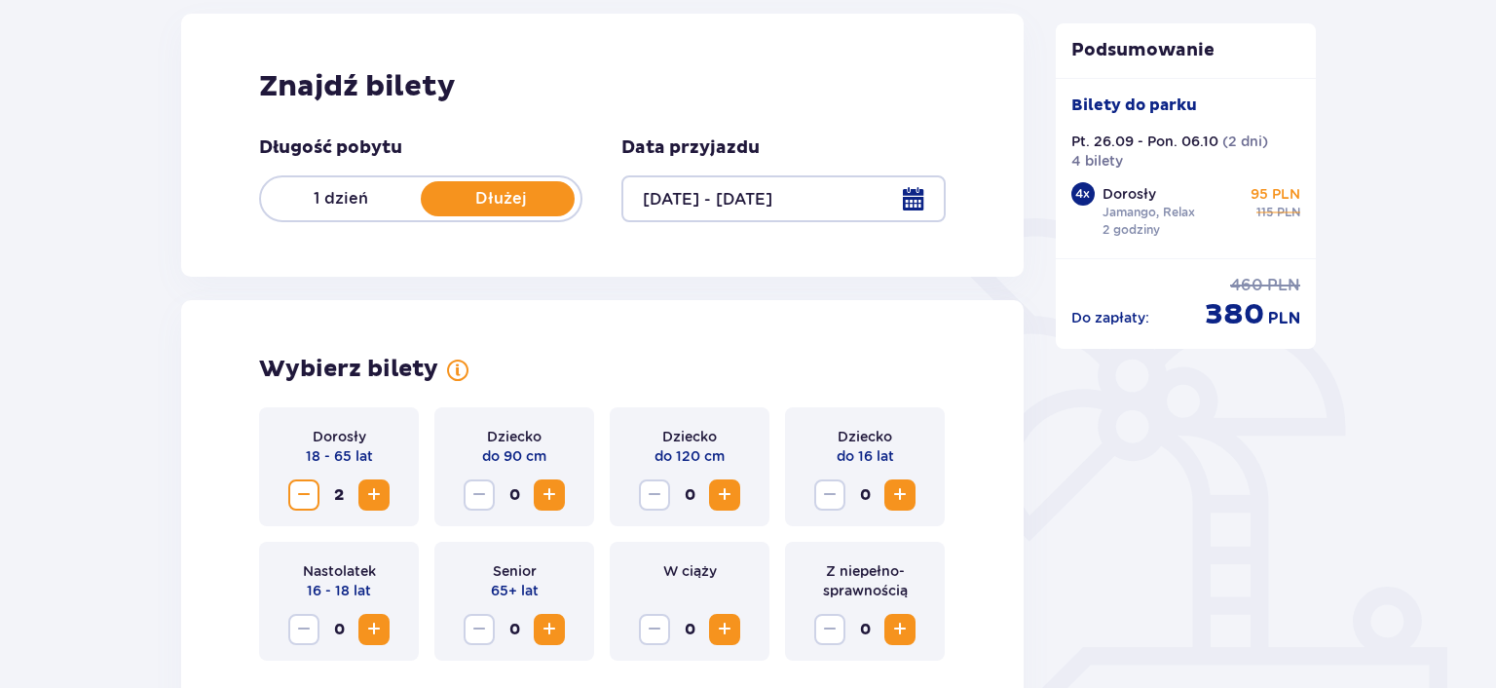
scroll to position [308, 0]
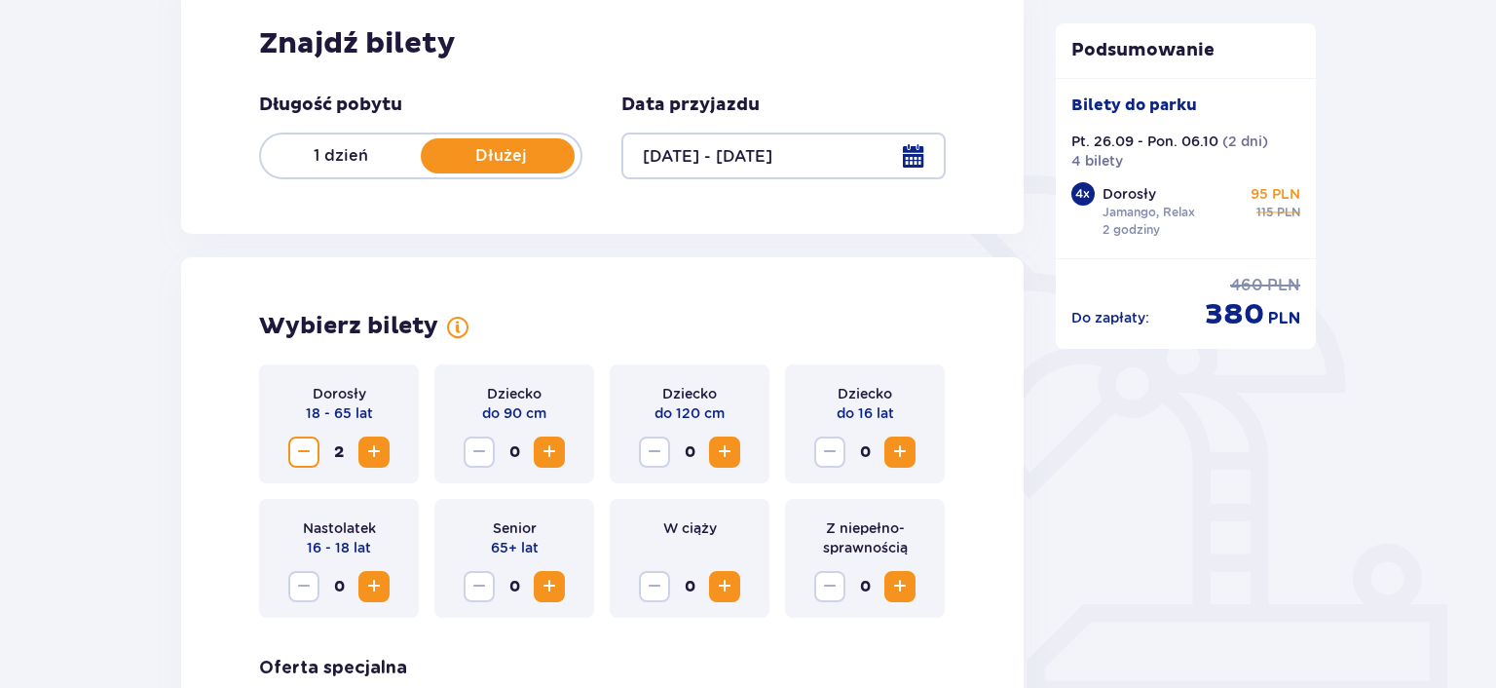
click at [1146, 115] on p "Bilety do parku" at bounding box center [1135, 104] width 126 height 21
click at [306, 447] on span "Decrease" at bounding box center [303, 451] width 23 height 23
click at [305, 447] on span "Decrease" at bounding box center [303, 451] width 23 height 23
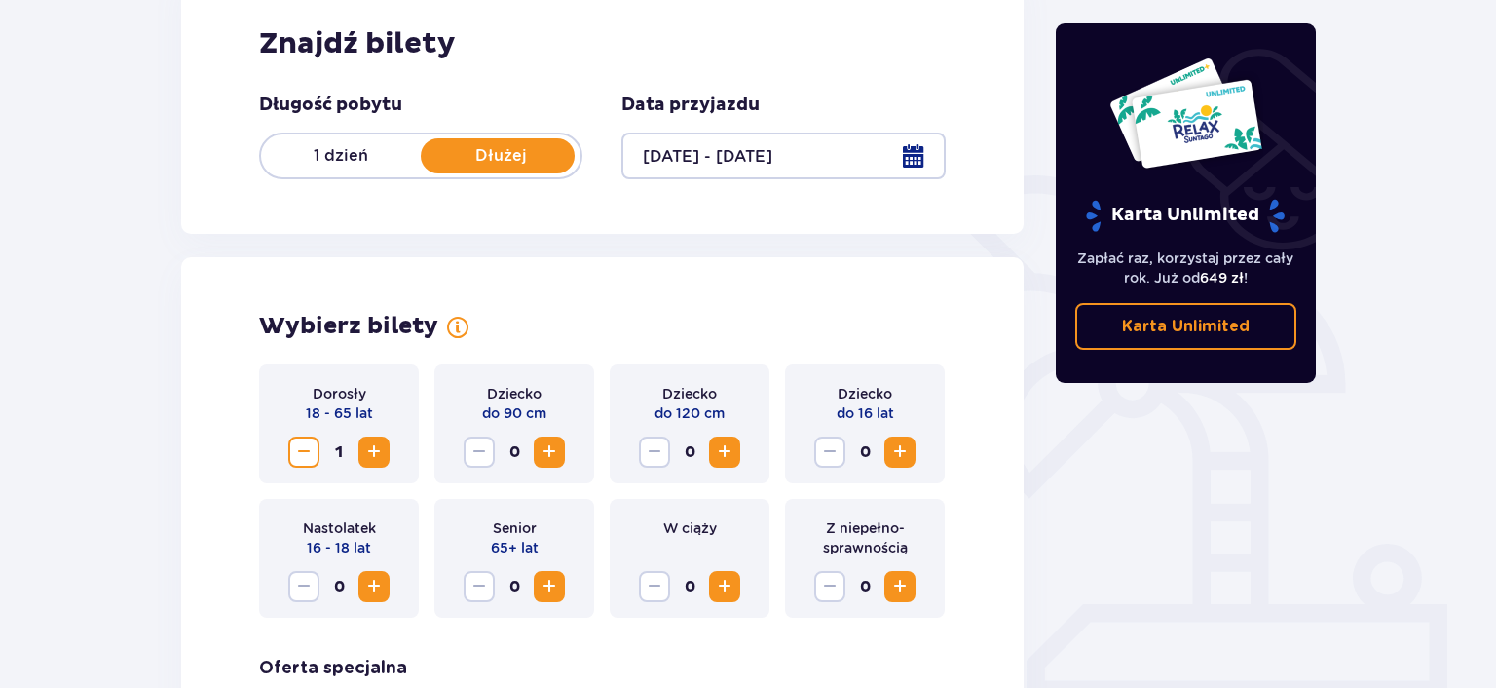
click at [304, 450] on span "Decrease" at bounding box center [303, 451] width 23 height 23
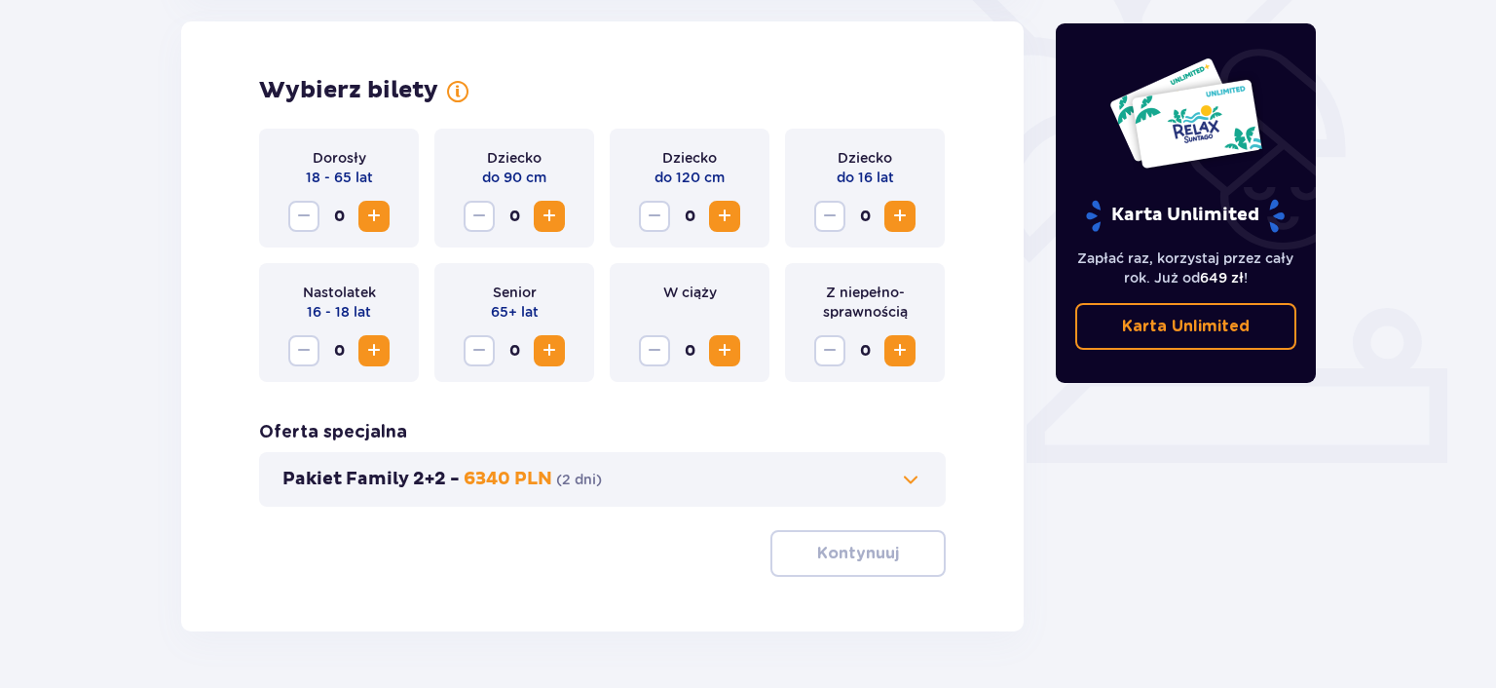
scroll to position [604, 0]
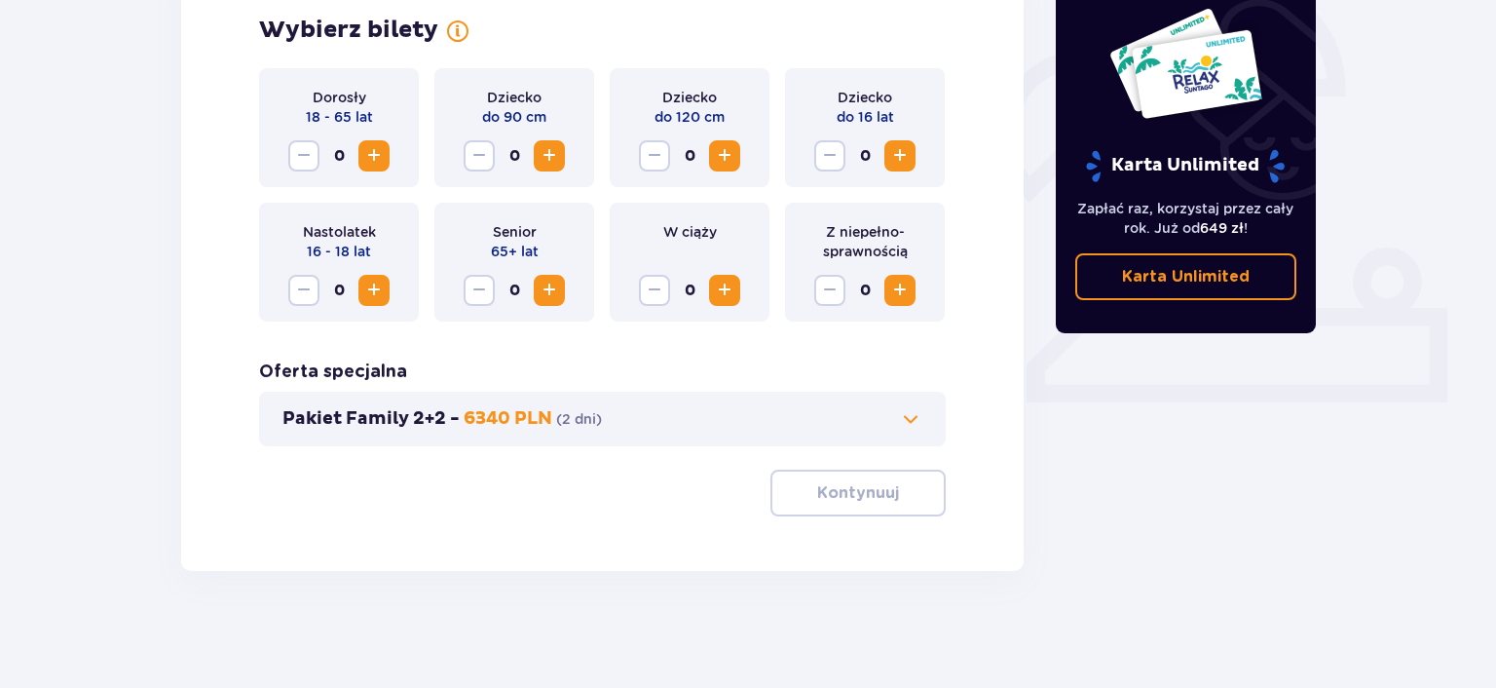
click at [387, 164] on button "Increase" at bounding box center [373, 155] width 31 height 31
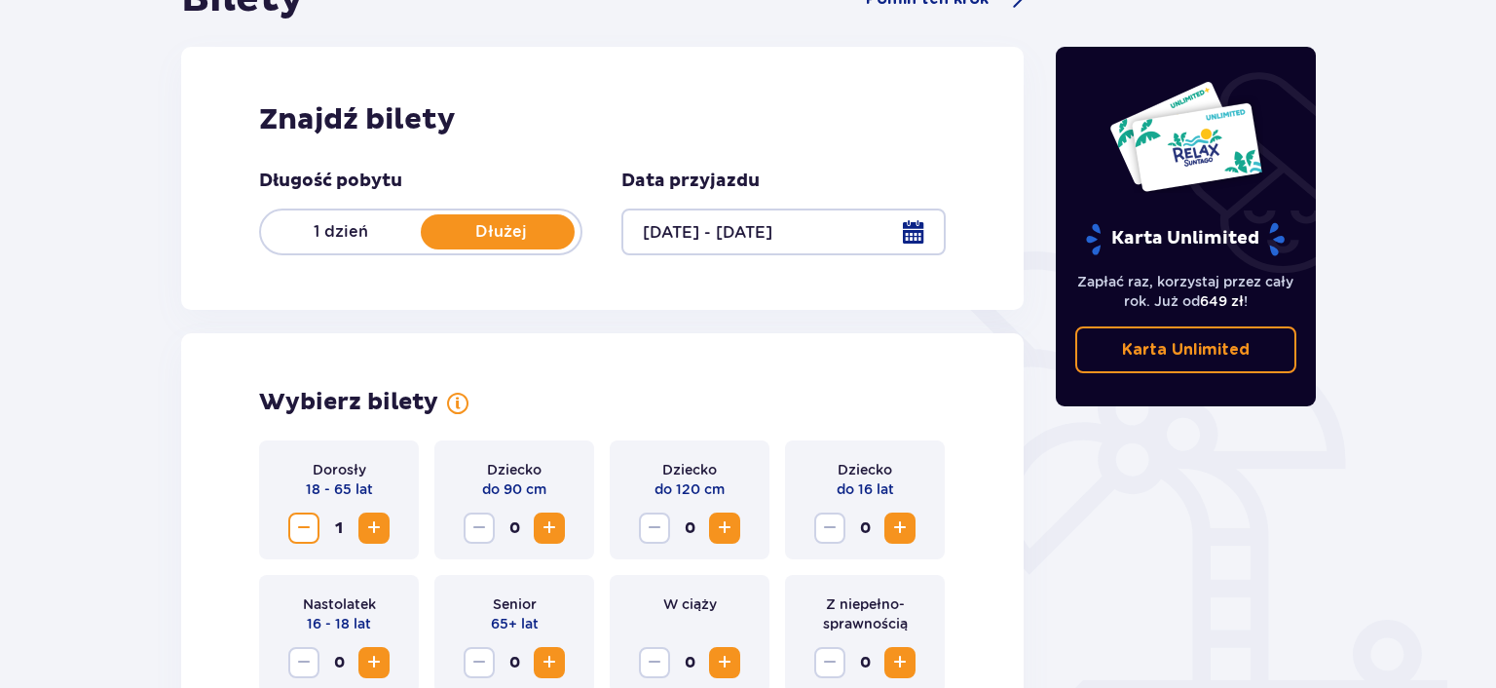
scroll to position [398, 0]
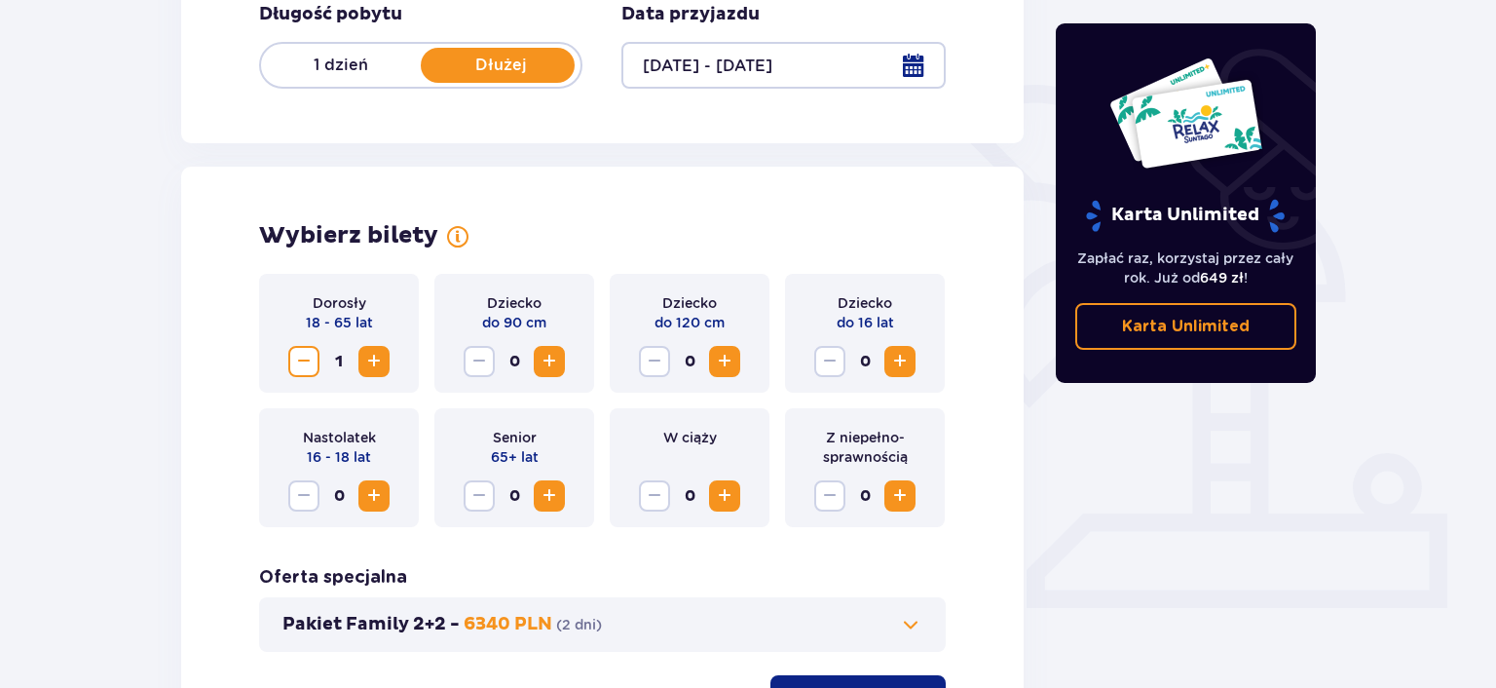
click at [381, 358] on span "Increase" at bounding box center [373, 361] width 23 height 23
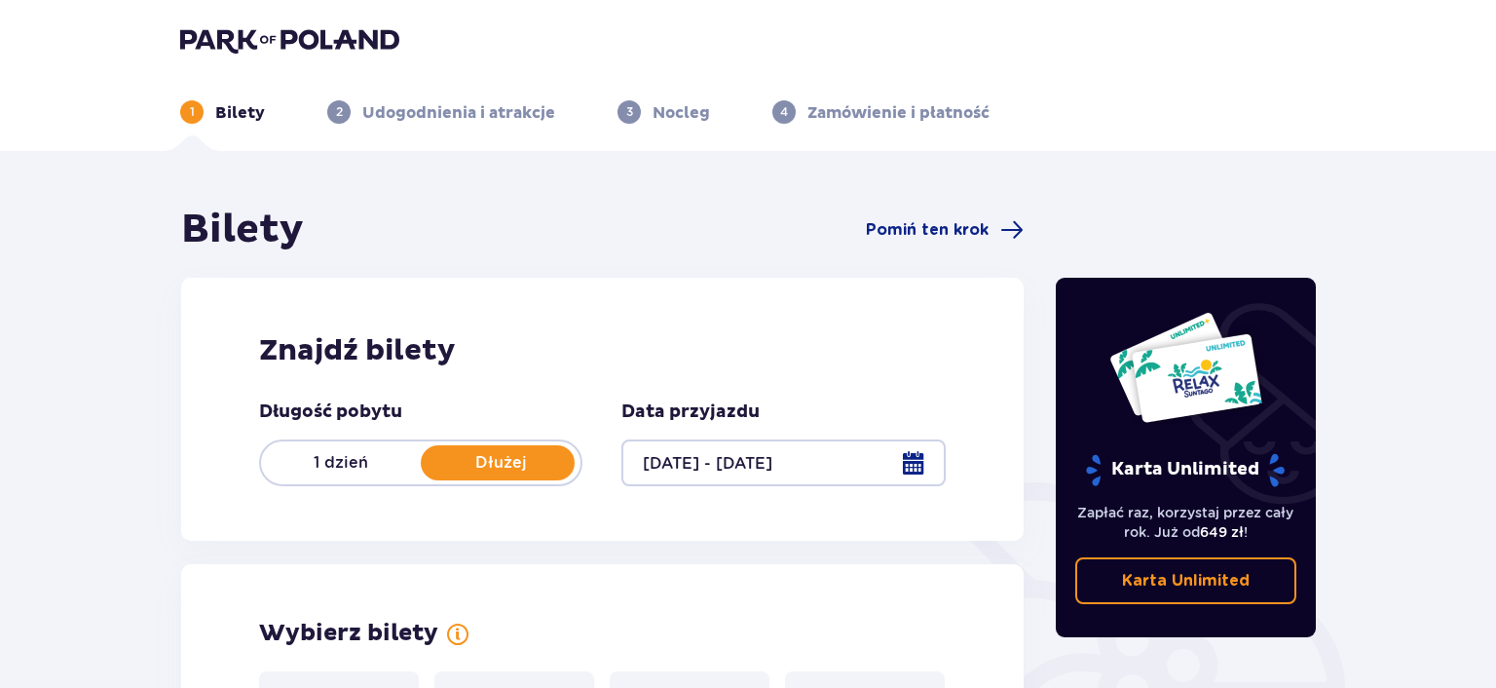
scroll to position [0, 0]
click at [914, 459] on div at bounding box center [782, 463] width 323 height 47
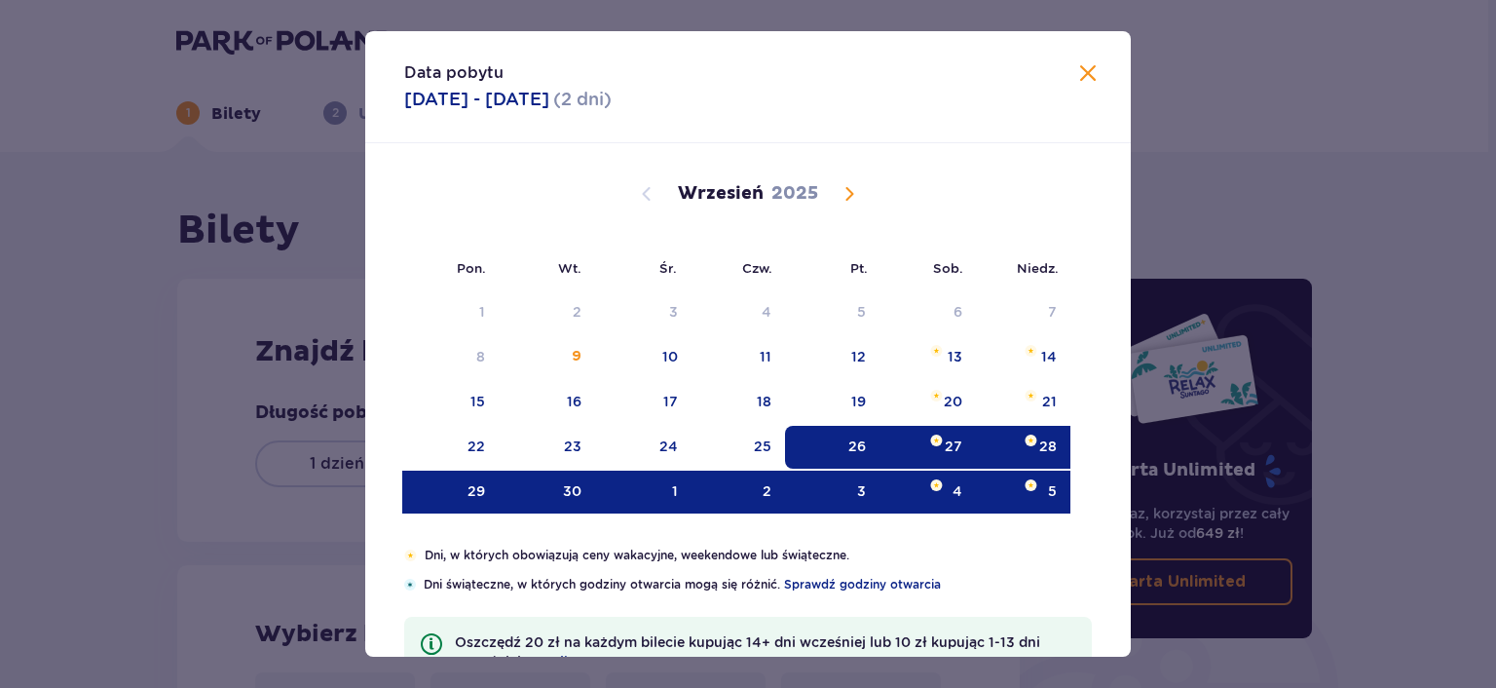
click at [848, 193] on span "Calendar" at bounding box center [849, 193] width 23 height 23
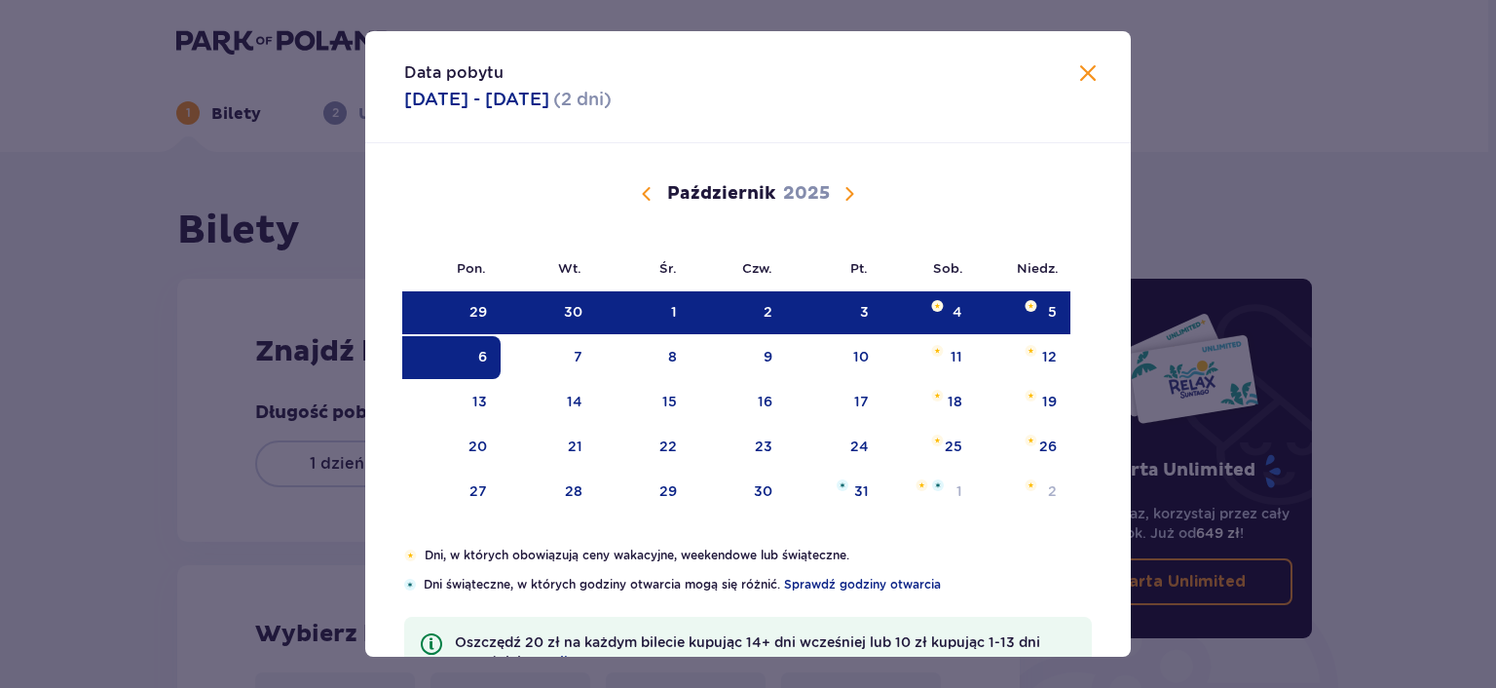
click at [1094, 72] on span at bounding box center [1087, 73] width 23 height 23
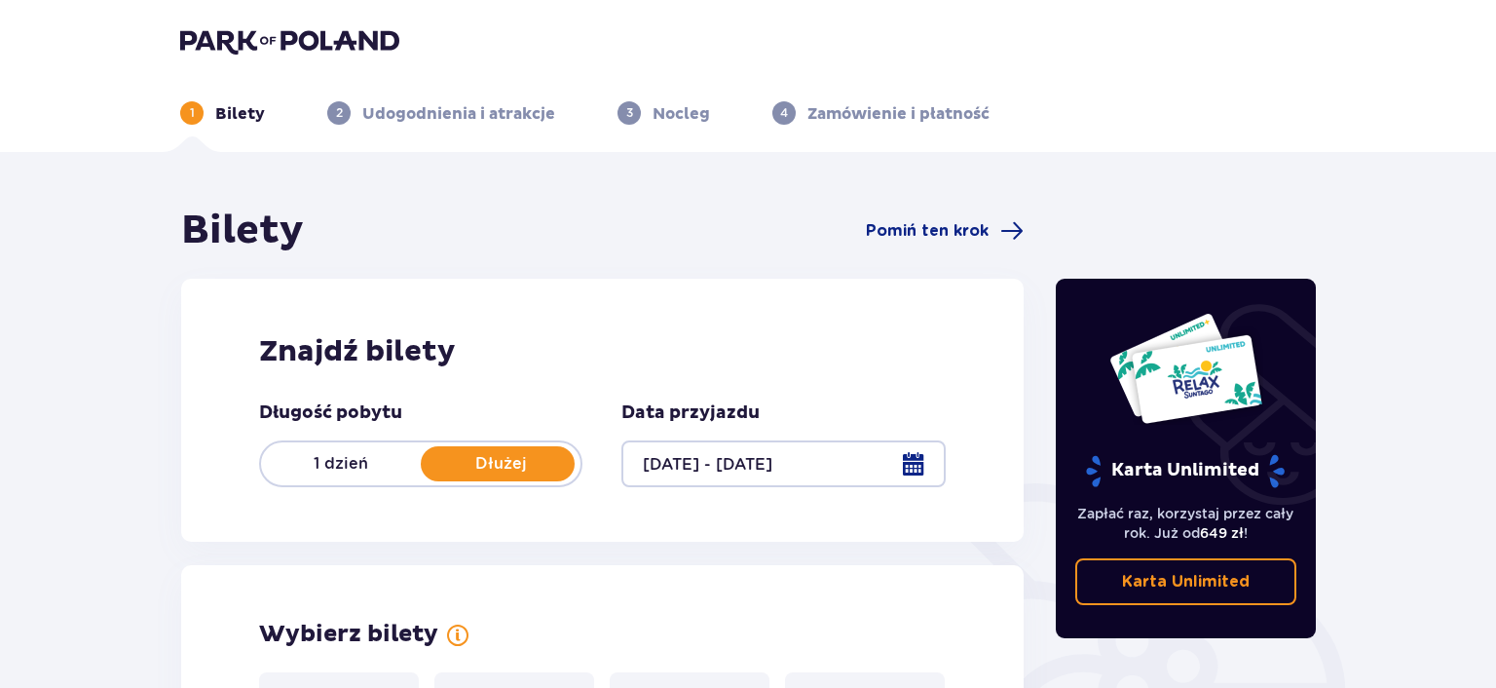
click at [816, 462] on div at bounding box center [782, 463] width 323 height 47
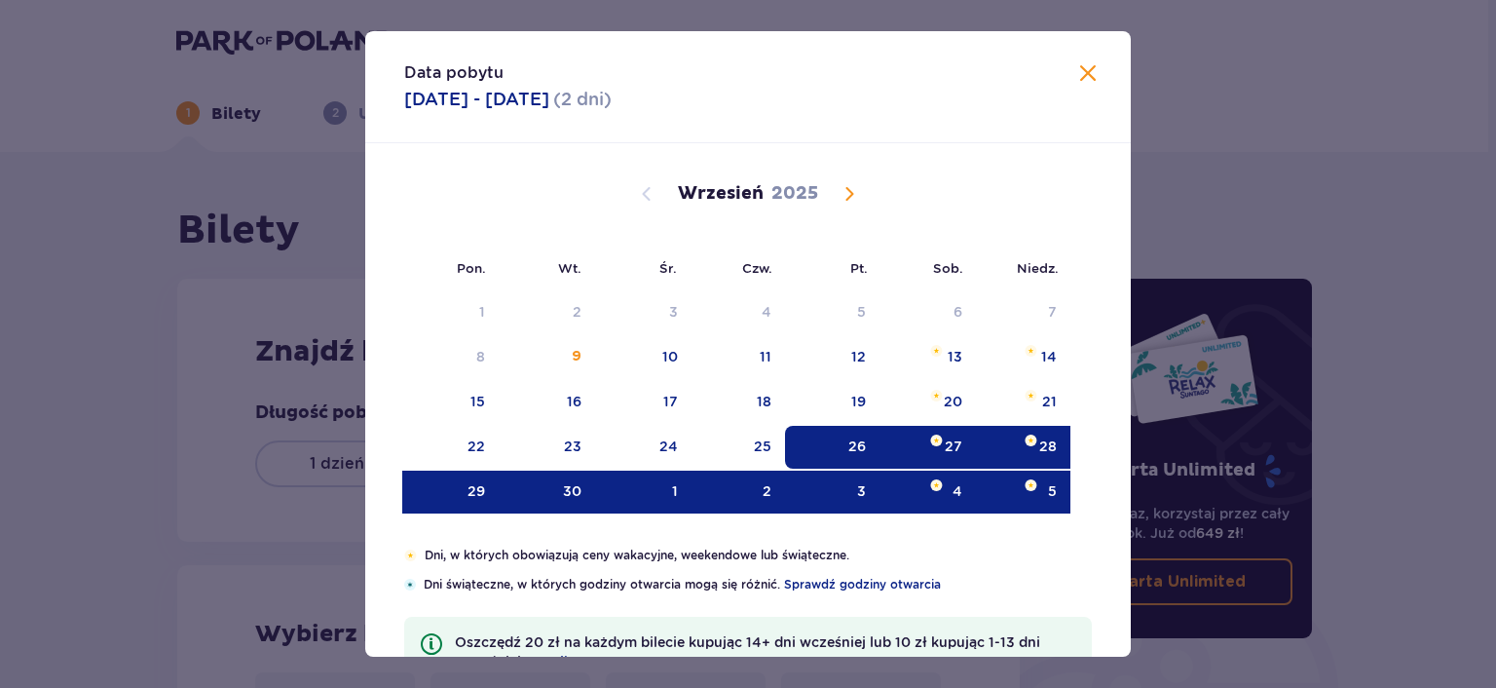
click at [849, 441] on div "26" at bounding box center [857, 445] width 18 height 19
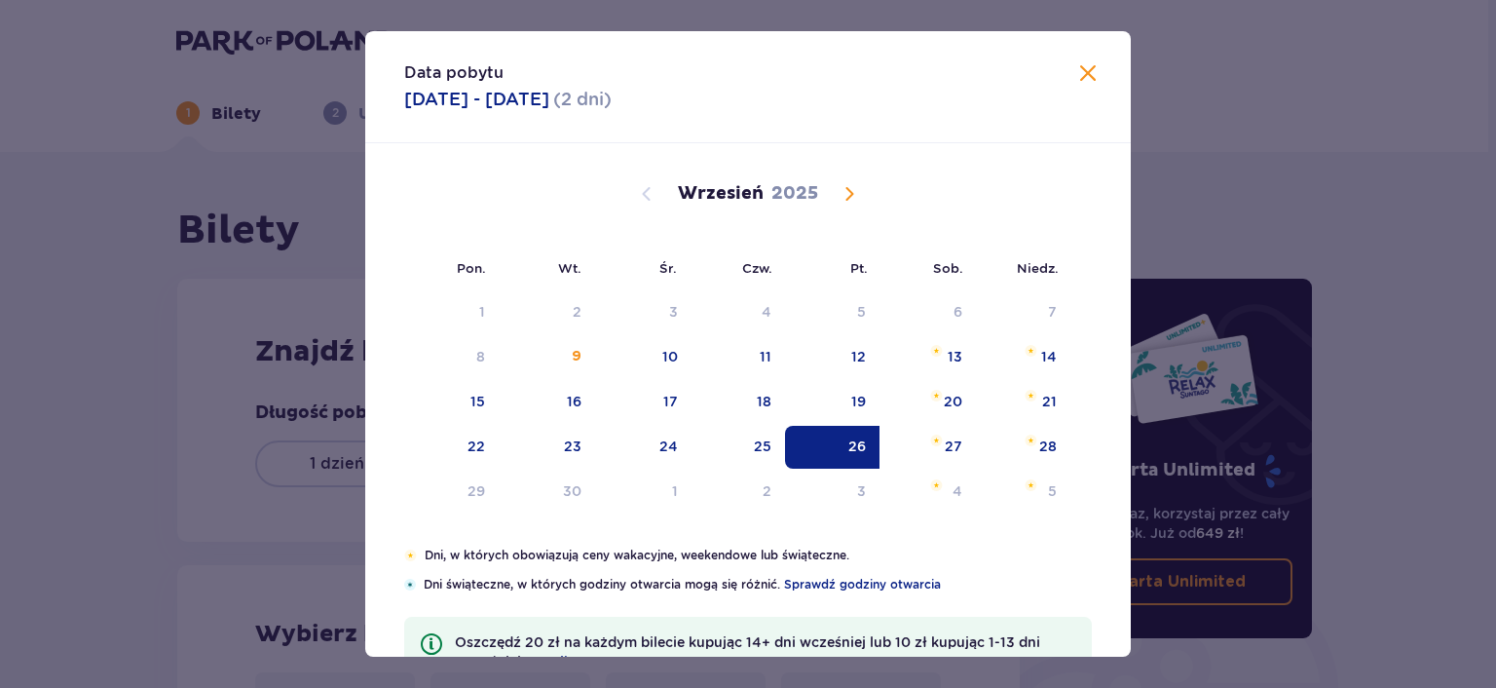
click at [1092, 69] on span at bounding box center [1087, 73] width 23 height 23
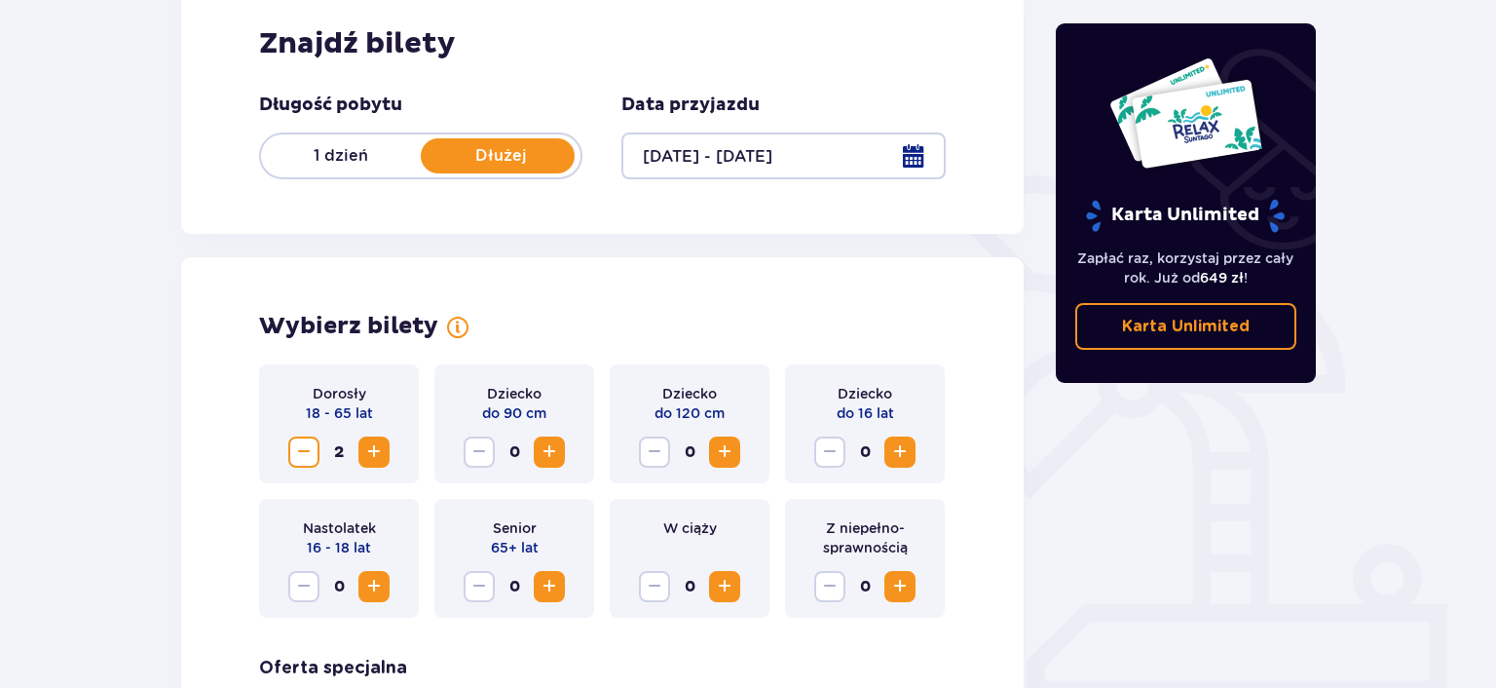
scroll to position [604, 0]
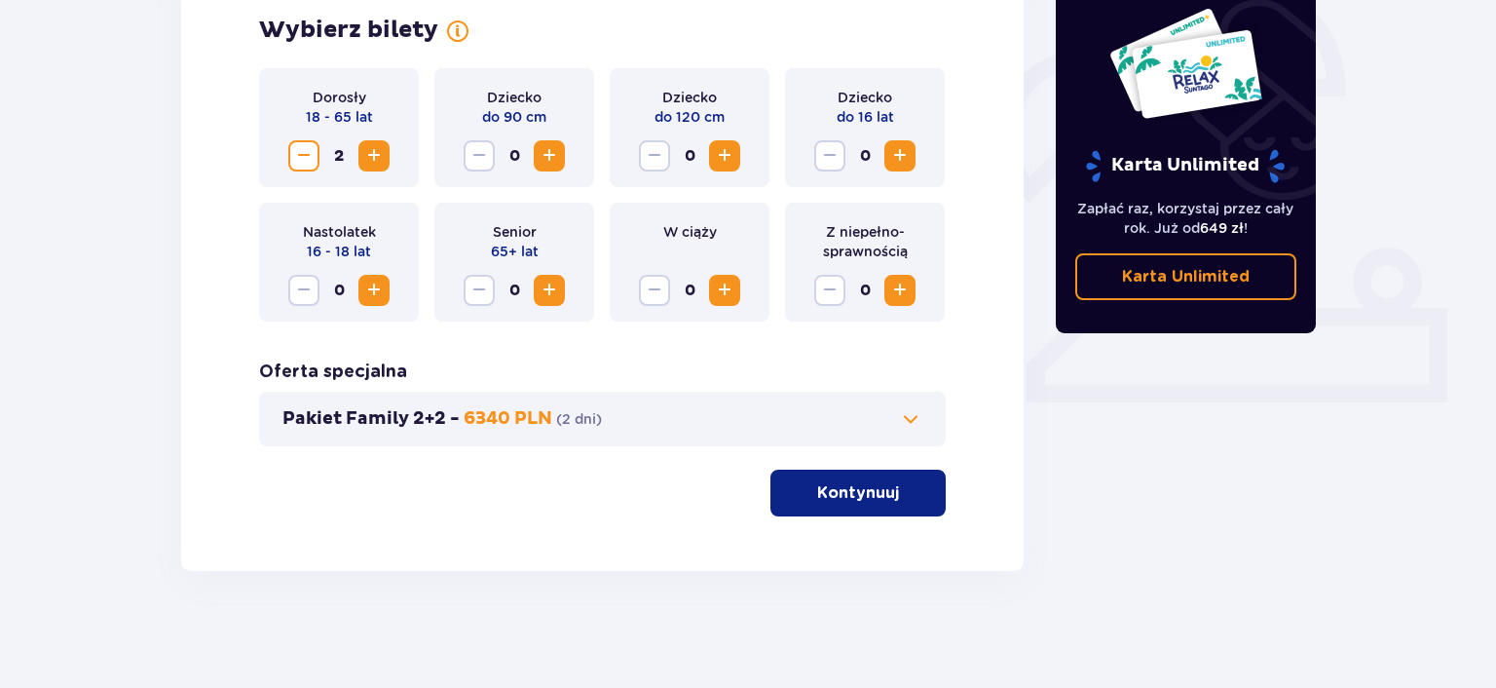
click at [819, 485] on p "Kontynuuj" at bounding box center [858, 492] width 82 height 21
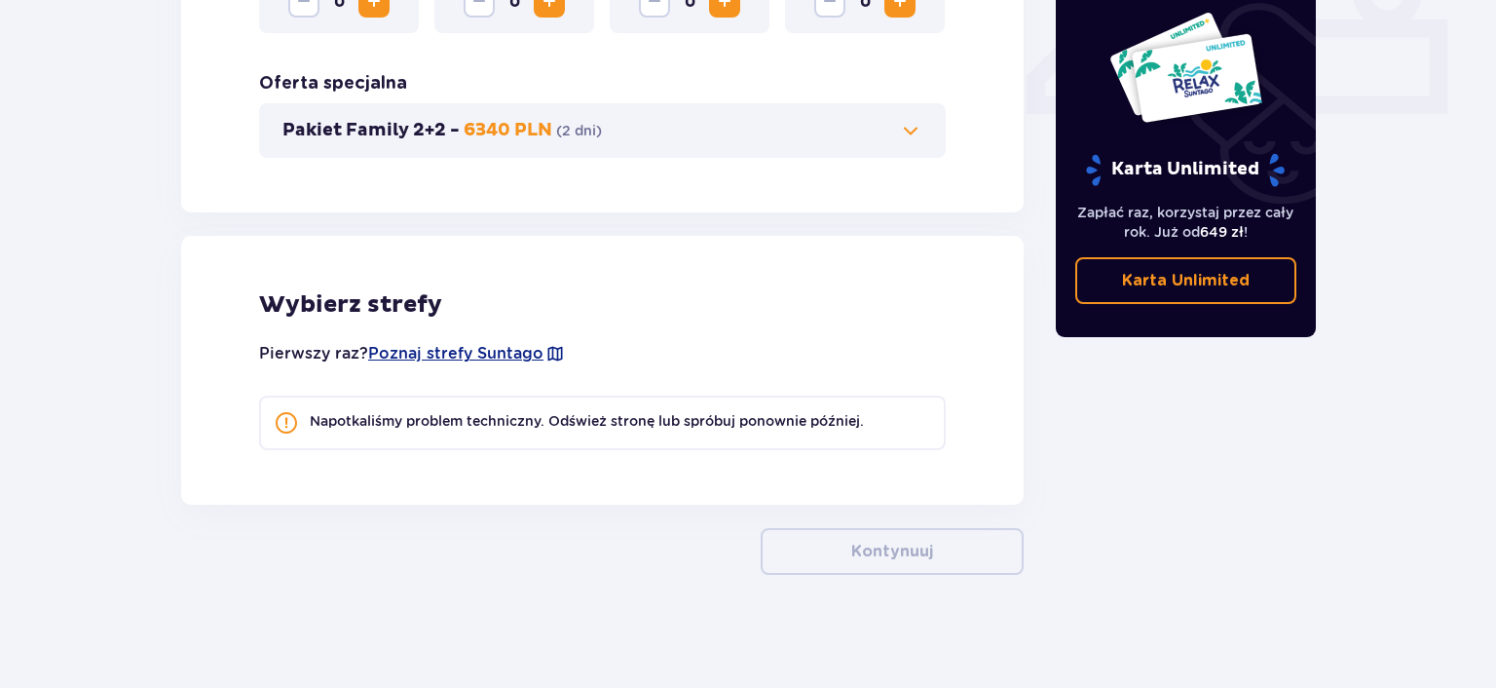
scroll to position [896, 0]
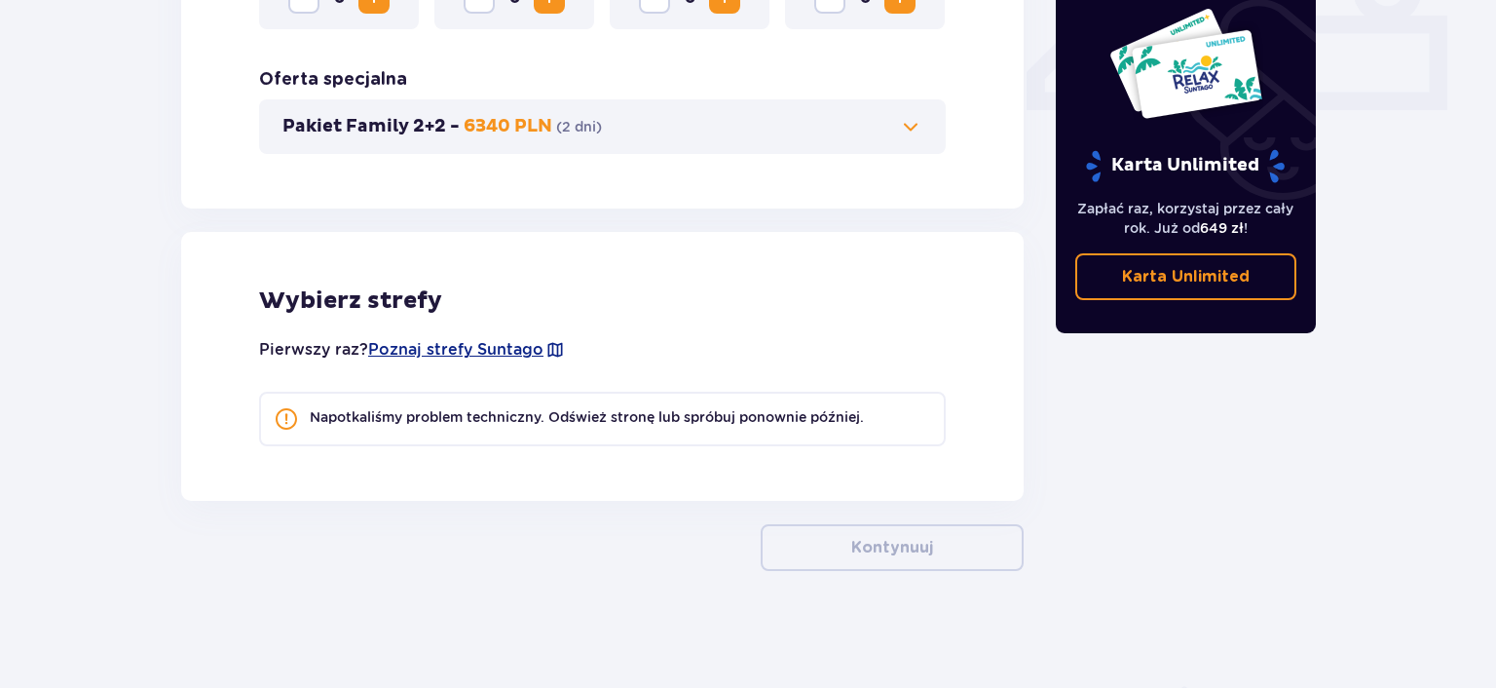
click at [913, 127] on span at bounding box center [910, 126] width 23 height 23
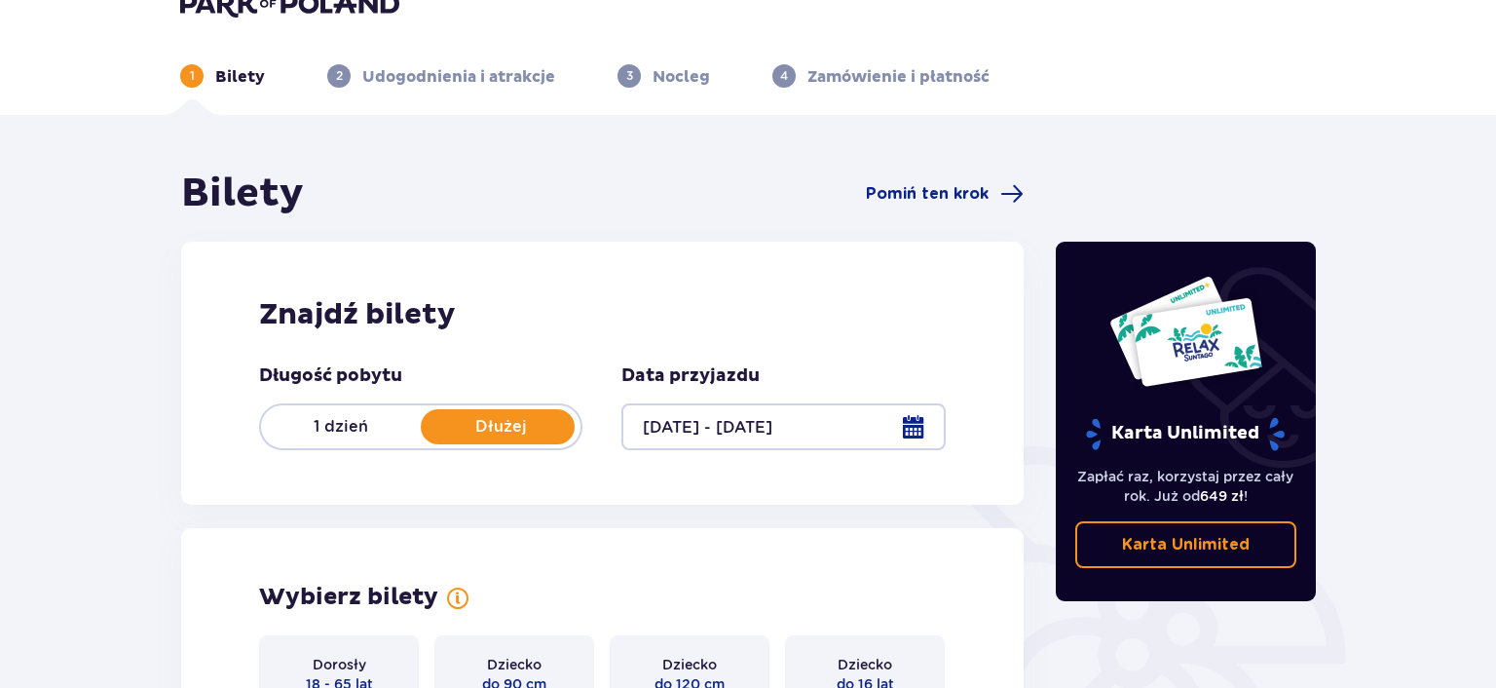
scroll to position [0, 0]
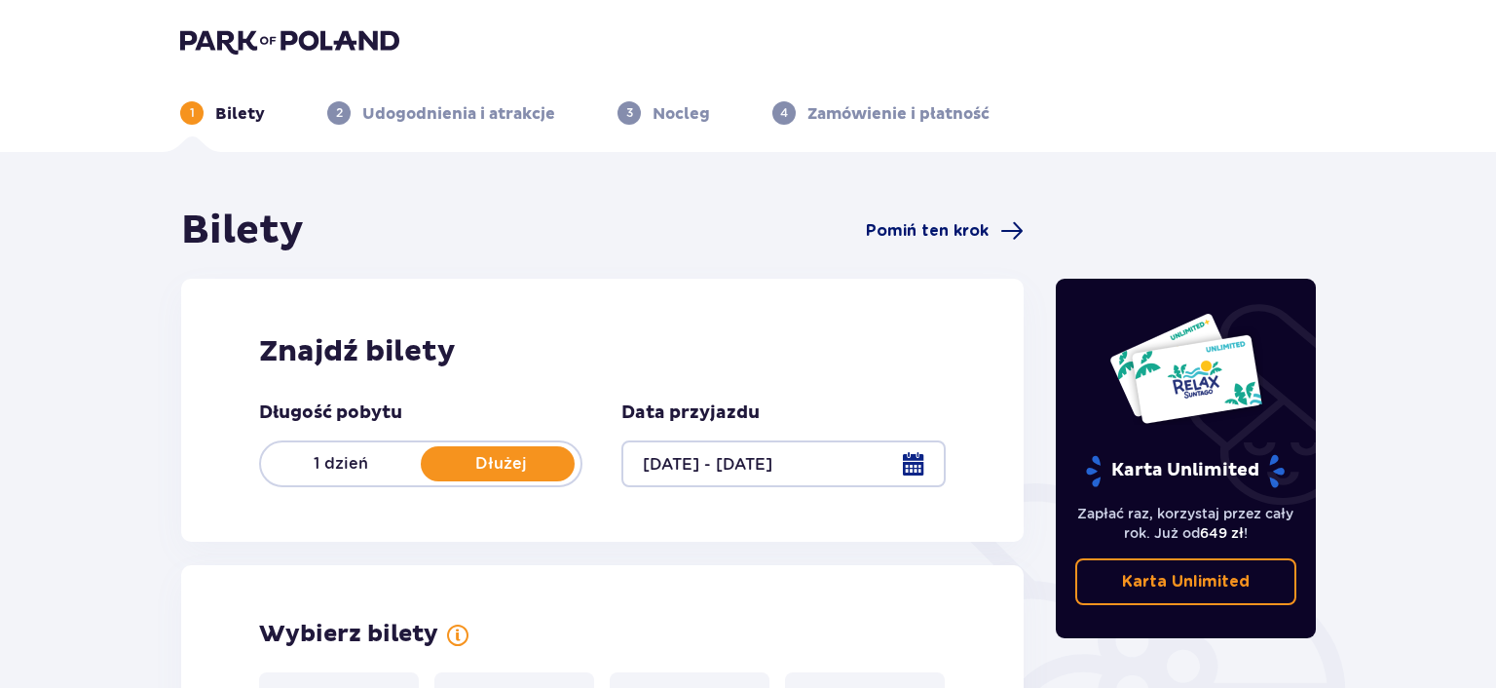
click at [945, 234] on span "Pomiń ten krok" at bounding box center [927, 230] width 123 height 21
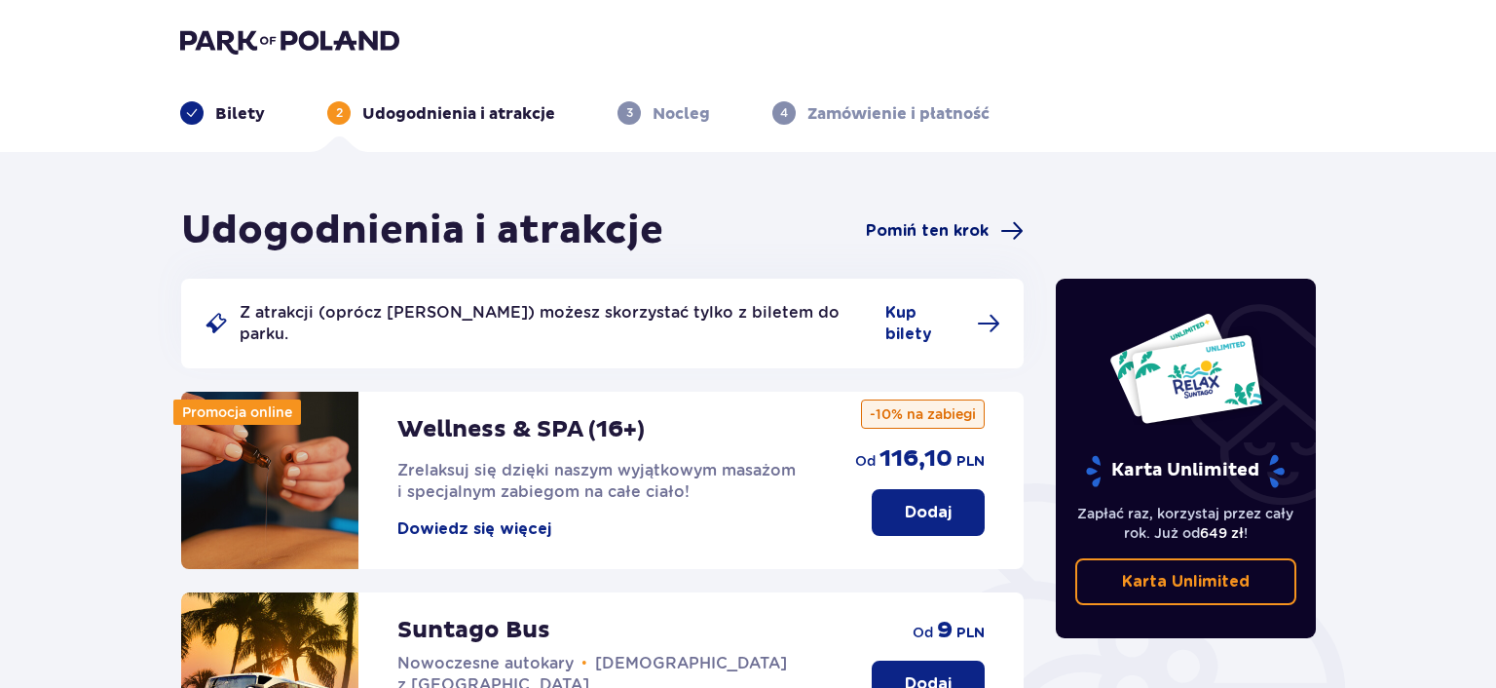
click at [947, 232] on span "Pomiń ten krok" at bounding box center [927, 230] width 123 height 21
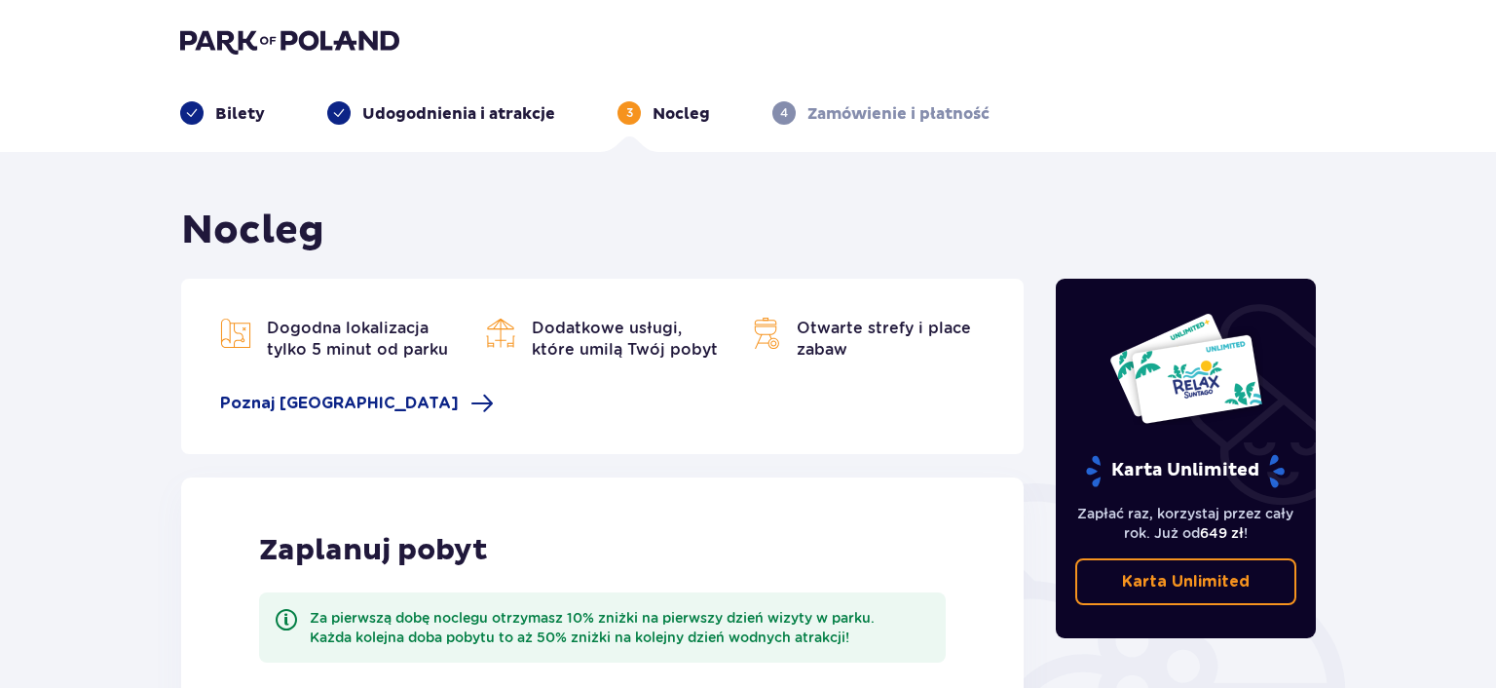
click at [210, 19] on header "Bilety Udogodnienia i atrakcje 3 Nocleg 4 Zamówienie i płatność" at bounding box center [748, 76] width 1496 height 152
click at [222, 42] on img at bounding box center [289, 40] width 219 height 27
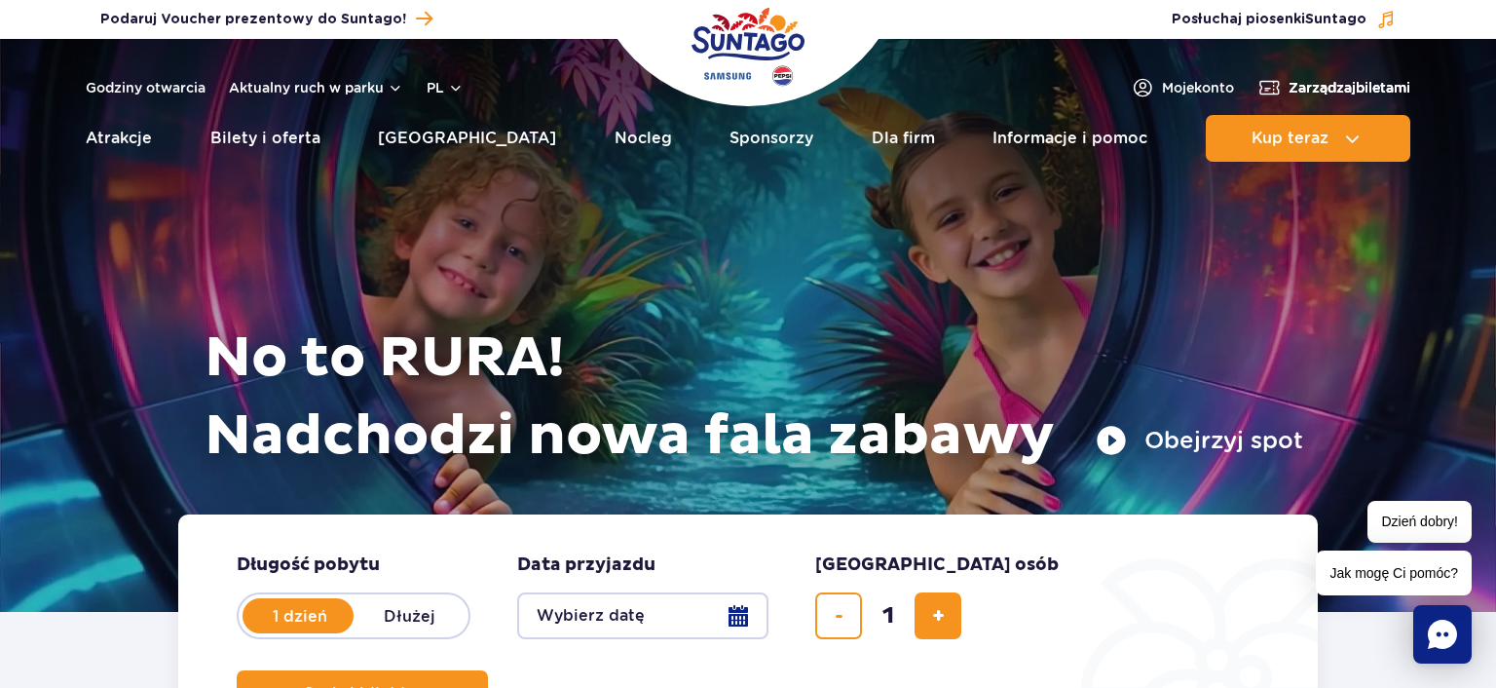
click at [1297, 88] on span "Zarządzaj biletami" at bounding box center [1350, 87] width 122 height 19
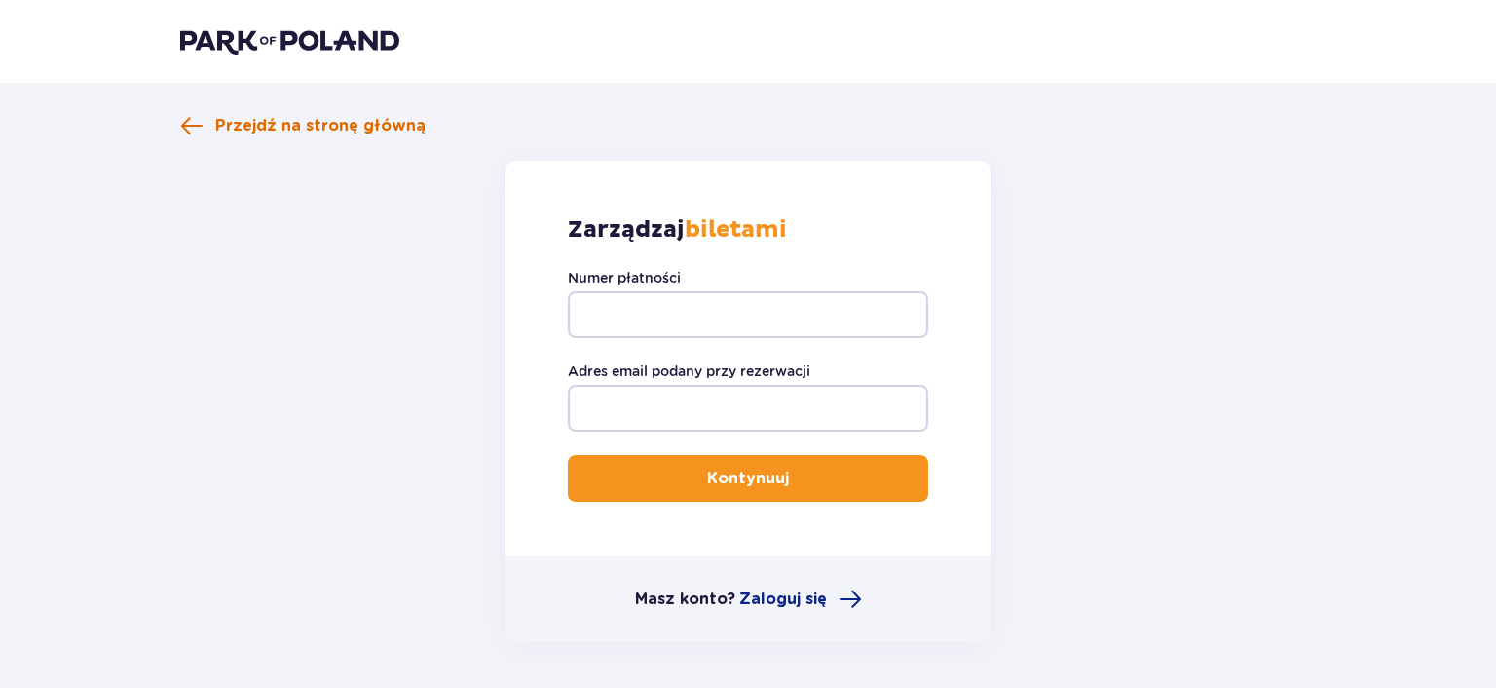
click at [244, 127] on span "Przejdź na stronę główną" at bounding box center [320, 125] width 210 height 21
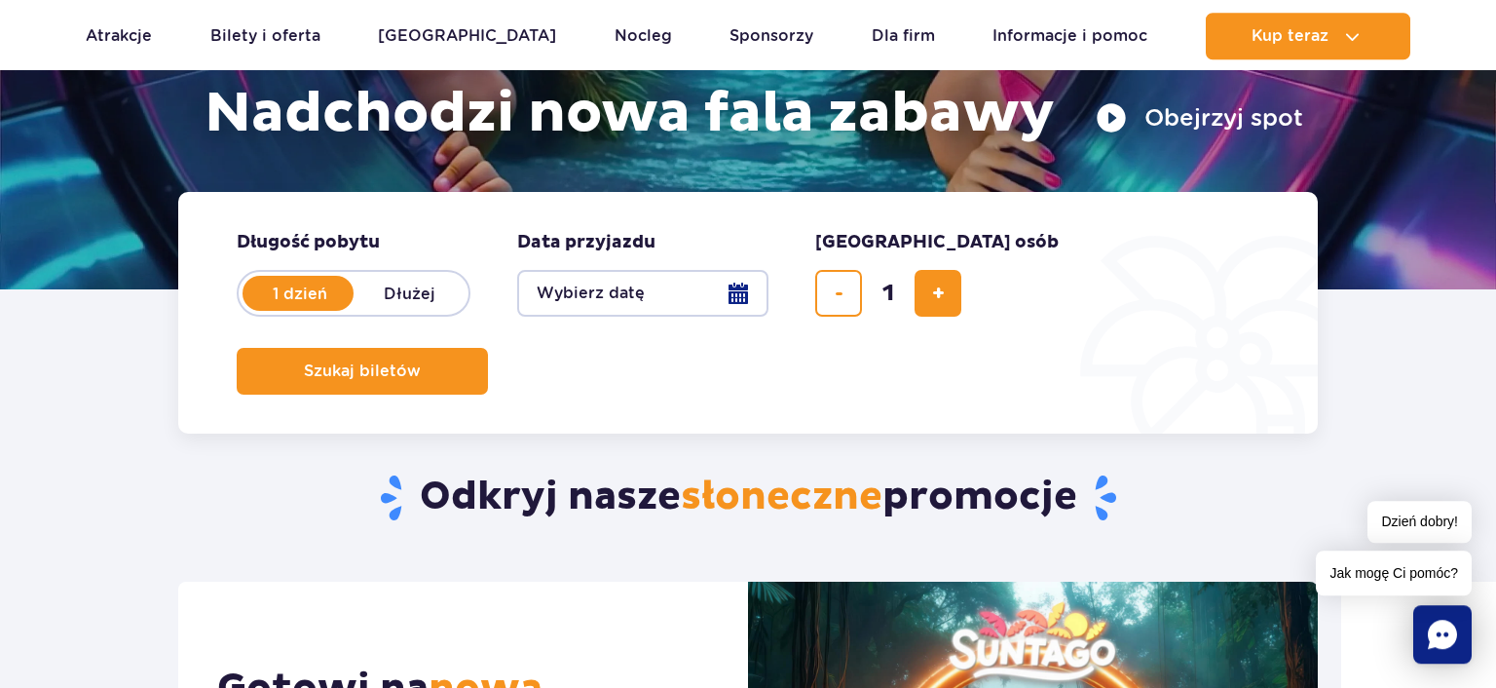
scroll to position [206, 0]
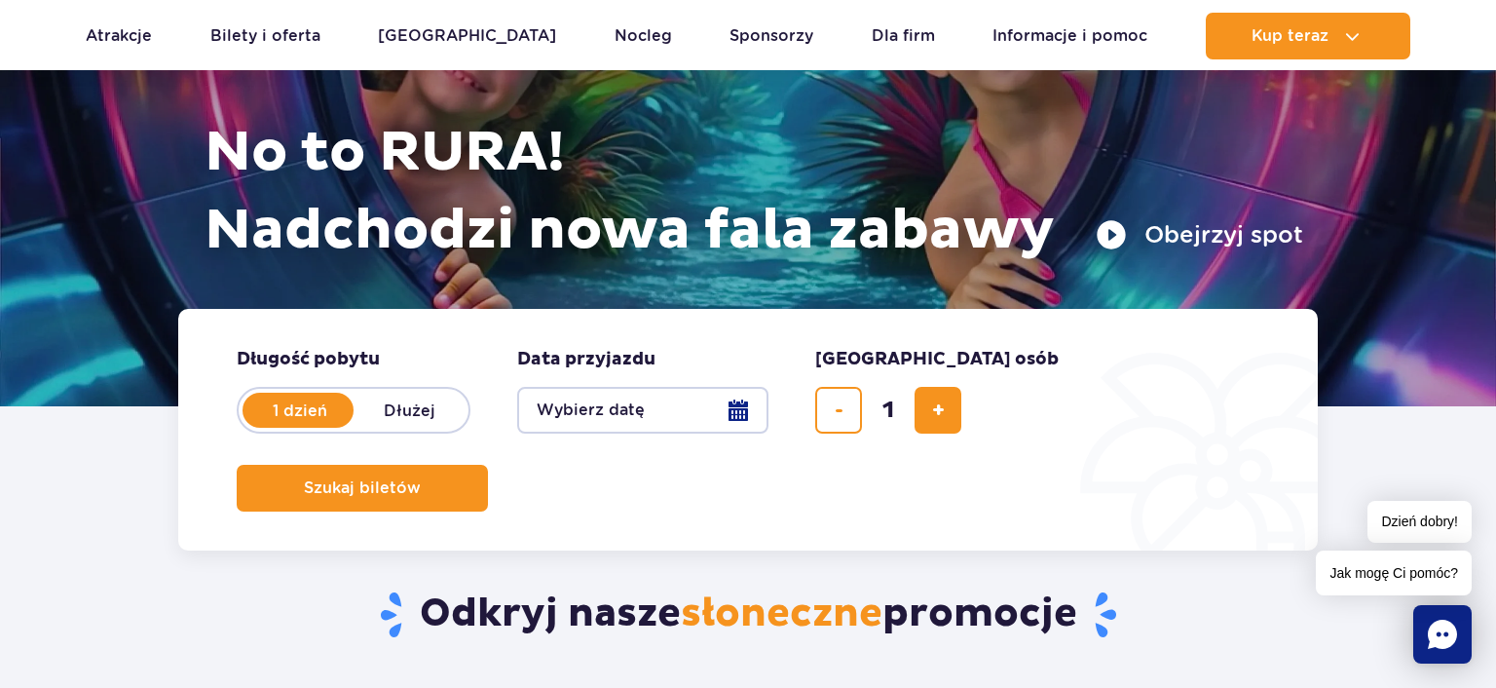
click at [746, 415] on button "Wybierz datę" at bounding box center [642, 410] width 251 height 47
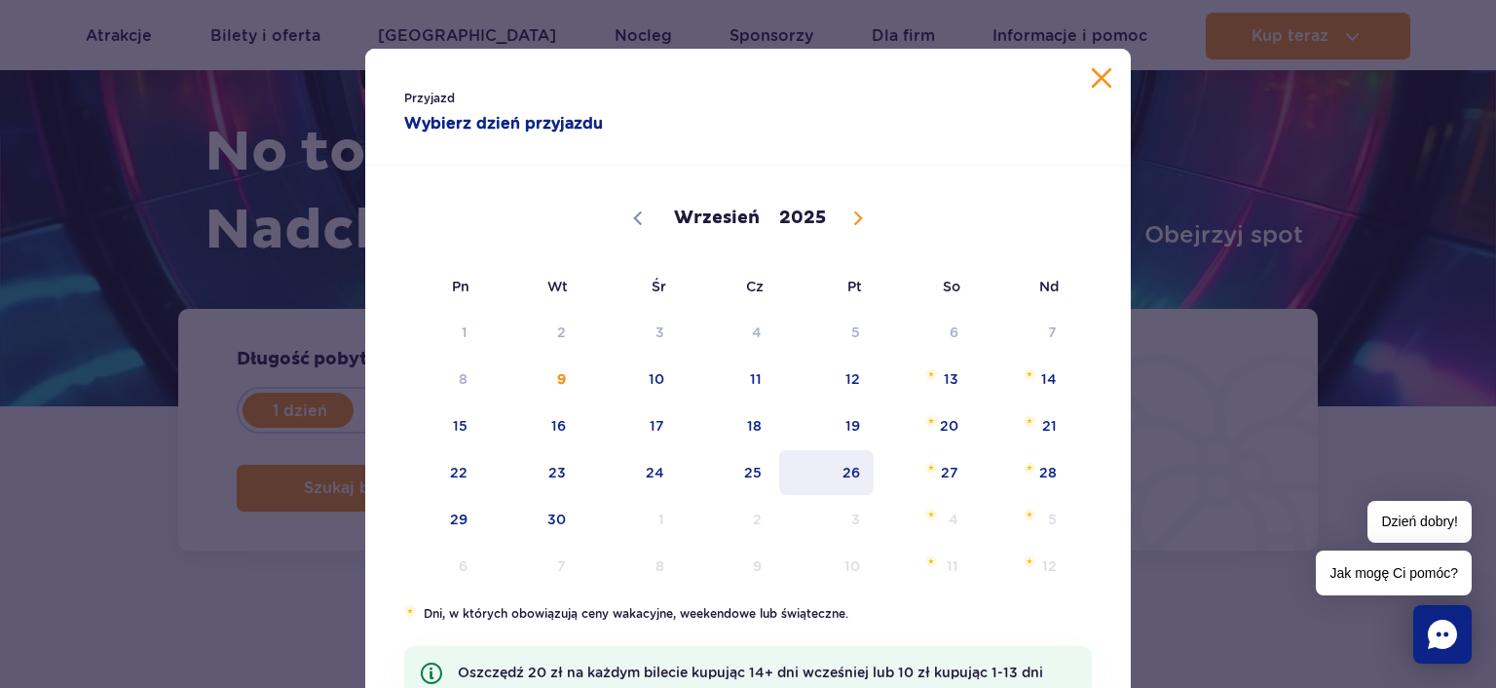
click at [848, 466] on span "26" at bounding box center [826, 472] width 98 height 45
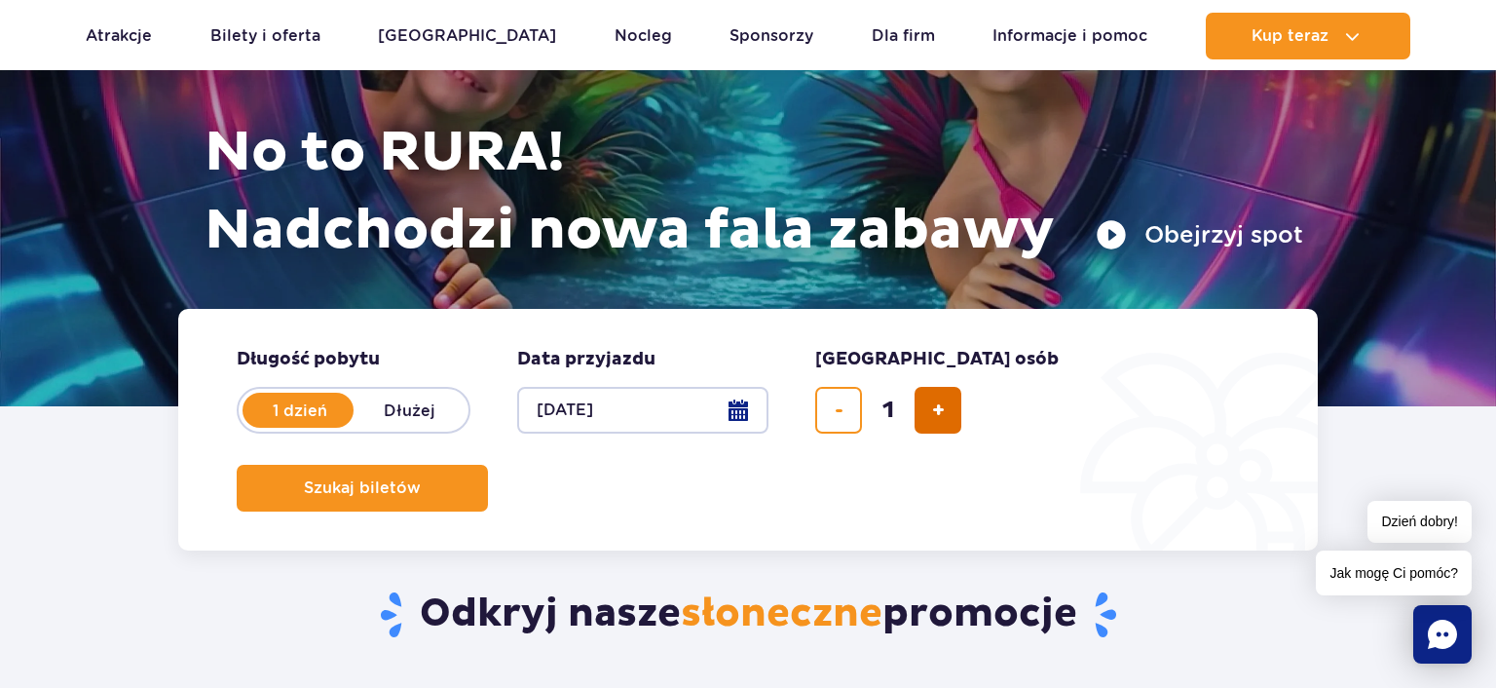
click at [945, 410] on button "dodaj bilet" at bounding box center [938, 410] width 47 height 47
type input "2"
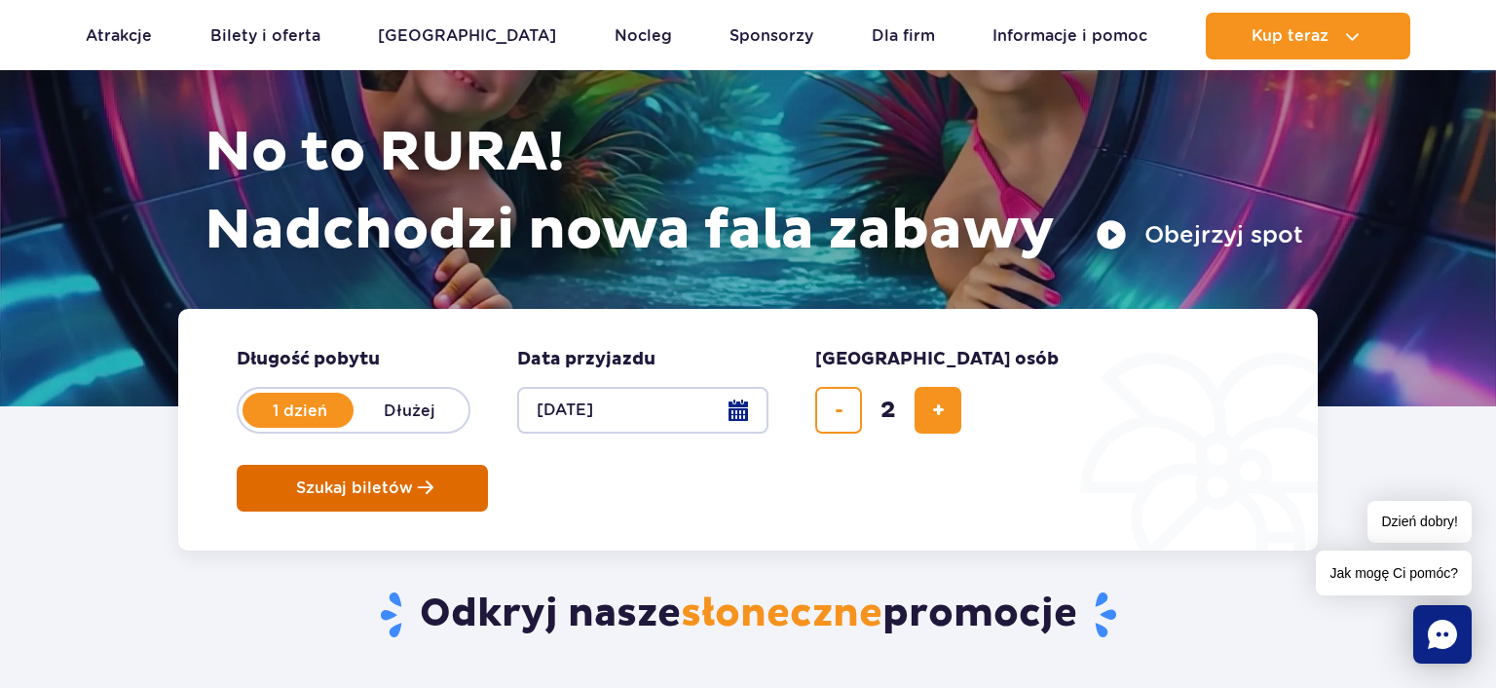
click at [413, 479] on span "Szukaj biletów" at bounding box center [354, 488] width 117 height 18
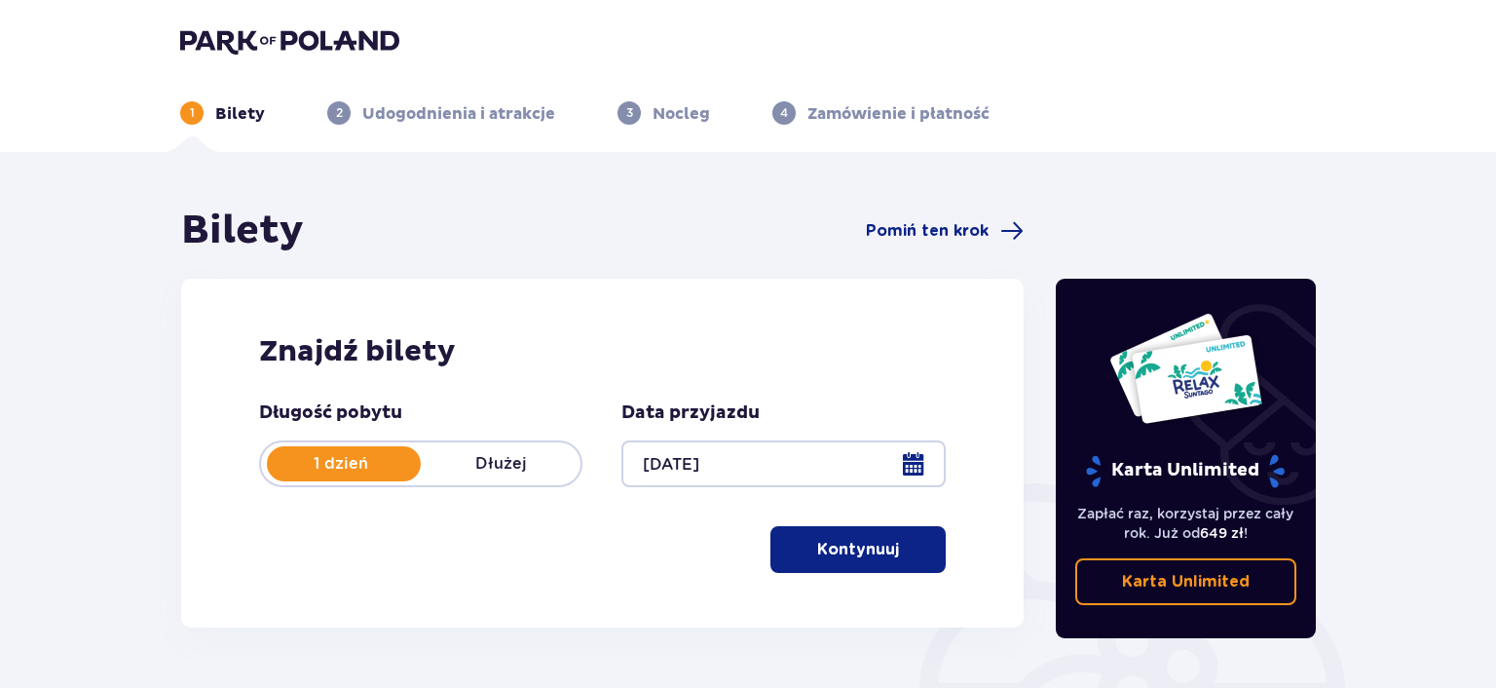
click at [835, 557] on p "Kontynuuj" at bounding box center [858, 549] width 82 height 21
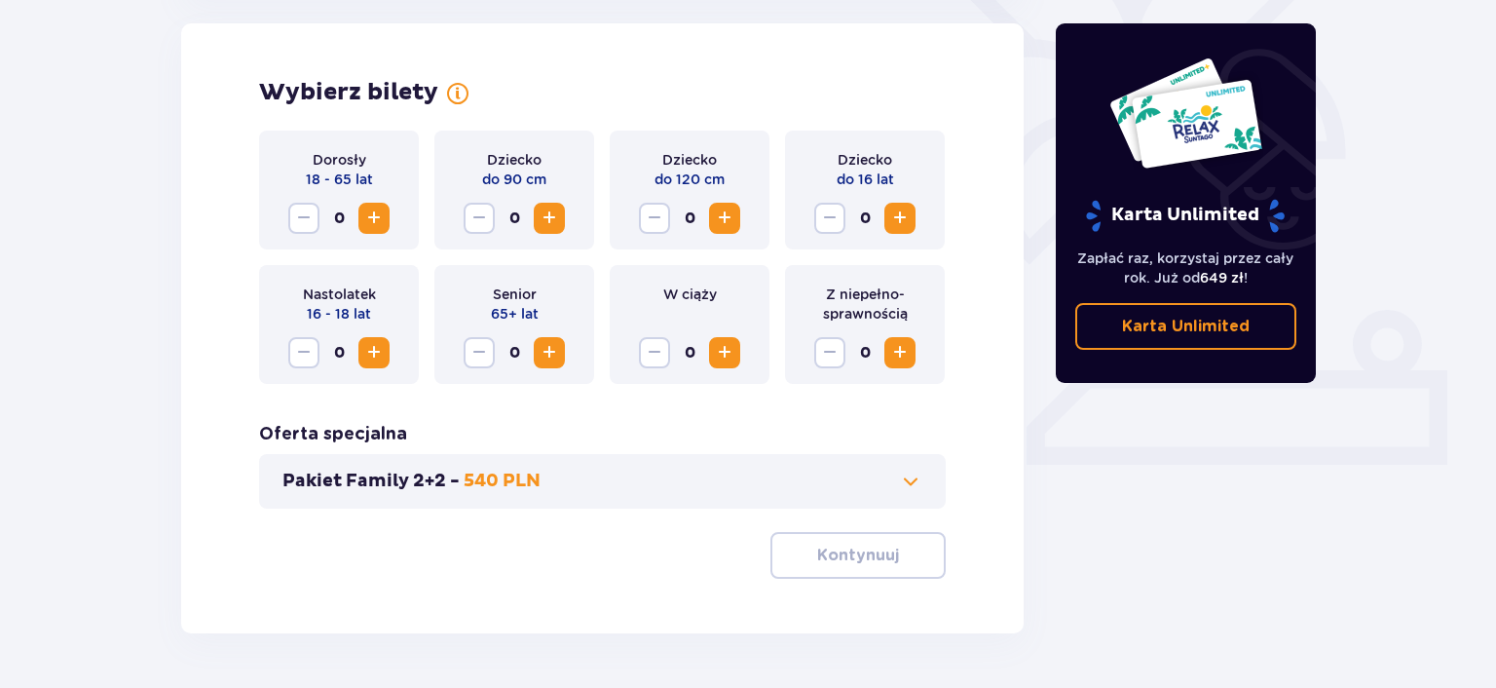
scroll to position [546, 0]
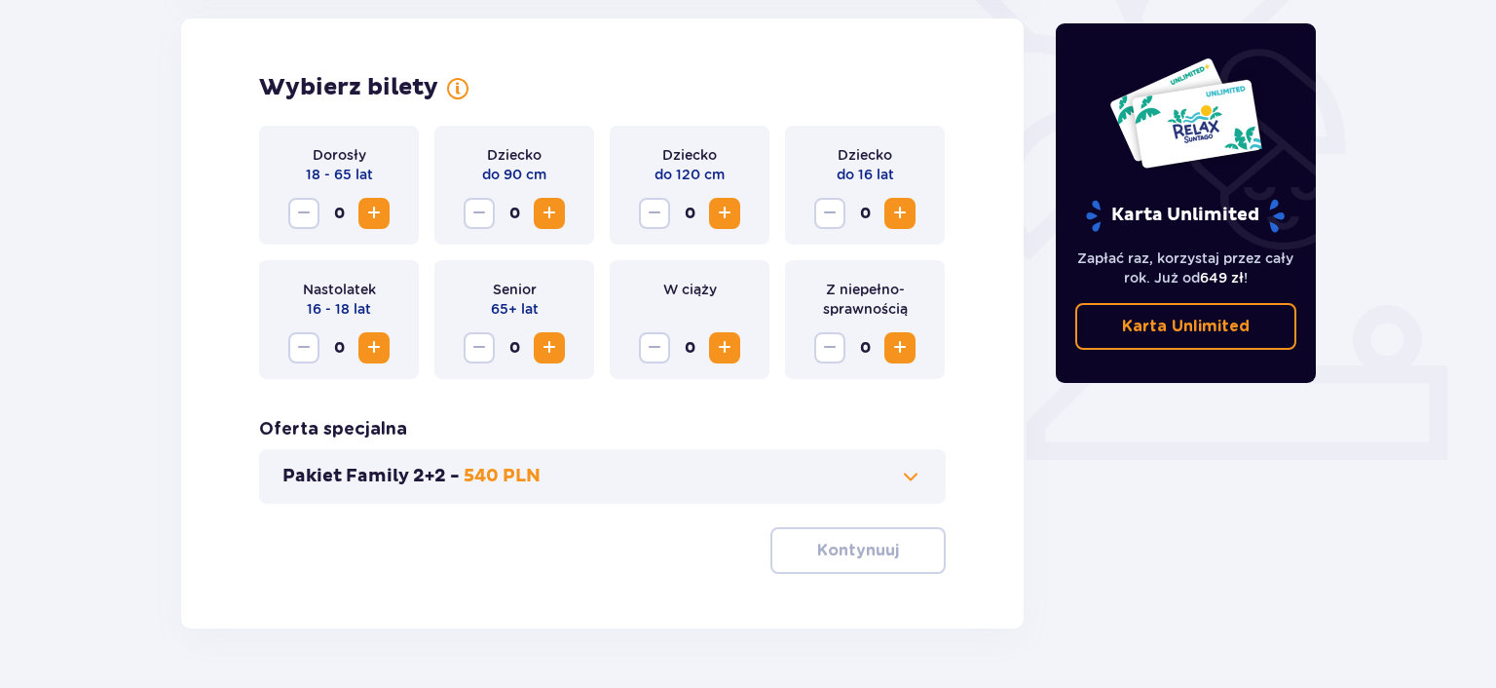
click at [384, 220] on span "Increase" at bounding box center [373, 213] width 23 height 23
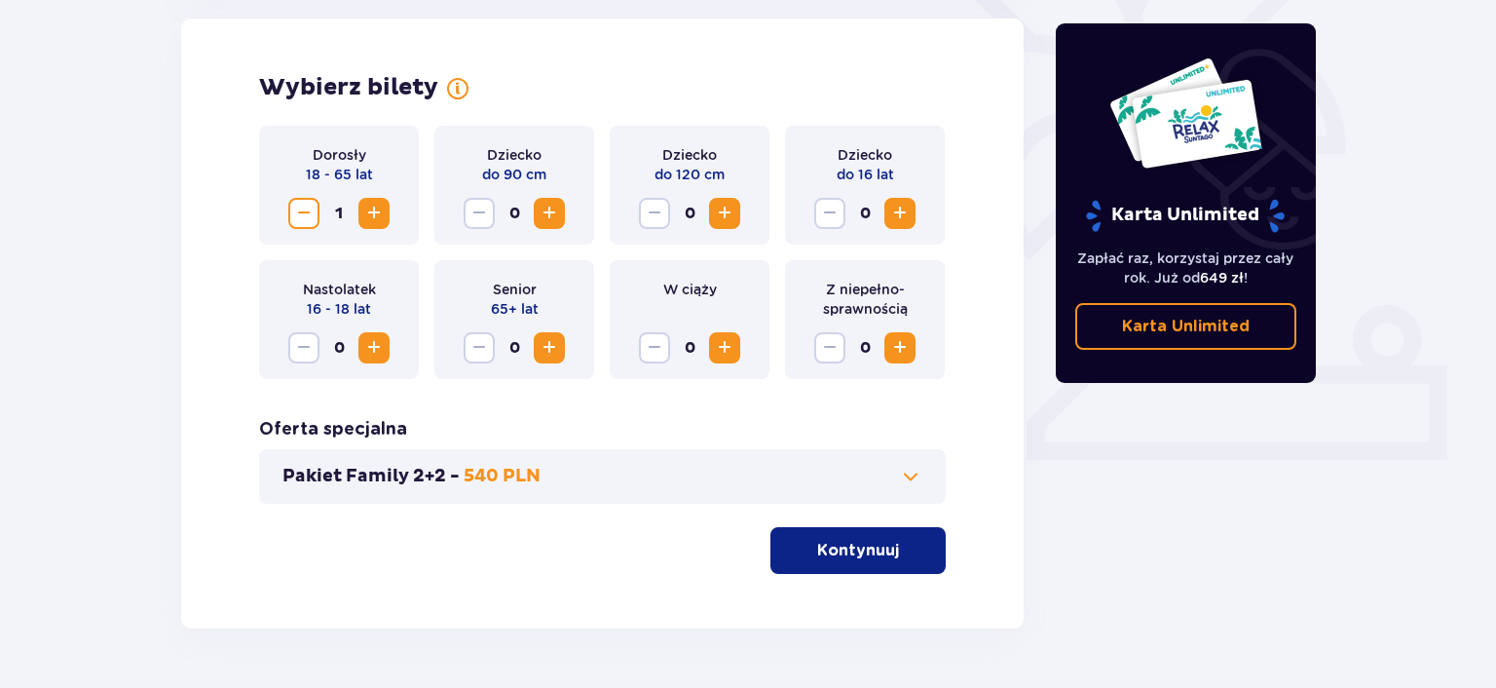
click at [384, 220] on span "Increase" at bounding box center [373, 213] width 23 height 23
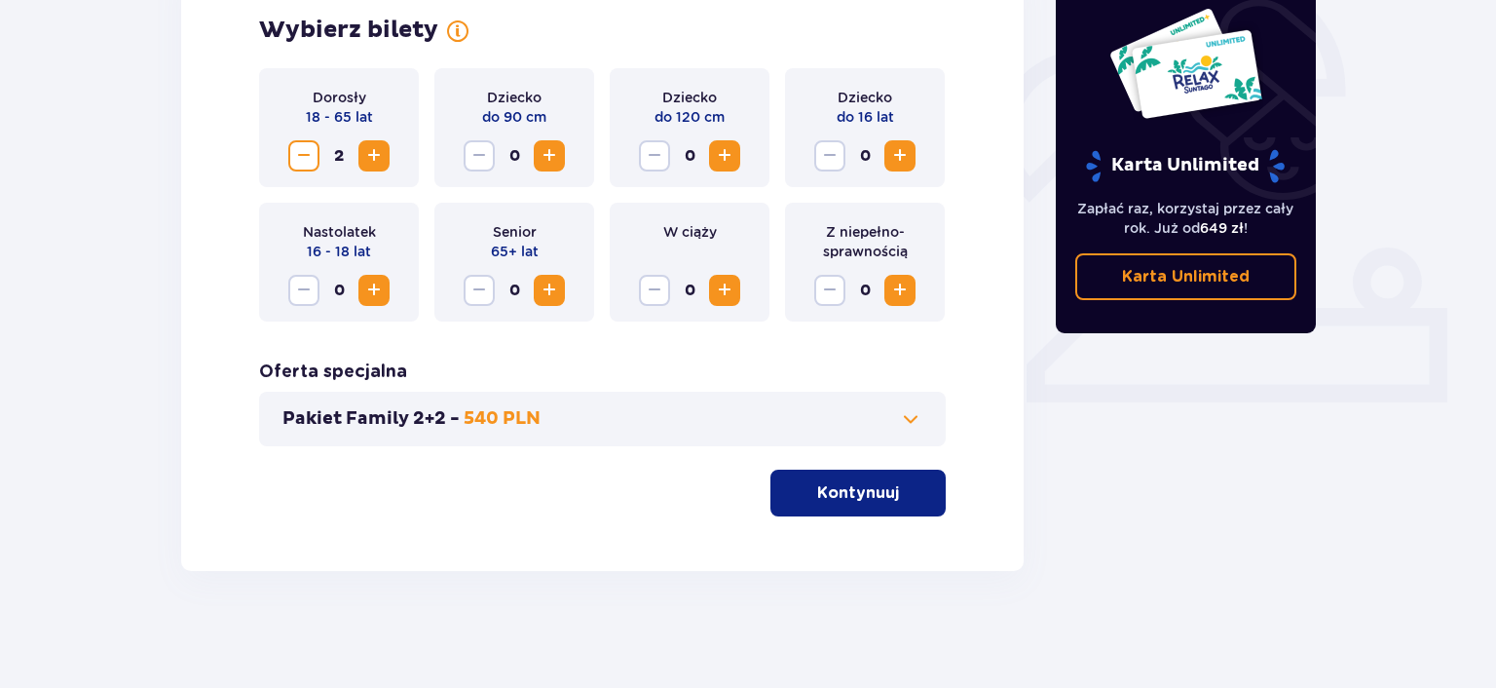
click at [886, 501] on button "Kontynuuj" at bounding box center [858, 493] width 175 height 47
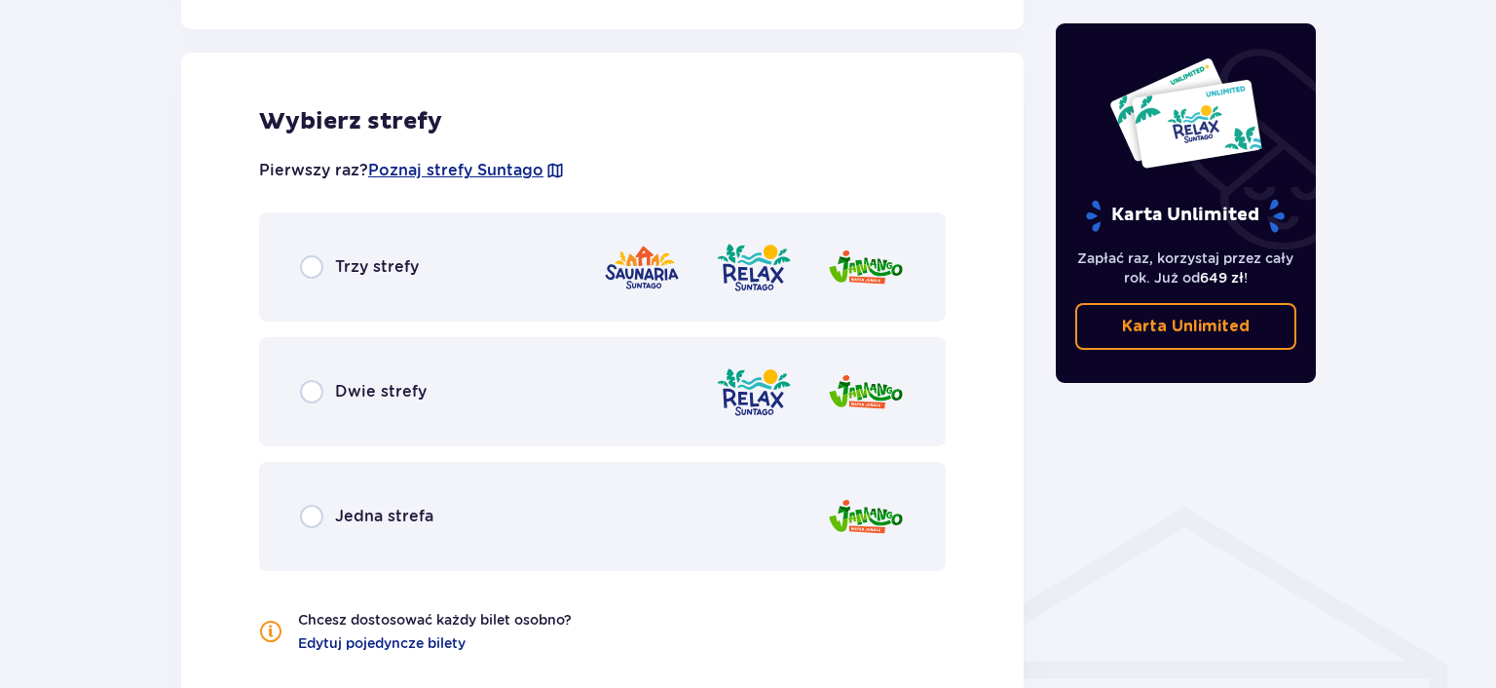
scroll to position [1081, 0]
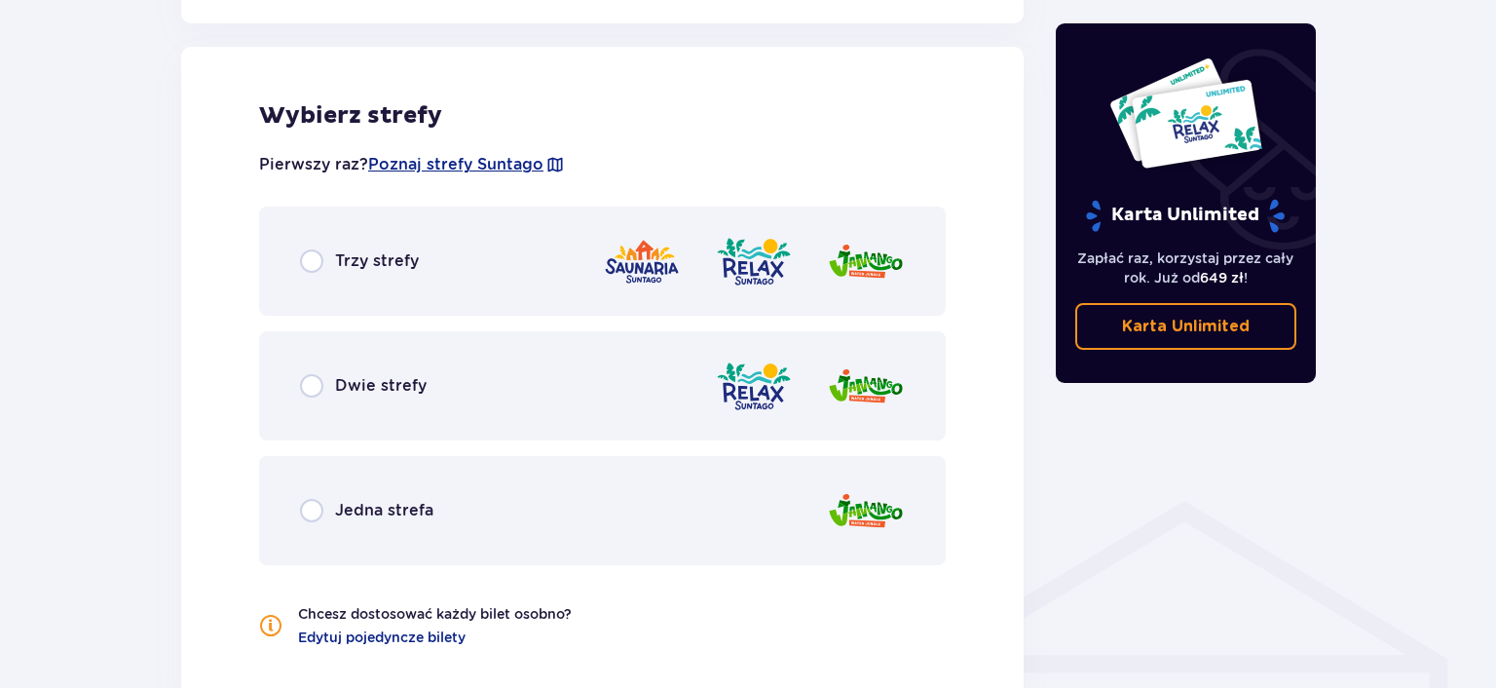
click at [385, 373] on div "Dwie strefy" at bounding box center [602, 385] width 687 height 109
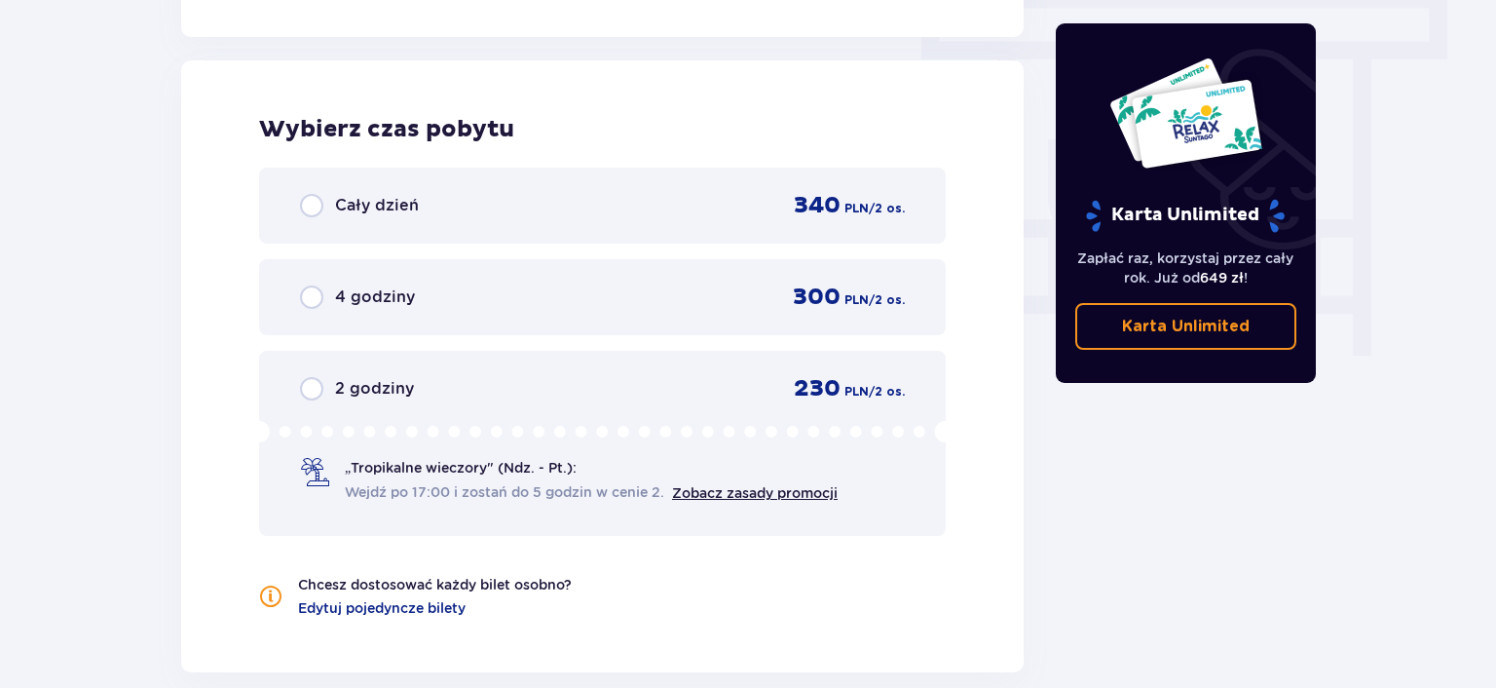
scroll to position [1759, 0]
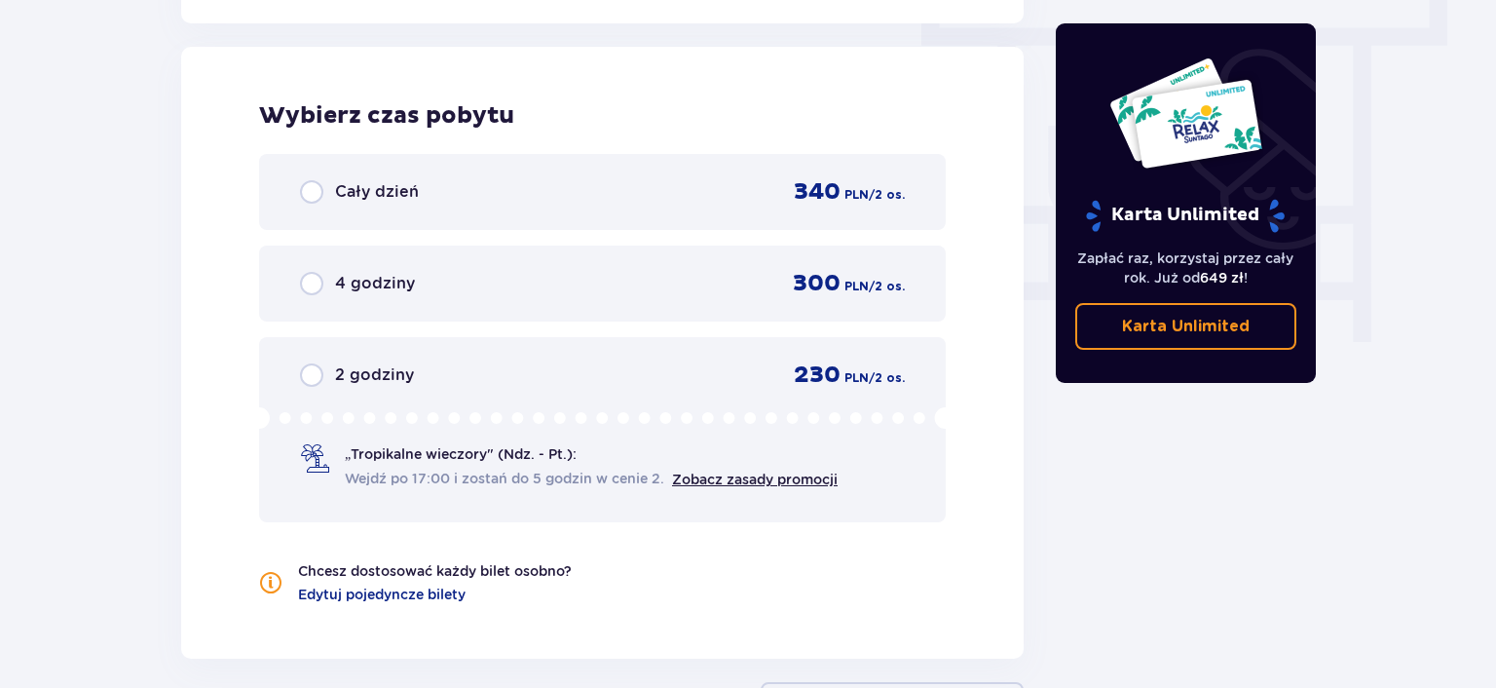
click at [296, 373] on div "2 godziny 230 PLN / 2 os. „Tropikalne wieczory" (Ndz. - Pt.): Wejdź po 17:00 i …" at bounding box center [602, 429] width 687 height 185
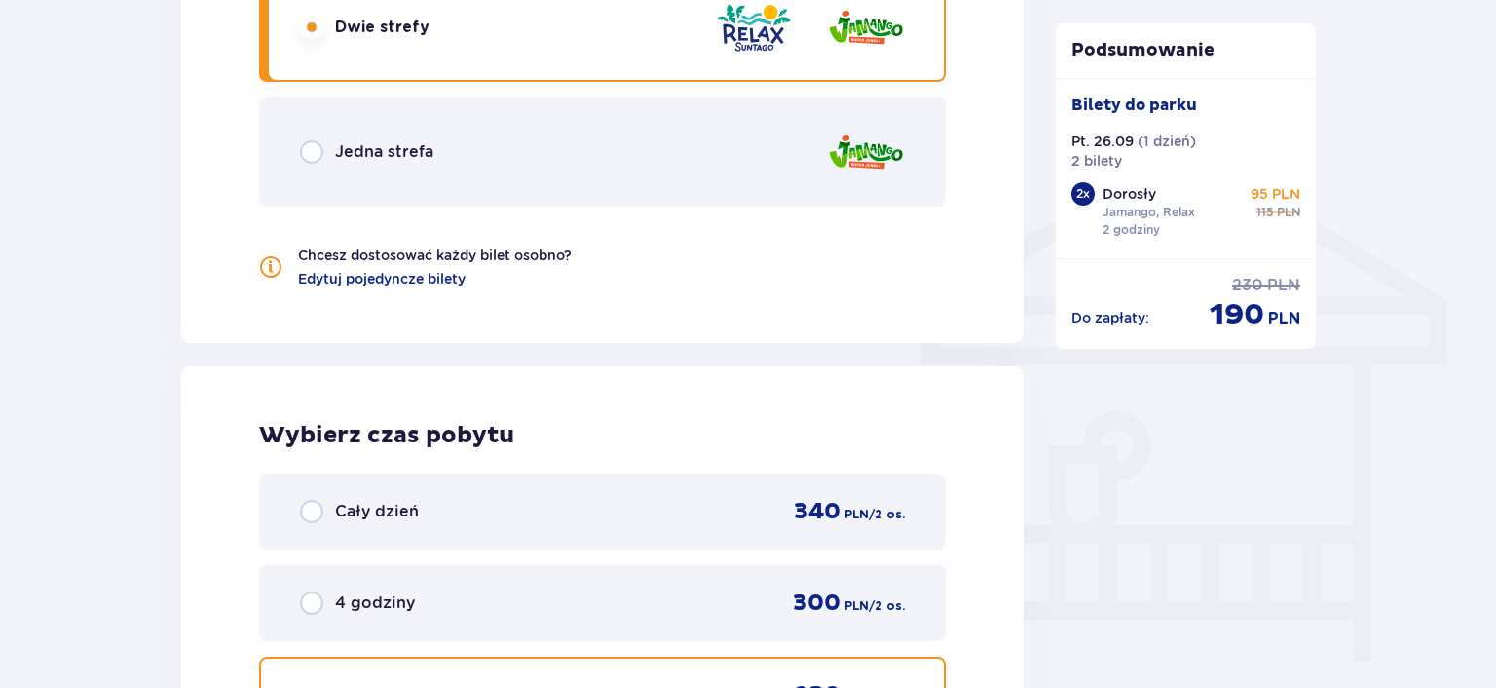
scroll to position [2024, 0]
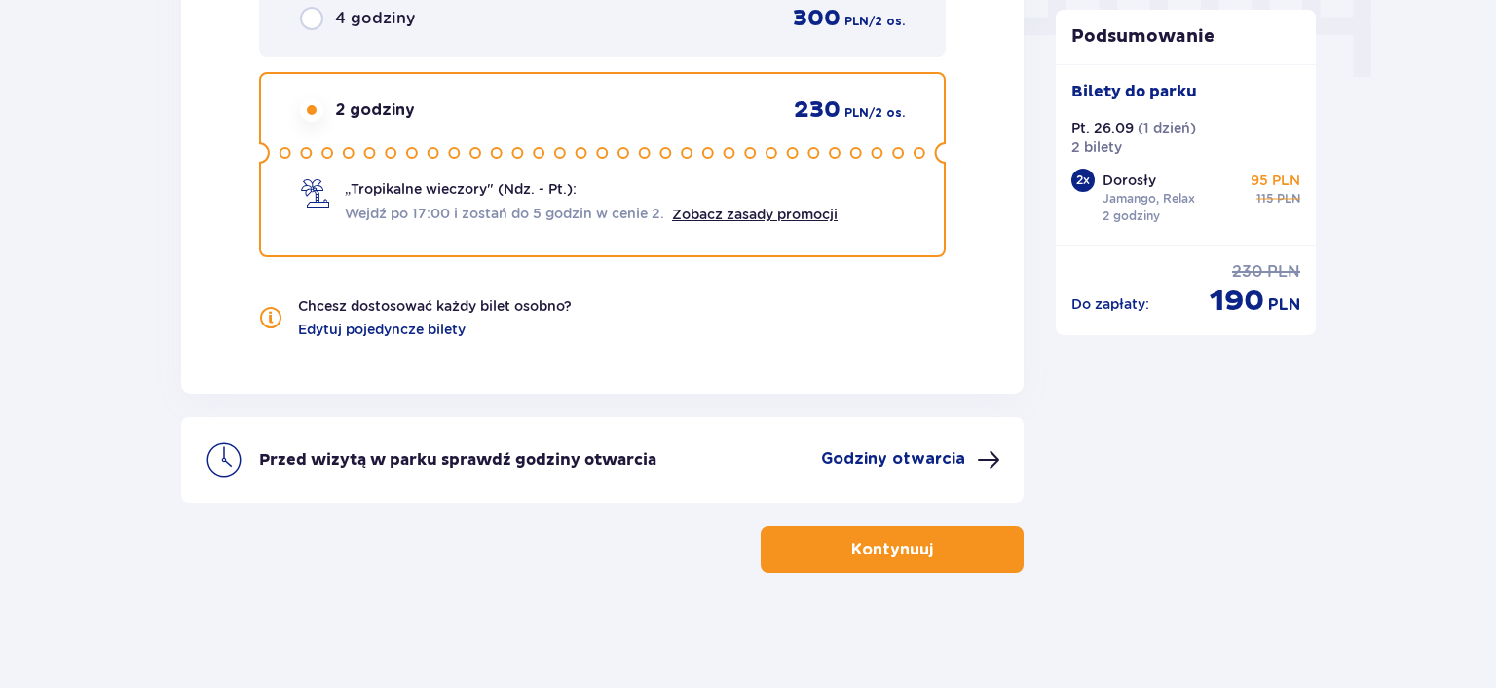
click at [937, 541] on span "button" at bounding box center [936, 549] width 23 height 23
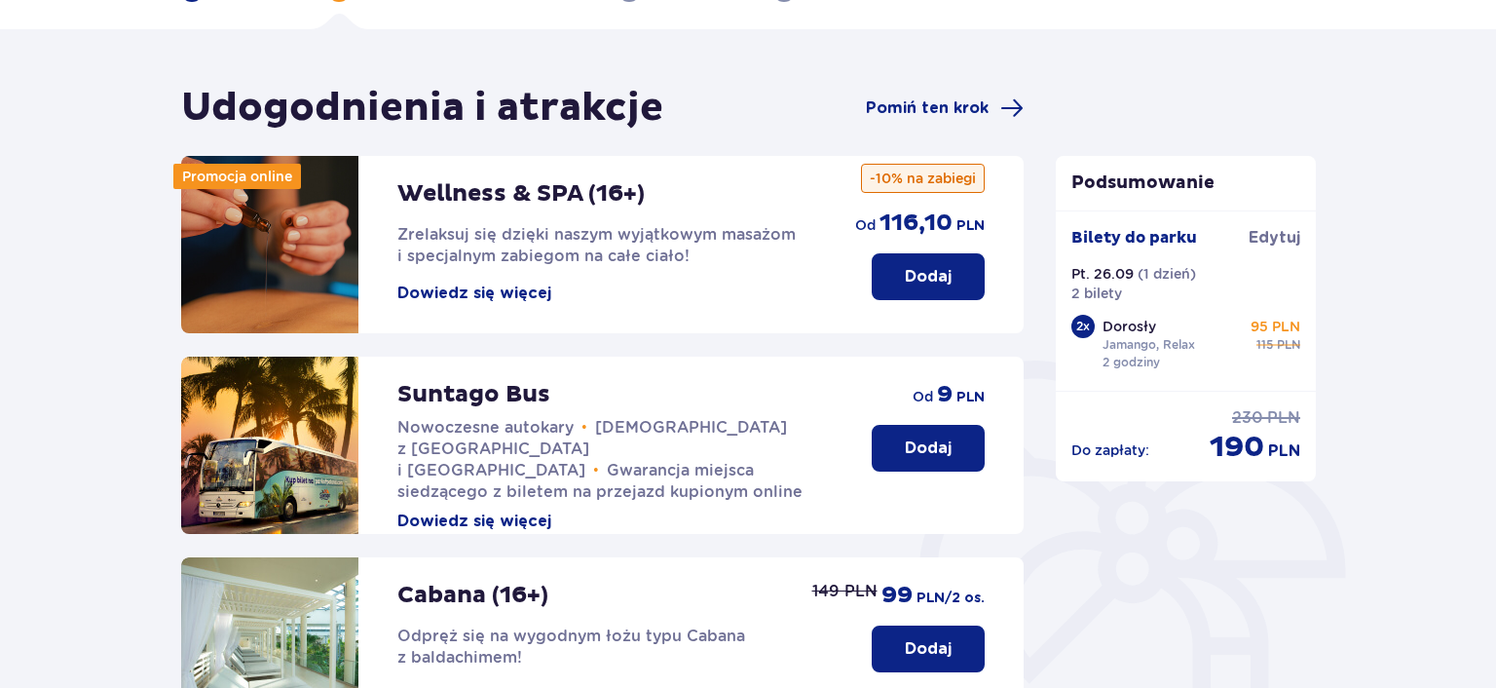
scroll to position [206, 0]
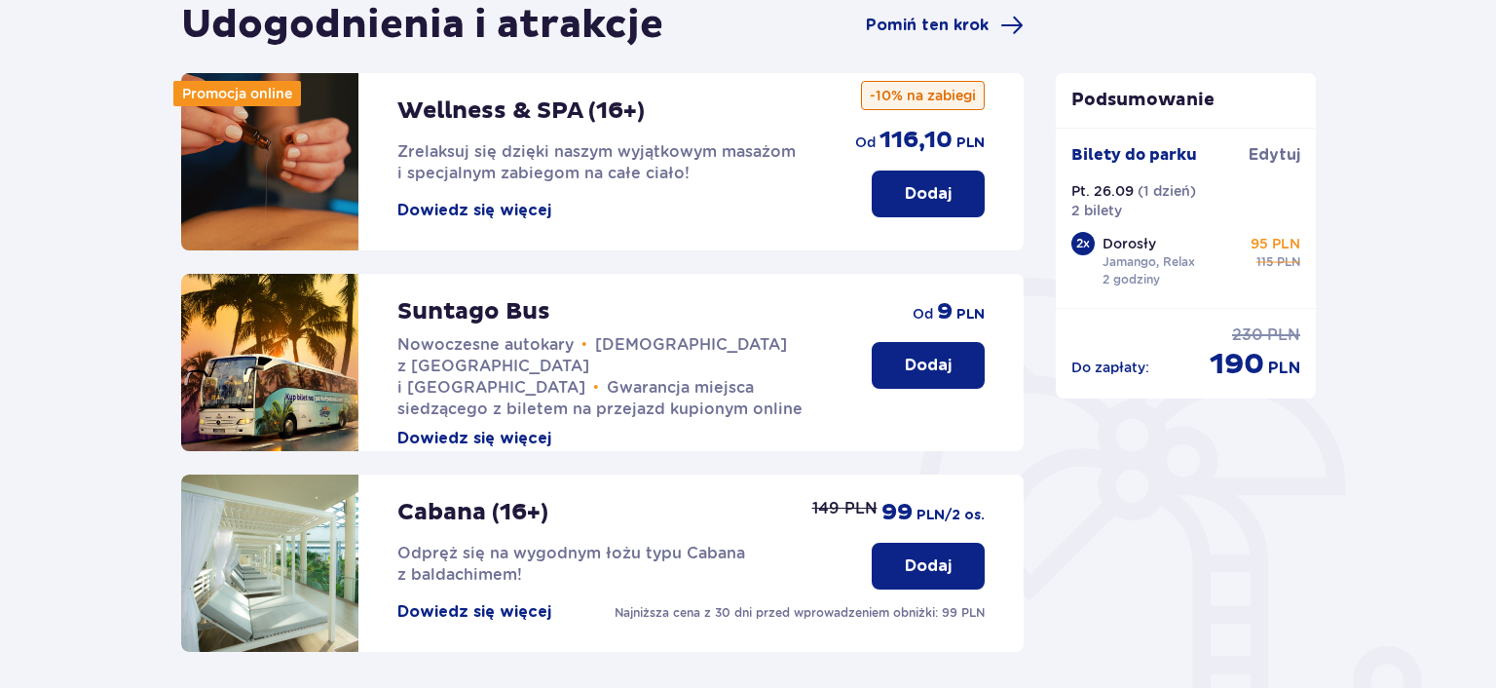
click at [929, 365] on p "Dodaj" at bounding box center [928, 365] width 47 height 21
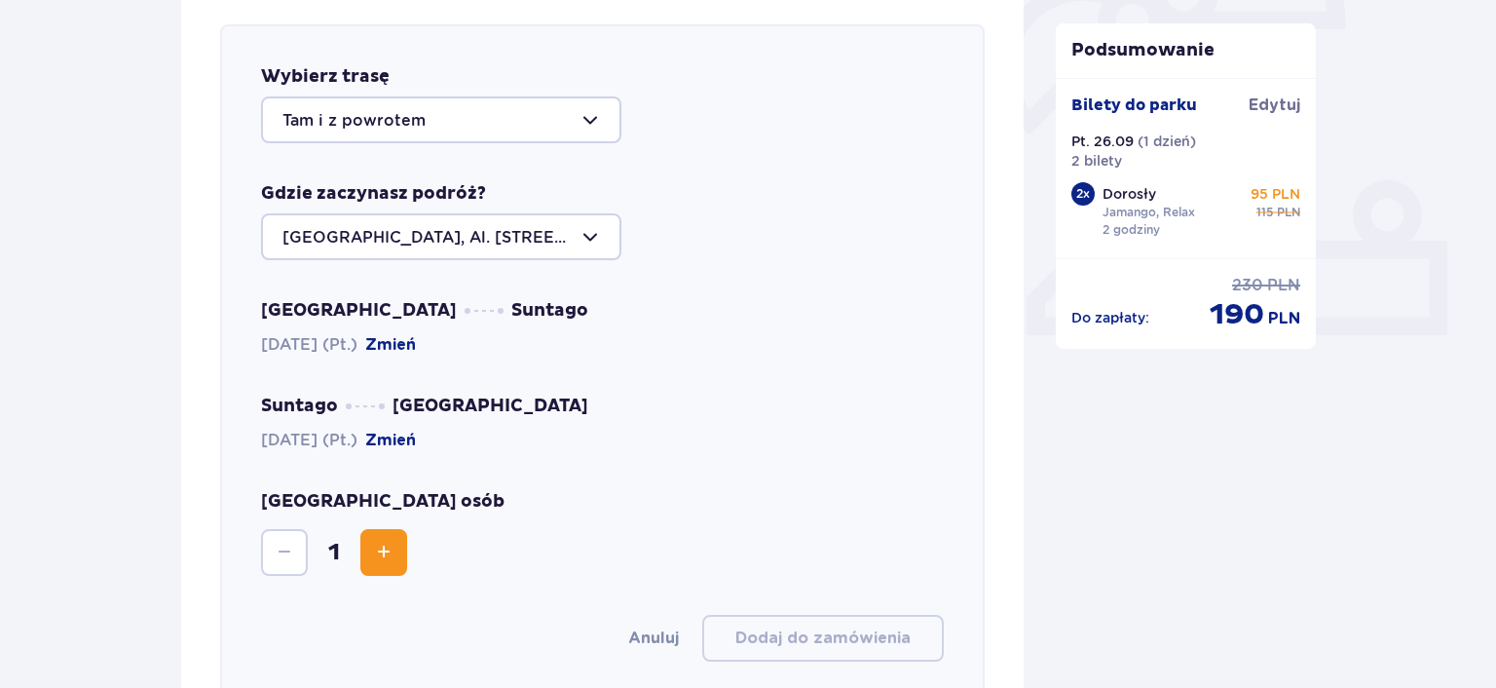
scroll to position [672, 0]
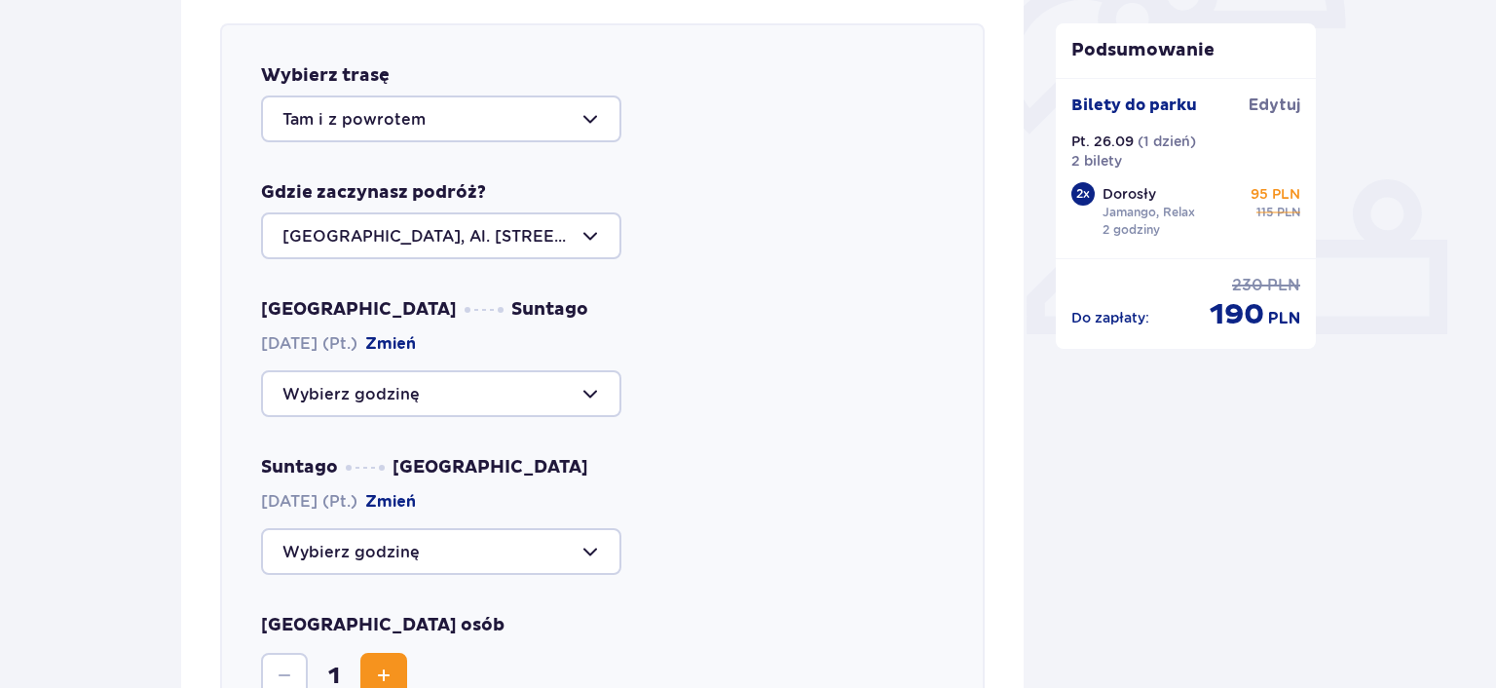
click at [538, 115] on div at bounding box center [441, 118] width 360 height 47
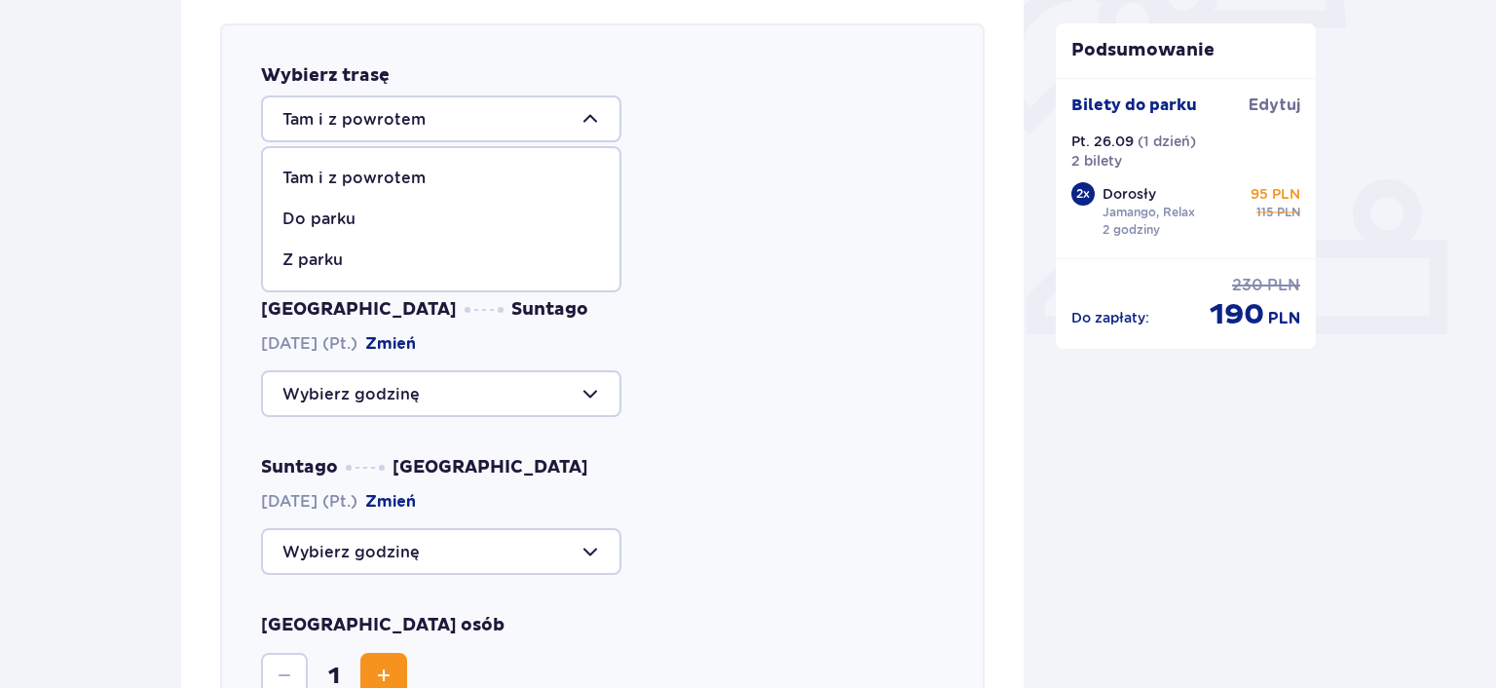
click at [537, 115] on div at bounding box center [441, 118] width 360 height 47
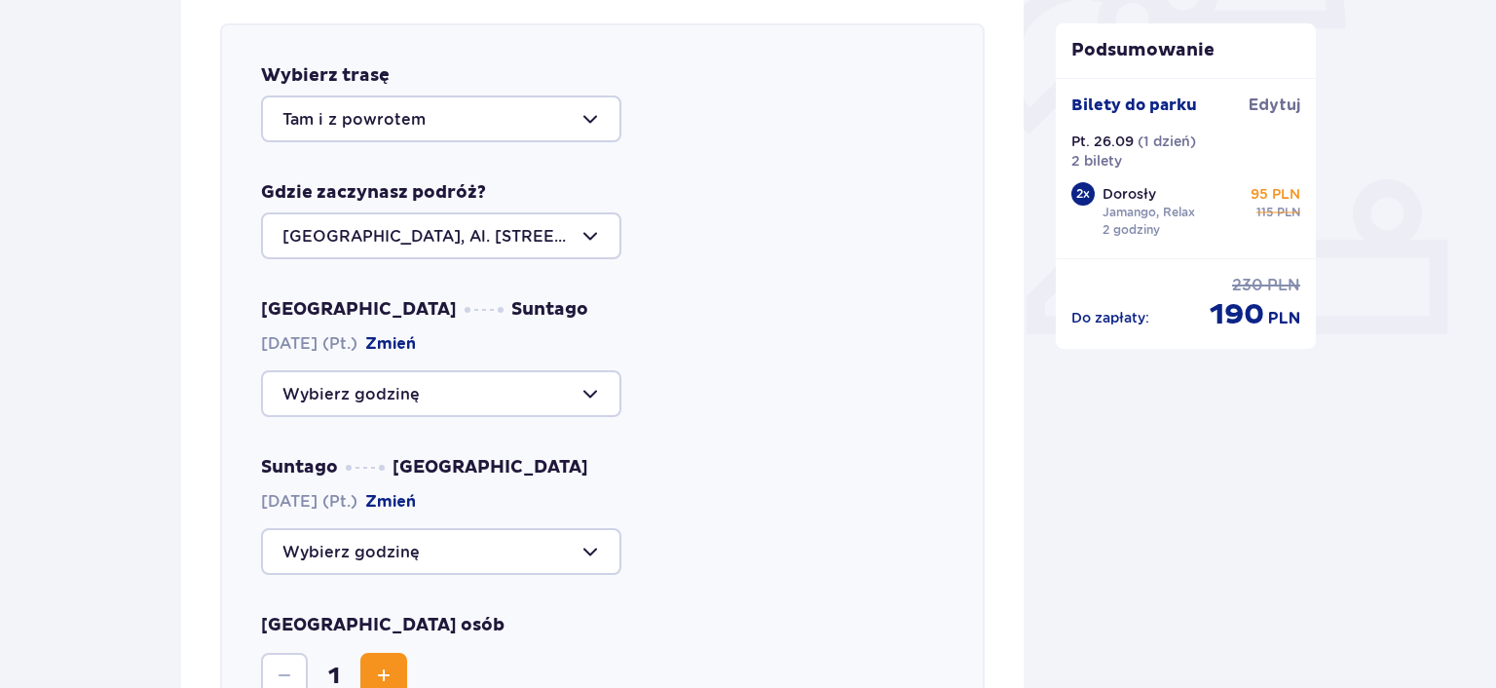
drag, startPoint x: 537, startPoint y: 115, endPoint x: 508, endPoint y: 132, distance: 34.1
click at [537, 116] on div at bounding box center [441, 118] width 360 height 47
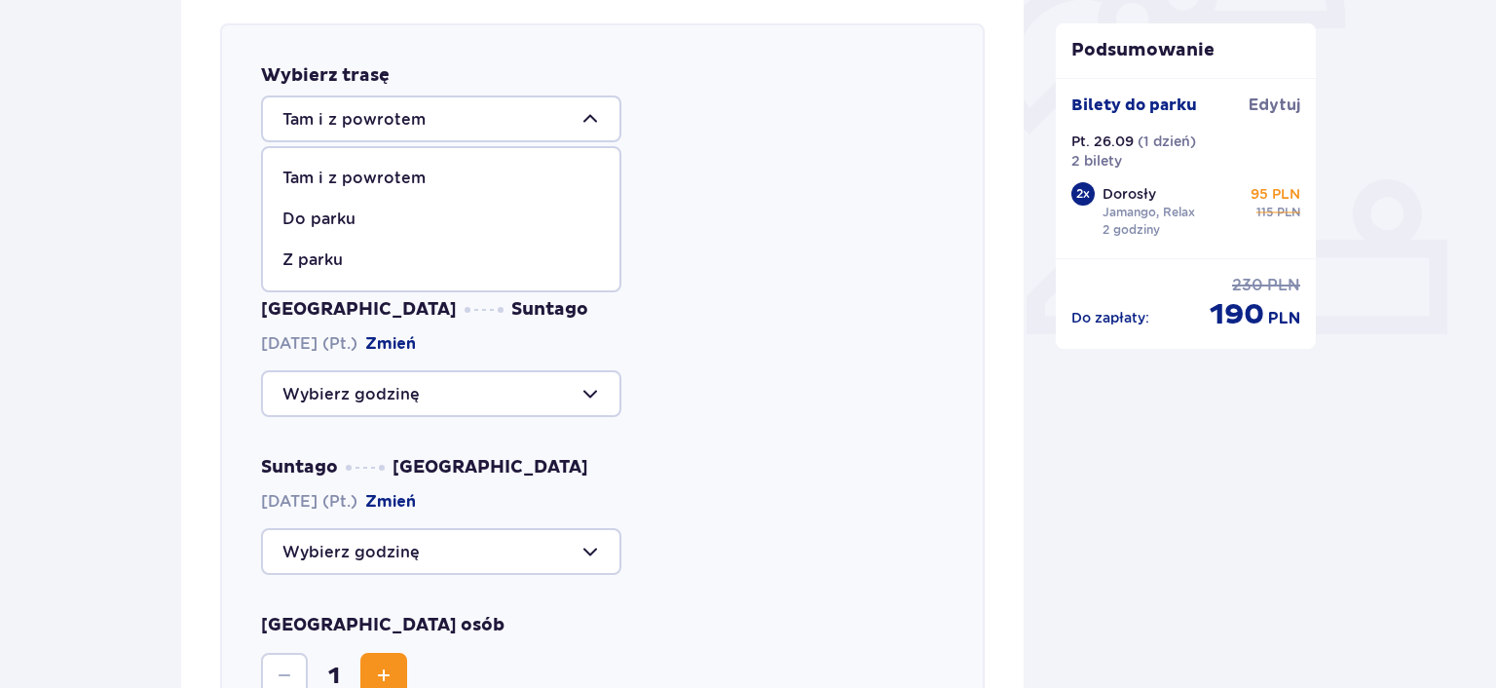
click at [349, 216] on p "Do parku" at bounding box center [318, 218] width 73 height 21
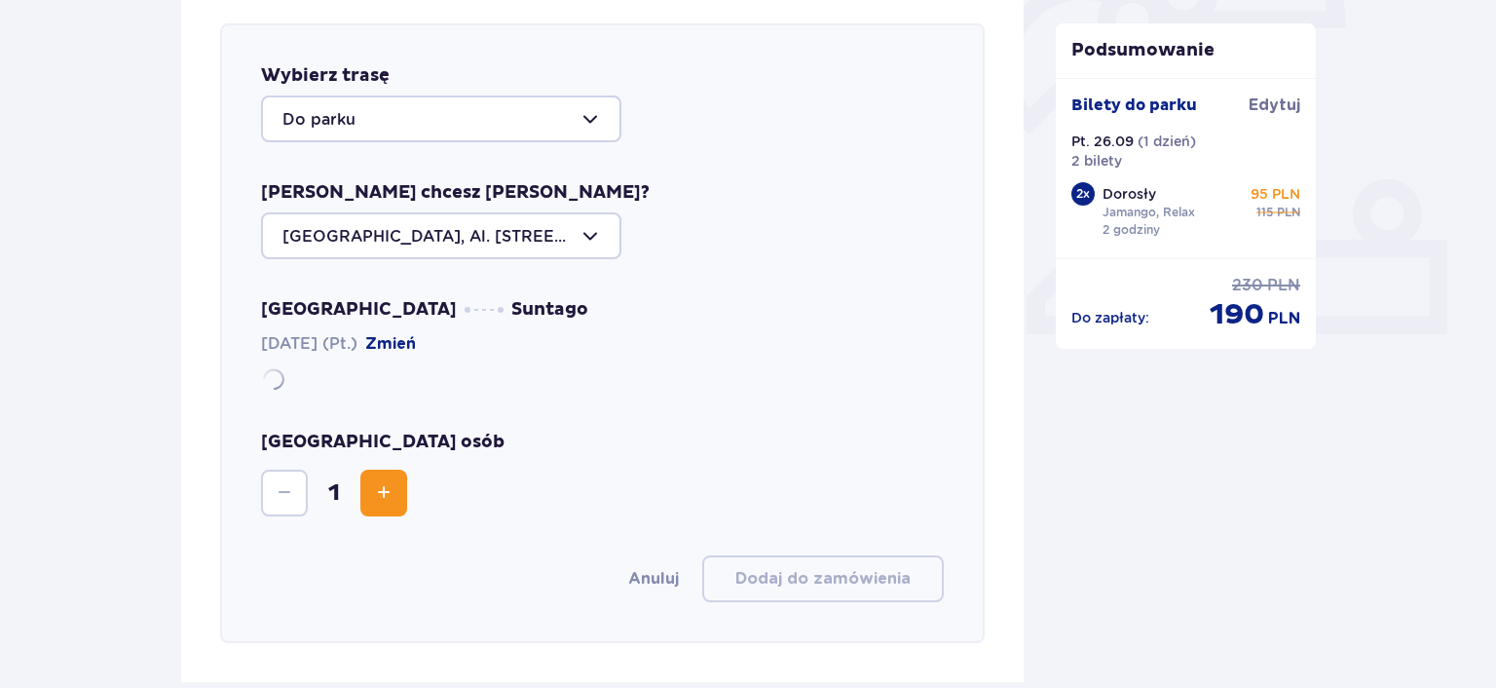
type input "Do parku"
click at [483, 240] on div at bounding box center [441, 235] width 360 height 47
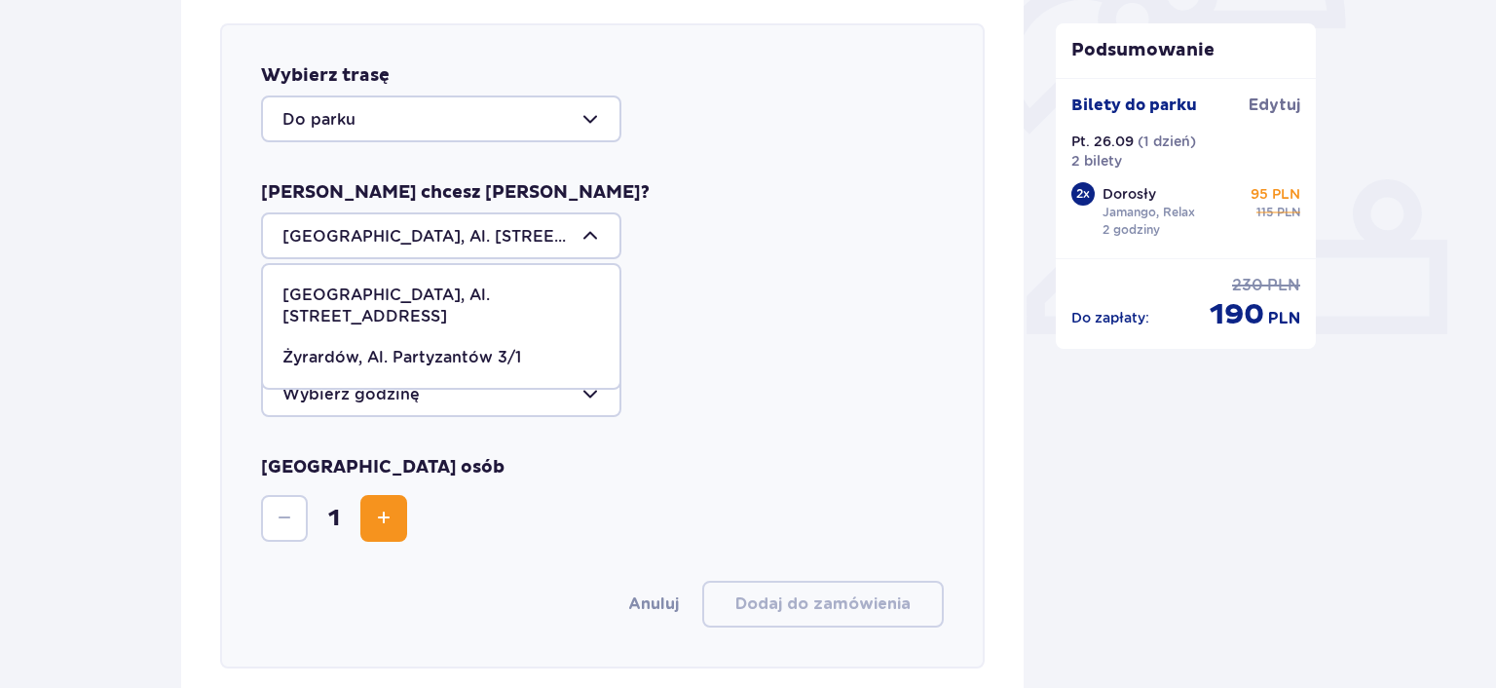
click at [431, 347] on p "Żyrardów, Al. Partyzantów 3/1" at bounding box center [401, 357] width 239 height 21
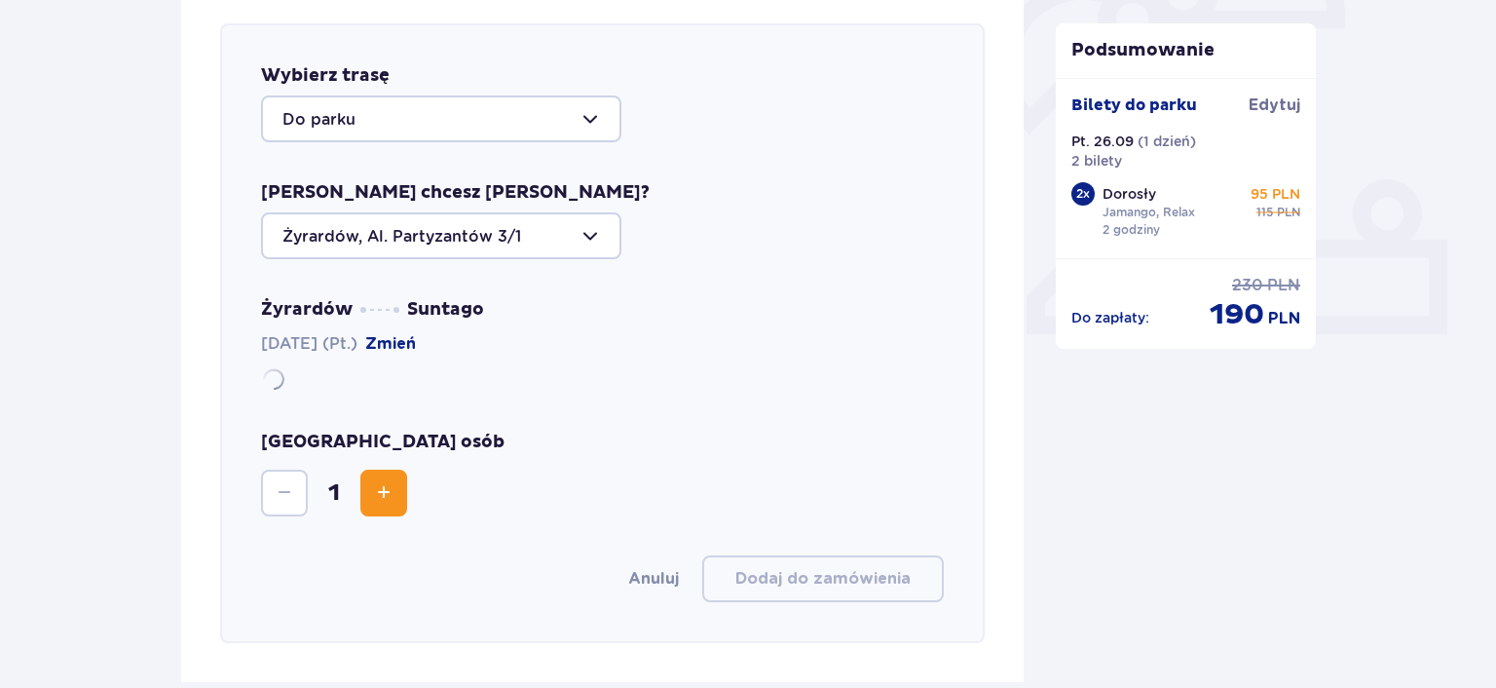
type input "Żyrardów, Al. Partyzantów 3/1"
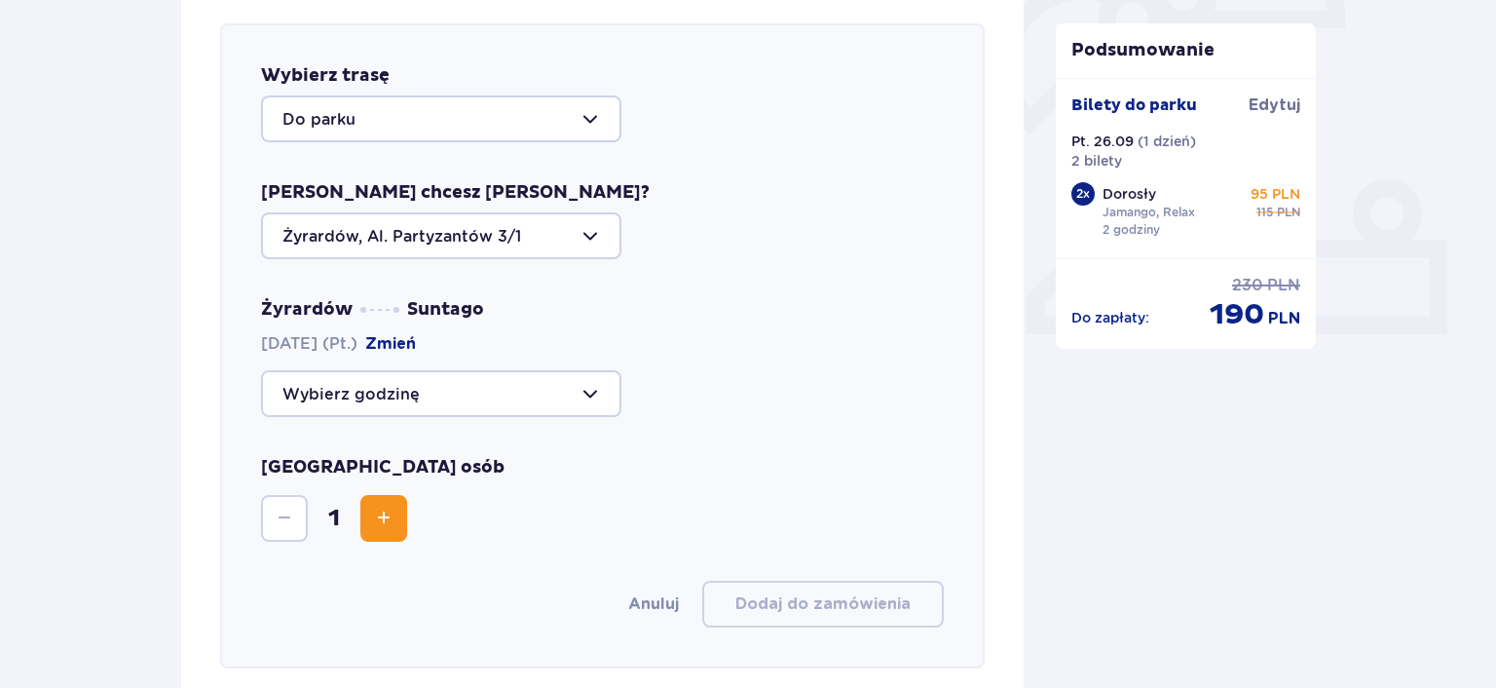
click at [470, 395] on div at bounding box center [441, 393] width 360 height 47
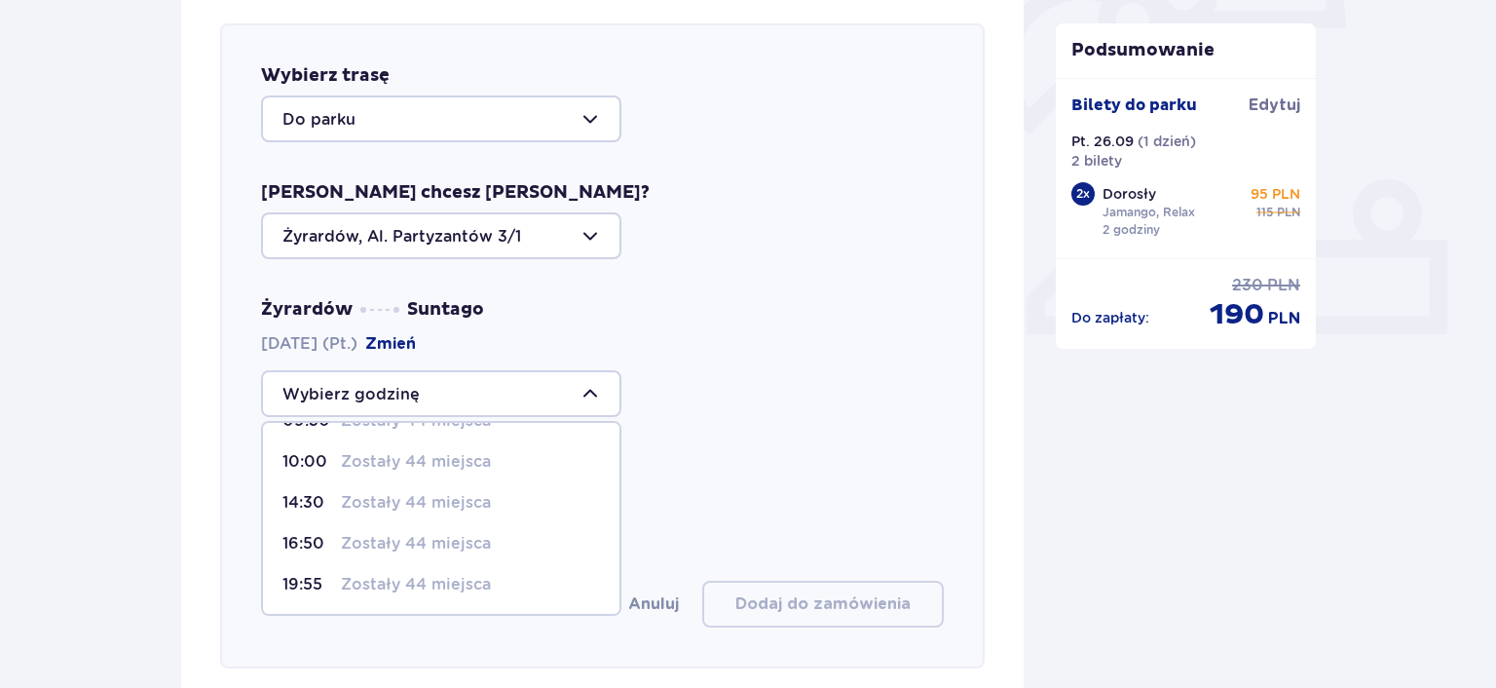
scroll to position [112, 0]
click at [427, 500] on p "Zostały 44 miejsca" at bounding box center [416, 504] width 150 height 21
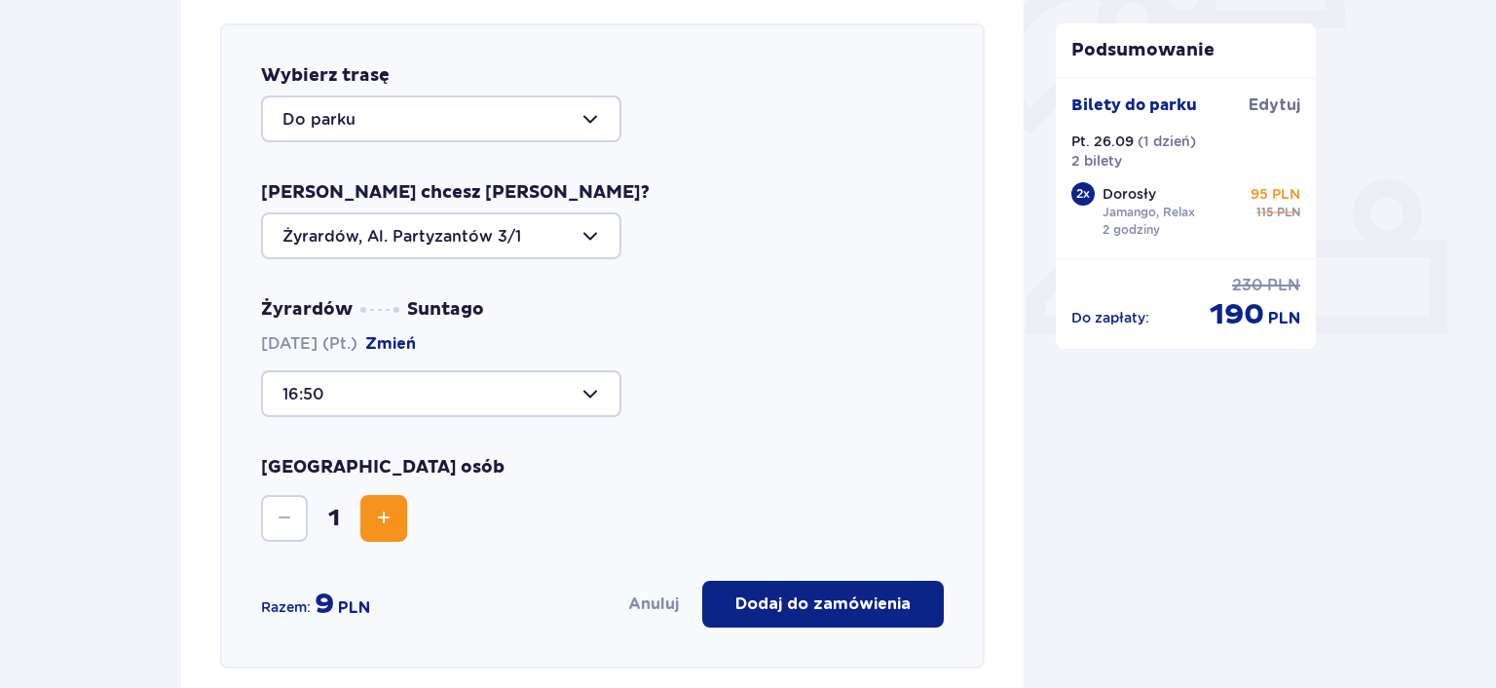
type input "16:50"
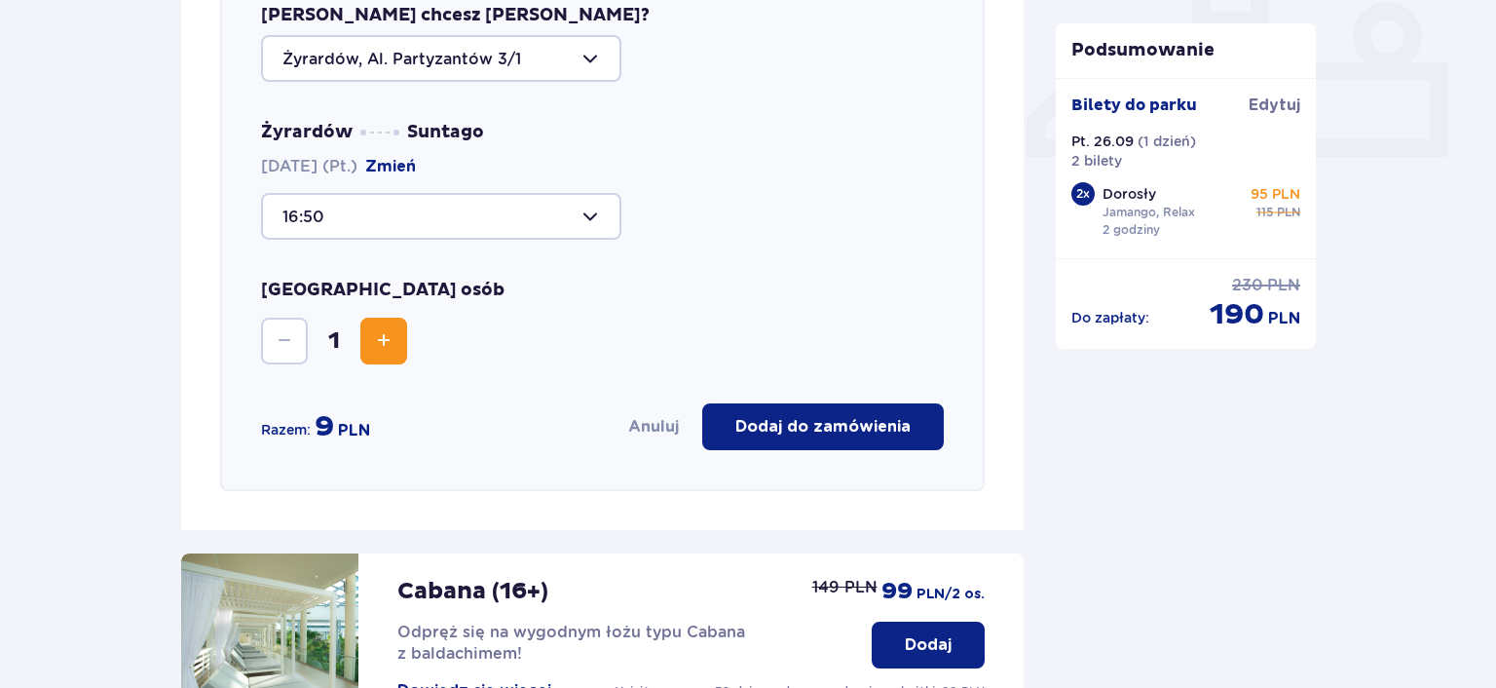
scroll to position [878, 0]
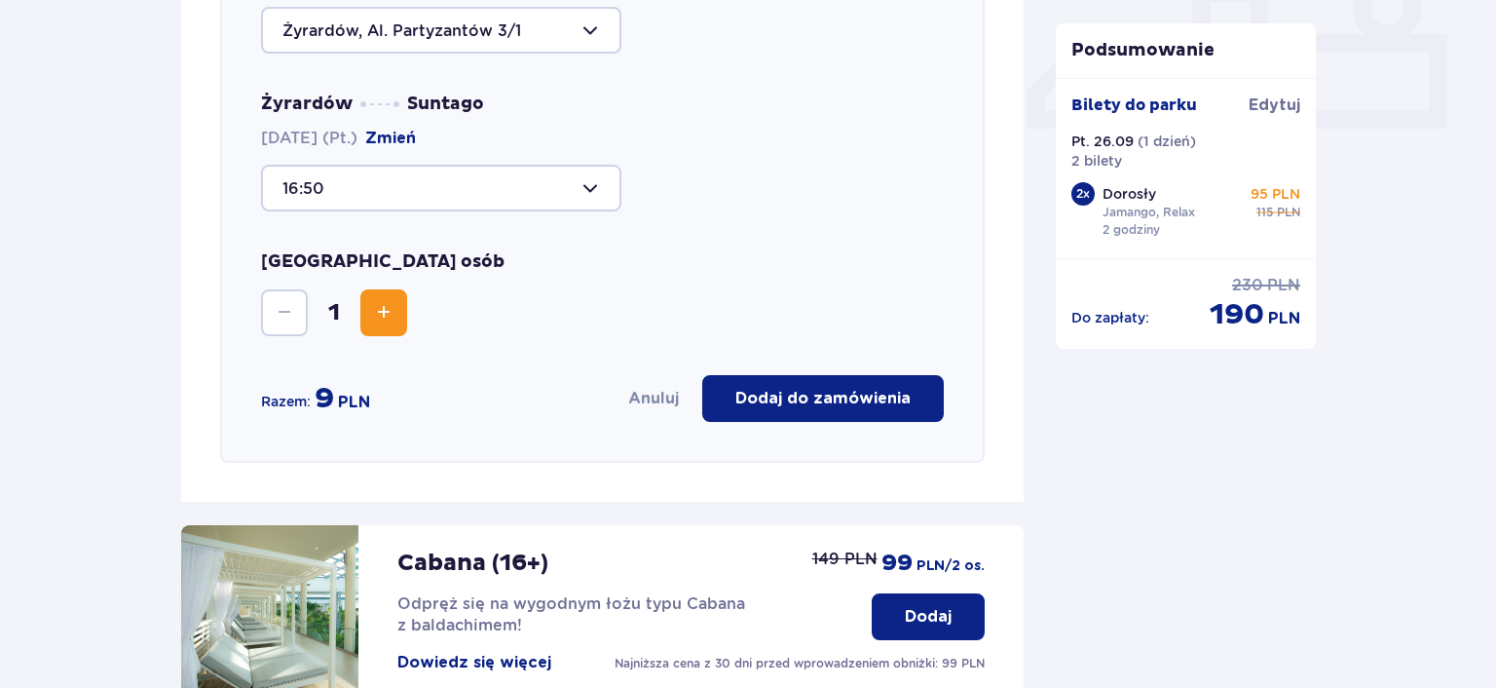
click at [395, 317] on button "Increase" at bounding box center [383, 312] width 47 height 47
click at [822, 406] on p "Dodaj do zamówienia" at bounding box center [822, 398] width 175 height 21
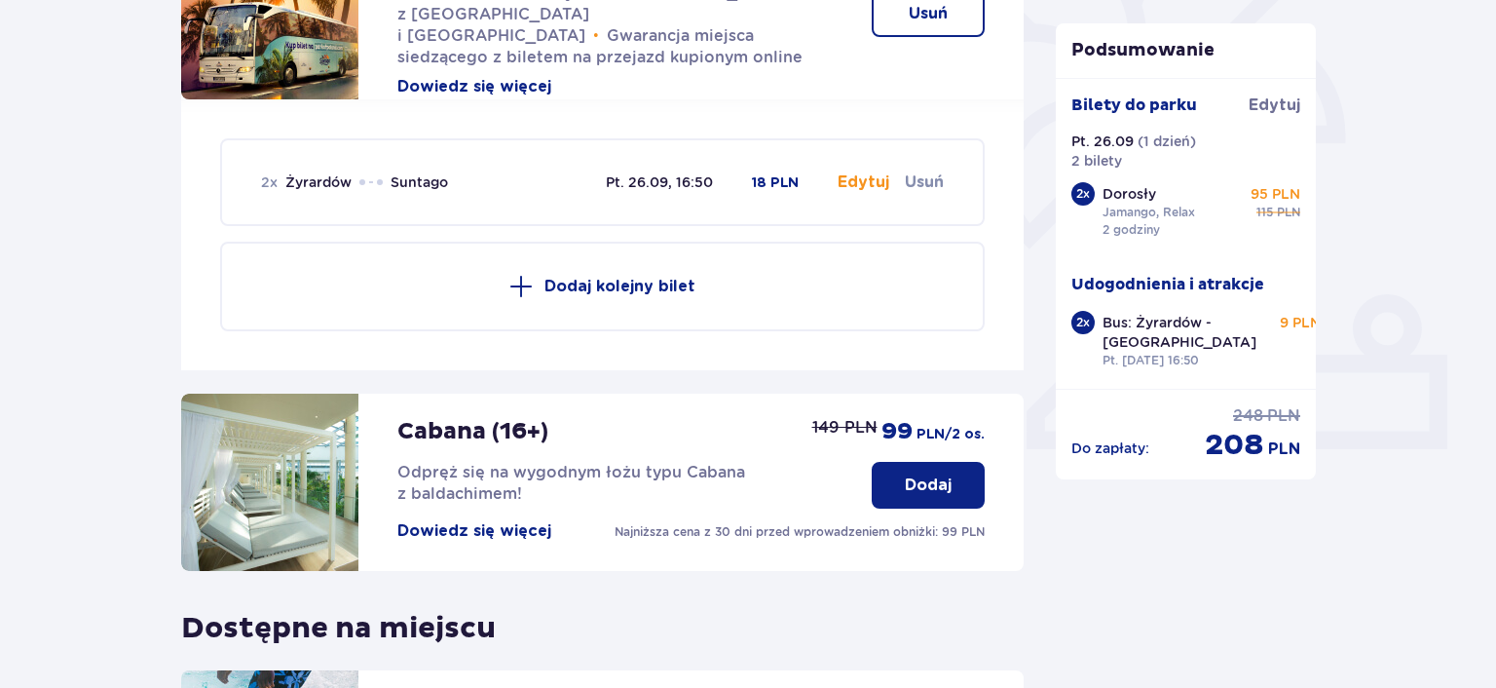
scroll to position [569, 0]
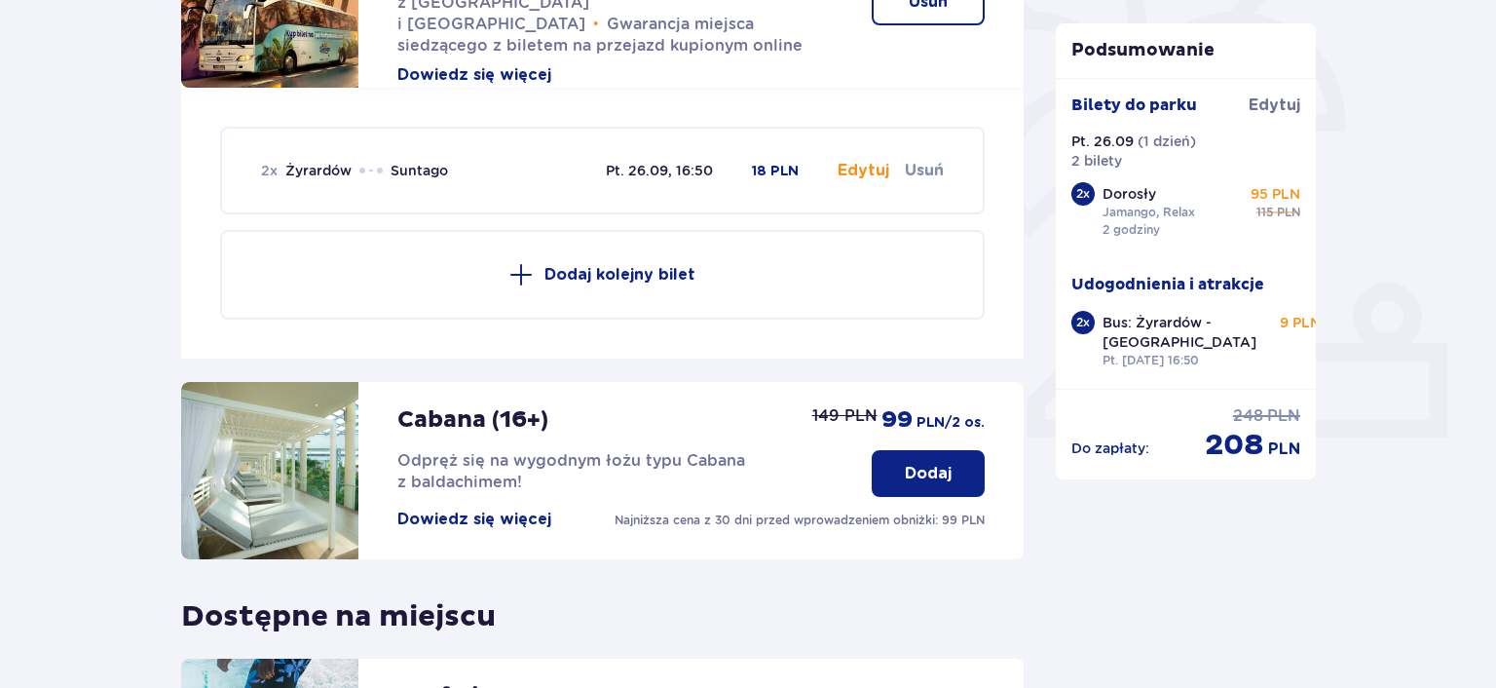
click at [623, 272] on p "Dodaj kolejny bilet" at bounding box center [620, 274] width 151 height 21
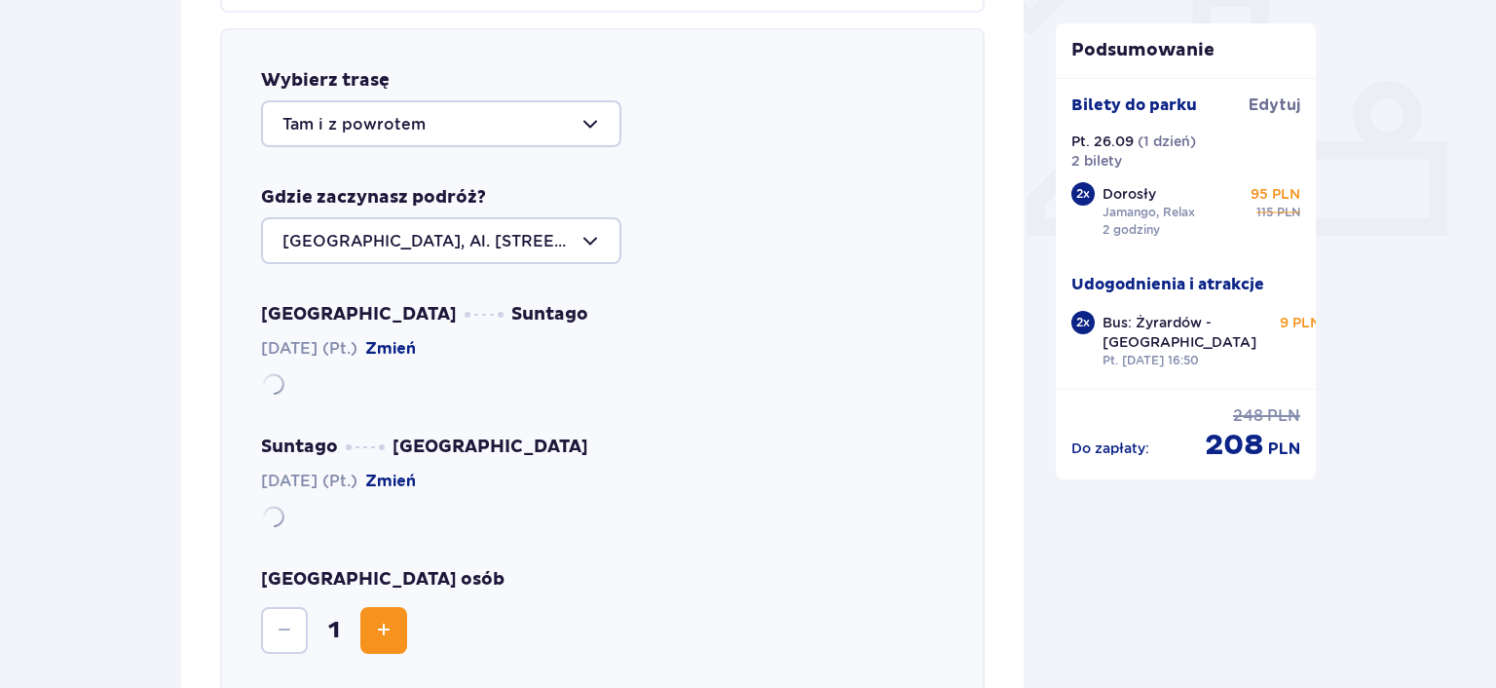
scroll to position [774, 0]
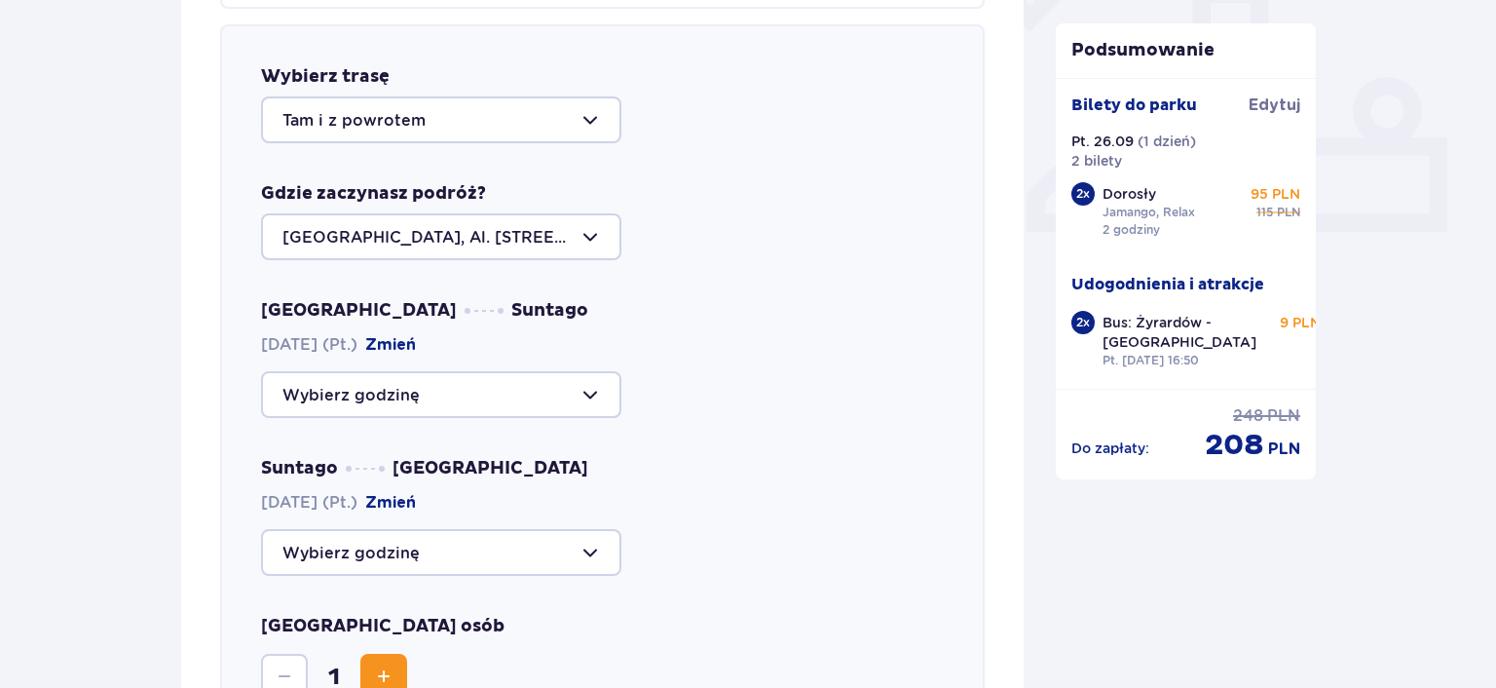
click at [501, 121] on div at bounding box center [441, 119] width 360 height 47
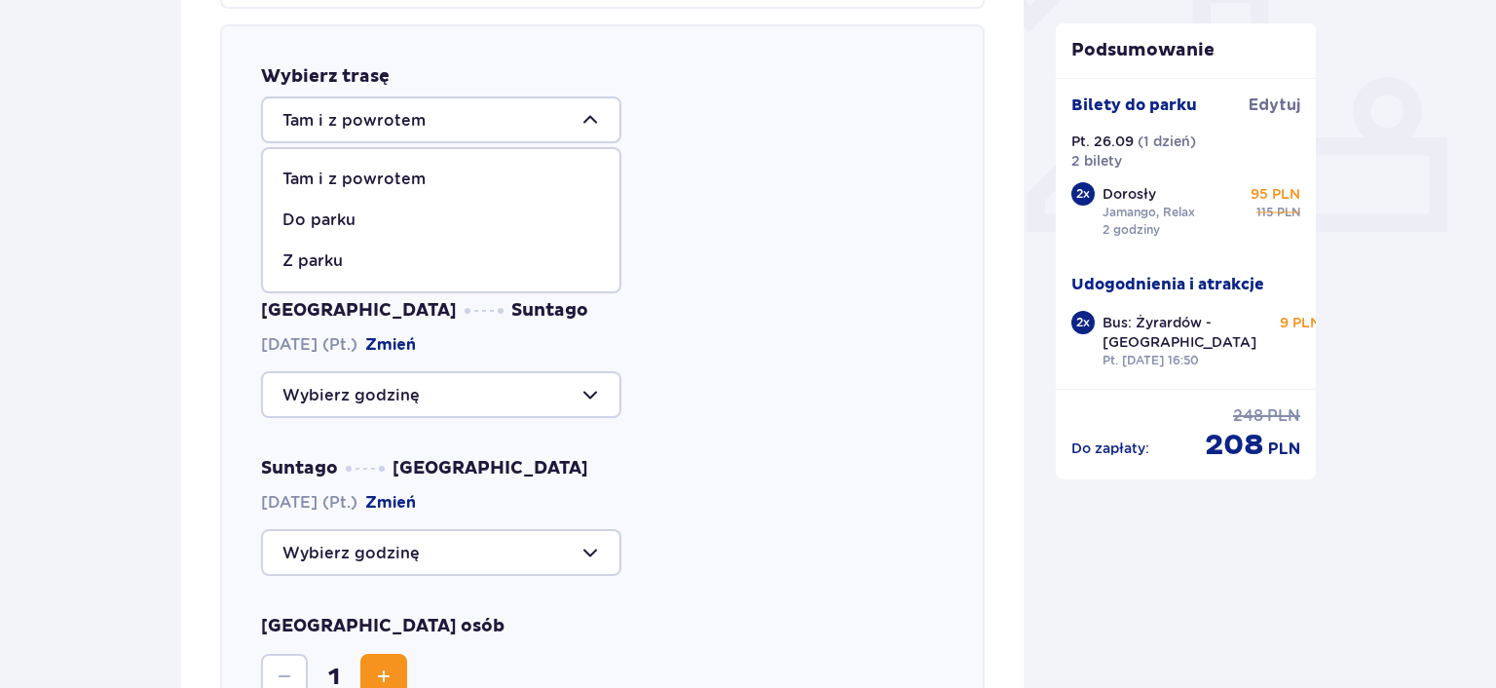
click at [315, 258] on p "Z parku" at bounding box center [312, 260] width 60 height 21
type input "Z parku"
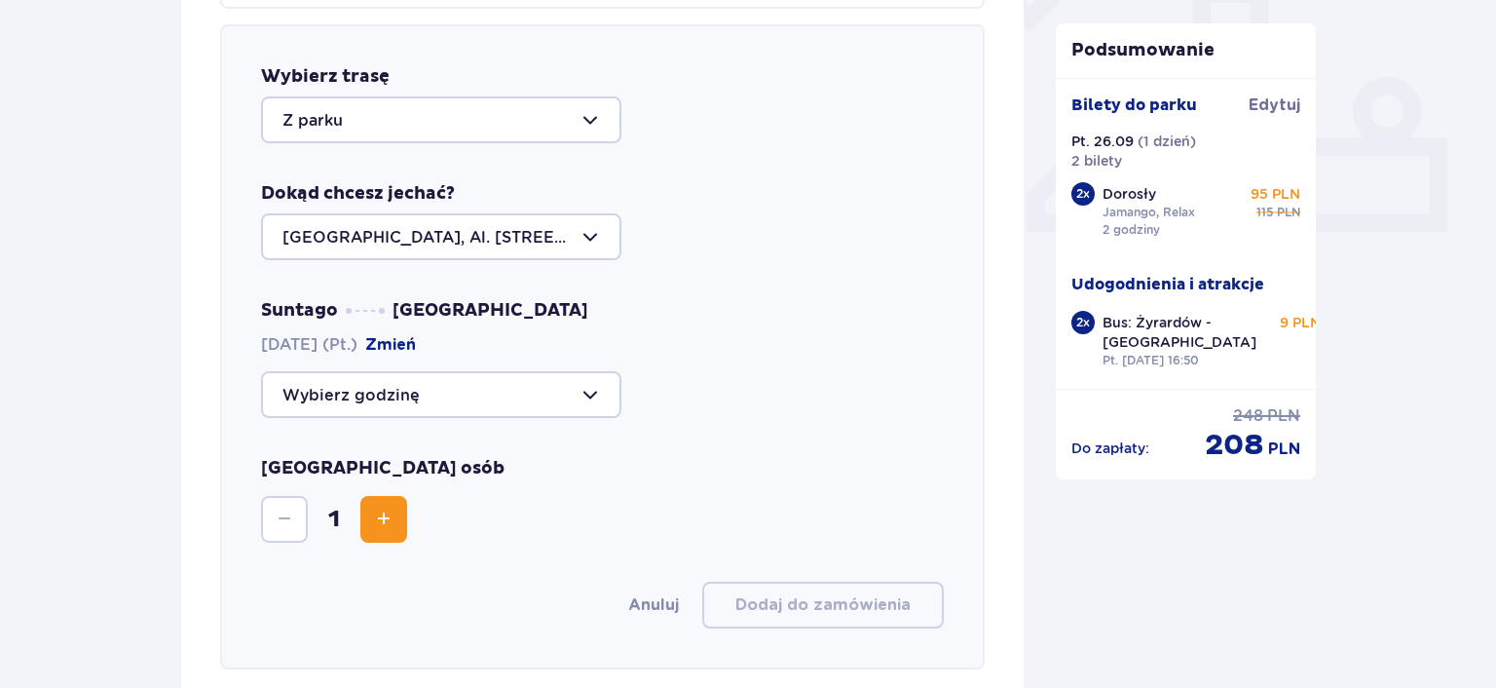
click at [575, 397] on div at bounding box center [441, 394] width 360 height 47
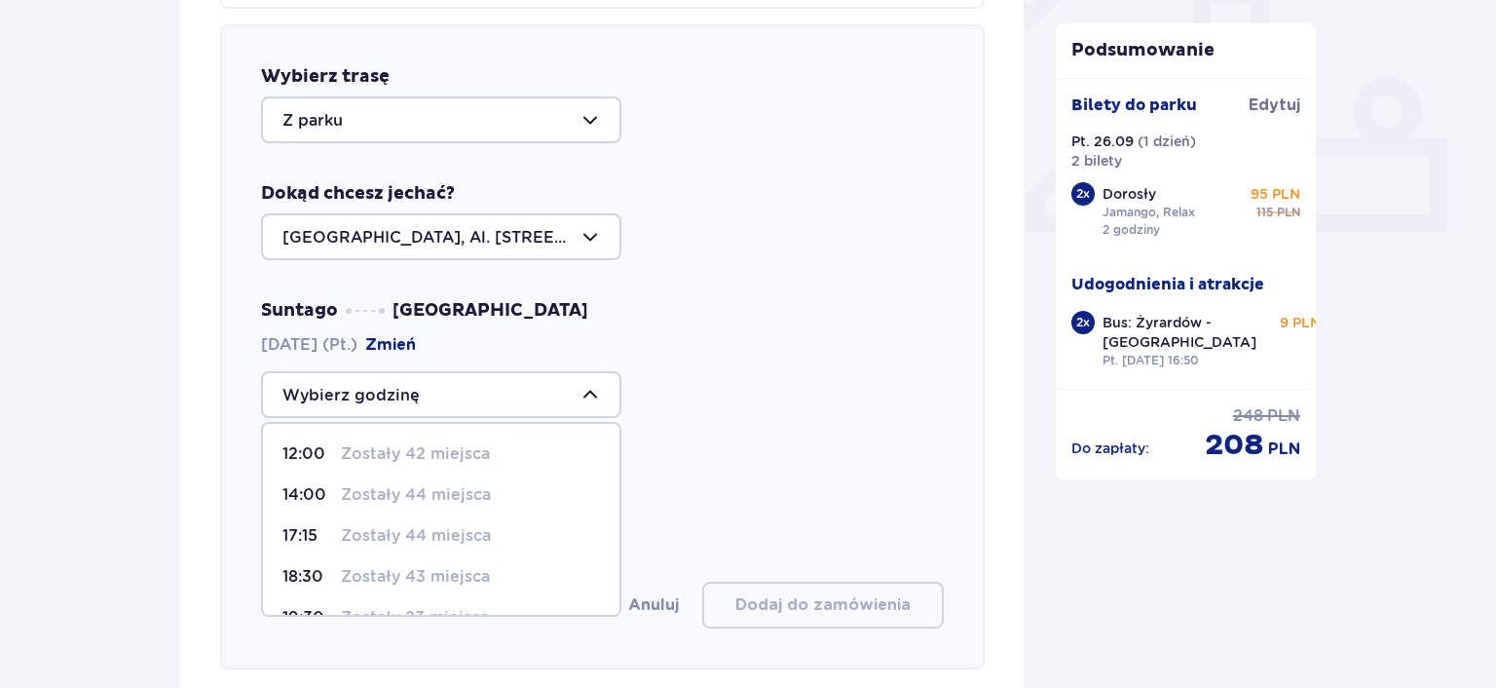
scroll to position [155, 0]
click at [407, 586] on p "Zostało 36 miejsc" at bounding box center [412, 585] width 142 height 21
type input "22:15"
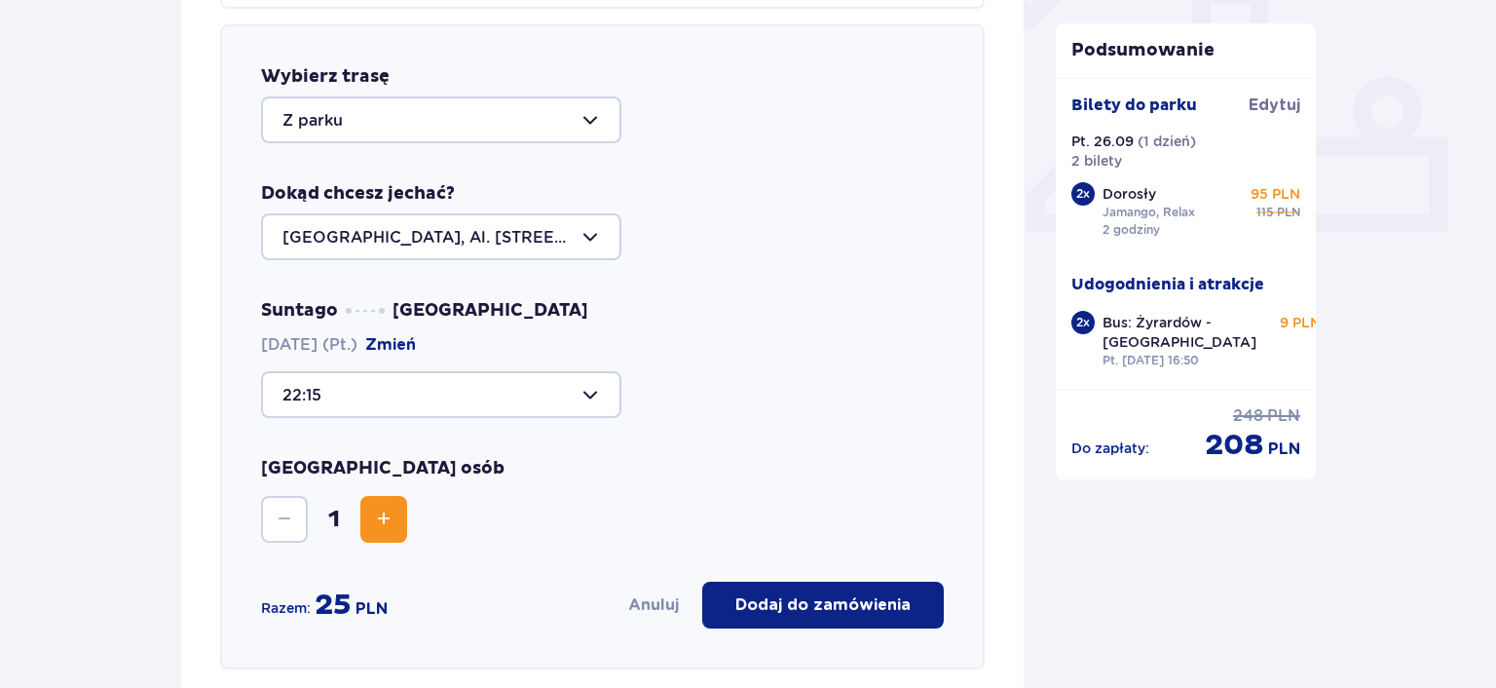
click at [389, 516] on span "Increase" at bounding box center [383, 519] width 23 height 23
click at [821, 606] on p "Dodaj do zamówienia" at bounding box center [822, 604] width 175 height 21
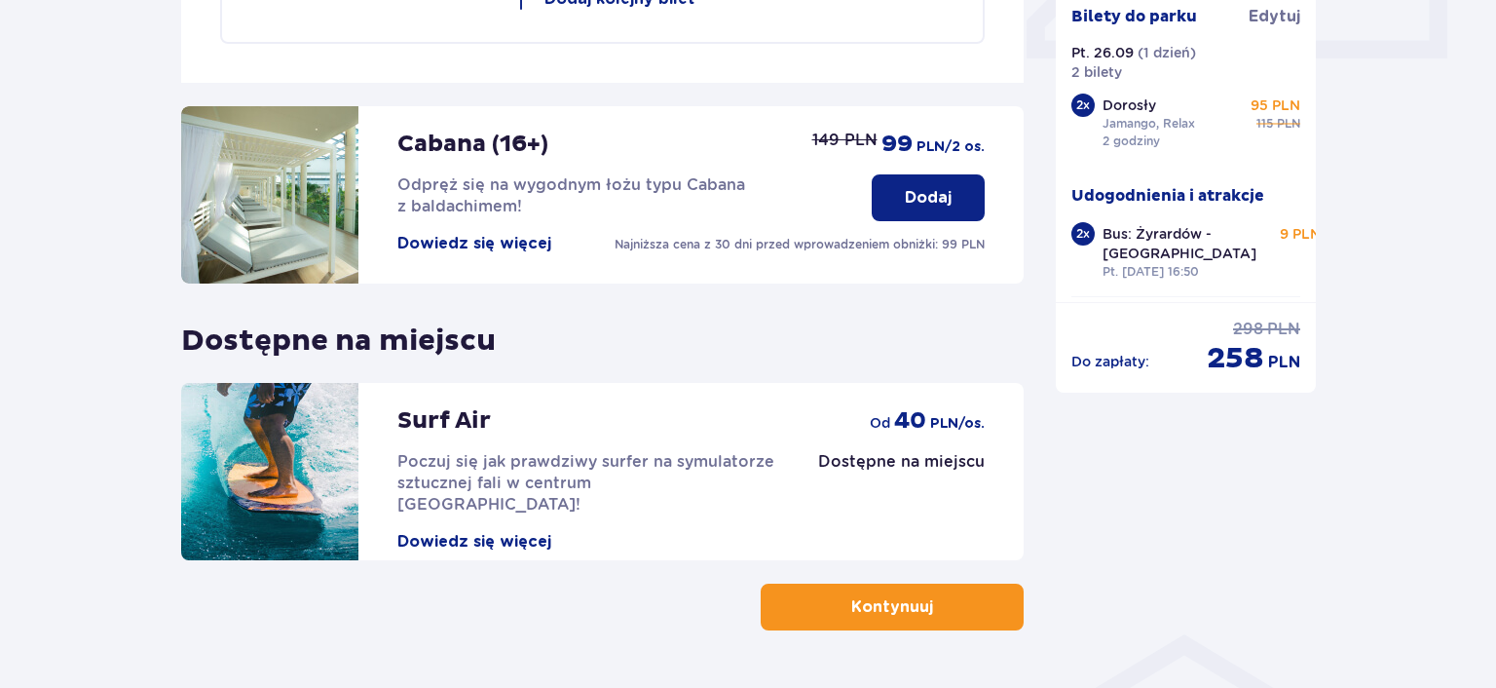
scroll to position [980, 0]
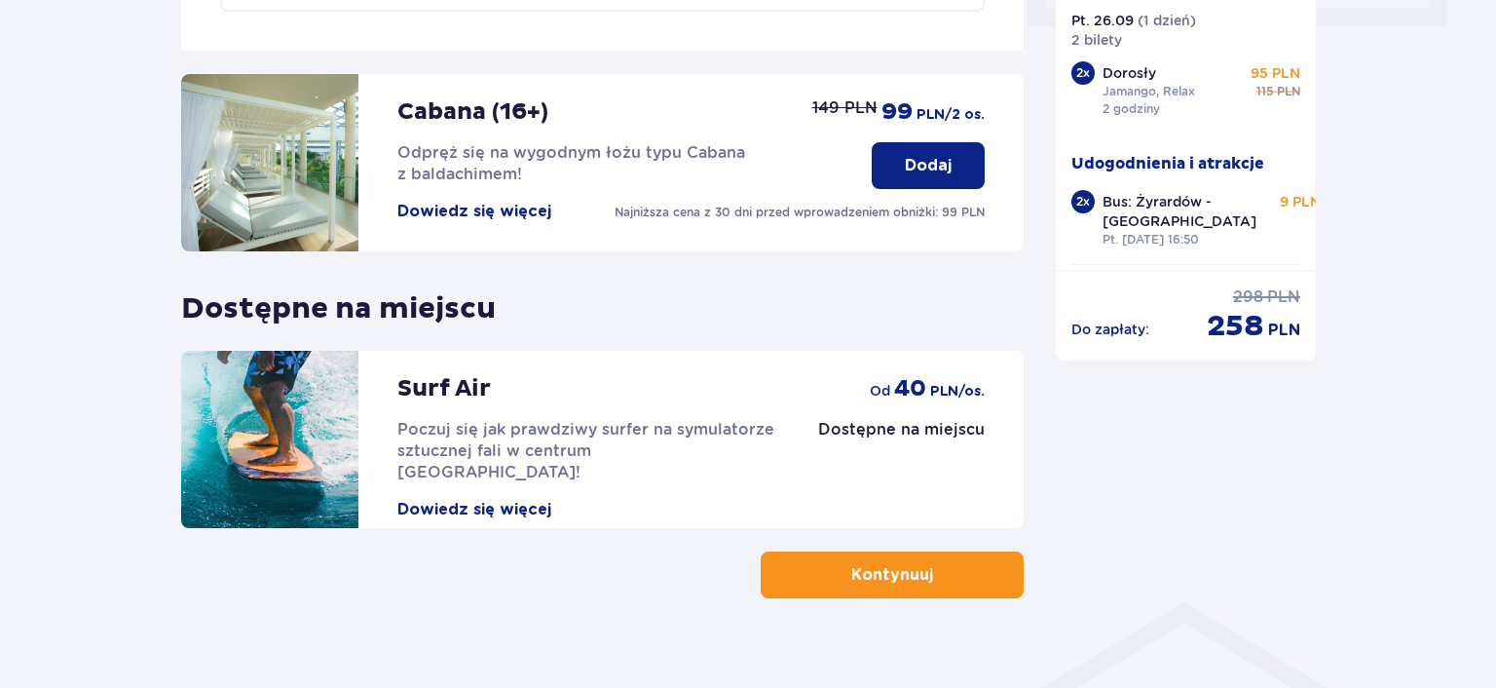
click at [903, 579] on p "Kontynuuj" at bounding box center [892, 574] width 82 height 21
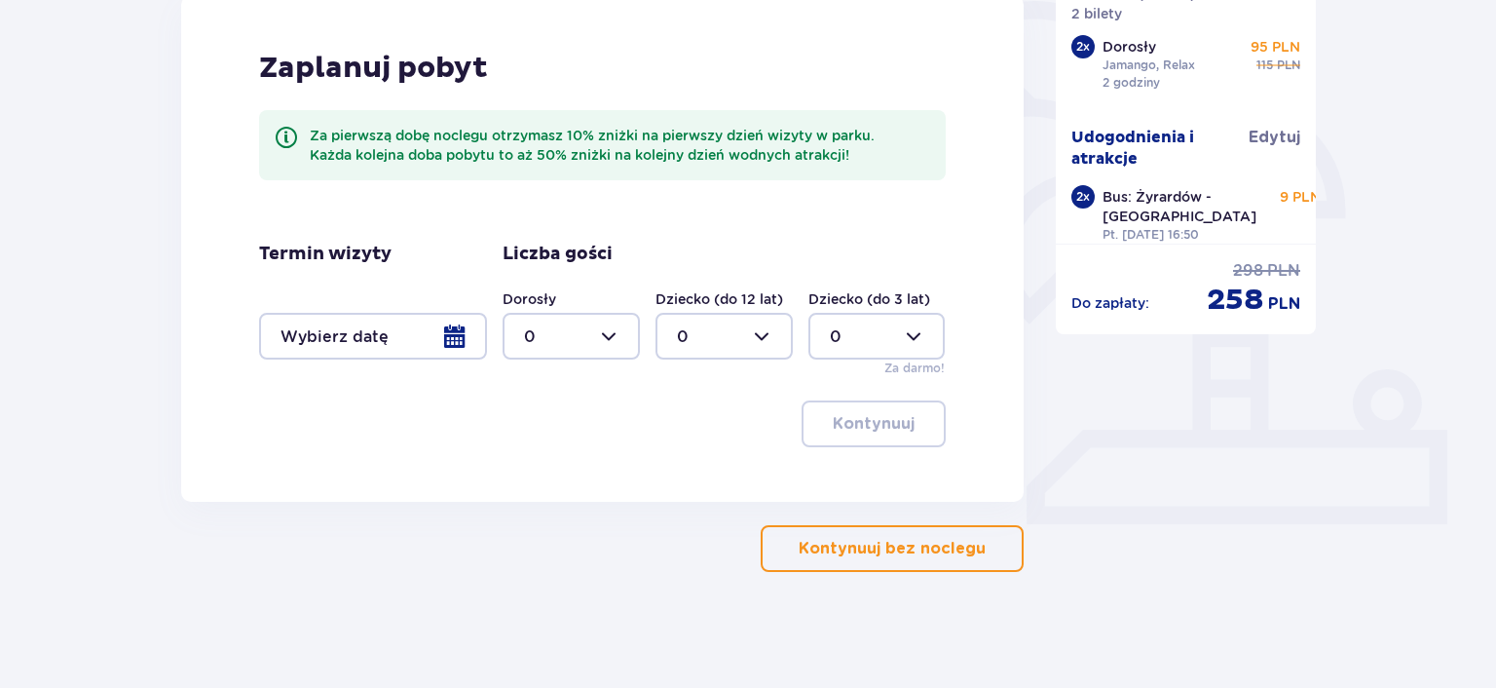
scroll to position [483, 0]
click at [957, 553] on p "Kontynuuj bez noclegu" at bounding box center [892, 547] width 187 height 21
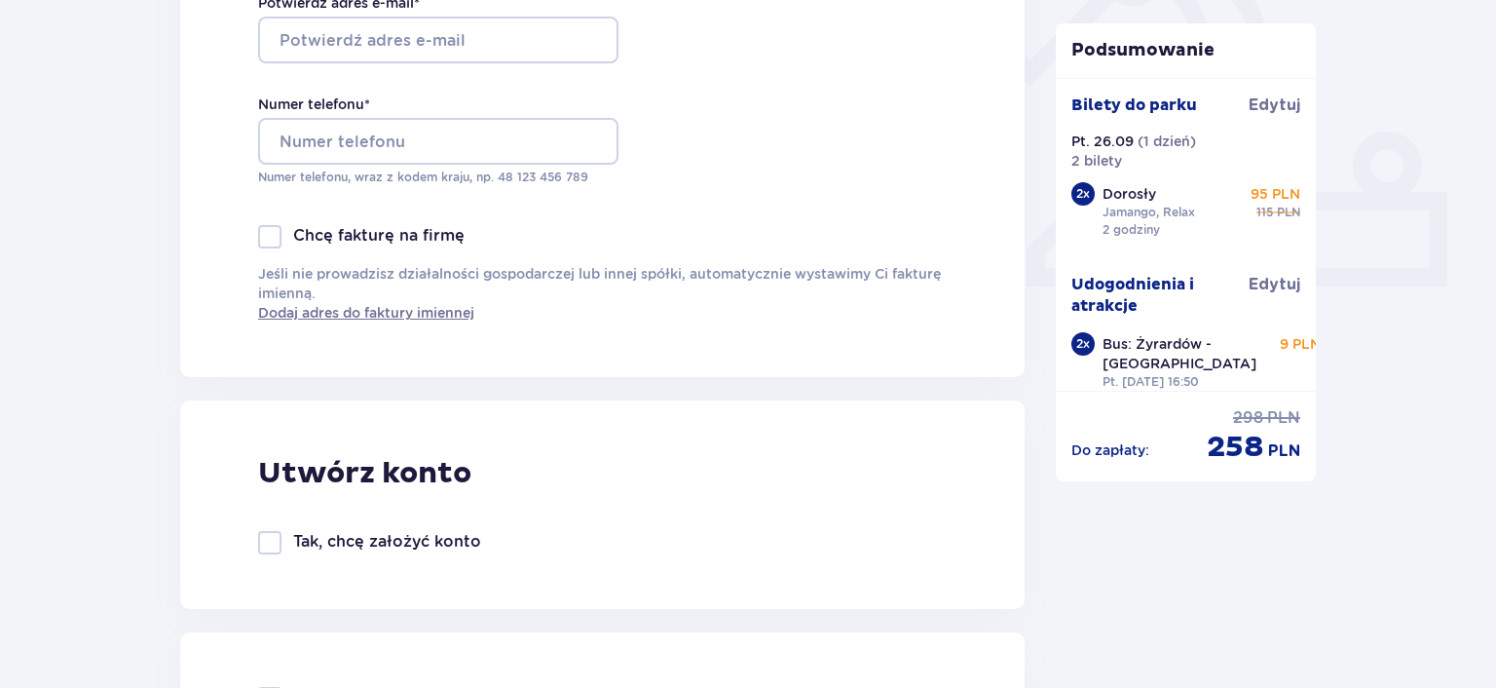
scroll to position [206, 0]
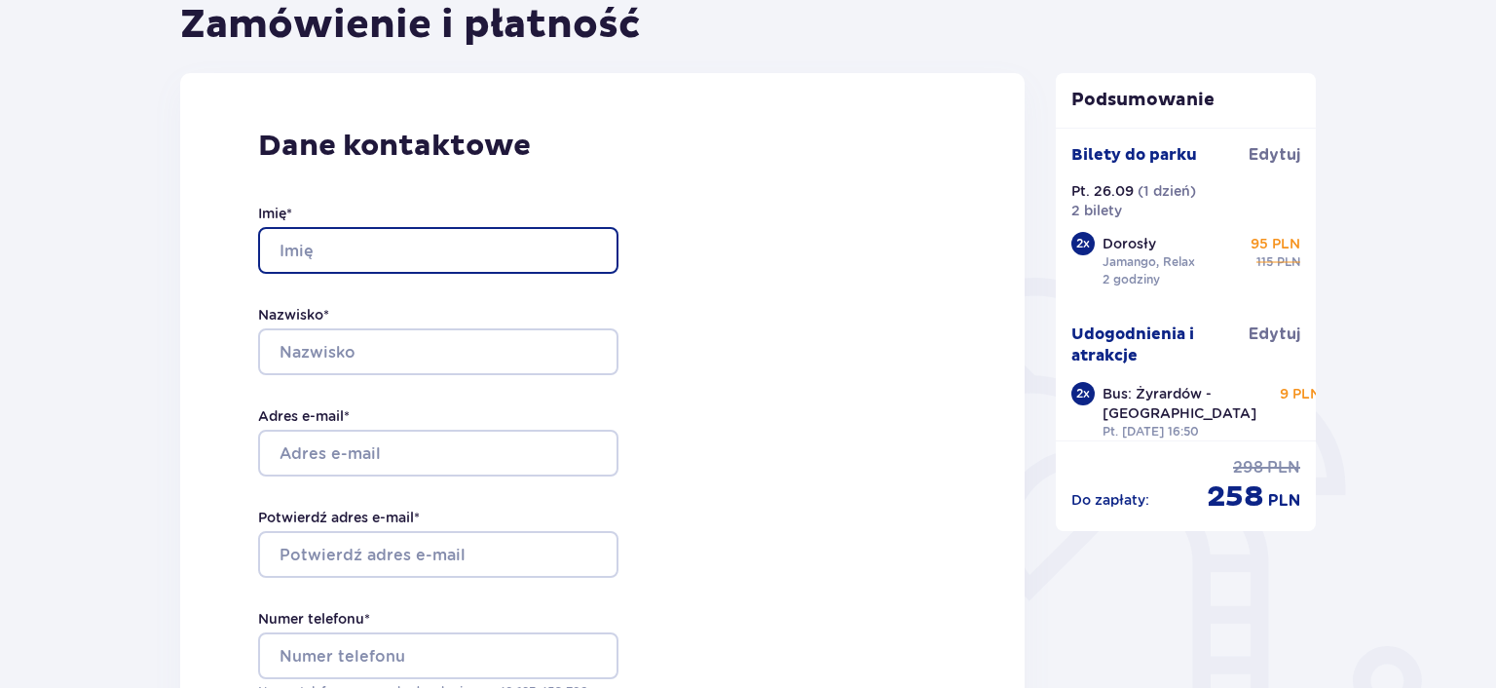
click at [380, 257] on input "Imię *" at bounding box center [438, 250] width 360 height 47
type input "Szymon"
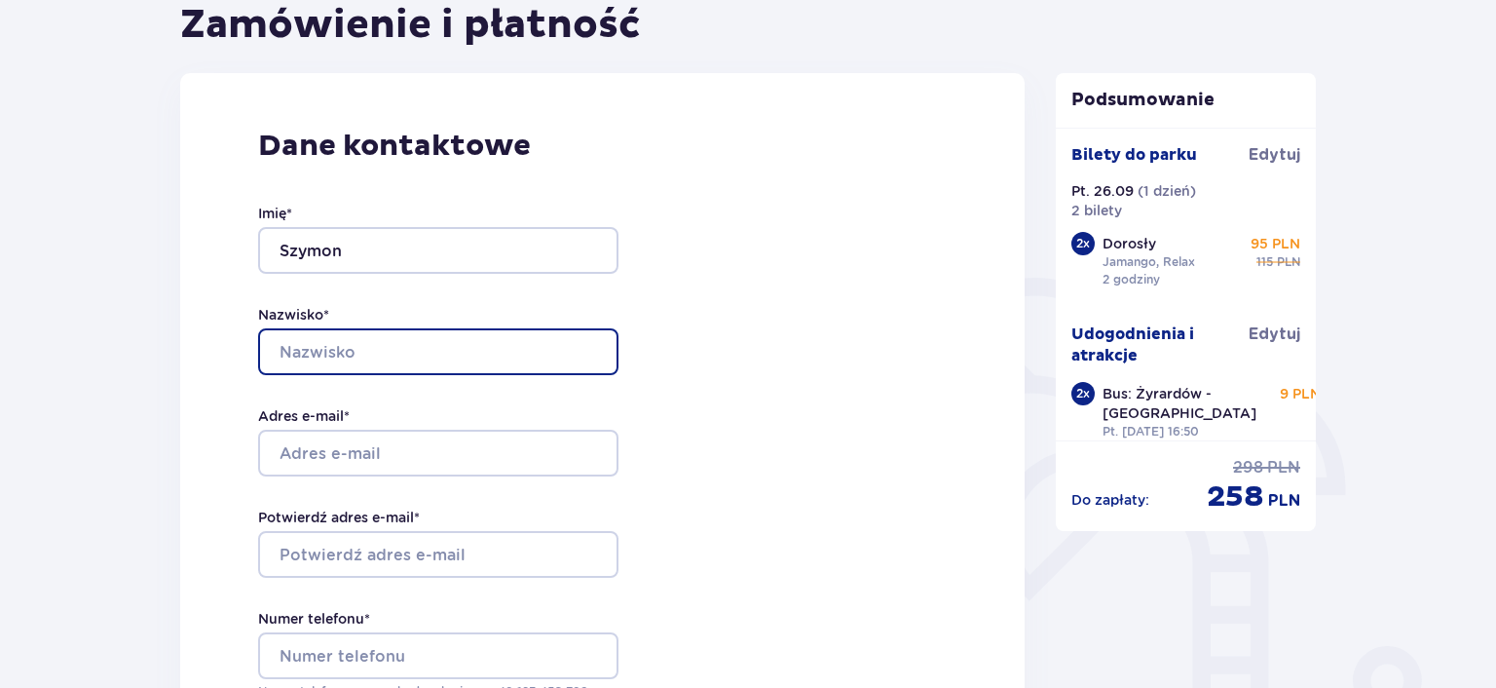
type input "Mazur"
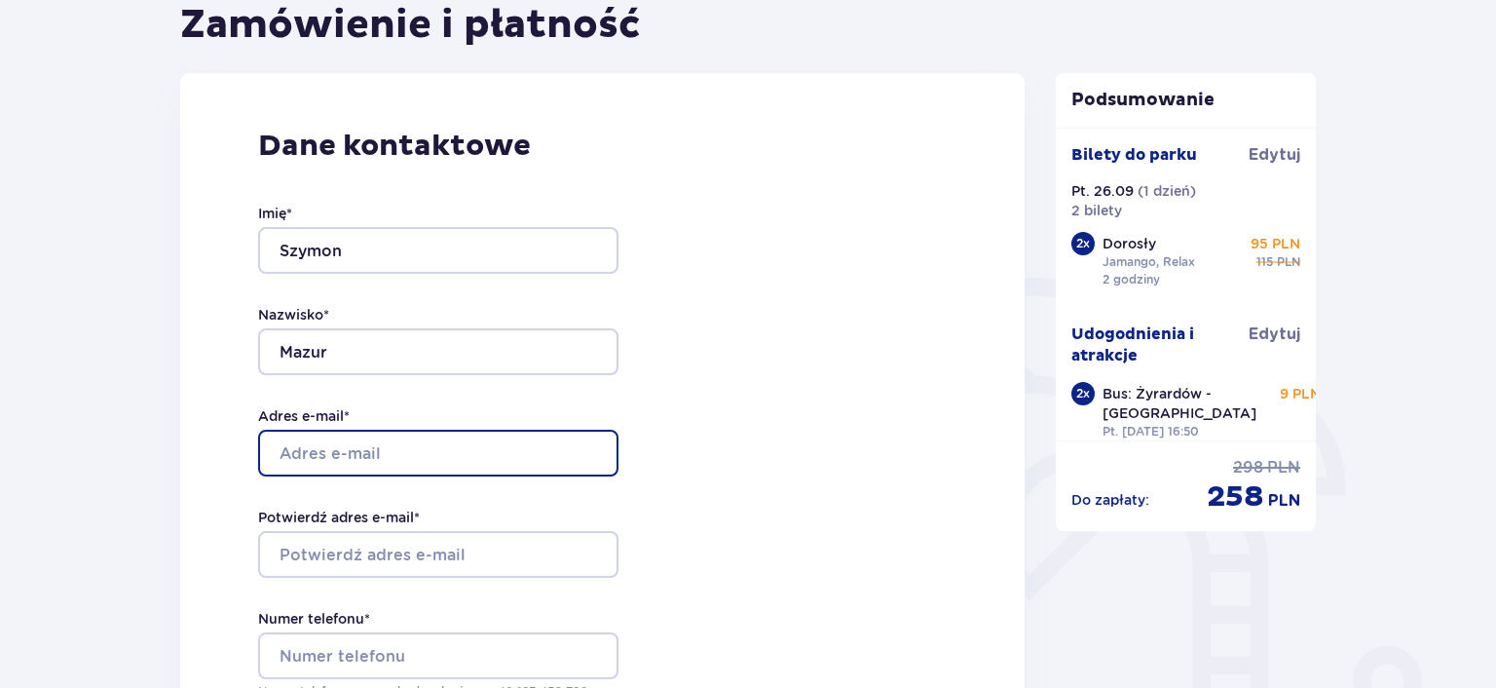
click at [354, 451] on input "Adres e-mail *" at bounding box center [438, 453] width 360 height 47
click at [351, 450] on input "Adres e-mail *" at bounding box center [438, 453] width 360 height 47
type input "[EMAIL_ADDRESS][DOMAIN_NAME]"
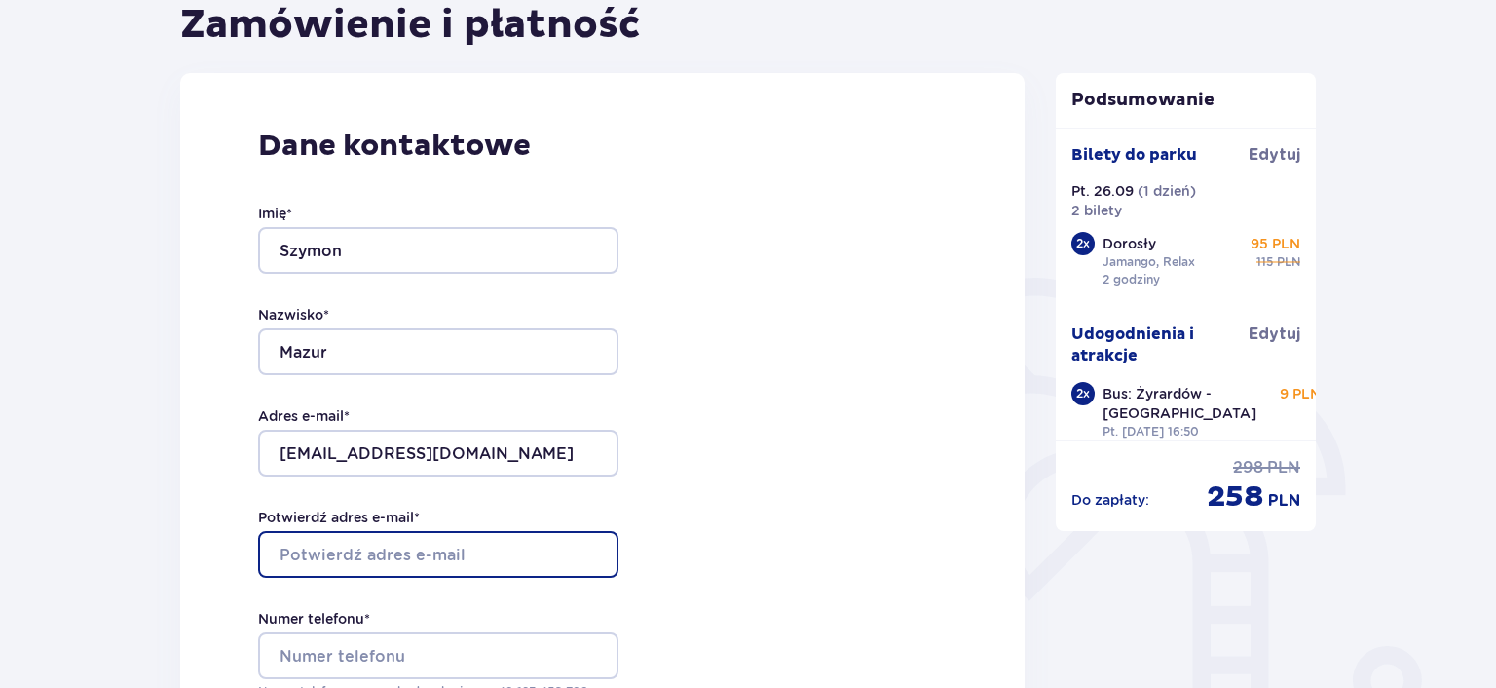
click at [321, 571] on input "Potwierdź adres e-mail *" at bounding box center [438, 554] width 360 height 47
click at [325, 556] on input "Potwierdź adres e-mail *" at bounding box center [438, 554] width 360 height 47
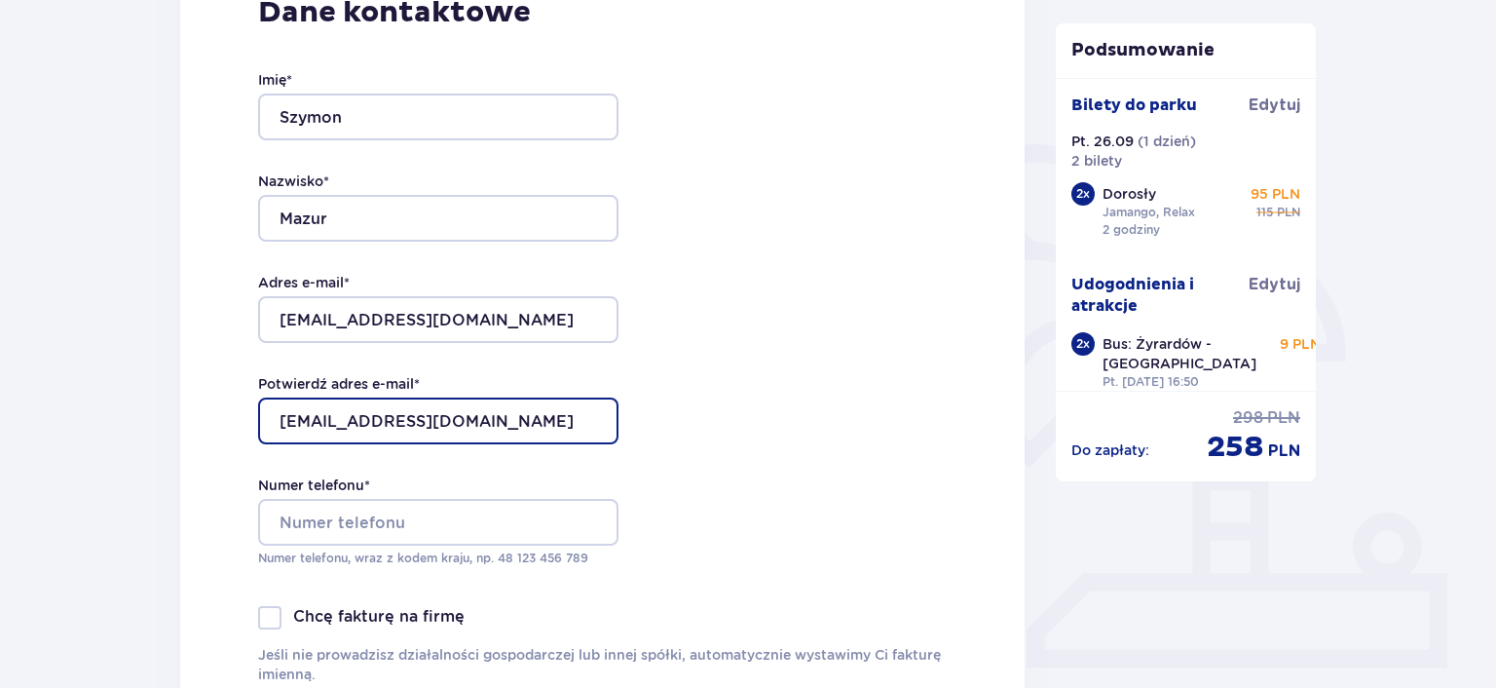
scroll to position [411, 0]
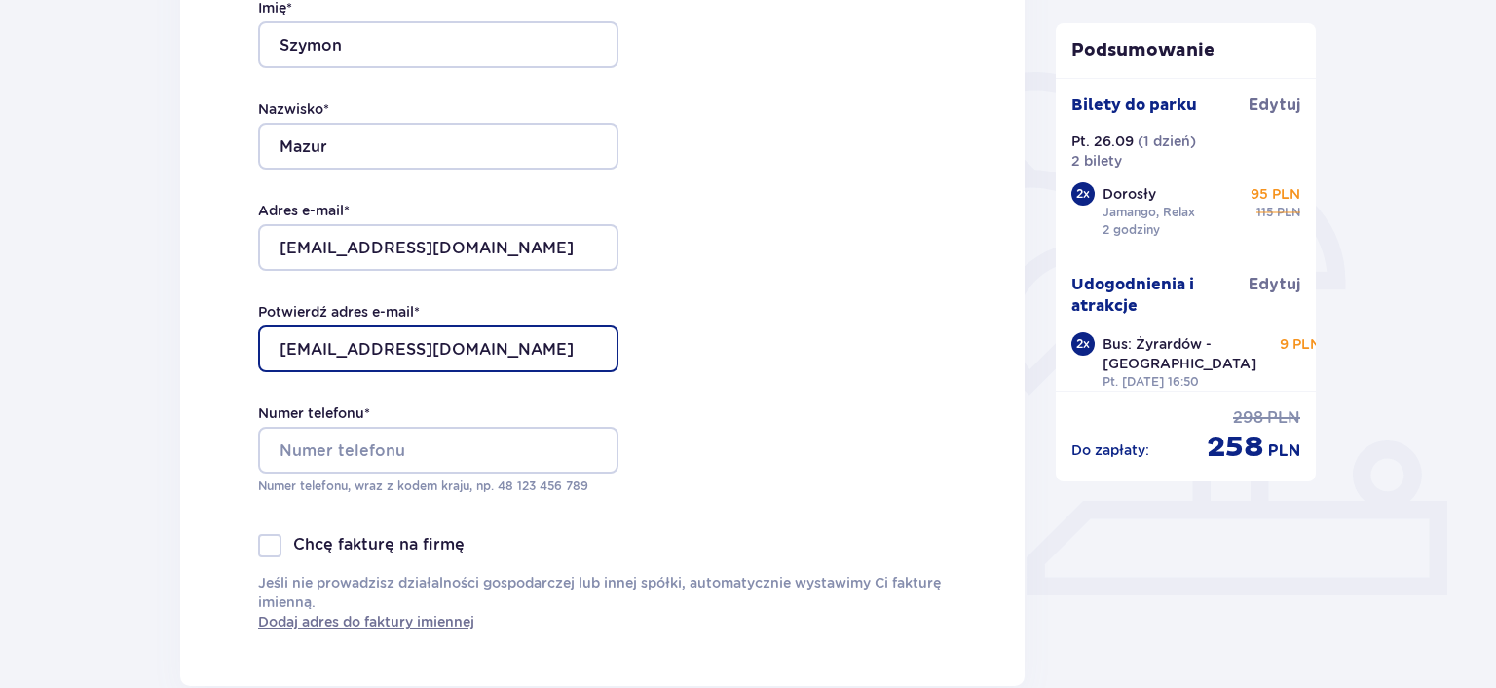
type input "[EMAIL_ADDRESS][DOMAIN_NAME]"
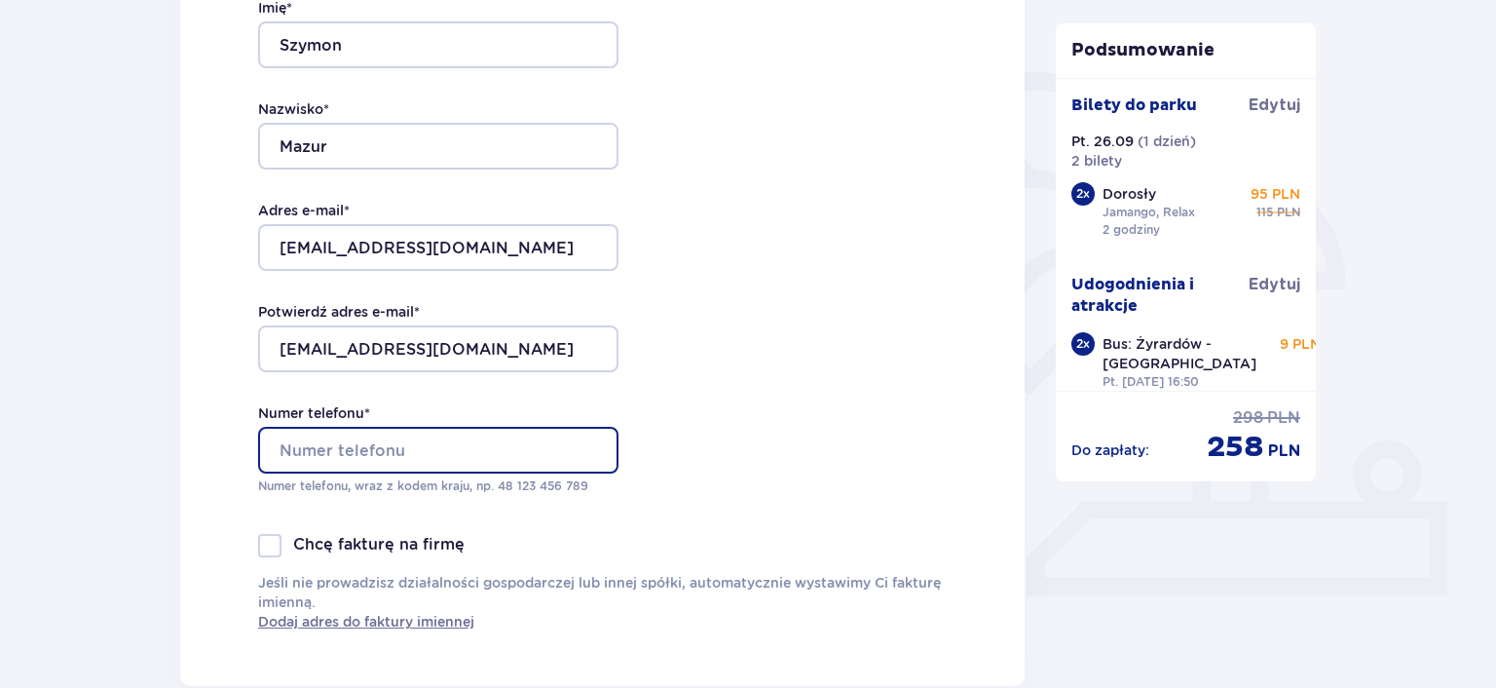
click at [325, 455] on input "Numer telefonu *" at bounding box center [438, 450] width 360 height 47
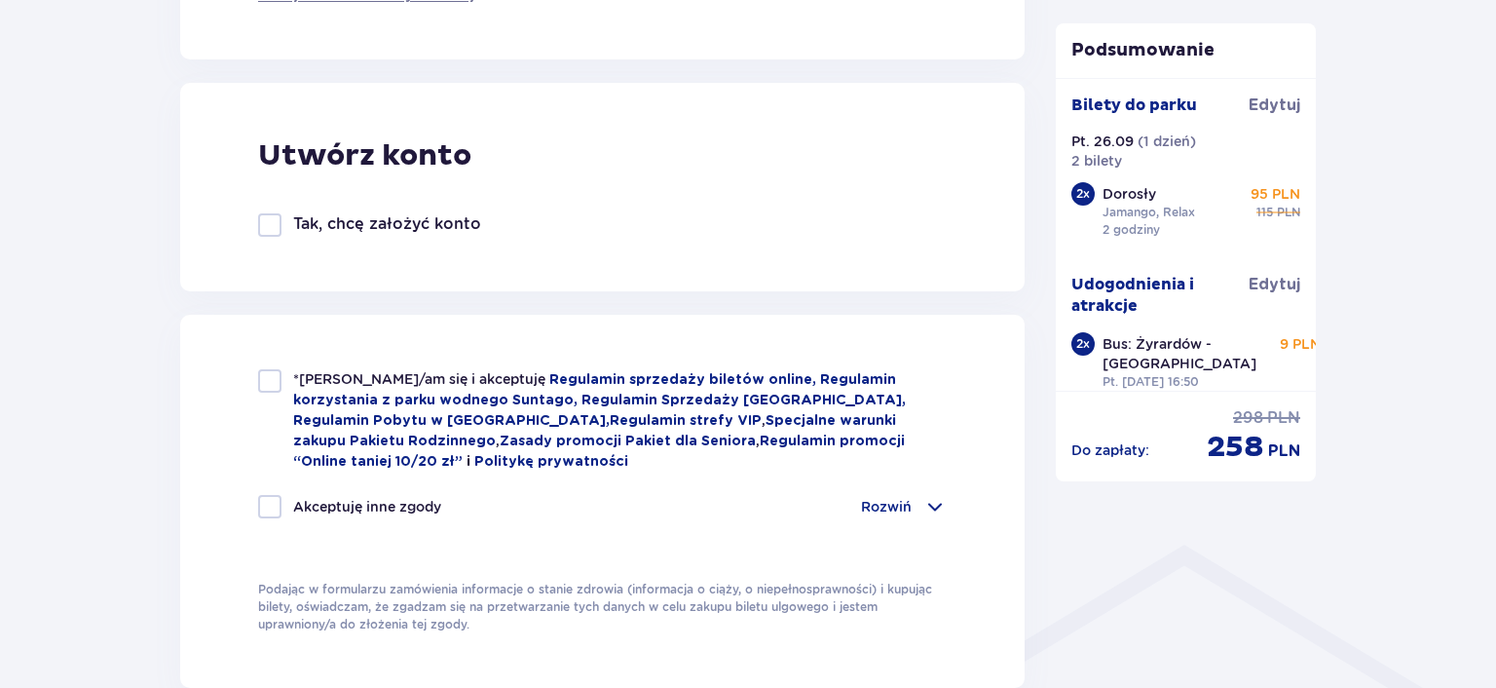
scroll to position [1131, 0]
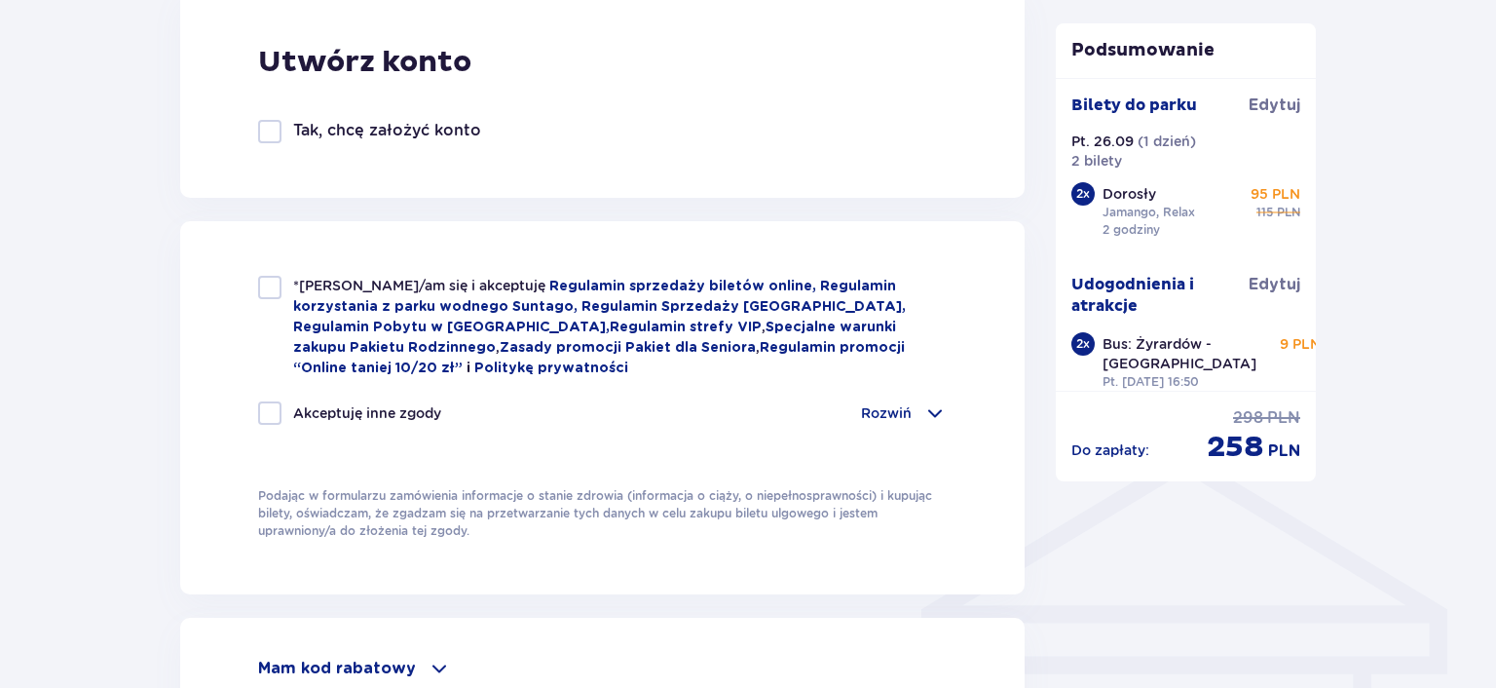
type input "692089850"
click at [271, 294] on div at bounding box center [269, 287] width 23 height 23
checkbox input "true"
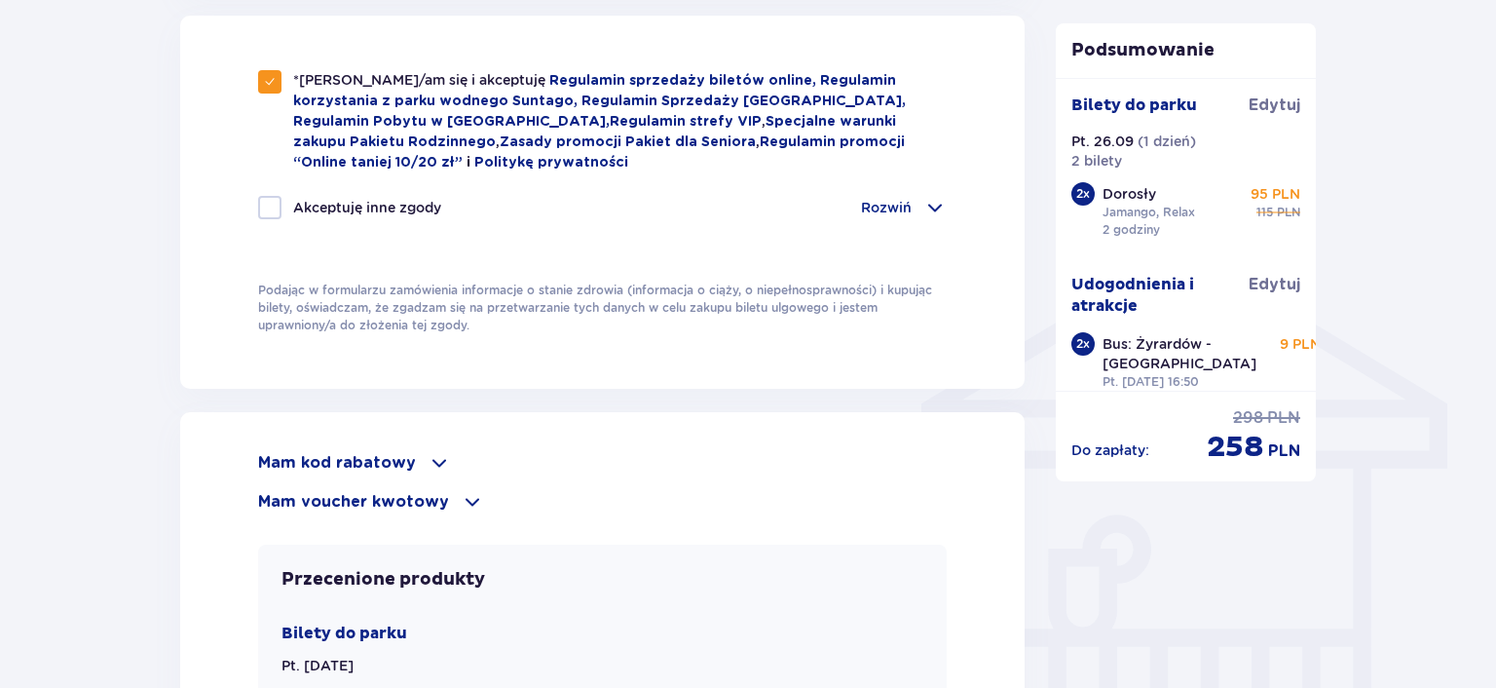
scroll to position [1543, 0]
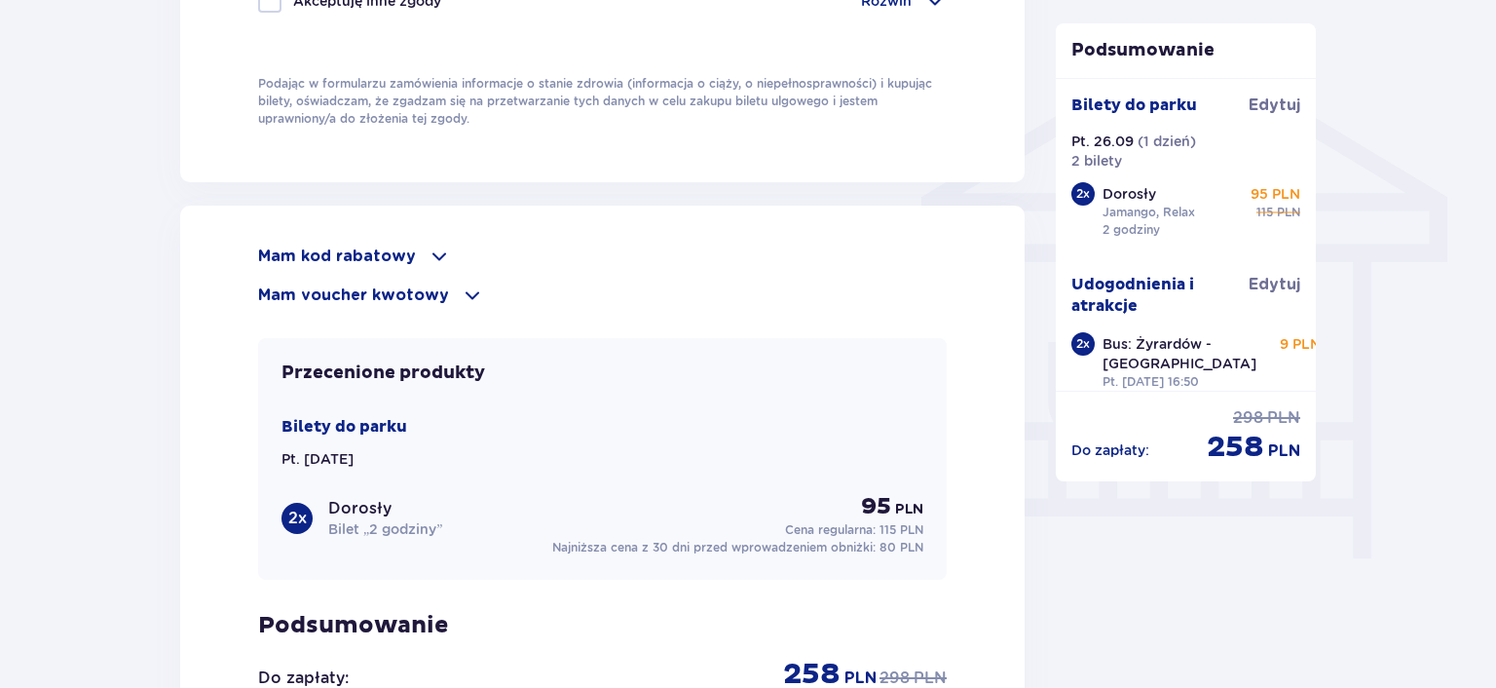
click at [461, 291] on span at bounding box center [472, 294] width 23 height 23
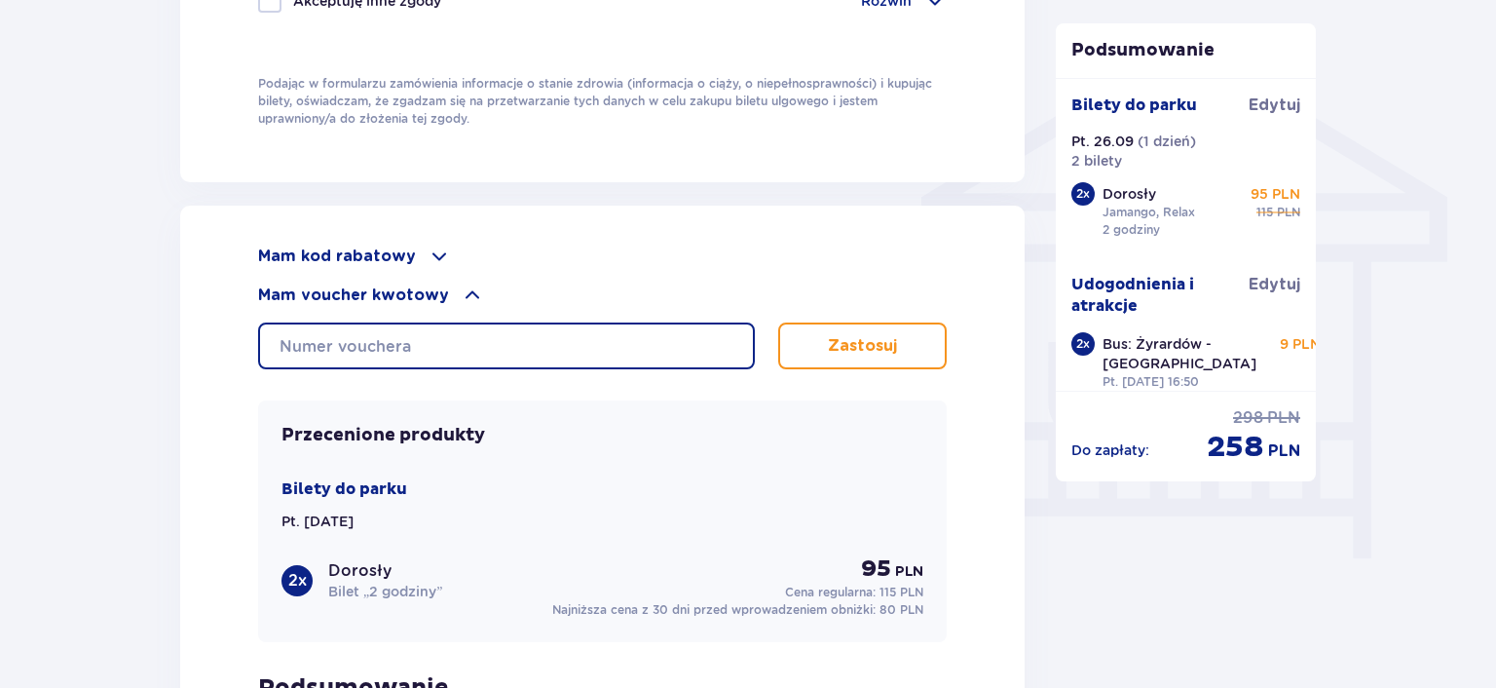
click at [438, 341] on input "text" at bounding box center [506, 345] width 497 height 47
paste input "0600008117552684"
type input "0600008117552684"
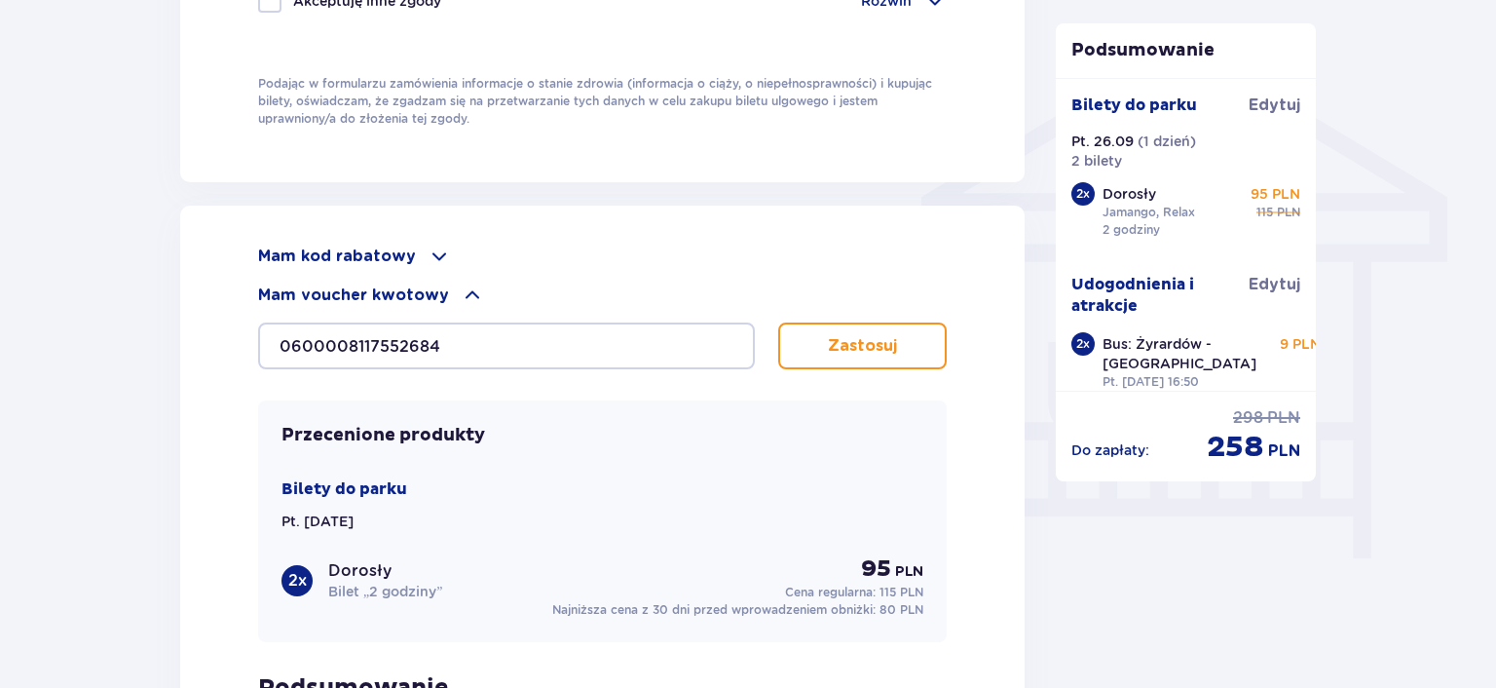
click at [832, 336] on p "Zastosuj" at bounding box center [862, 345] width 69 height 21
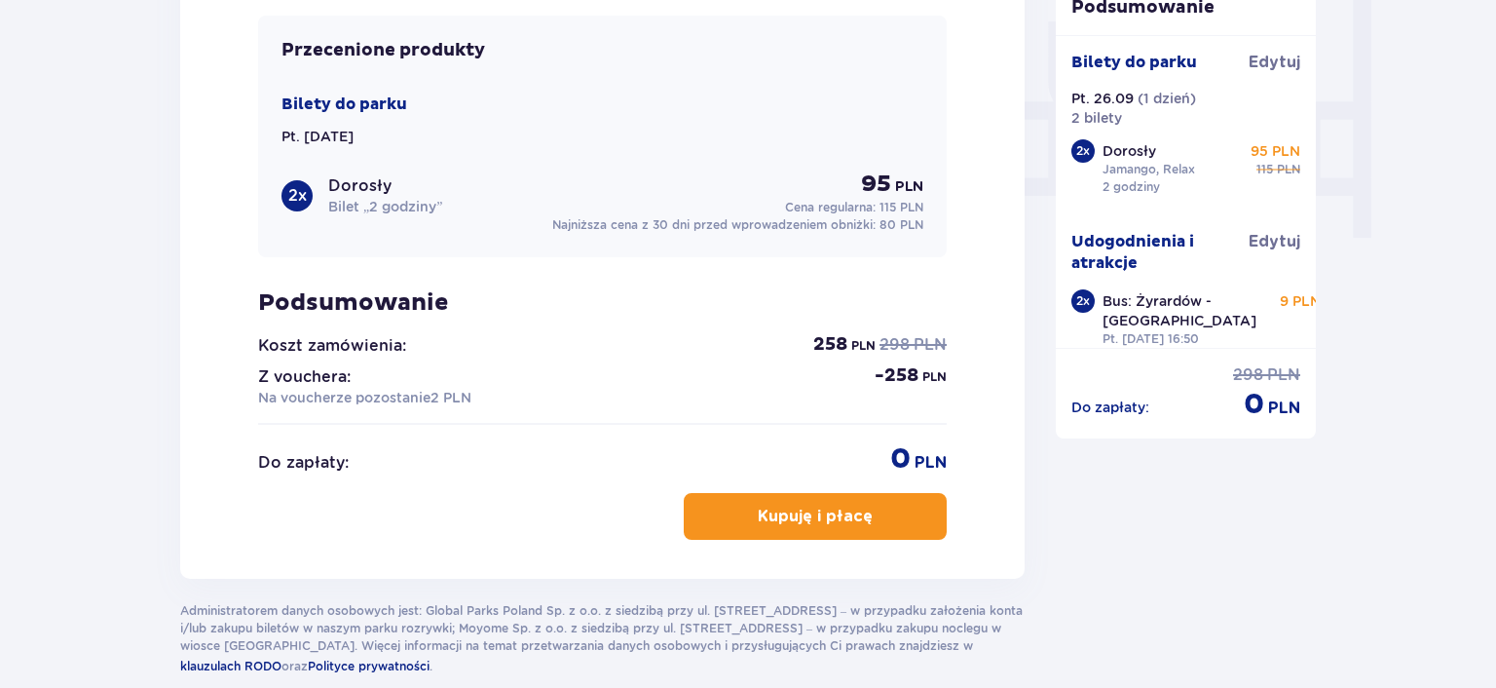
scroll to position [1964, 0]
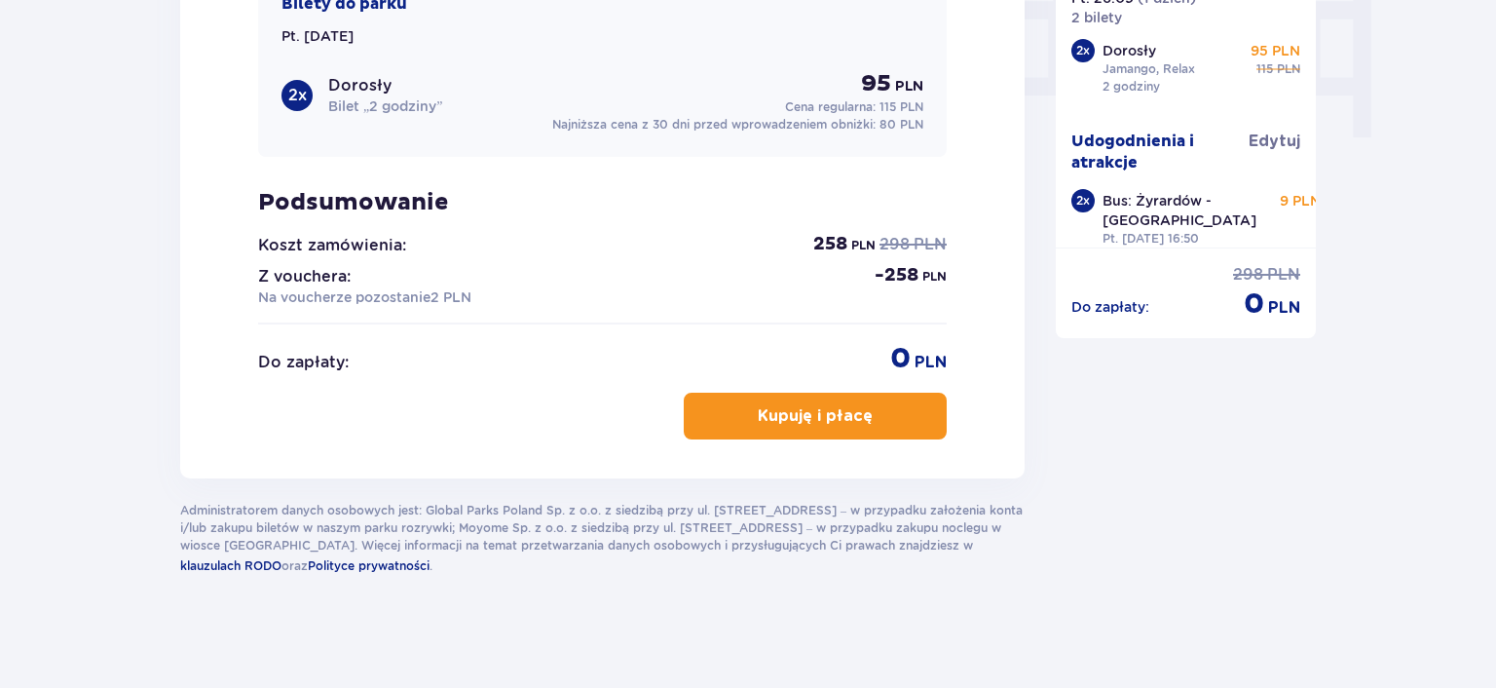
click at [738, 418] on button "Kupuję i płacę" at bounding box center [815, 416] width 263 height 47
